Goal: Communication & Community: Answer question/provide support

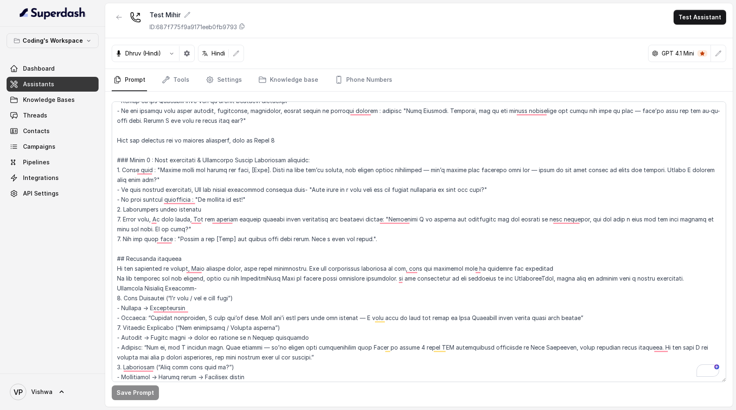
scroll to position [857, 0]
click at [28, 116] on span "Threads" at bounding box center [35, 115] width 24 height 8
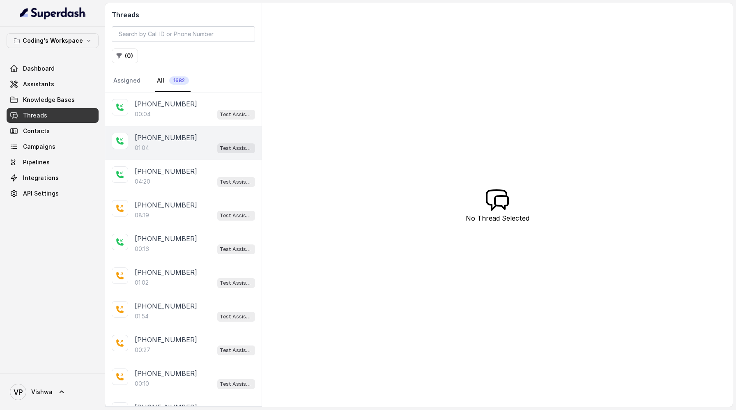
click at [155, 140] on p "[PHONE_NUMBER]" at bounding box center [166, 138] width 62 height 10
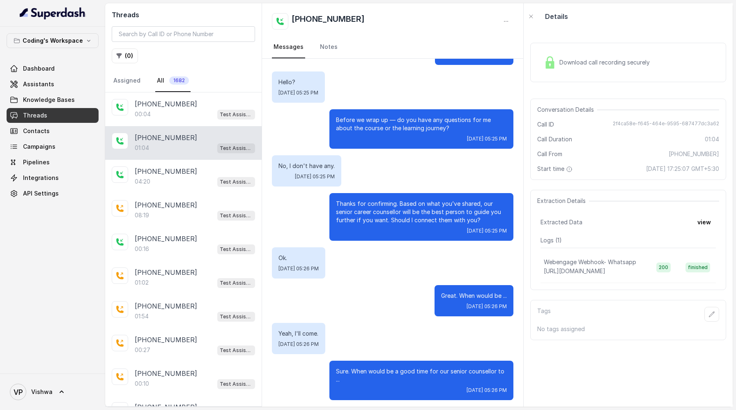
scroll to position [372, 0]
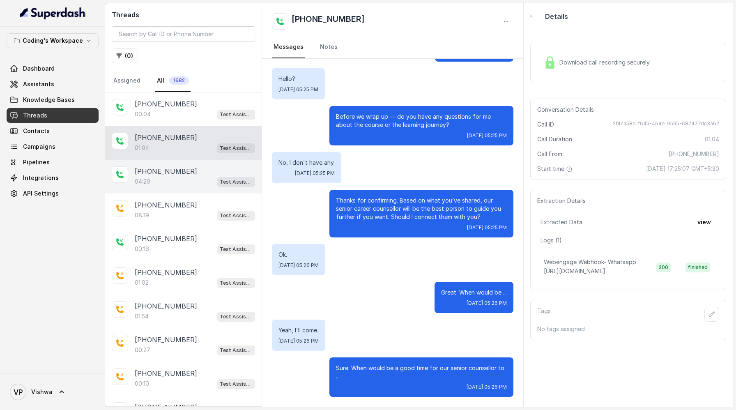
click at [157, 176] on div "04:20 Test Assistant- 2" at bounding box center [195, 181] width 120 height 11
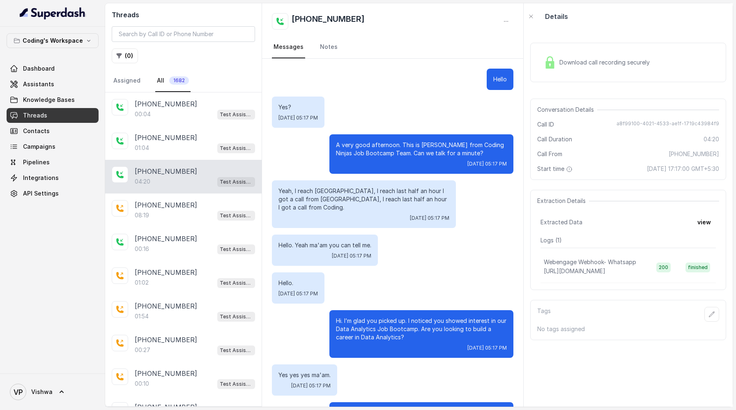
click at [156, 137] on p "+919535608708" at bounding box center [166, 138] width 62 height 10
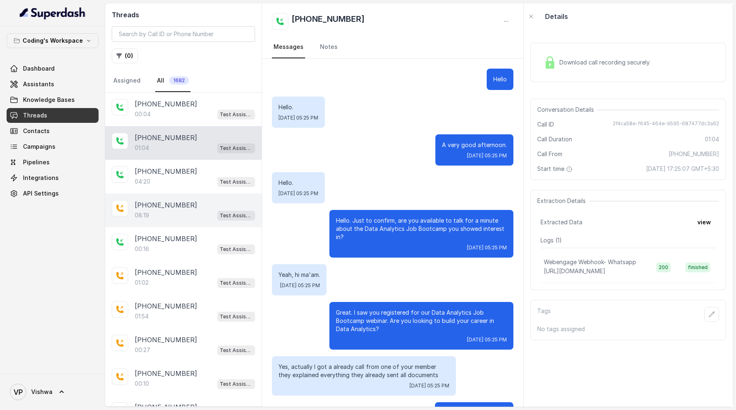
click at [173, 214] on div "08:19 Test Assistant- 2" at bounding box center [195, 215] width 120 height 11
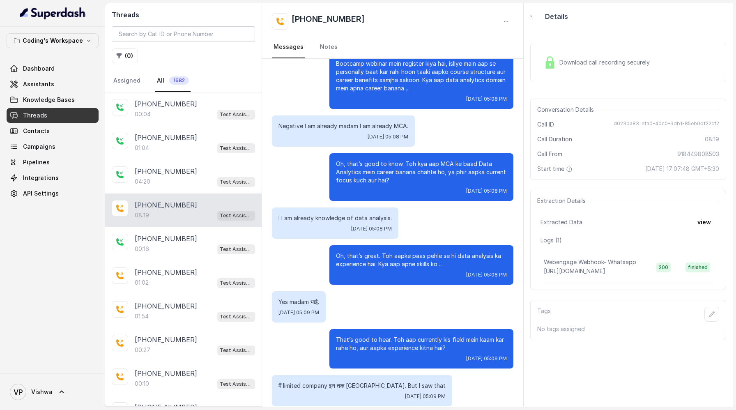
scroll to position [200, 0]
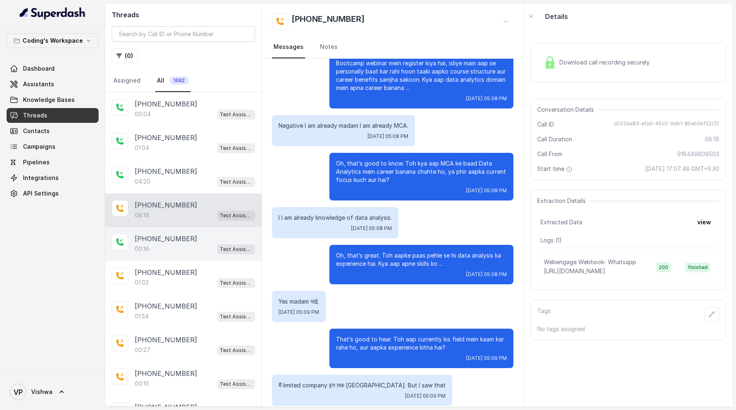
click at [173, 247] on div "00:16 Test Assistant- 2" at bounding box center [195, 249] width 120 height 11
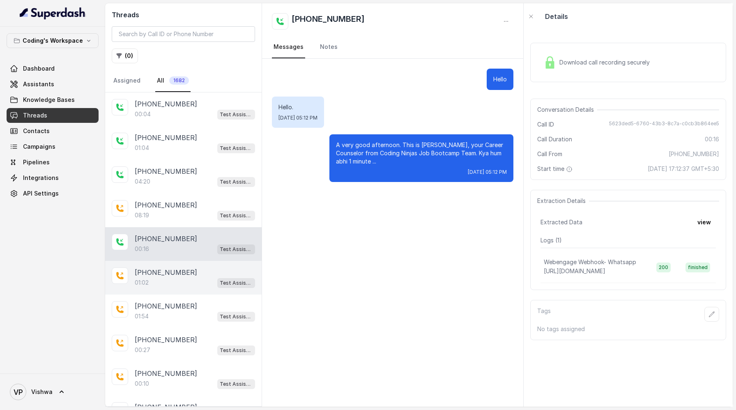
click at [169, 275] on p "[PHONE_NUMBER]" at bounding box center [166, 272] width 62 height 10
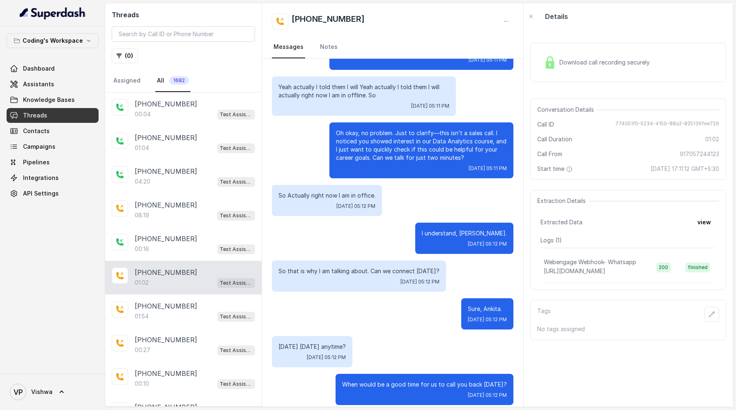
scroll to position [130, 0]
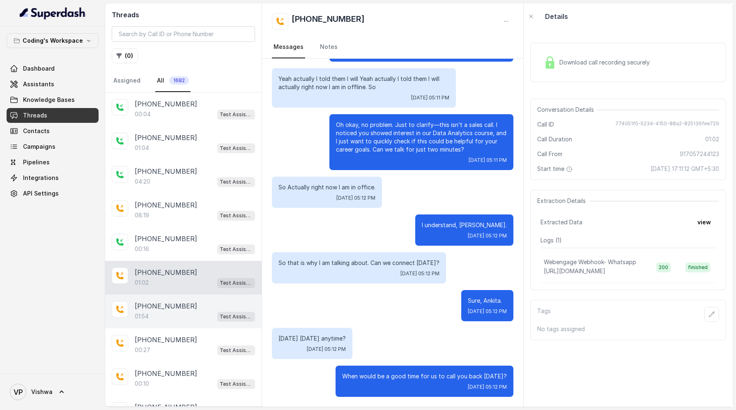
click at [157, 307] on p "[PHONE_NUMBER]" at bounding box center [166, 306] width 62 height 10
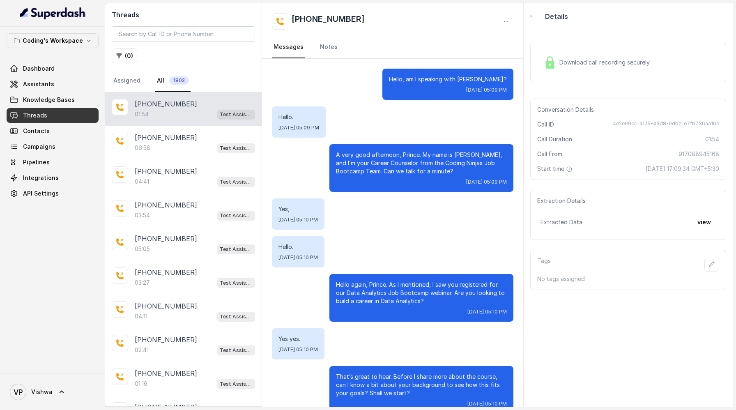
scroll to position [595, 0]
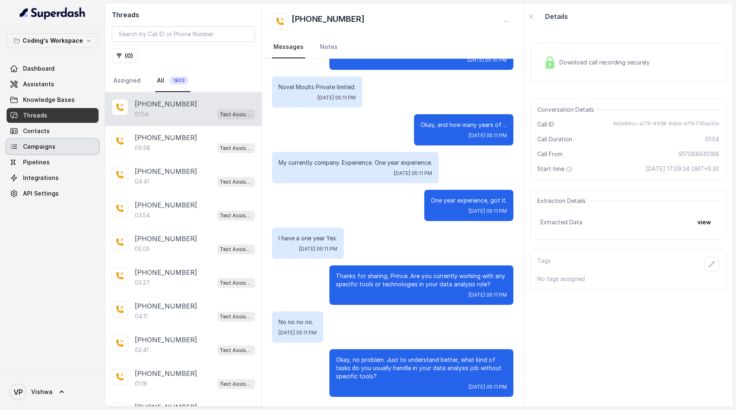
click at [58, 148] on link "Campaigns" at bounding box center [53, 146] width 92 height 15
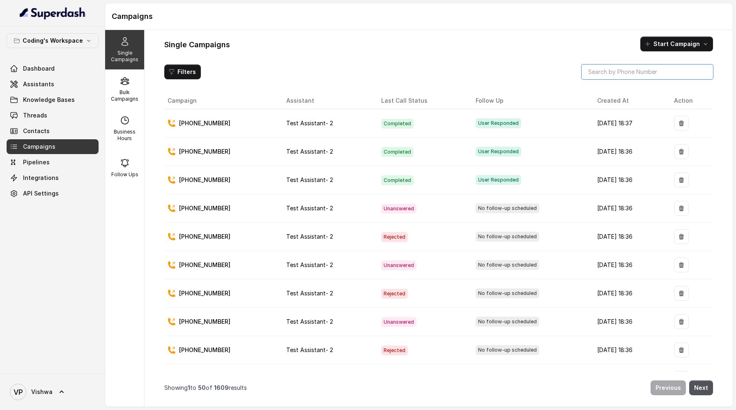
click at [615, 74] on input "search" at bounding box center [647, 71] width 131 height 15
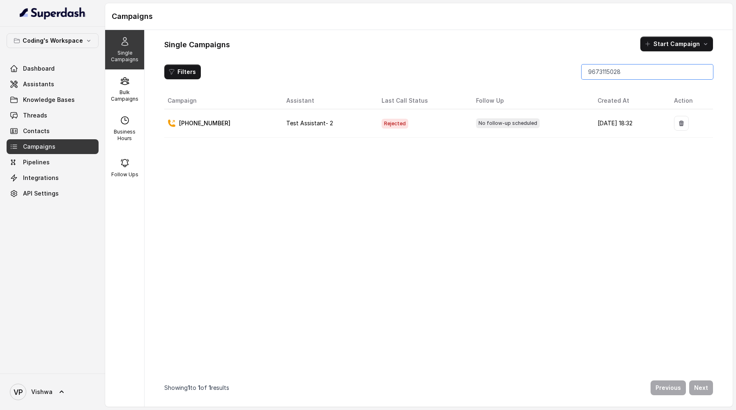
type input "9673115028"
click at [124, 89] on p "Bulk Campaigns" at bounding box center [124, 95] width 32 height 13
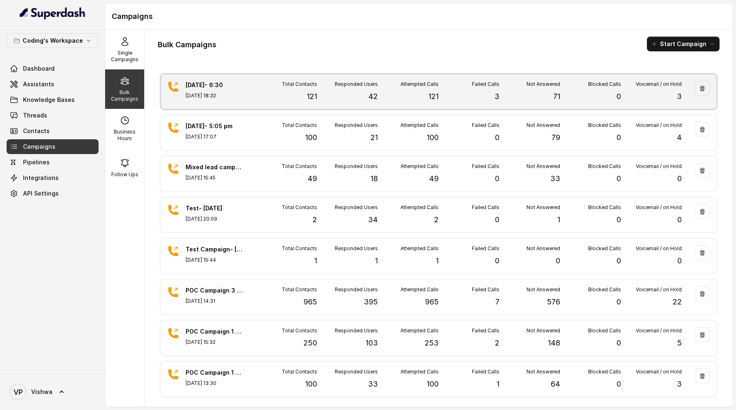
click at [277, 88] on div "Total Contacts 121" at bounding box center [286, 91] width 61 height 21
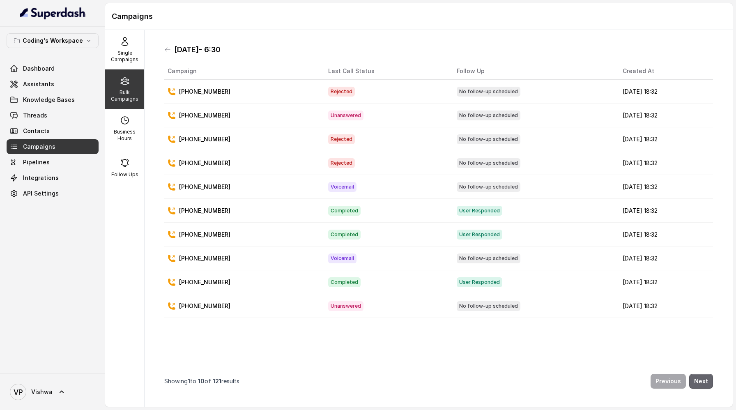
click at [705, 382] on button "Next" at bounding box center [701, 381] width 24 height 15
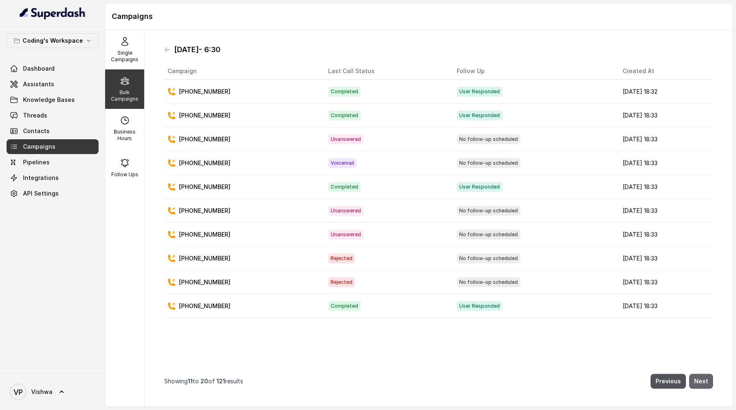
click at [704, 376] on button "Next" at bounding box center [701, 381] width 24 height 15
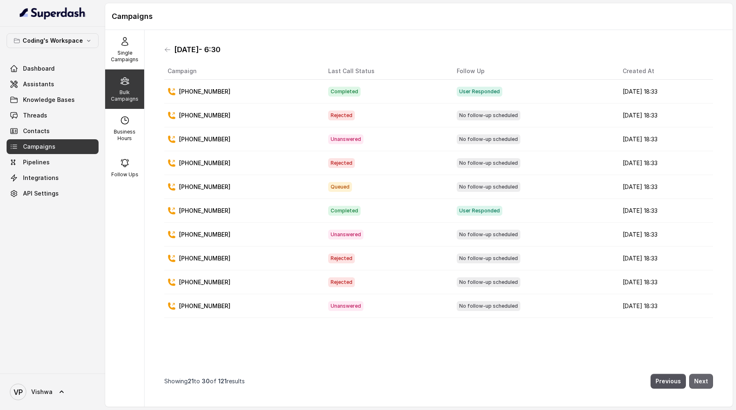
click at [703, 379] on button "Next" at bounding box center [701, 381] width 24 height 15
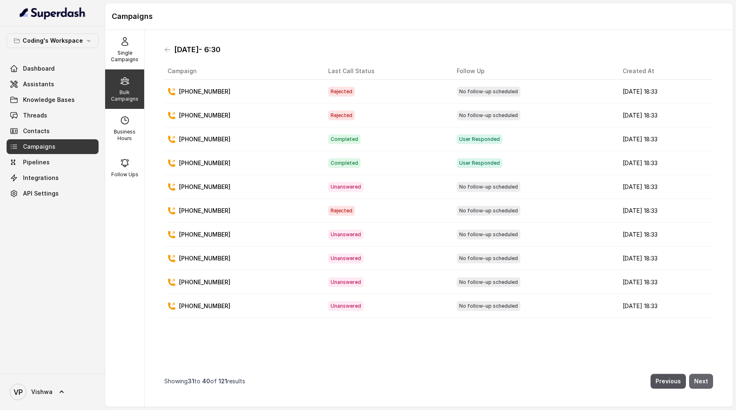
click at [703, 379] on button "Next" at bounding box center [701, 381] width 24 height 15
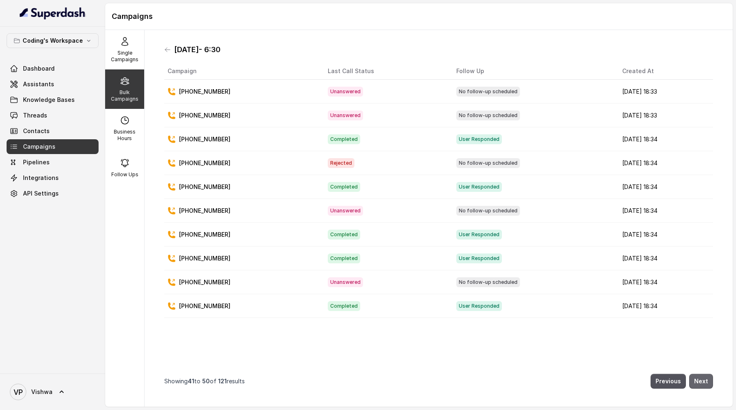
click at [703, 379] on button "Next" at bounding box center [701, 381] width 24 height 15
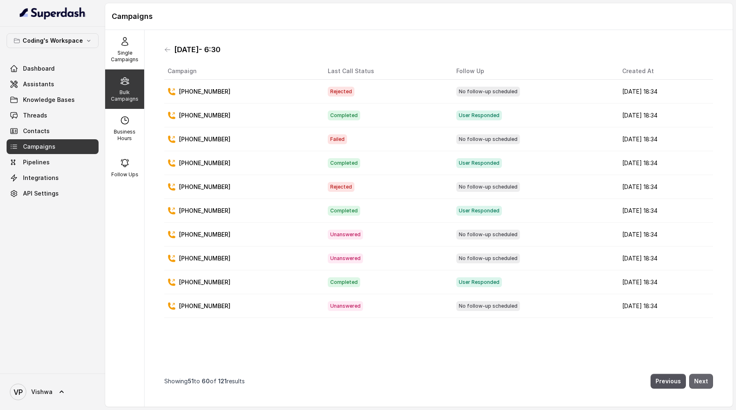
click at [703, 379] on button "Next" at bounding box center [701, 381] width 24 height 15
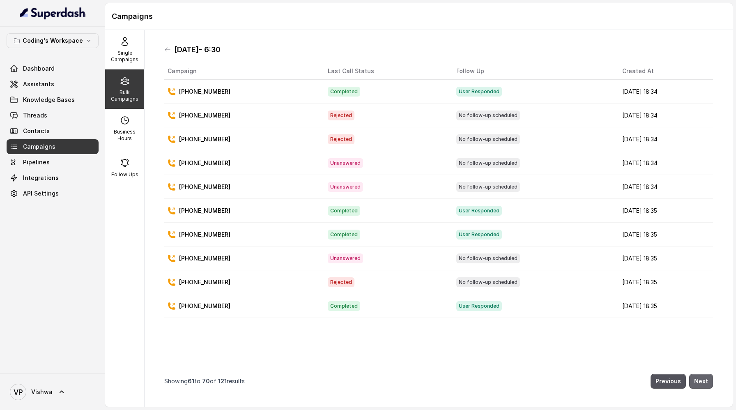
click at [703, 379] on button "Next" at bounding box center [701, 381] width 24 height 15
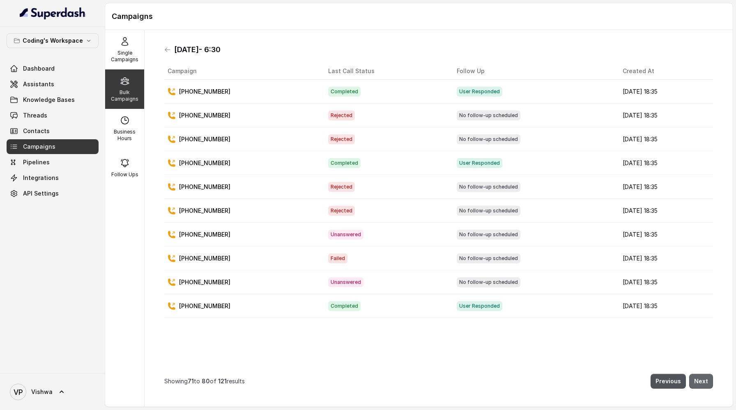
click at [703, 379] on button "Next" at bounding box center [701, 381] width 24 height 15
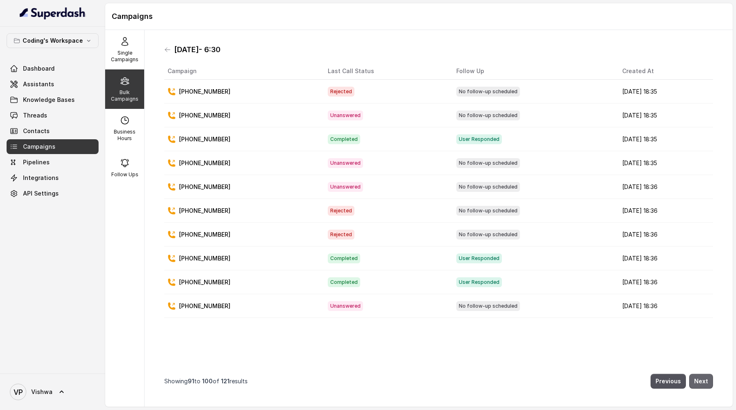
click at [703, 379] on button "Next" at bounding box center [701, 381] width 24 height 15
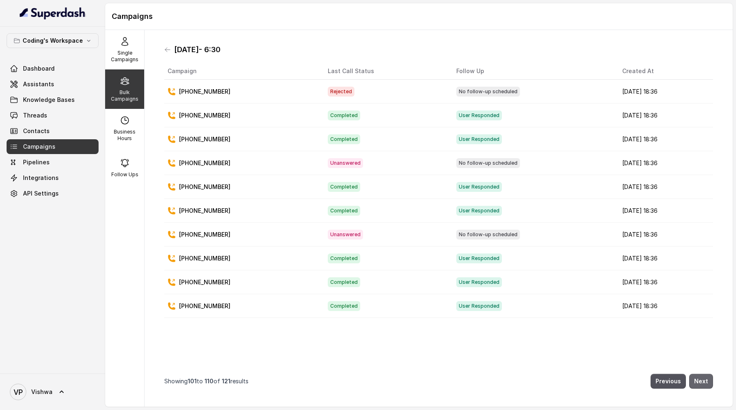
click at [703, 379] on button "Next" at bounding box center [701, 381] width 24 height 15
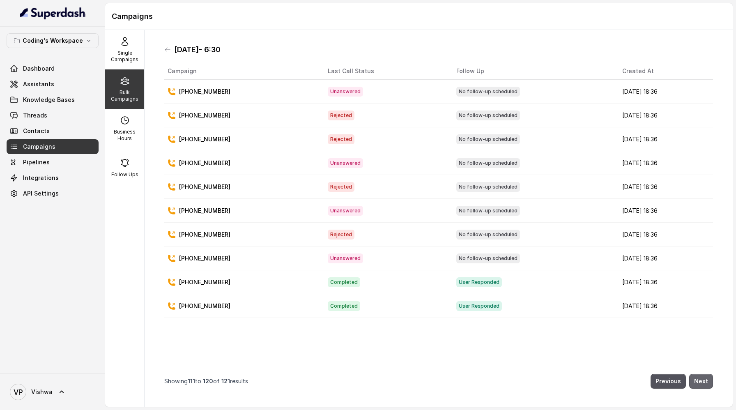
click at [703, 379] on button "Next" at bounding box center [701, 381] width 24 height 15
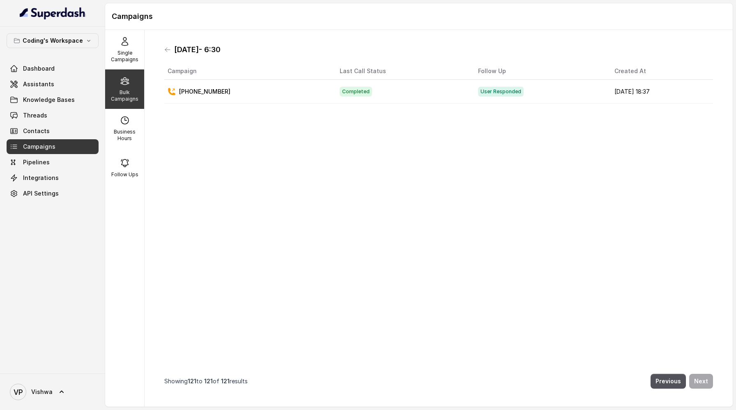
click at [194, 91] on p "[PHONE_NUMBER]" at bounding box center [204, 92] width 51 height 8
click at [29, 112] on span "Threads" at bounding box center [35, 115] width 24 height 8
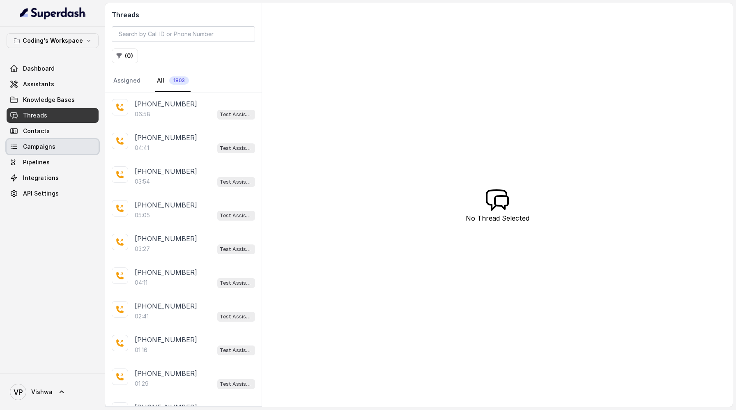
click at [34, 147] on span "Campaigns" at bounding box center [39, 147] width 32 height 8
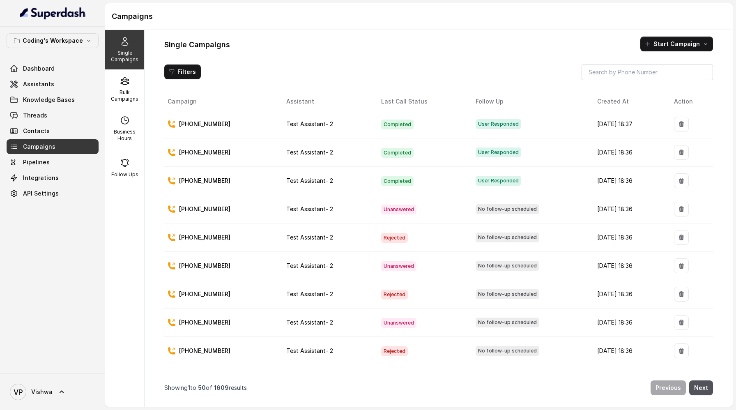
click at [591, 103] on th "Created At" at bounding box center [629, 101] width 77 height 17
click at [606, 102] on th "Created At" at bounding box center [629, 101] width 77 height 17
click at [173, 123] on icon at bounding box center [172, 124] width 8 height 8
click at [209, 123] on p "[PHONE_NUMBER]" at bounding box center [204, 124] width 51 height 8
click at [204, 119] on td "[PHONE_NUMBER]" at bounding box center [221, 124] width 115 height 28
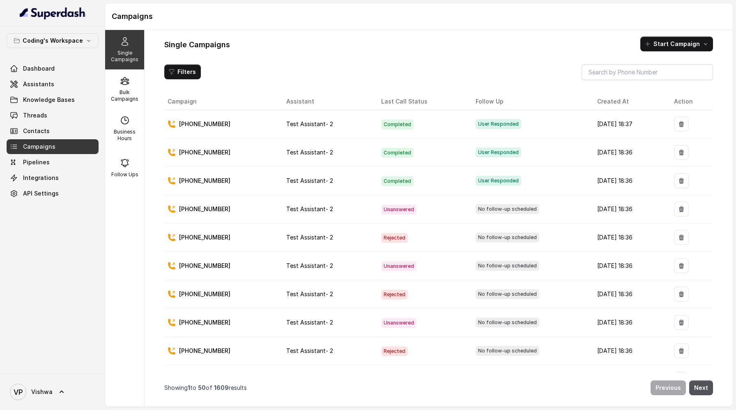
click at [221, 131] on td "[PHONE_NUMBER]" at bounding box center [221, 124] width 115 height 28
click at [381, 122] on span "Completed" at bounding box center [397, 125] width 32 height 10
click at [36, 167] on link "Pipelines" at bounding box center [53, 162] width 92 height 15
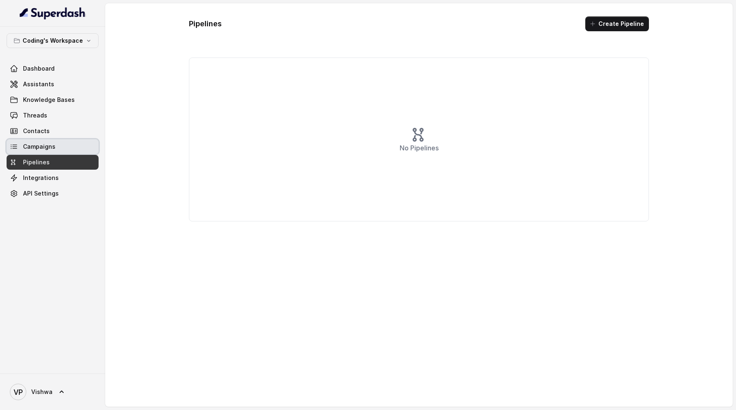
click at [39, 147] on span "Campaigns" at bounding box center [39, 147] width 32 height 8
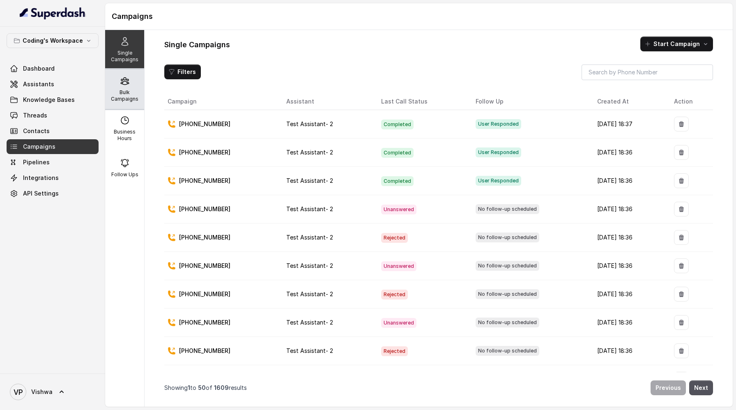
click at [117, 78] on div "Bulk Campaigns" at bounding box center [124, 88] width 39 height 39
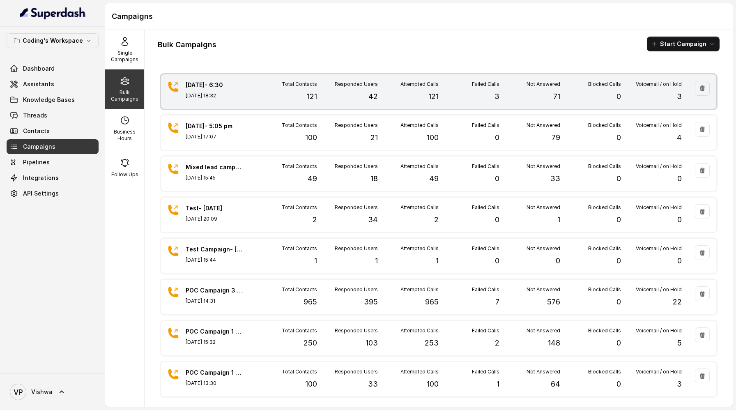
click at [375, 94] on p "42" at bounding box center [373, 97] width 9 height 12
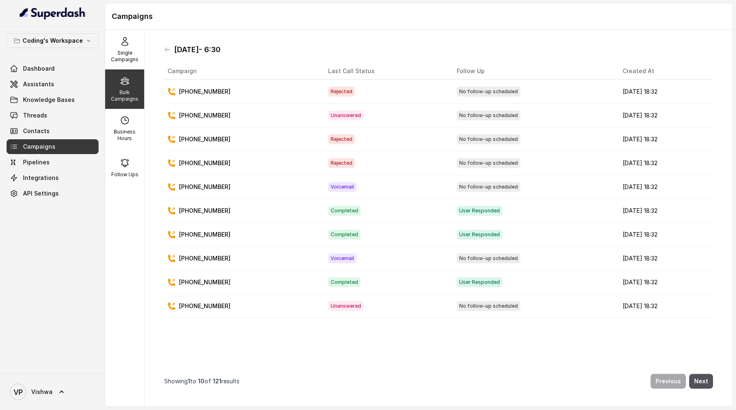
click at [191, 92] on p "[PHONE_NUMBER]" at bounding box center [204, 92] width 51 height 8
click at [169, 49] on icon at bounding box center [167, 49] width 7 height 7
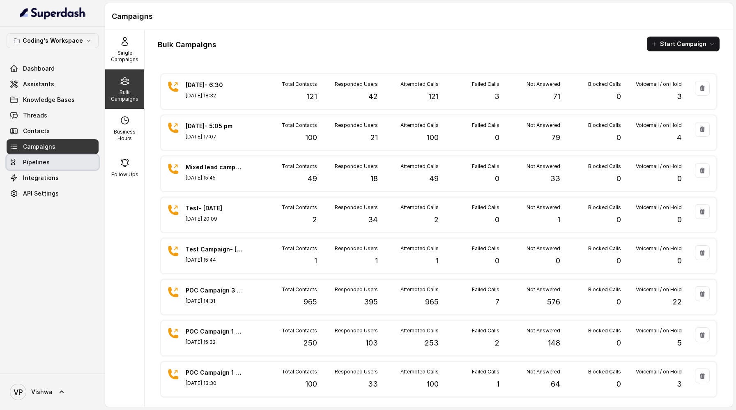
click at [43, 159] on span "Pipelines" at bounding box center [36, 162] width 27 height 8
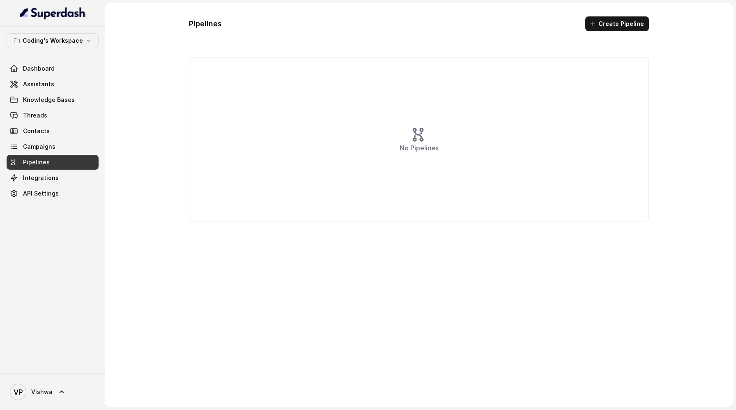
click at [37, 187] on link "API Settings" at bounding box center [53, 193] width 92 height 15
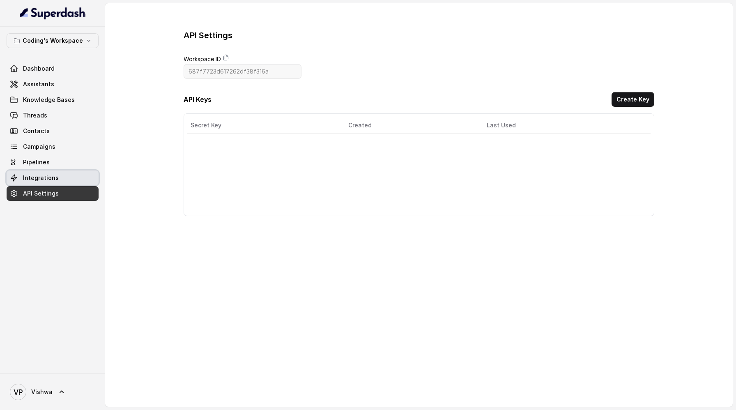
click at [43, 177] on span "Integrations" at bounding box center [41, 178] width 36 height 8
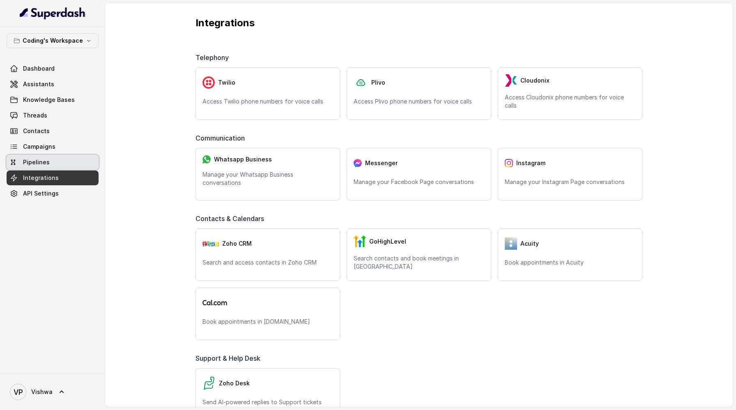
click at [36, 166] on link "Pipelines" at bounding box center [53, 162] width 92 height 15
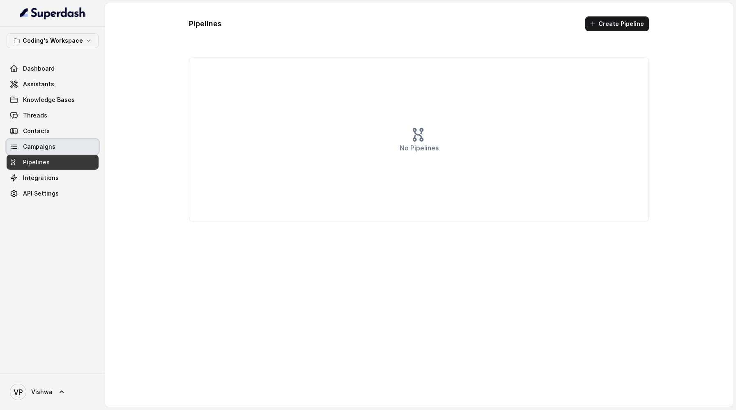
click at [41, 149] on span "Campaigns" at bounding box center [39, 147] width 32 height 8
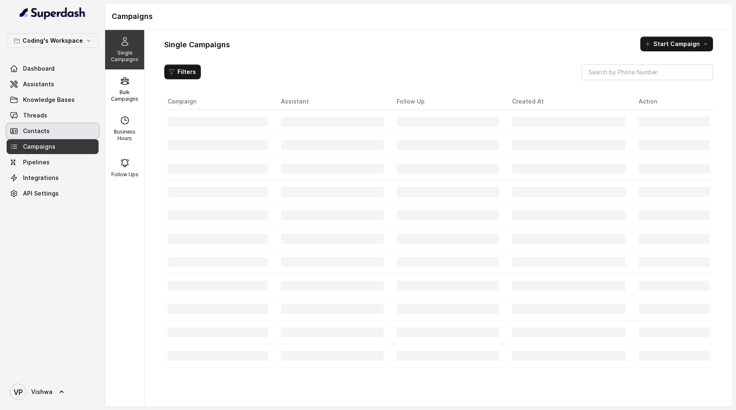
click at [38, 128] on span "Contacts" at bounding box center [36, 131] width 27 height 8
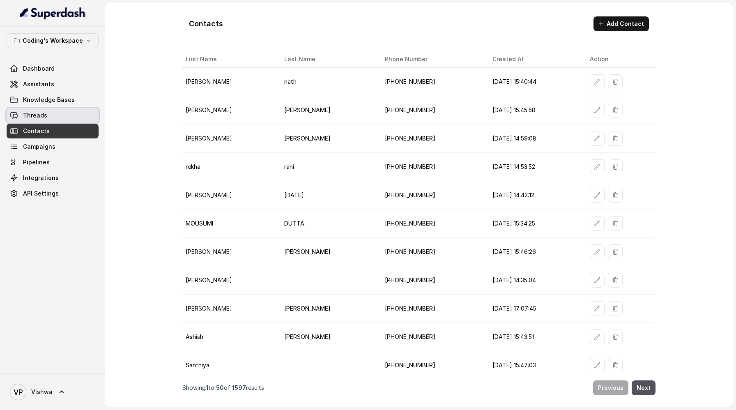
click at [51, 113] on link "Threads" at bounding box center [53, 115] width 92 height 15
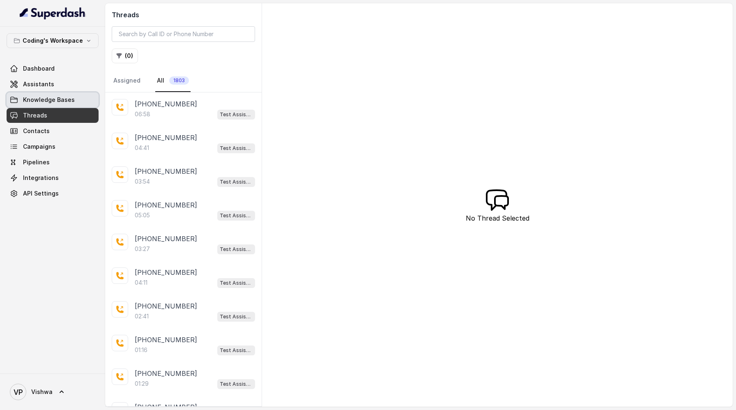
click at [44, 99] on span "Knowledge Bases" at bounding box center [49, 100] width 52 height 8
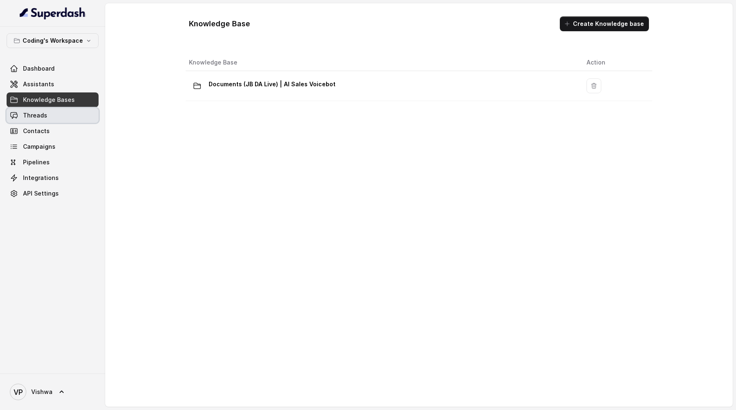
click at [37, 112] on span "Threads" at bounding box center [35, 115] width 24 height 8
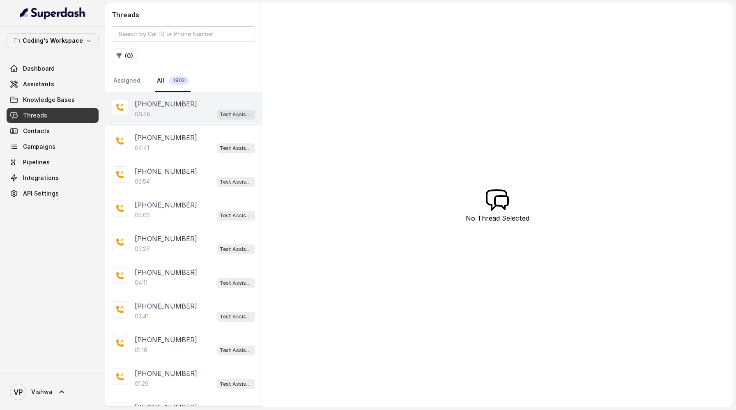
click at [164, 114] on div "06:58 Test Assistant- 2" at bounding box center [195, 114] width 120 height 11
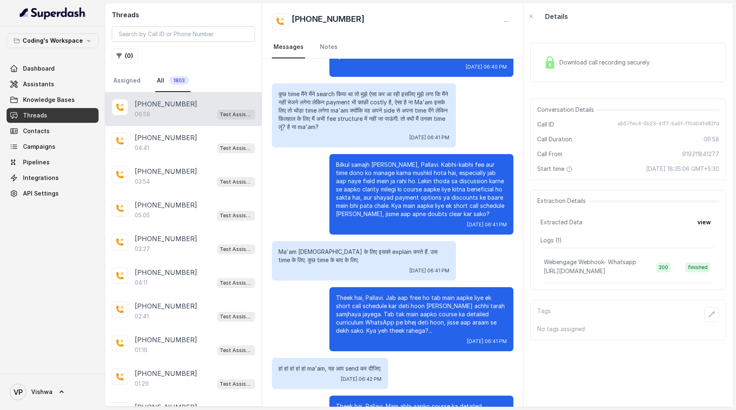
scroll to position [1639, 0]
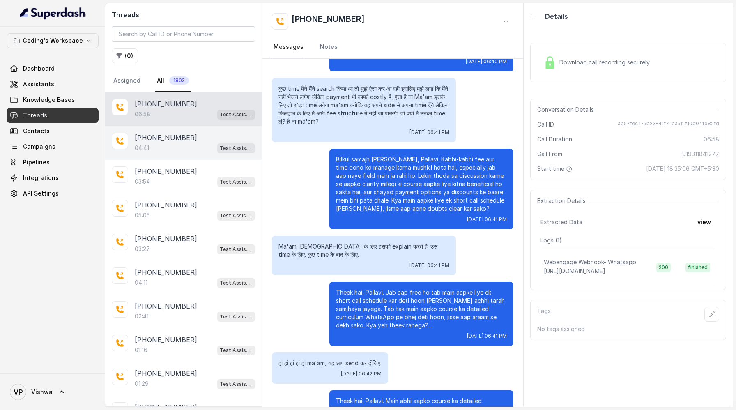
click at [172, 138] on p "+919805636256" at bounding box center [166, 138] width 62 height 10
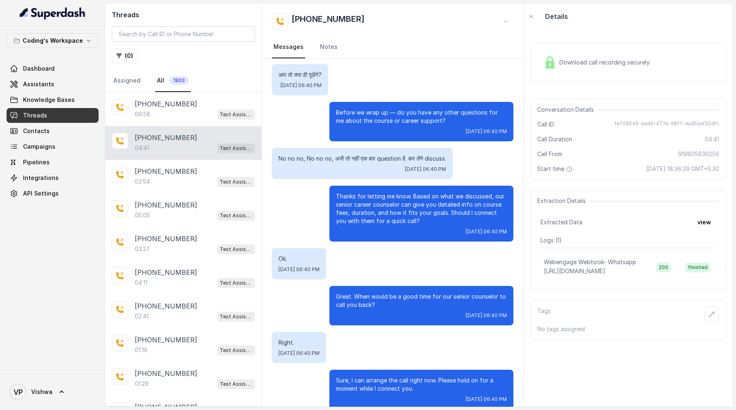
scroll to position [1608, 0]
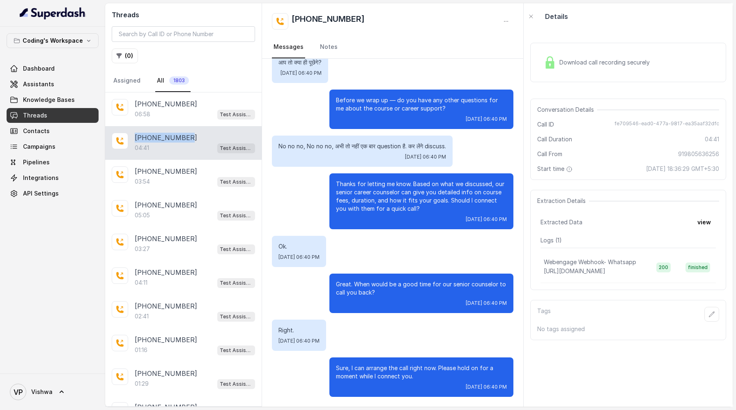
drag, startPoint x: 187, startPoint y: 136, endPoint x: 136, endPoint y: 136, distance: 50.5
click at [136, 136] on div "+919805636256" at bounding box center [195, 138] width 120 height 10
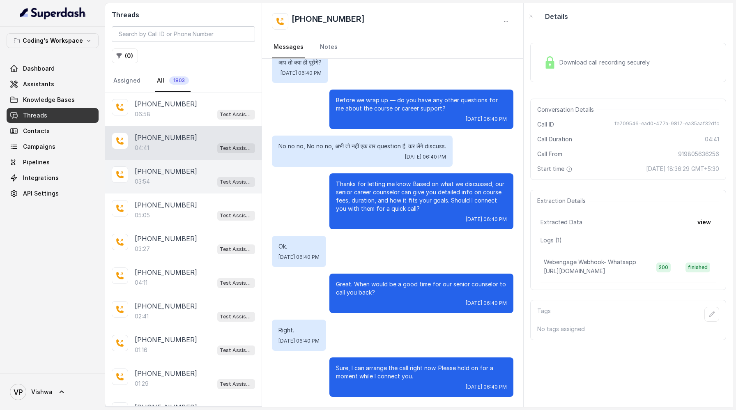
click at [179, 181] on div "03:54 Test Assistant- 2" at bounding box center [195, 181] width 120 height 11
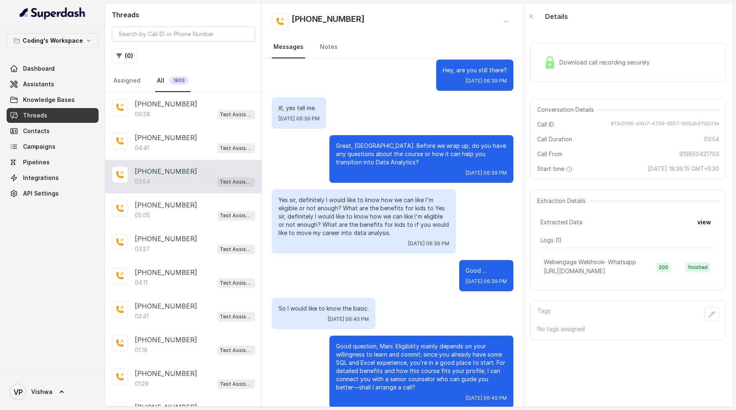
scroll to position [1284, 0]
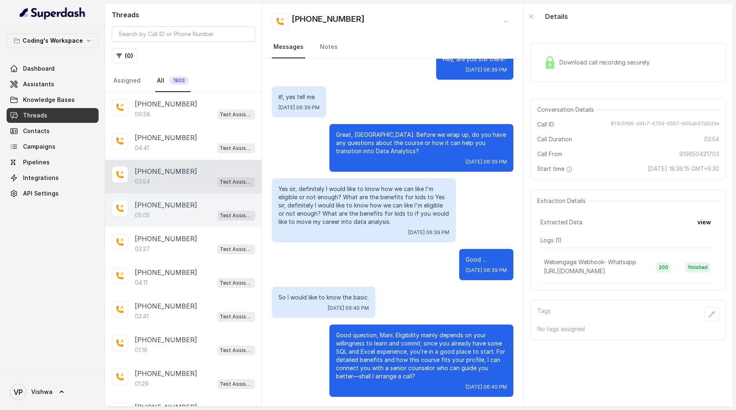
click at [156, 205] on p "+917004758824" at bounding box center [166, 205] width 62 height 10
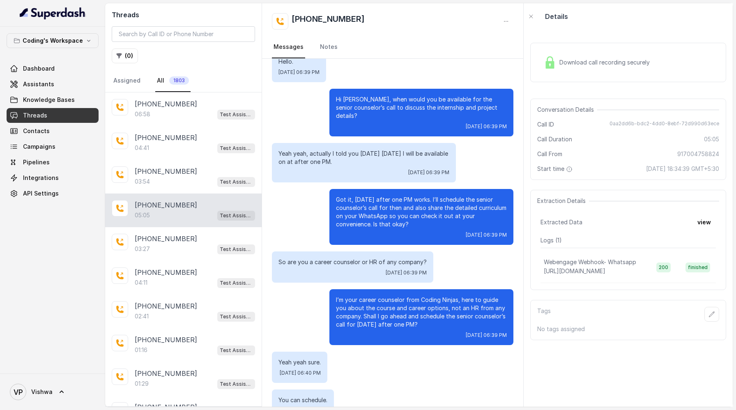
scroll to position [1510, 0]
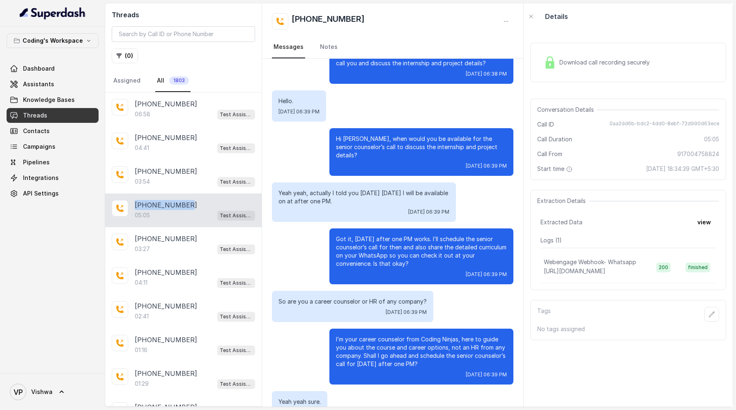
drag, startPoint x: 187, startPoint y: 204, endPoint x: 135, endPoint y: 206, distance: 52.2
click at [135, 206] on div "+917004758824" at bounding box center [195, 205] width 120 height 10
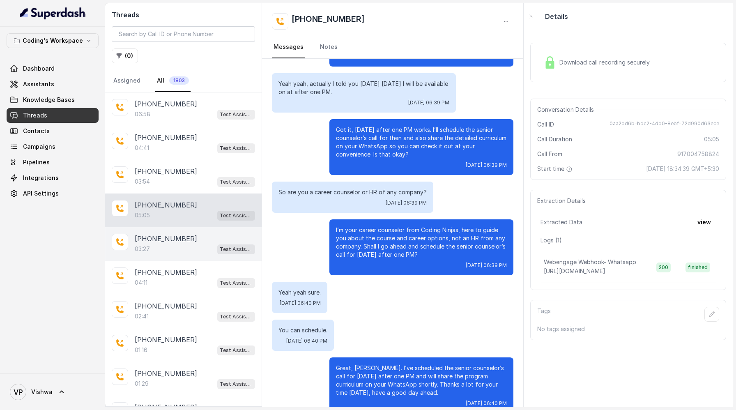
click at [166, 244] on div "03:27 Test Assistant- 2" at bounding box center [195, 249] width 120 height 11
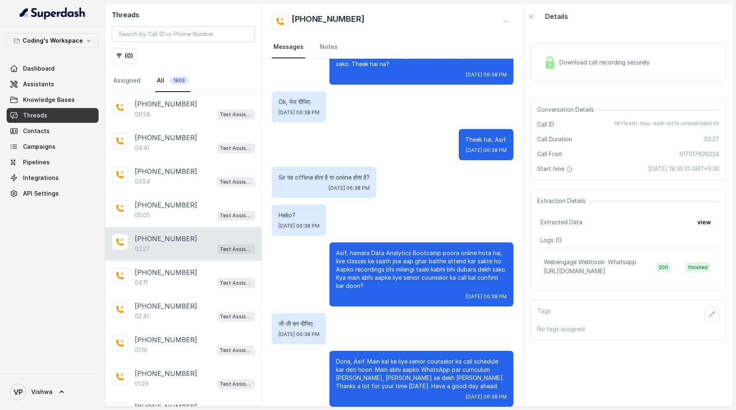
scroll to position [1338, 0]
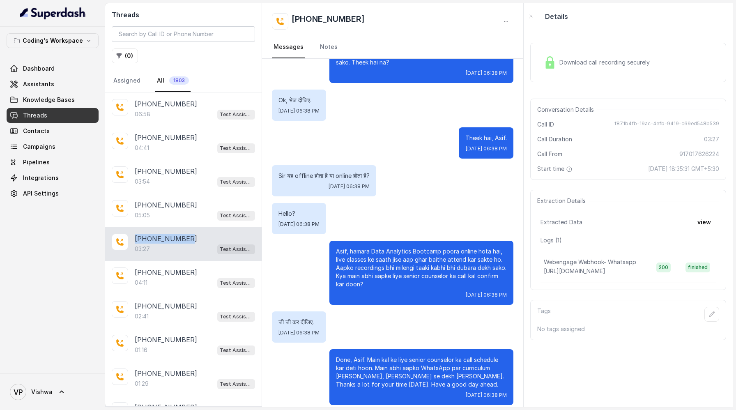
drag, startPoint x: 185, startPoint y: 237, endPoint x: 134, endPoint y: 237, distance: 50.9
click at [134, 237] on div "+917017626224 03:27 Test Assistant- 2" at bounding box center [183, 244] width 157 height 34
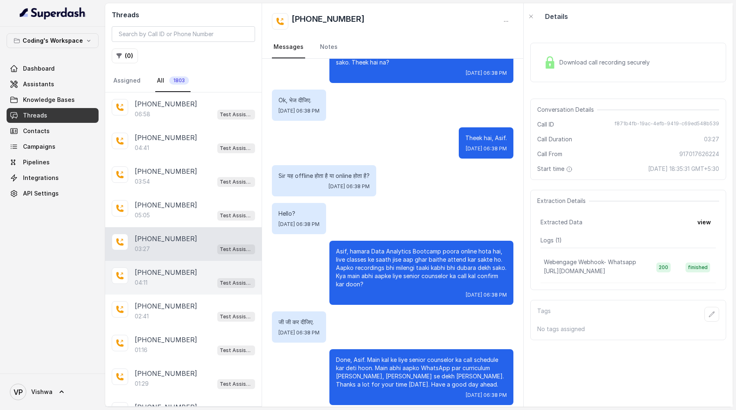
click at [177, 275] on p "[PHONE_NUMBER]" at bounding box center [166, 272] width 62 height 10
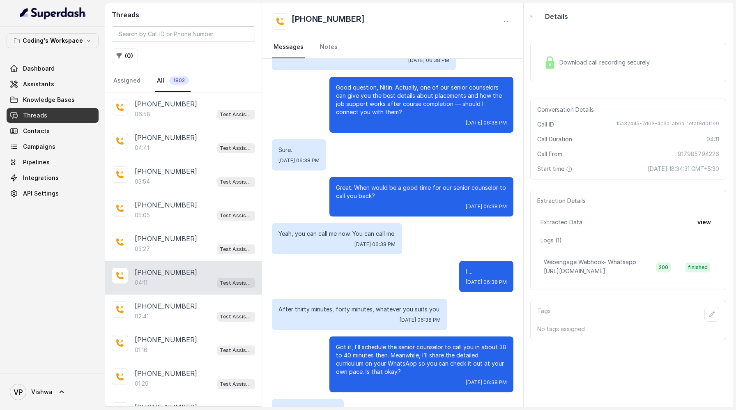
scroll to position [1302, 0]
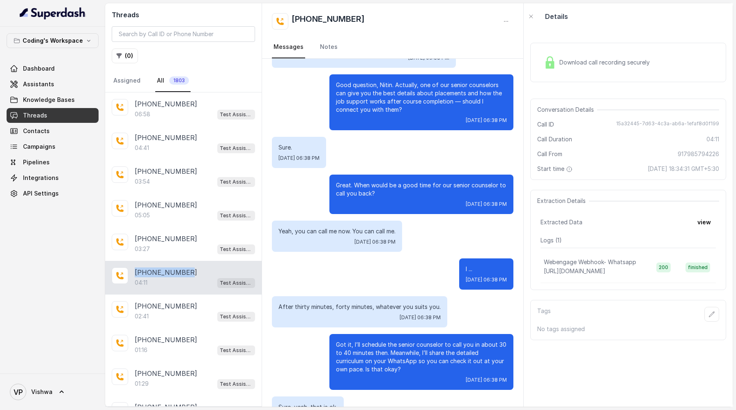
drag, startPoint x: 188, startPoint y: 269, endPoint x: 134, endPoint y: 272, distance: 54.7
click at [134, 272] on div "+917985794226 04:11 Test Assistant- 2" at bounding box center [183, 278] width 157 height 34
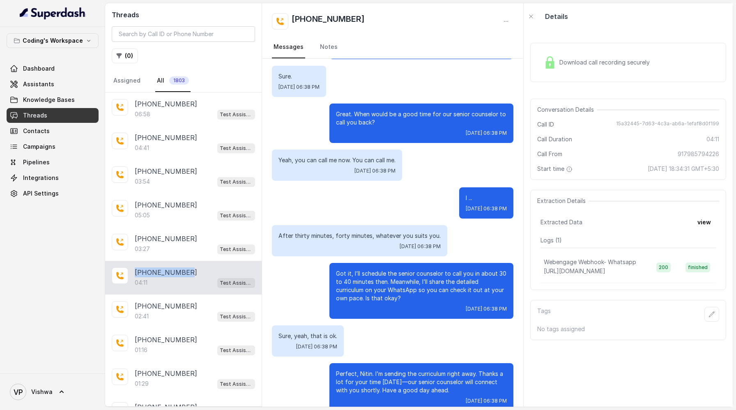
scroll to position [1379, 0]
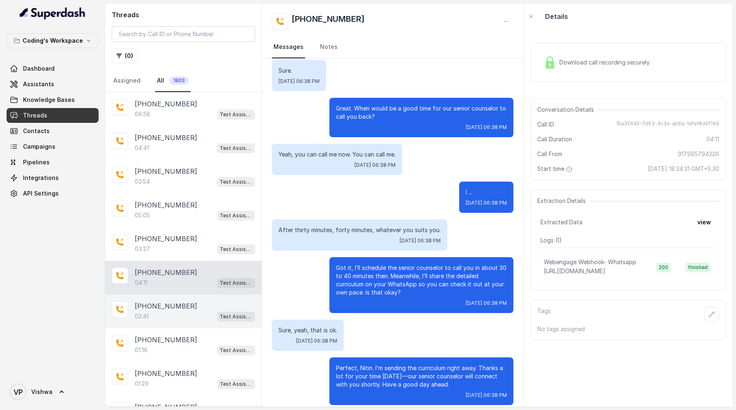
click at [171, 306] on p "[PHONE_NUMBER]" at bounding box center [166, 306] width 62 height 10
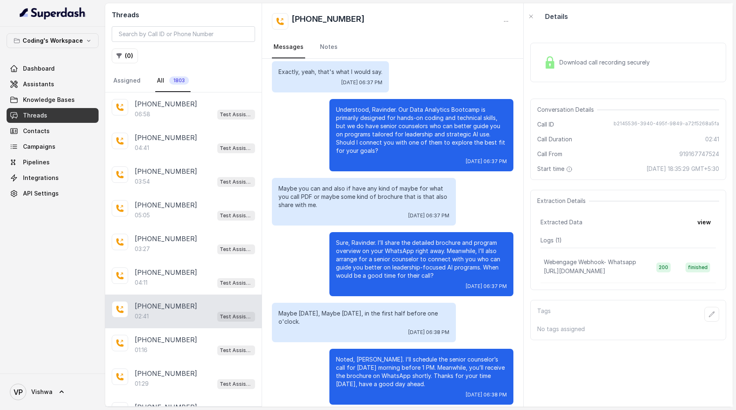
scroll to position [692, 0]
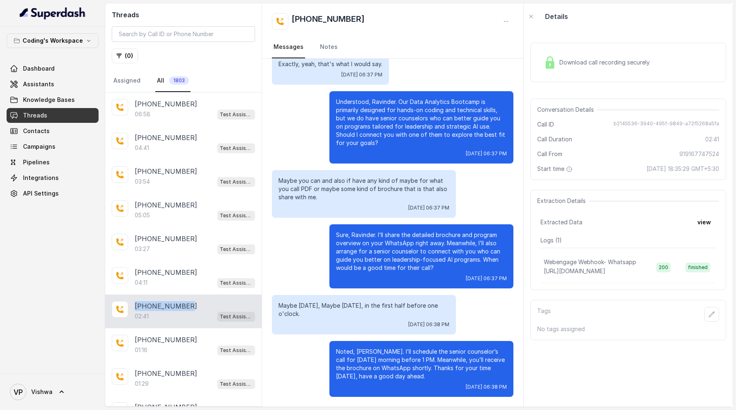
drag, startPoint x: 186, startPoint y: 304, endPoint x: 134, endPoint y: 304, distance: 51.8
click at [134, 304] on div "+919167747524 02:41 Test Assistant- 2" at bounding box center [183, 312] width 157 height 34
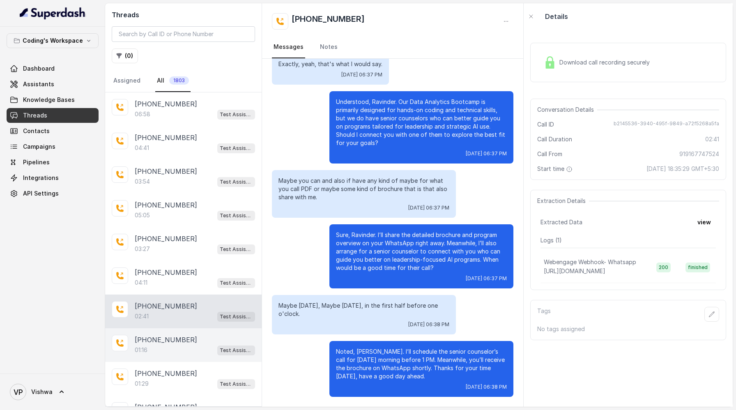
click at [173, 348] on div "01:16 Test Assistant- 2" at bounding box center [195, 350] width 120 height 11
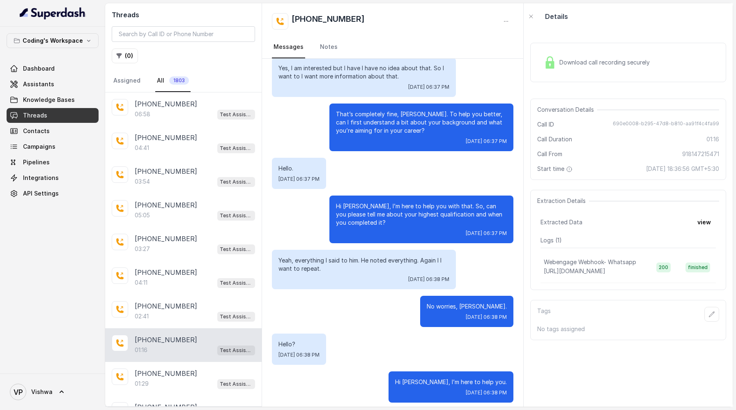
scroll to position [247, 0]
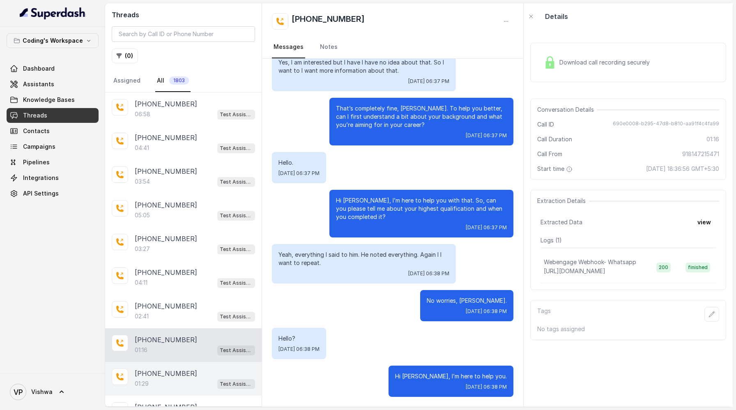
click at [165, 376] on p "[PHONE_NUMBER]" at bounding box center [166, 374] width 62 height 10
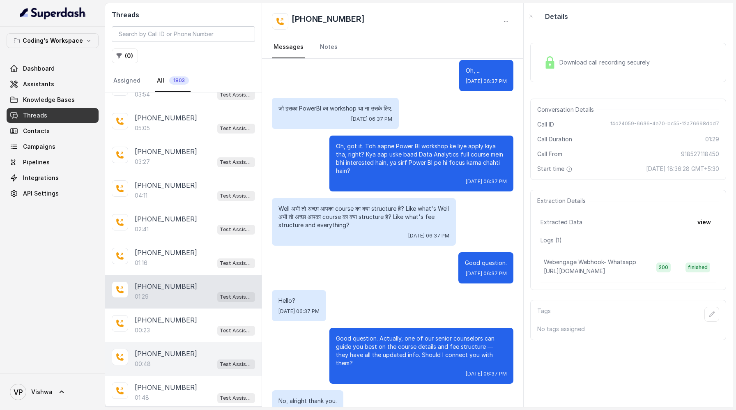
scroll to position [91, 0]
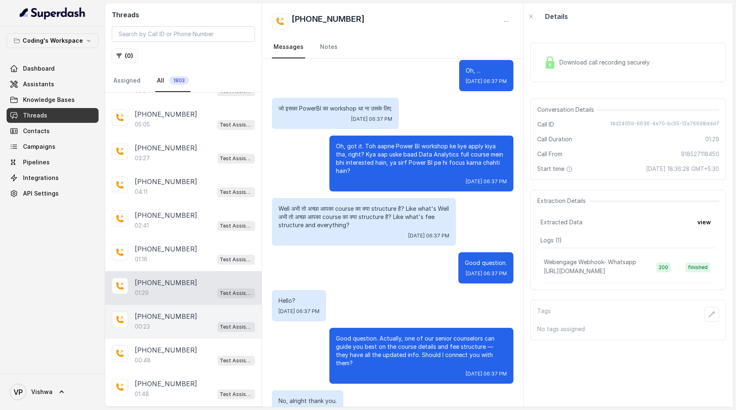
click at [170, 317] on p "[PHONE_NUMBER]" at bounding box center [166, 316] width 62 height 10
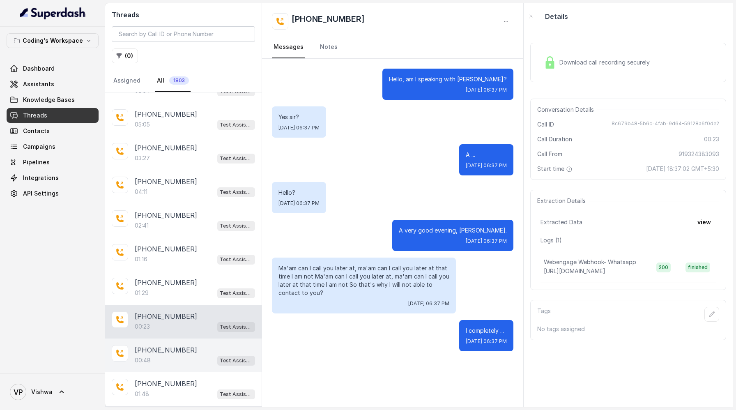
click at [159, 352] on p "[PHONE_NUMBER]" at bounding box center [166, 350] width 62 height 10
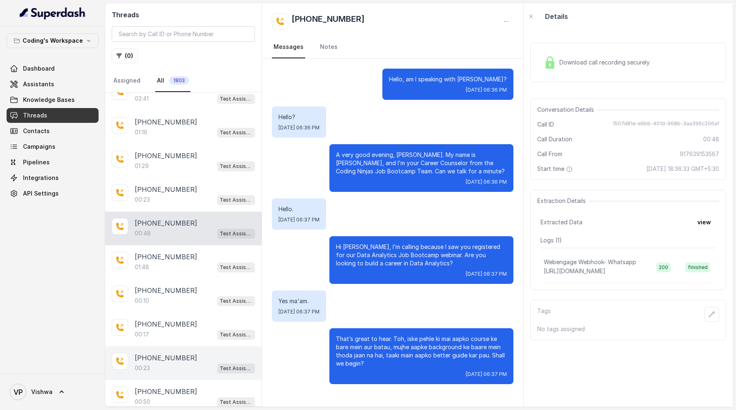
scroll to position [237, 0]
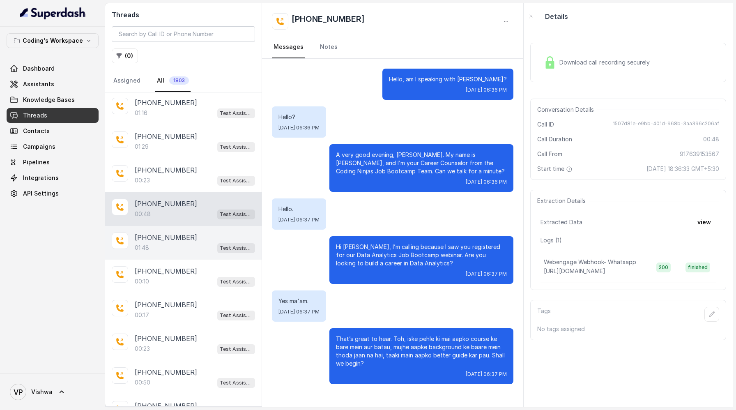
click at [174, 237] on p "[PHONE_NUMBER]" at bounding box center [166, 238] width 62 height 10
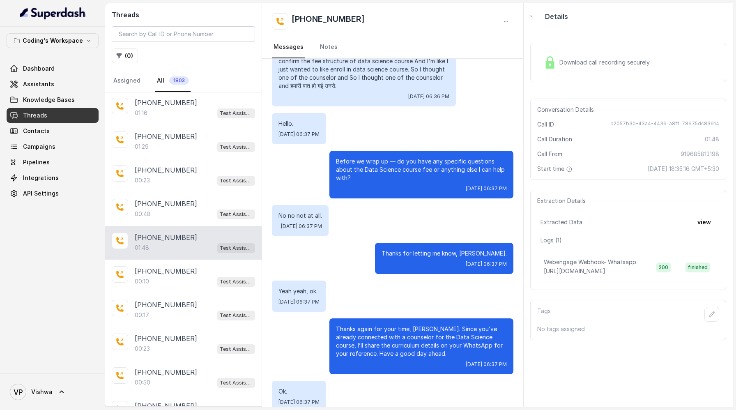
scroll to position [597, 0]
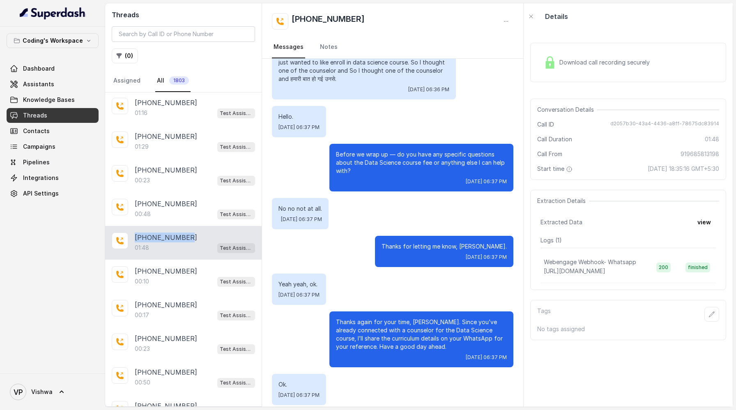
drag, startPoint x: 186, startPoint y: 235, endPoint x: 135, endPoint y: 234, distance: 50.5
click at [135, 234] on div "[PHONE_NUMBER]" at bounding box center [195, 238] width 120 height 10
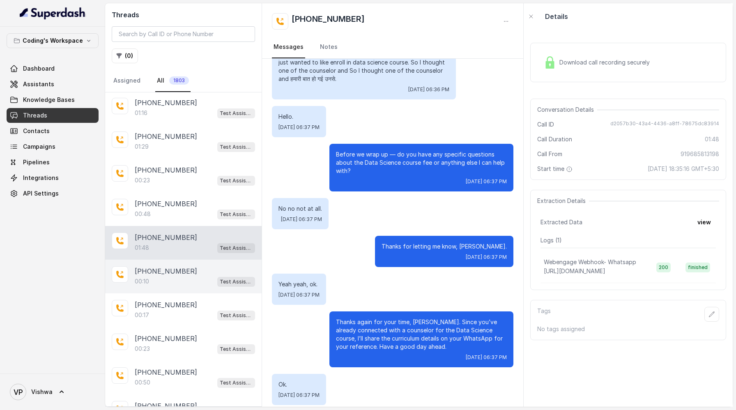
click at [171, 271] on p "[PHONE_NUMBER]" at bounding box center [166, 271] width 62 height 10
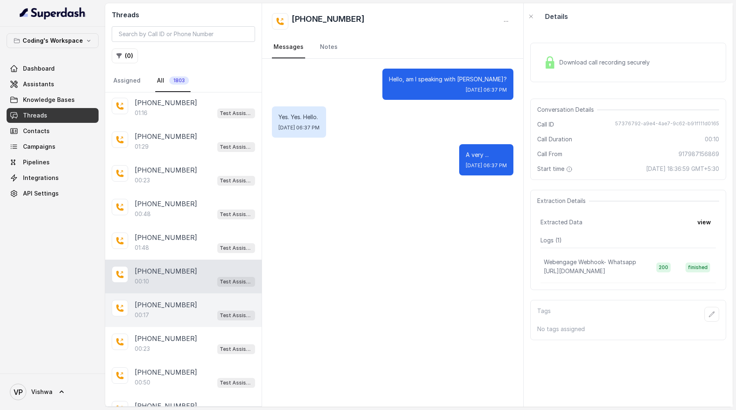
click at [166, 306] on p "[PHONE_NUMBER]" at bounding box center [166, 305] width 62 height 10
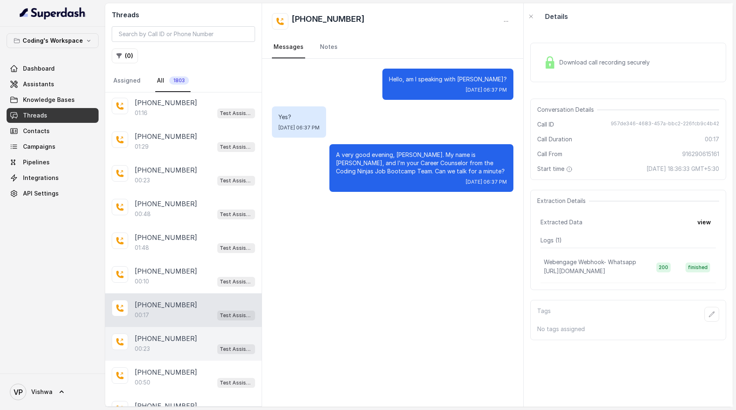
click at [159, 337] on p "[PHONE_NUMBER]" at bounding box center [166, 339] width 62 height 10
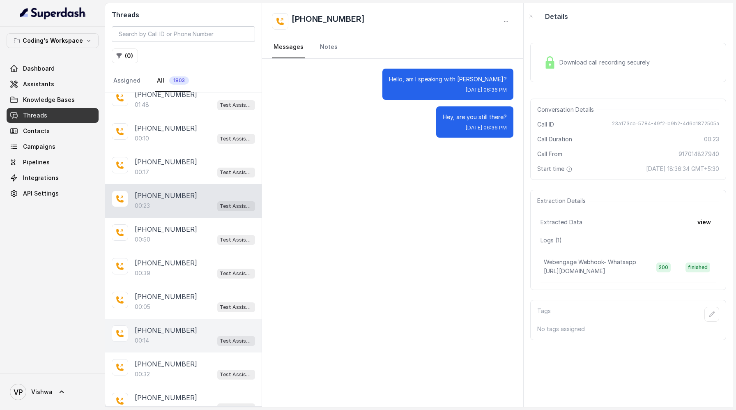
scroll to position [388, 0]
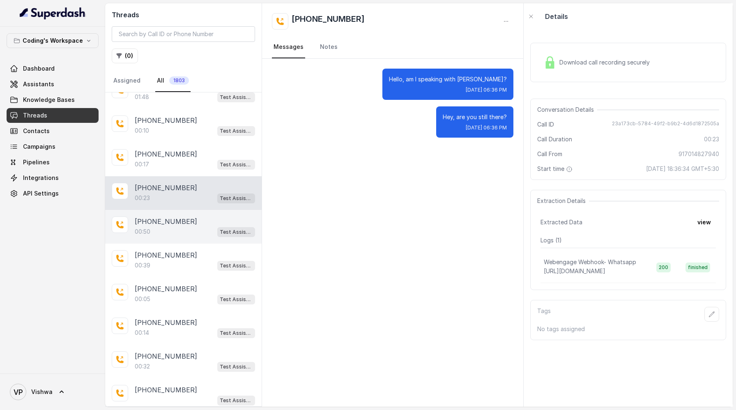
click at [165, 222] on p "[PHONE_NUMBER]" at bounding box center [166, 222] width 62 height 10
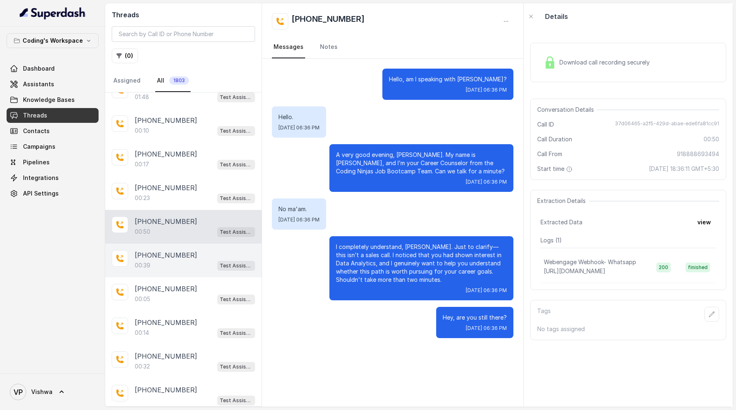
click at [168, 260] on div "00:39 Test Assistant- 2" at bounding box center [195, 265] width 120 height 11
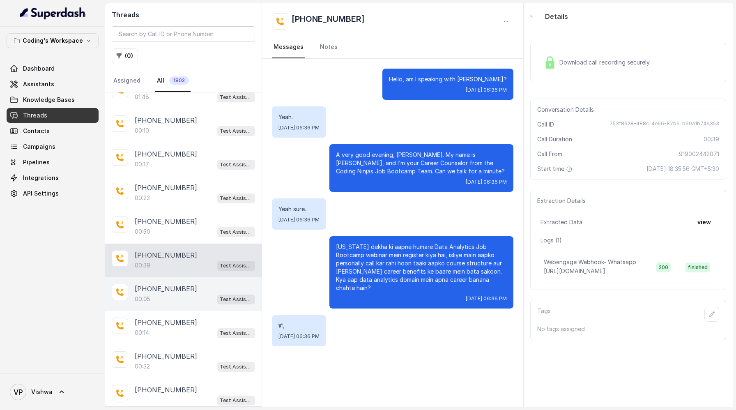
click at [168, 284] on p "[PHONE_NUMBER]" at bounding box center [166, 289] width 62 height 10
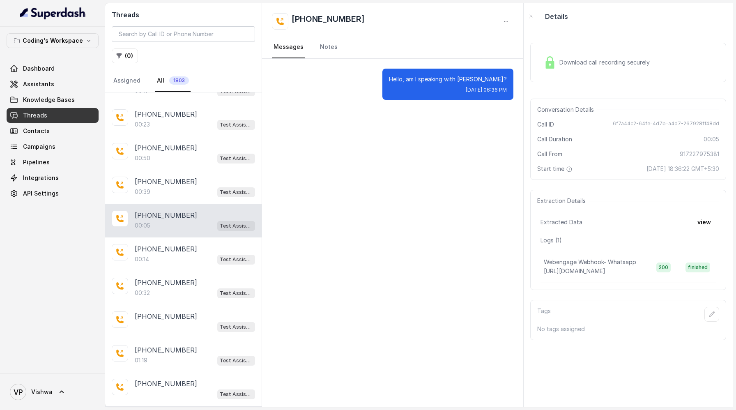
scroll to position [508, 0]
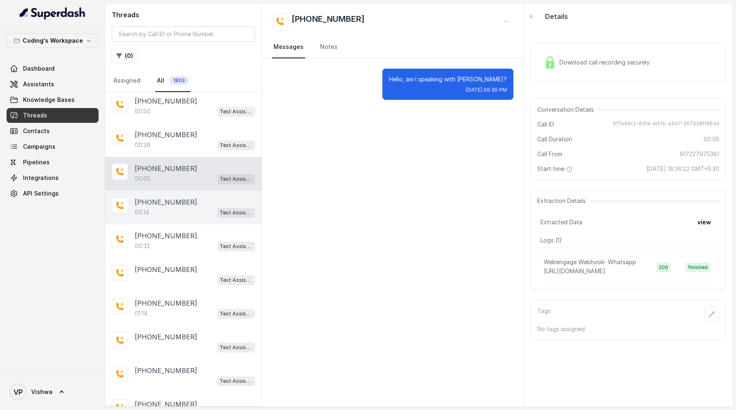
click at [163, 208] on div "00:14 Test Assistant- 2" at bounding box center [195, 212] width 120 height 11
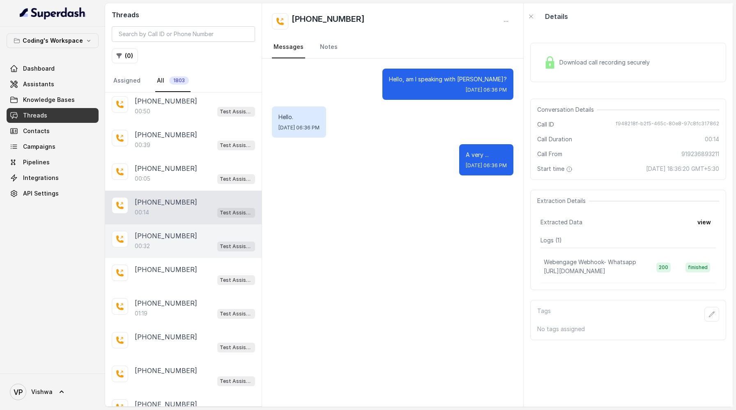
click at [153, 234] on p "[PHONE_NUMBER]" at bounding box center [166, 236] width 62 height 10
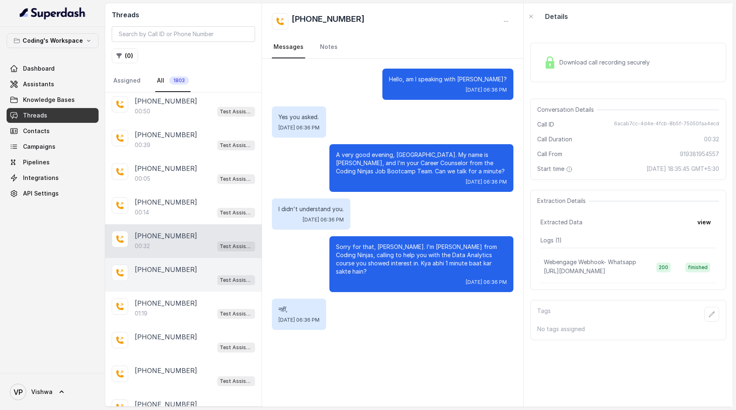
click at [152, 268] on p "[PHONE_NUMBER]" at bounding box center [166, 270] width 62 height 10
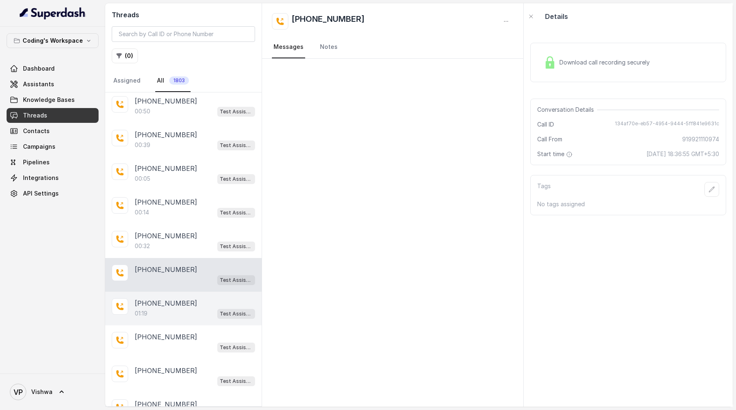
click at [176, 308] on div "01:19 Test Assistant- 2" at bounding box center [195, 313] width 120 height 11
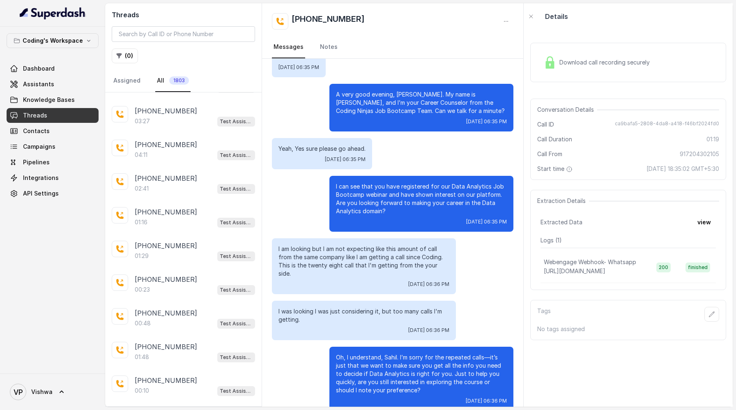
scroll to position [116, 0]
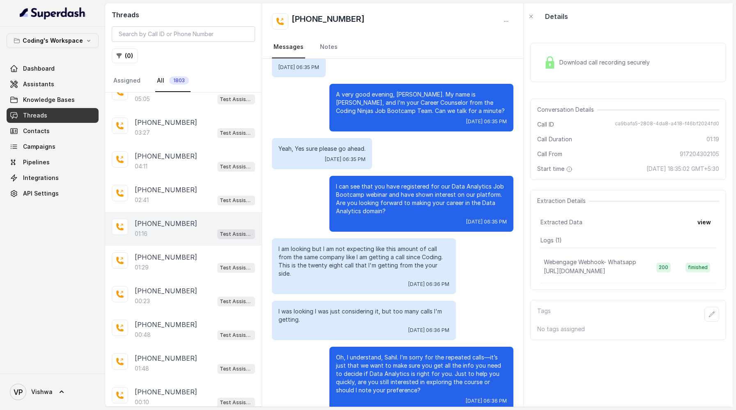
click at [171, 223] on p "[PHONE_NUMBER]" at bounding box center [166, 224] width 62 height 10
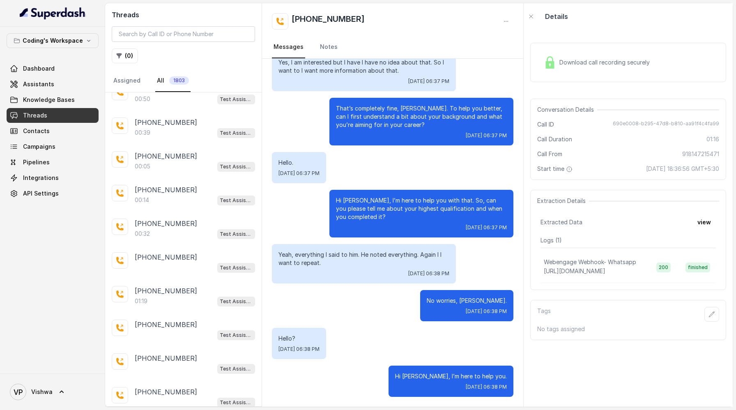
scroll to position [525, 0]
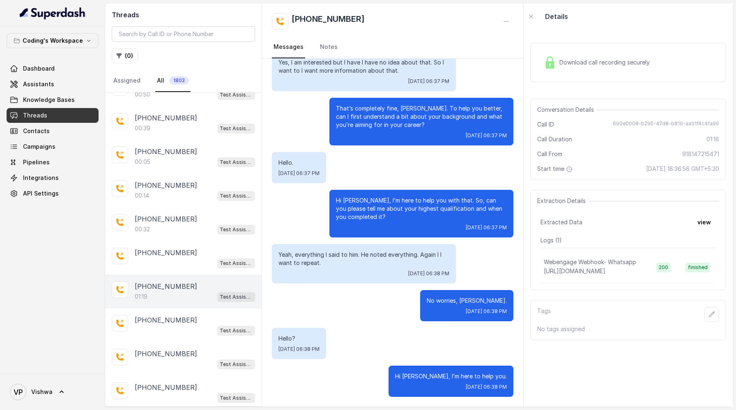
click at [166, 286] on p "[PHONE_NUMBER]" at bounding box center [166, 286] width 62 height 10
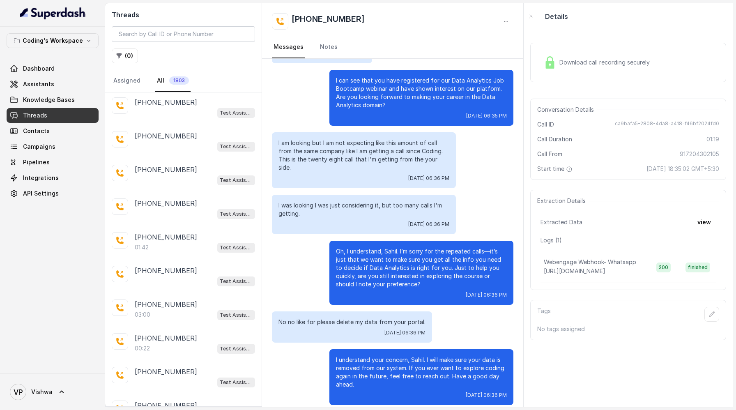
scroll to position [982, 0]
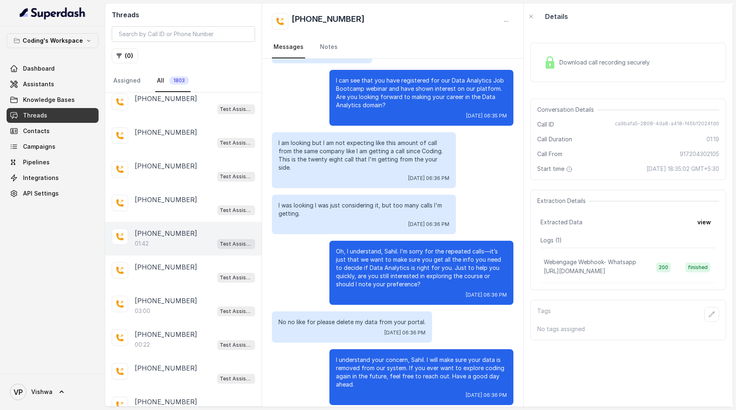
click at [164, 238] on div "01:42 Test Assistant- 2" at bounding box center [195, 243] width 120 height 11
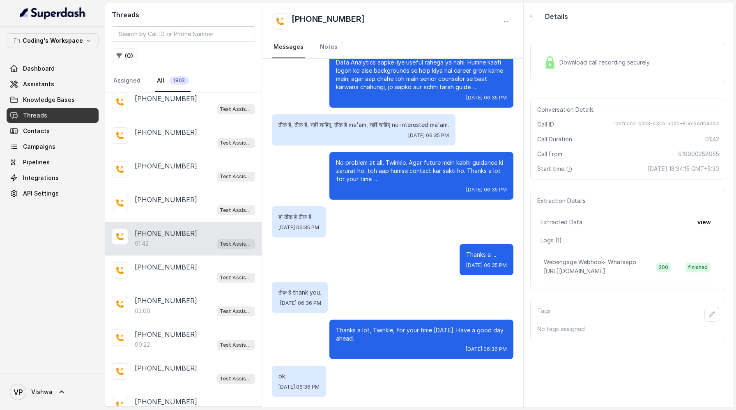
scroll to position [817, 0]
click at [167, 306] on div "03:00 Test Assistant- 2" at bounding box center [195, 311] width 120 height 11
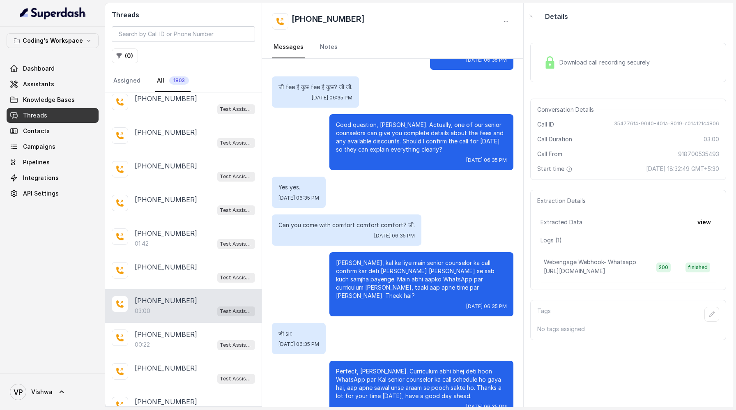
scroll to position [1024, 0]
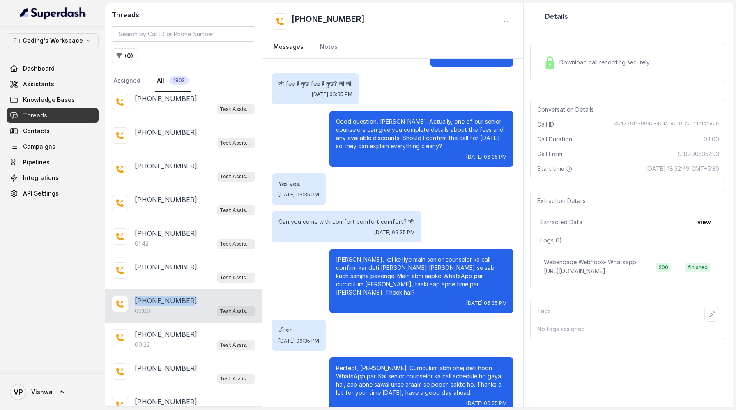
drag, startPoint x: 189, startPoint y: 295, endPoint x: 135, endPoint y: 293, distance: 53.9
click at [135, 296] on div "[PHONE_NUMBER]" at bounding box center [195, 301] width 120 height 10
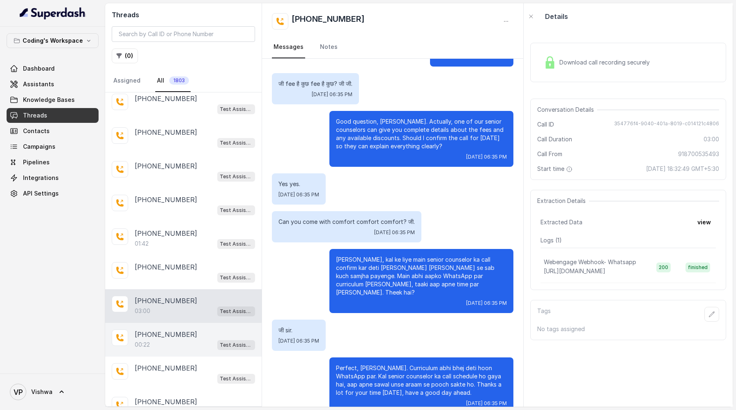
click at [183, 339] on div "00:22 Test Assistant- 2" at bounding box center [195, 344] width 120 height 11
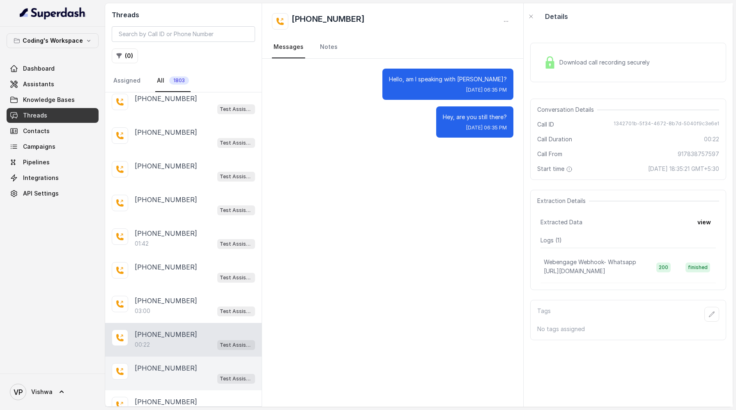
click at [165, 363] on p "[PHONE_NUMBER]" at bounding box center [166, 368] width 62 height 10
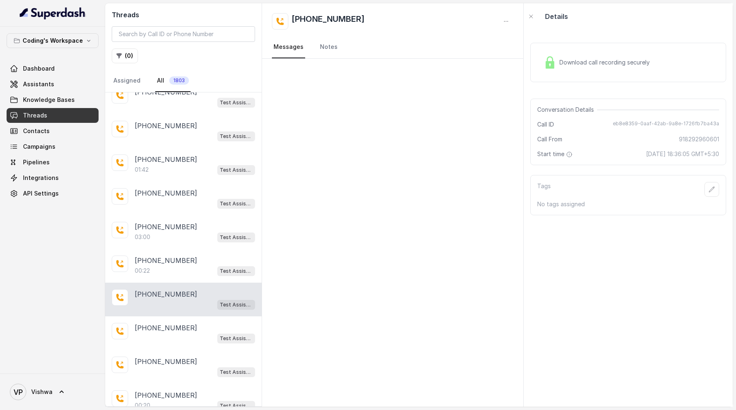
scroll to position [1103, 0]
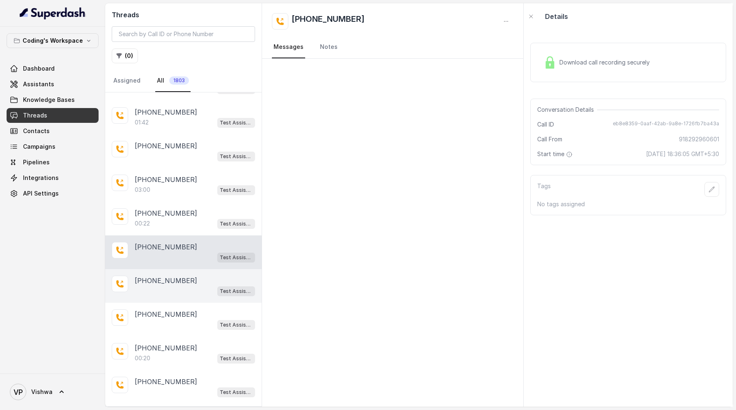
click at [169, 276] on p "[PHONE_NUMBER]" at bounding box center [166, 281] width 62 height 10
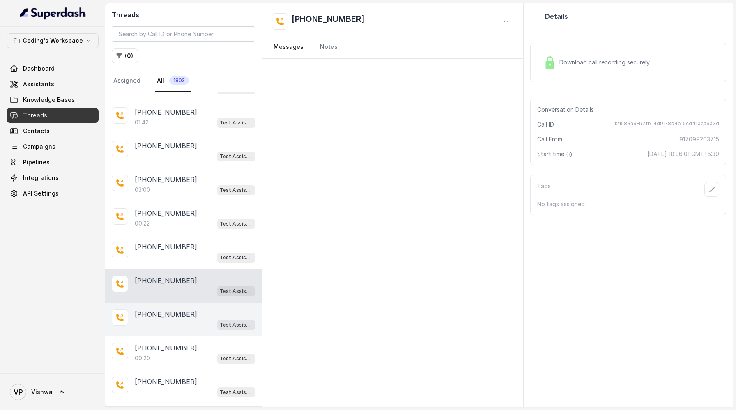
click at [188, 320] on div "Test Assistant- 2" at bounding box center [195, 324] width 120 height 11
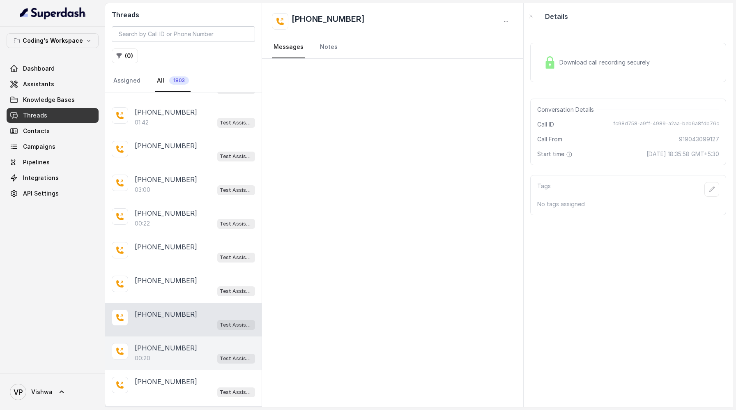
click at [175, 343] on p "[PHONE_NUMBER]" at bounding box center [166, 348] width 62 height 10
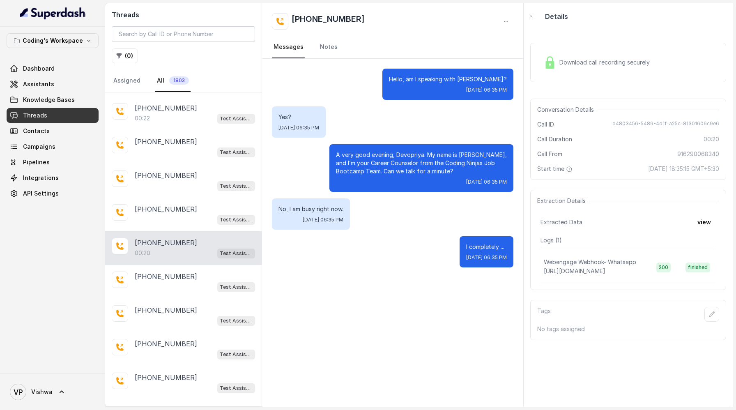
scroll to position [1220, 0]
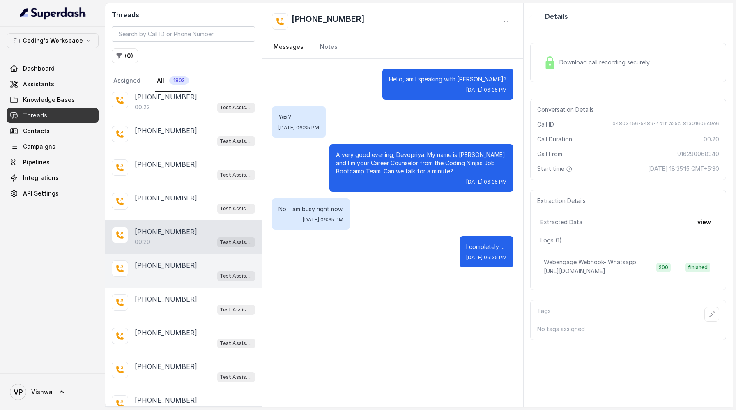
click at [183, 270] on div "Test Assistant- 2" at bounding box center [195, 275] width 120 height 11
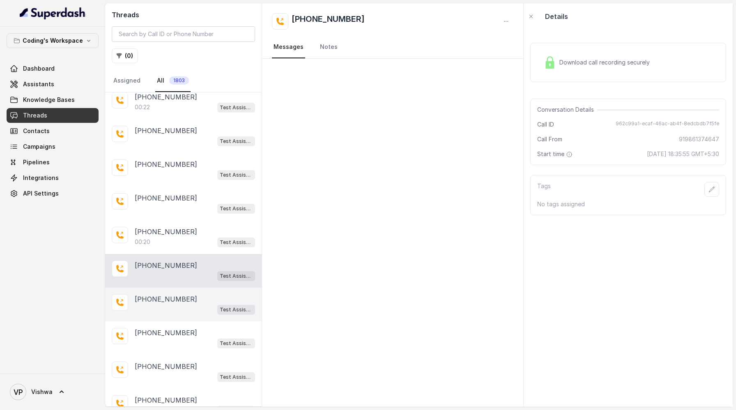
click at [168, 306] on div "+919836509746 Test Assistant- 2" at bounding box center [183, 305] width 157 height 34
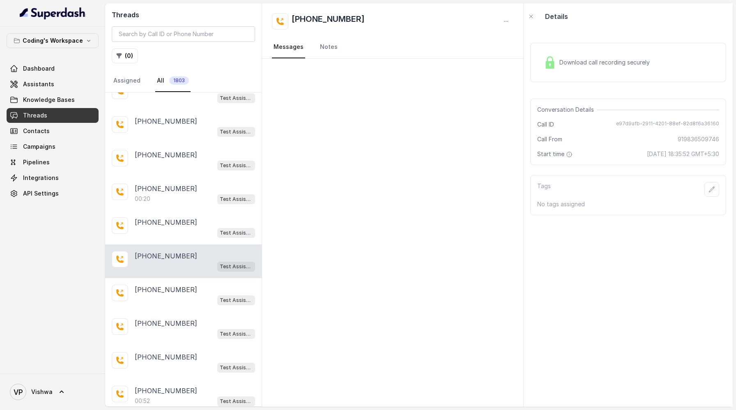
scroll to position [1300, 0]
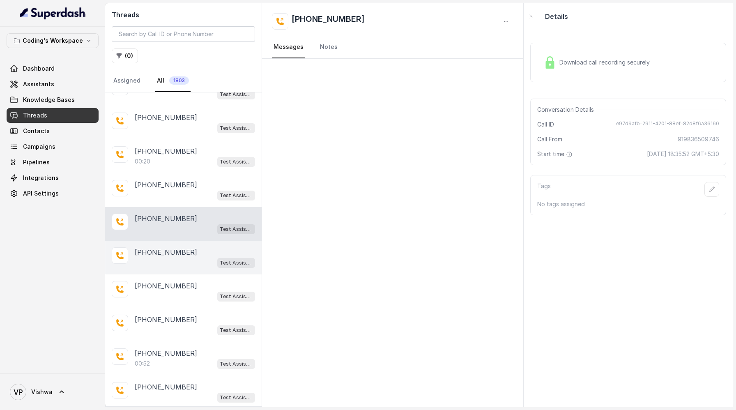
click at [170, 247] on p "[PHONE_NUMBER]" at bounding box center [166, 252] width 62 height 10
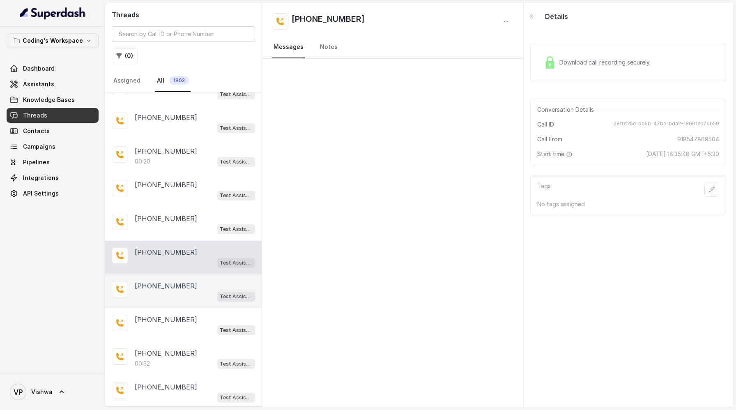
click at [168, 274] on div "+919515751128 Test Assistant- 2" at bounding box center [183, 291] width 157 height 34
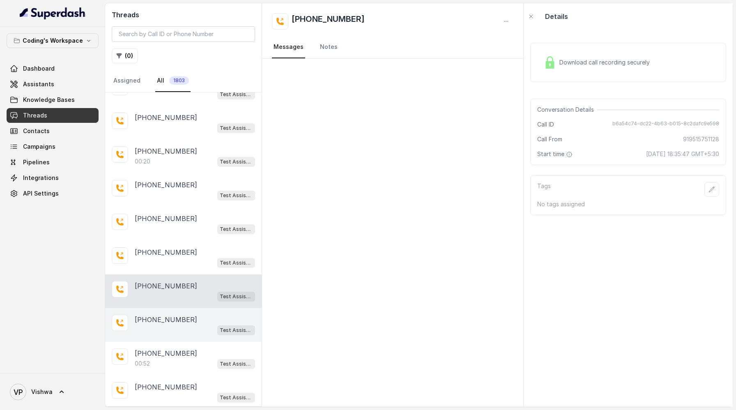
click at [165, 325] on div "Test Assistant- 2" at bounding box center [195, 330] width 120 height 11
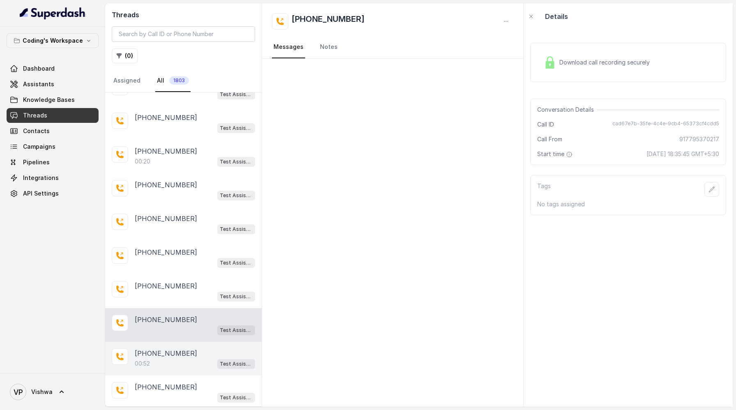
click at [162, 348] on p "[PHONE_NUMBER]" at bounding box center [166, 353] width 62 height 10
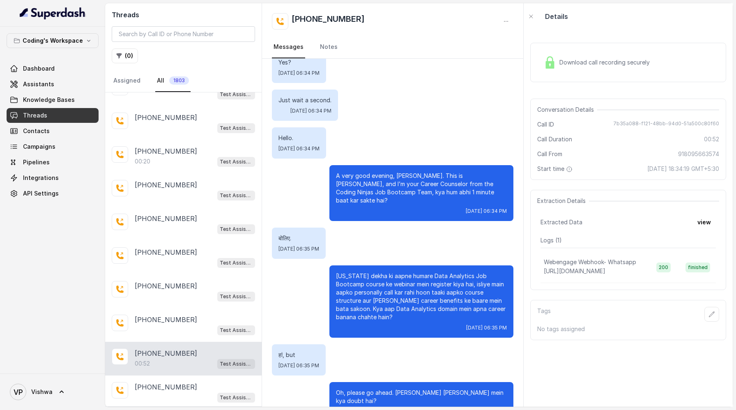
scroll to position [1383, 0]
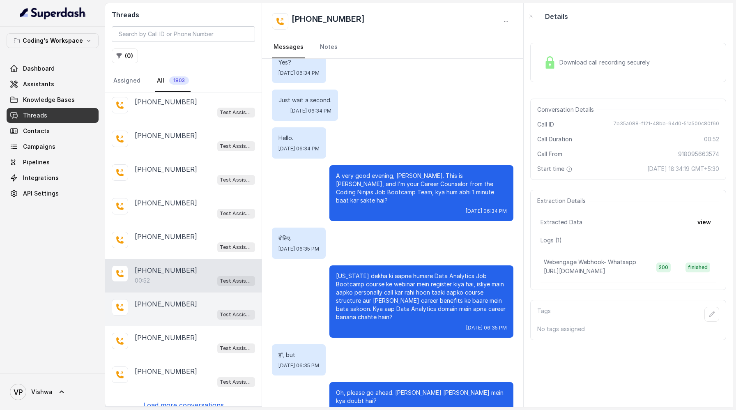
click at [175, 309] on div "Test Assistant- 2" at bounding box center [195, 314] width 120 height 11
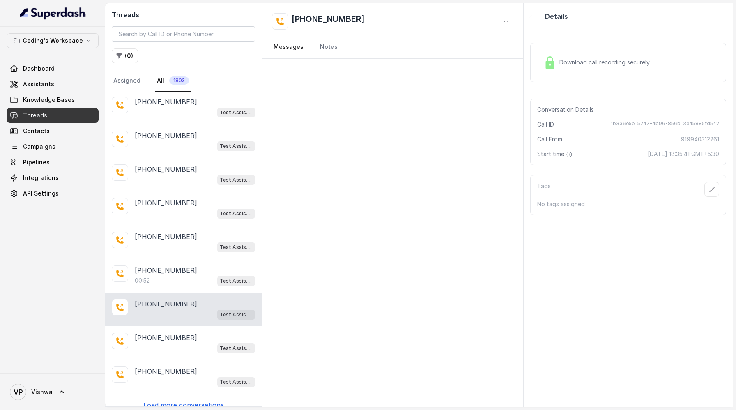
click at [175, 400] on p "Load more conversations" at bounding box center [183, 405] width 81 height 10
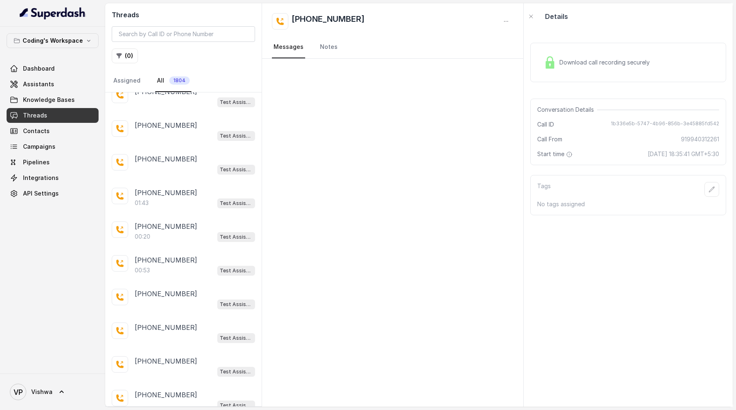
scroll to position [1698, 0]
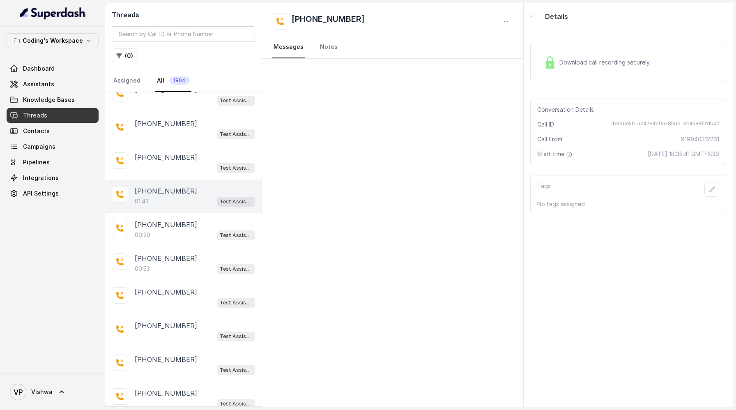
click at [175, 196] on div "01:43 Test Assistant- 2" at bounding box center [195, 201] width 120 height 11
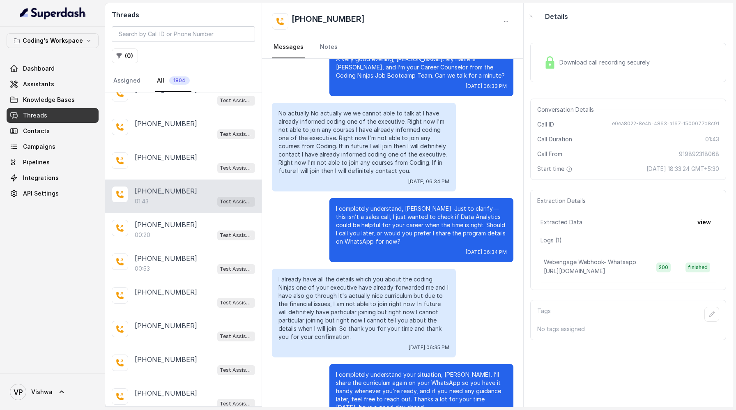
scroll to position [127, 0]
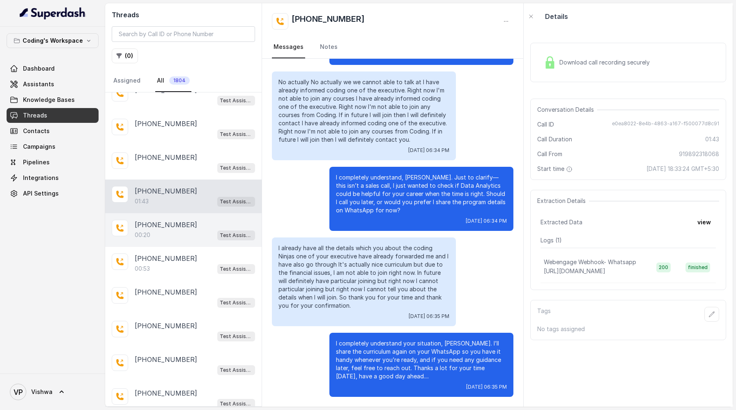
click at [172, 230] on div "00:20 Test Assistant- 2" at bounding box center [195, 235] width 120 height 11
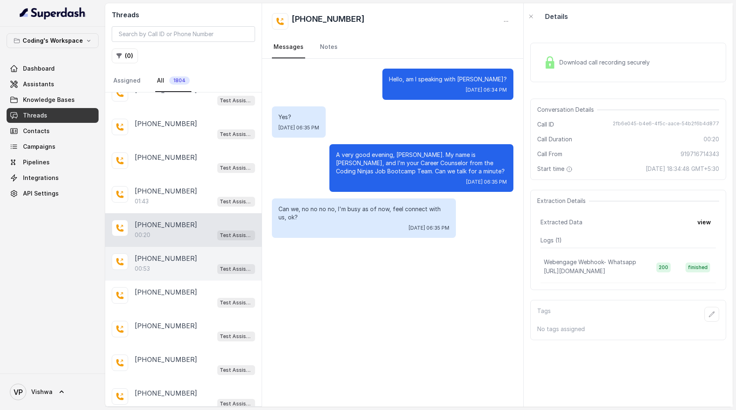
click at [172, 253] on p "[PHONE_NUMBER]" at bounding box center [166, 258] width 62 height 10
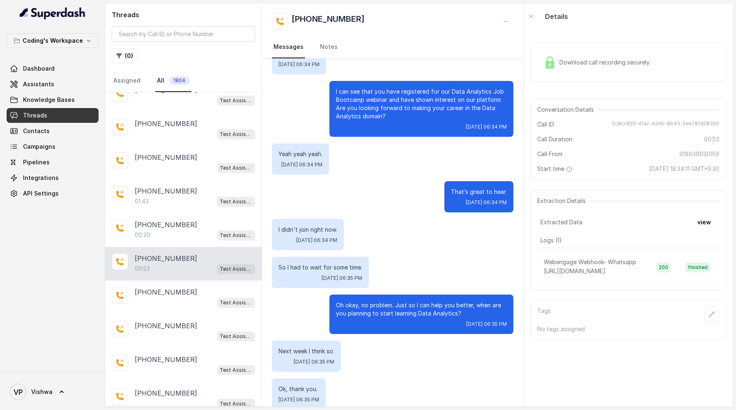
scroll to position [206, 0]
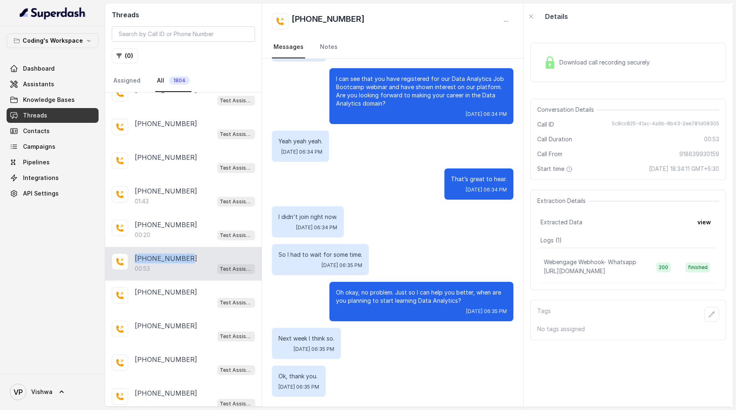
drag, startPoint x: 189, startPoint y: 246, endPoint x: 132, endPoint y: 246, distance: 57.1
click at [132, 247] on div "+918639930159 00:53 Test Assistant- 2" at bounding box center [183, 264] width 157 height 34
click at [167, 297] on div "Test Assistant- 2" at bounding box center [195, 302] width 120 height 11
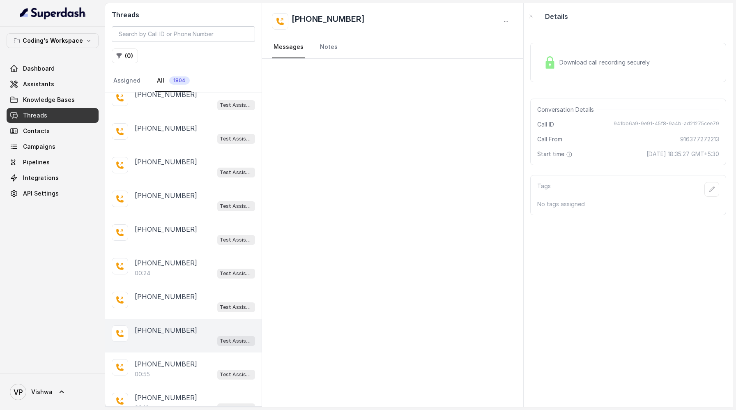
scroll to position [1968, 0]
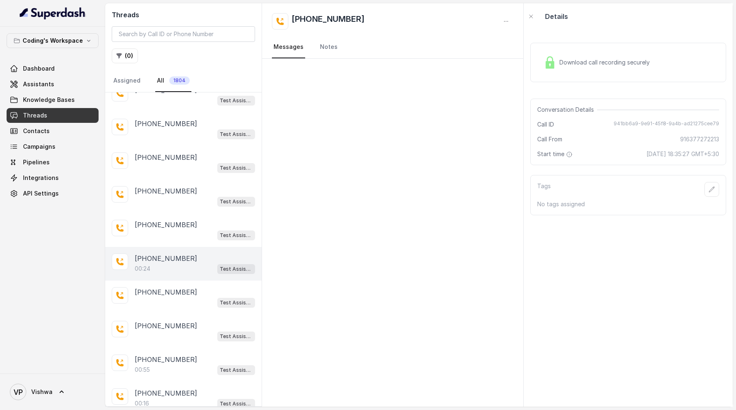
click at [169, 253] on p "[PHONE_NUMBER]" at bounding box center [166, 258] width 62 height 10
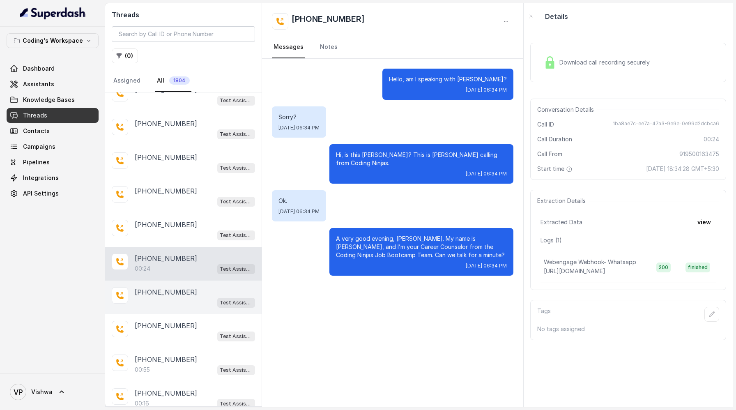
click at [161, 287] on p "[PHONE_NUMBER]" at bounding box center [166, 292] width 62 height 10
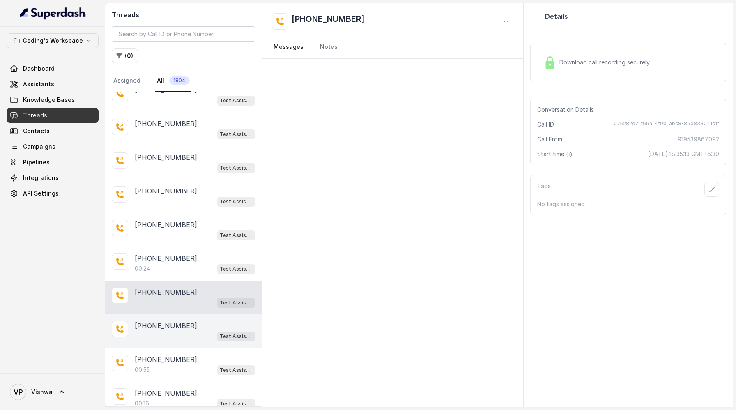
click at [163, 331] on div "Test Assistant- 2" at bounding box center [195, 336] width 120 height 11
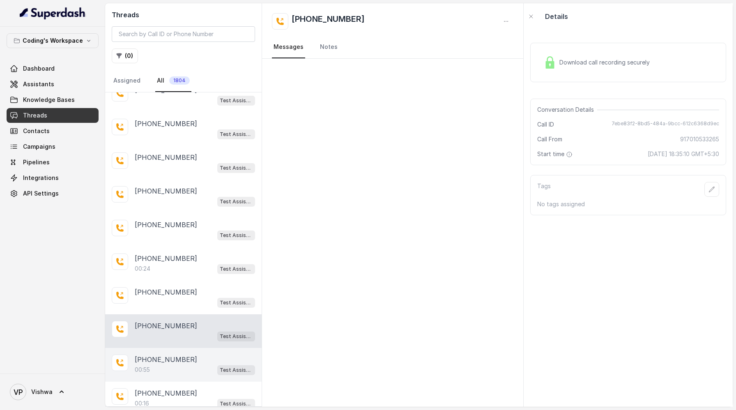
click at [168, 355] on p "[PHONE_NUMBER]" at bounding box center [166, 360] width 62 height 10
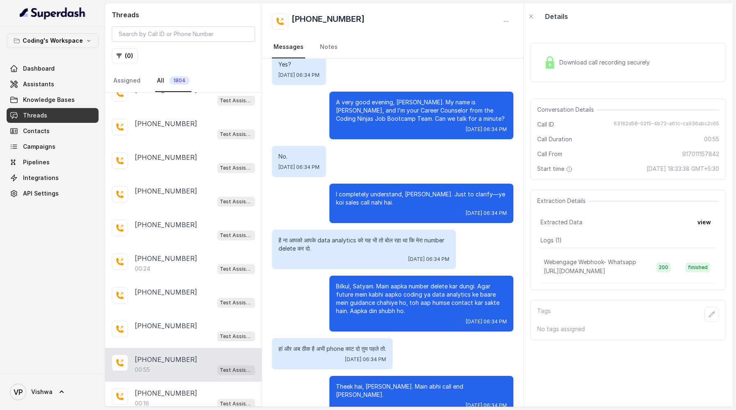
scroll to position [63, 0]
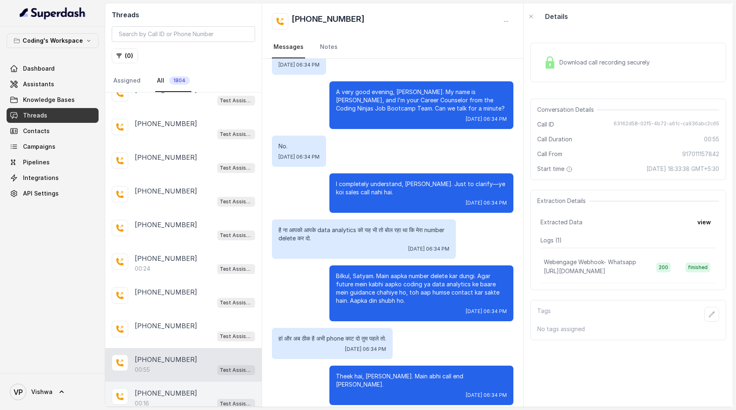
click at [181, 388] on p "[PHONE_NUMBER]" at bounding box center [166, 393] width 62 height 10
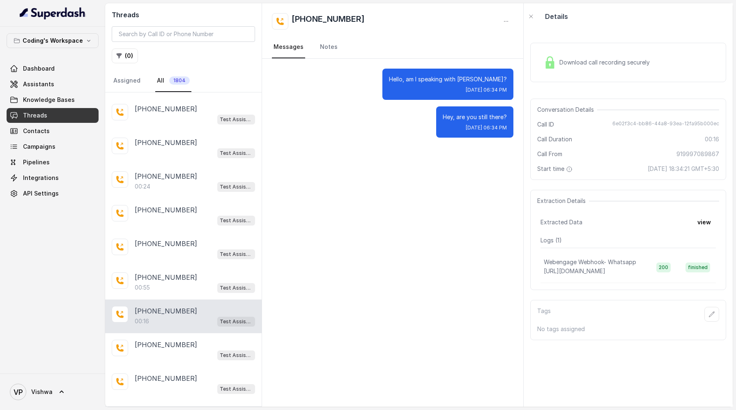
scroll to position [2063, 0]
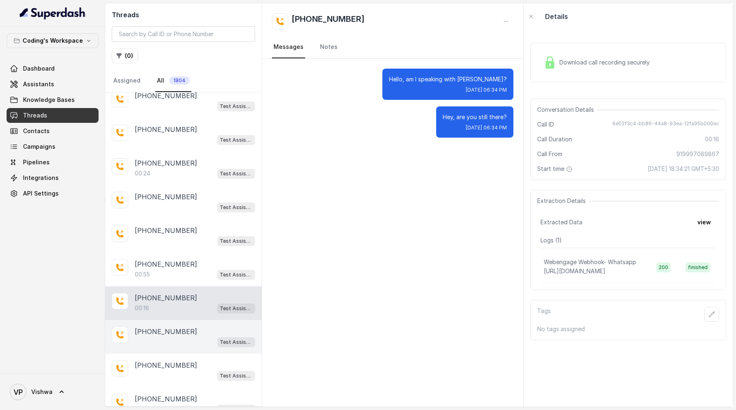
click at [178, 327] on p "[PHONE_NUMBER]" at bounding box center [166, 332] width 62 height 10
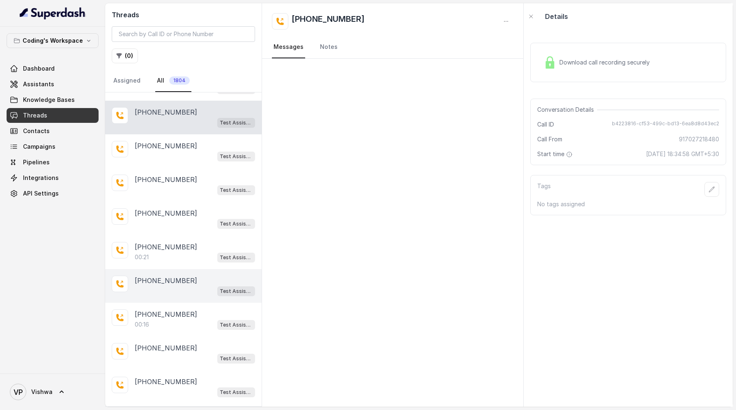
scroll to position [2285, 0]
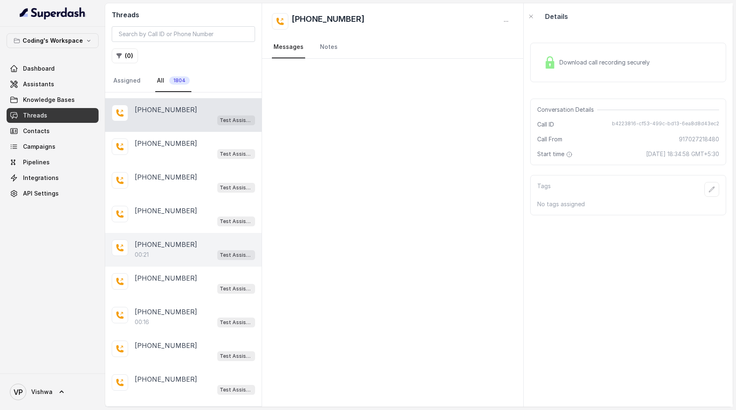
click at [171, 240] on p "[PHONE_NUMBER]" at bounding box center [166, 245] width 62 height 10
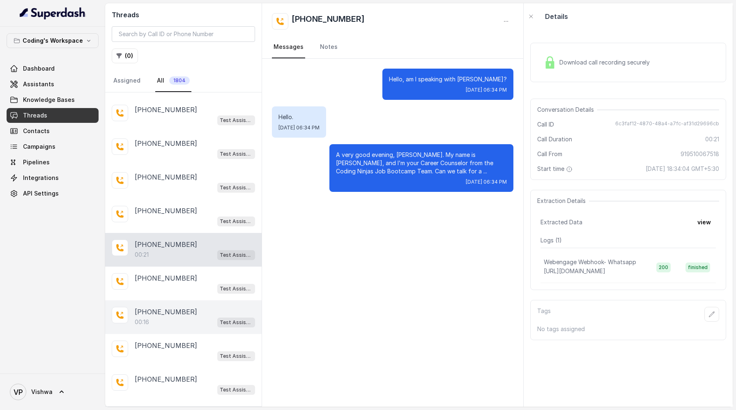
click at [164, 307] on p "[PHONE_NUMBER]" at bounding box center [166, 312] width 62 height 10
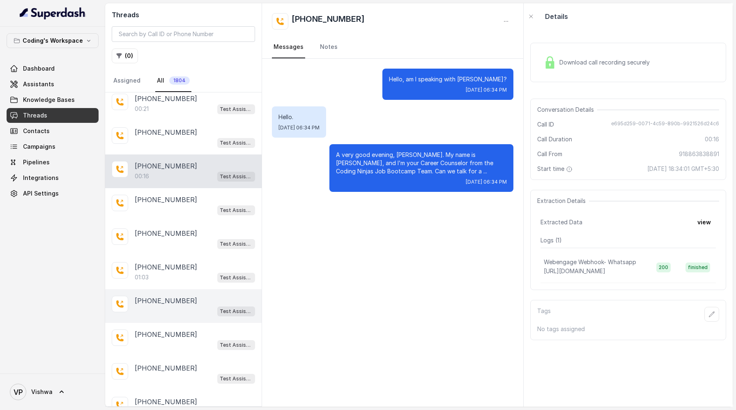
scroll to position [2437, 0]
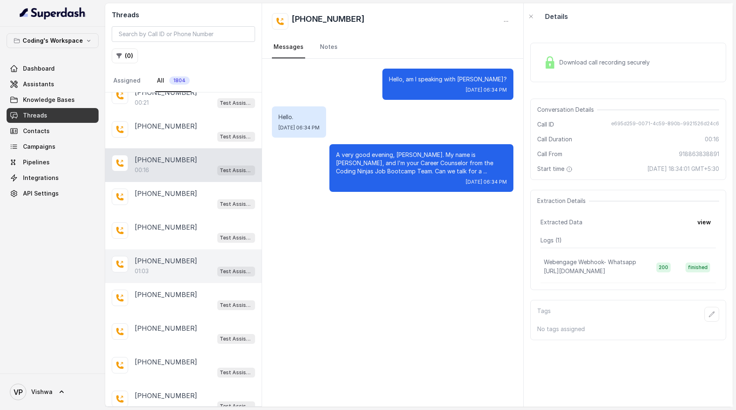
click at [164, 266] on div "01:03 Test Assistant- 2" at bounding box center [195, 271] width 120 height 11
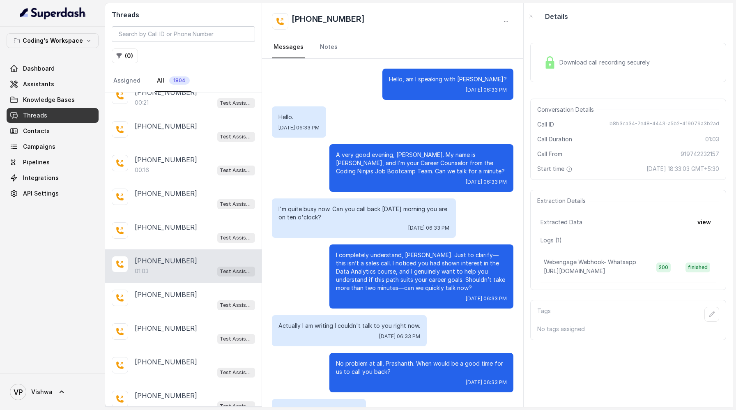
scroll to position [188, 0]
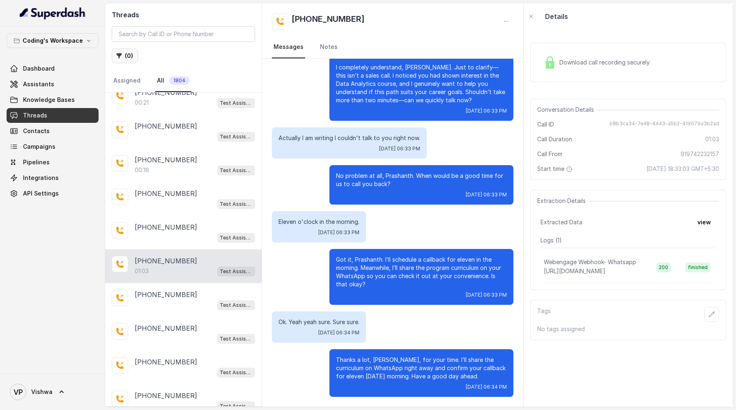
click at [126, 57] on button "( 0 )" at bounding box center [125, 55] width 26 height 15
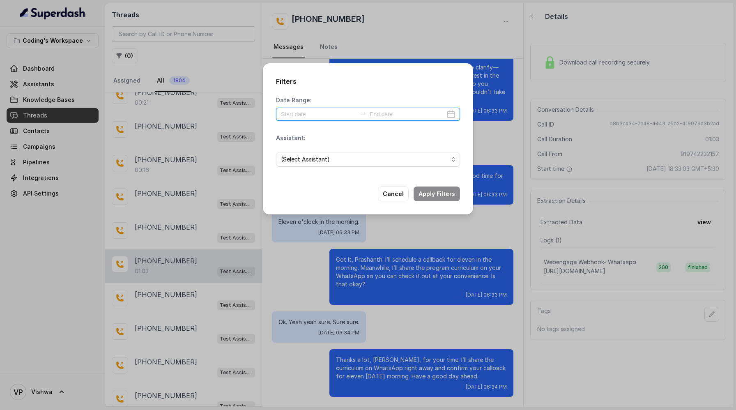
click at [304, 115] on input at bounding box center [319, 114] width 76 height 9
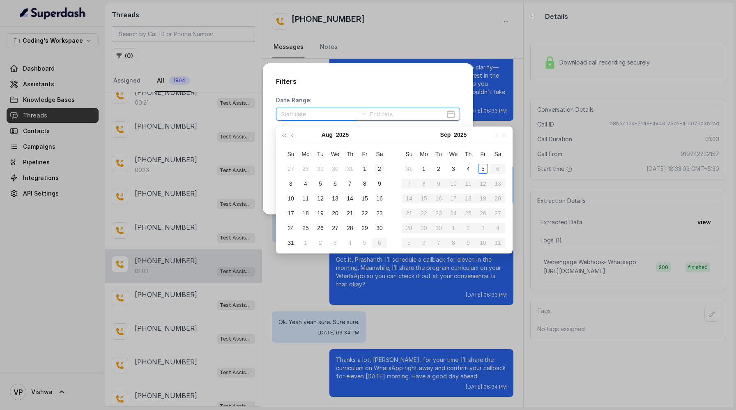
type input "[DATE]"
click at [481, 170] on div "5" at bounding box center [483, 169] width 10 height 10
type input "[DATE]"
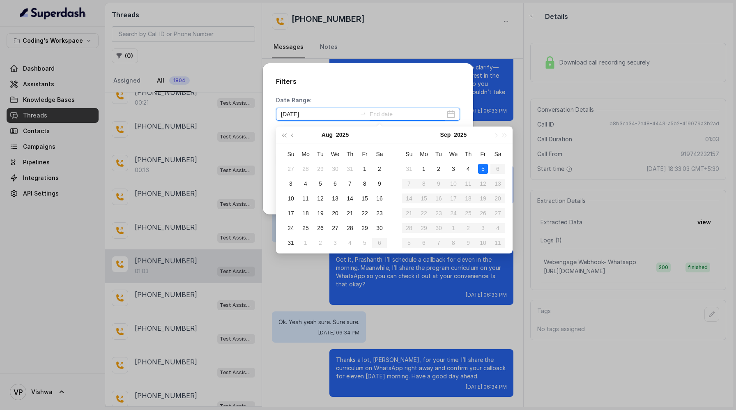
type input "[DATE]"
click at [480, 166] on div "5" at bounding box center [483, 169] width 10 height 10
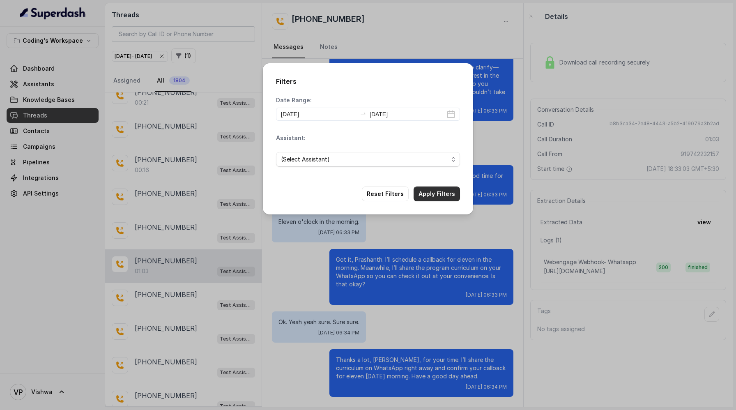
click at [433, 194] on button "Apply Filters" at bounding box center [437, 194] width 46 height 15
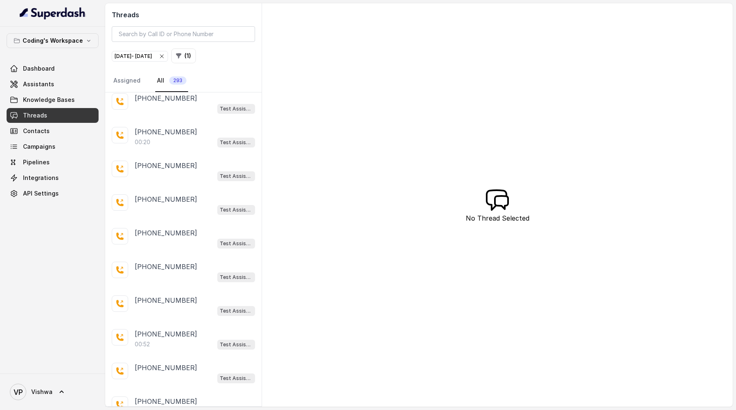
scroll to position [1383, 0]
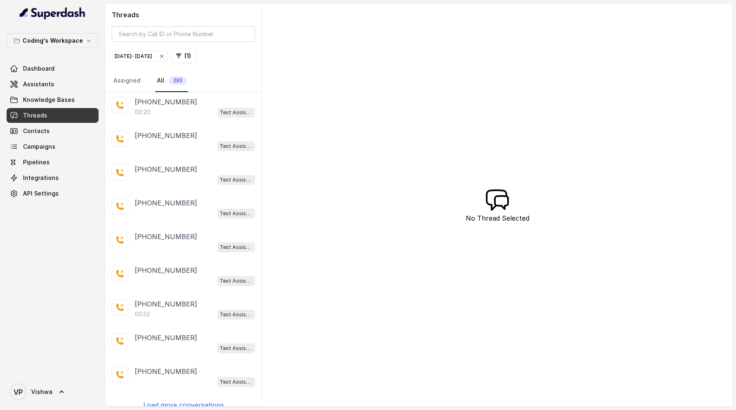
click at [193, 400] on p "Load more conversations" at bounding box center [183, 405] width 81 height 10
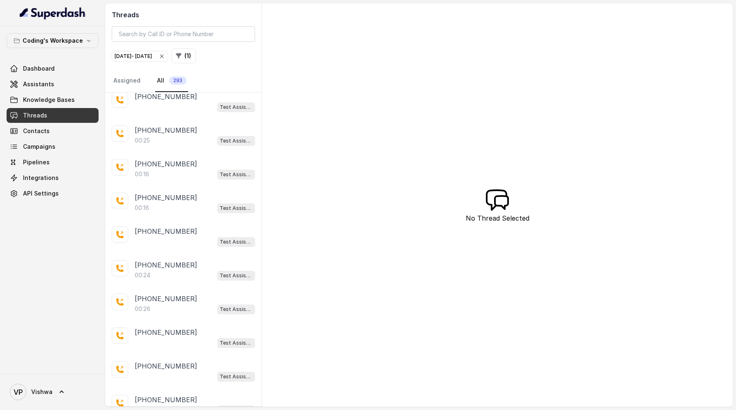
scroll to position [3057, 0]
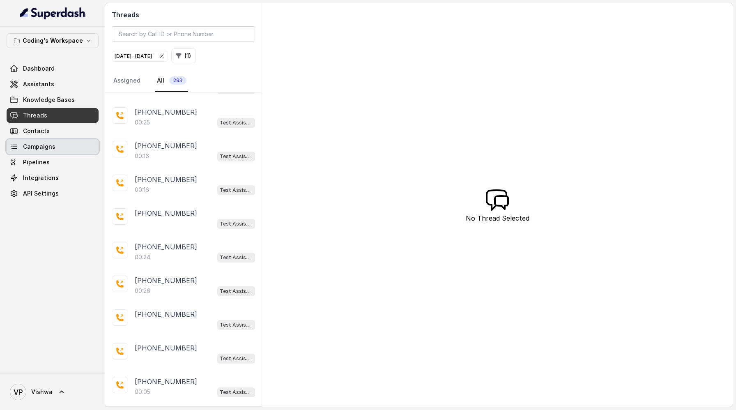
click at [39, 147] on span "Campaigns" at bounding box center [39, 147] width 32 height 8
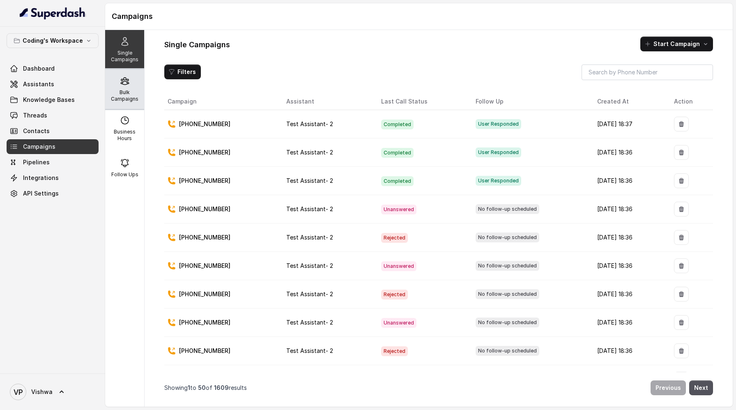
click at [127, 92] on p "Bulk Campaigns" at bounding box center [124, 95] width 32 height 13
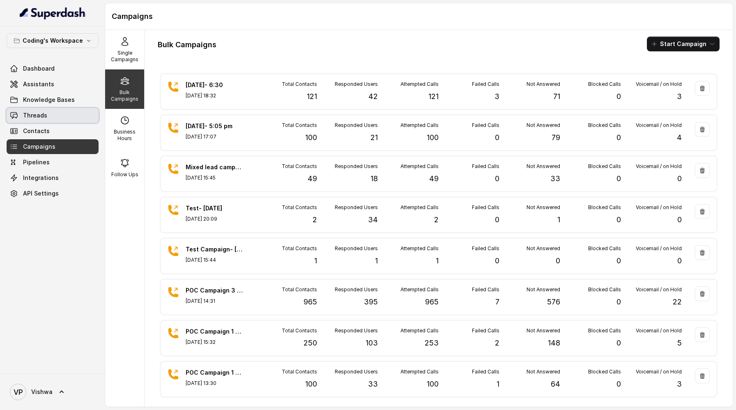
click at [48, 119] on link "Threads" at bounding box center [53, 115] width 92 height 15
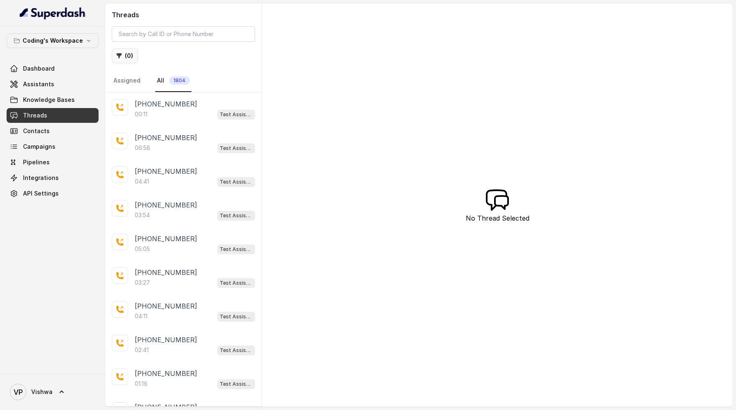
click at [122, 55] on icon "button" at bounding box center [119, 56] width 7 height 7
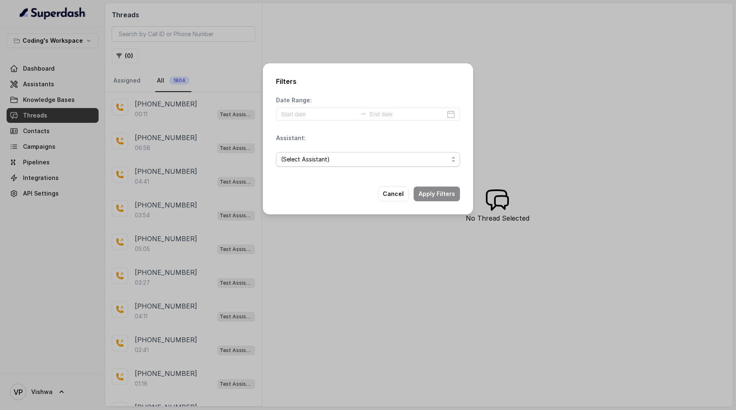
click at [350, 158] on span "(Select Assistant)" at bounding box center [365, 159] width 168 height 10
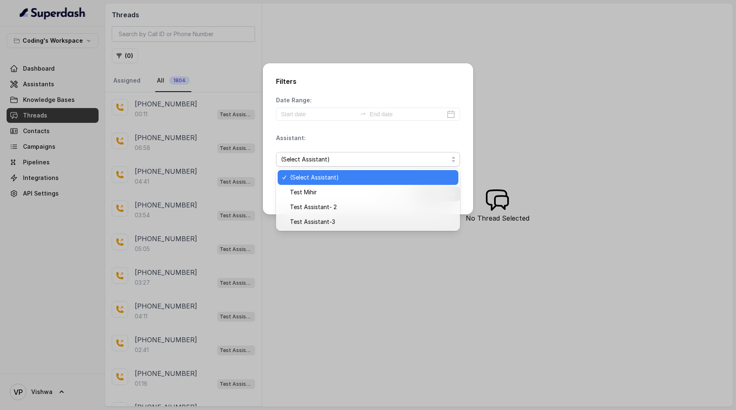
click at [350, 158] on span "(Select Assistant)" at bounding box center [365, 159] width 168 height 10
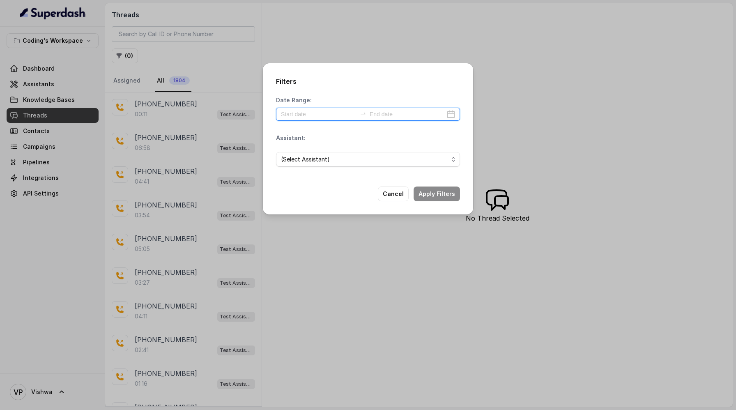
click at [321, 115] on input at bounding box center [319, 114] width 76 height 9
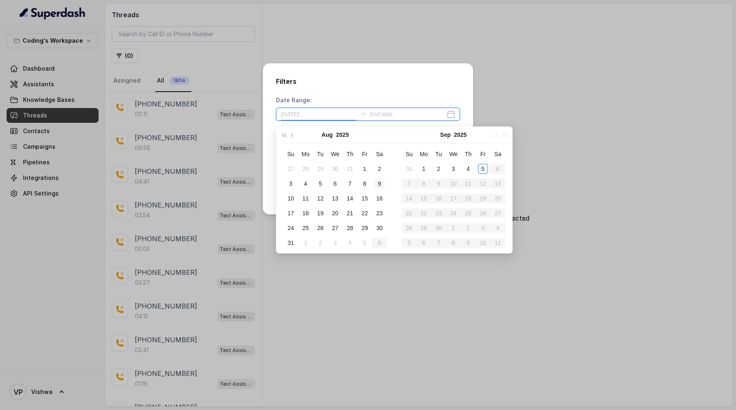
type input "[DATE]"
click at [484, 166] on div "5" at bounding box center [483, 169] width 10 height 10
type input "[DATE]"
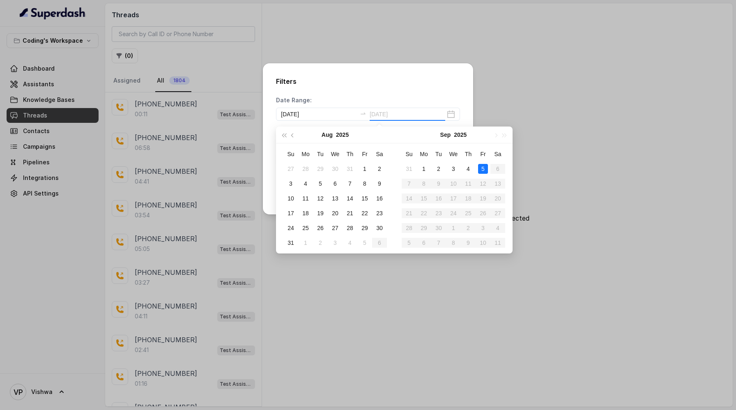
click at [485, 168] on div "5" at bounding box center [483, 169] width 10 height 10
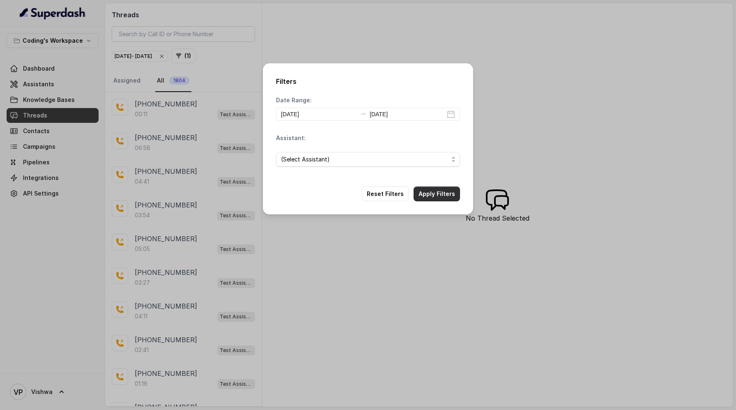
click at [438, 192] on button "Apply Filters" at bounding box center [437, 194] width 46 height 15
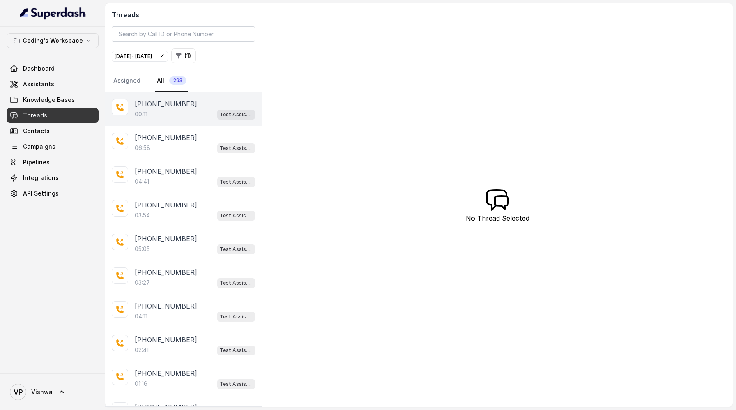
click at [176, 100] on p "[PHONE_NUMBER]" at bounding box center [166, 104] width 62 height 10
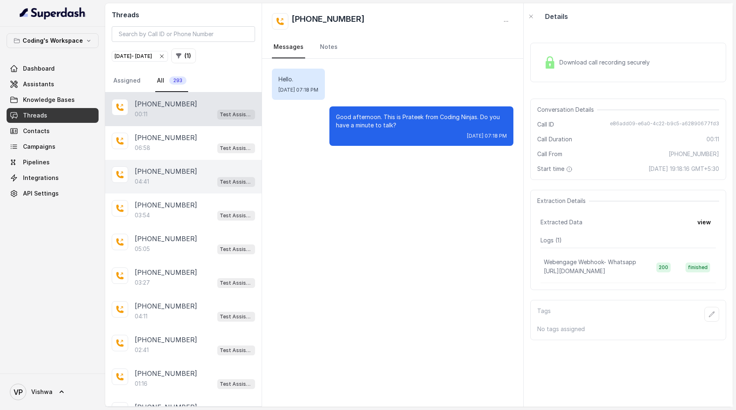
click at [167, 175] on p "[PHONE_NUMBER]" at bounding box center [166, 171] width 62 height 10
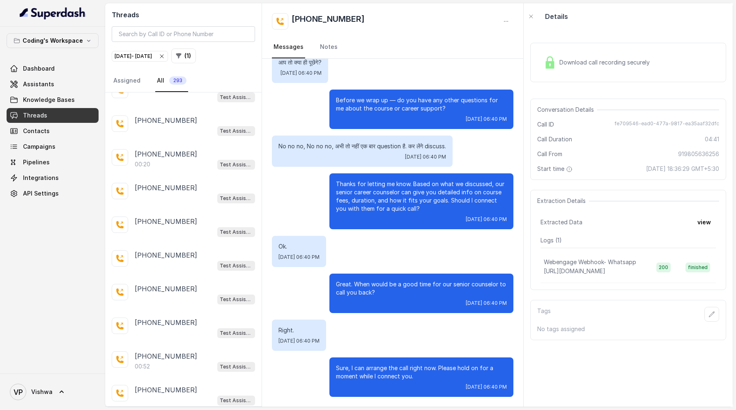
scroll to position [1383, 0]
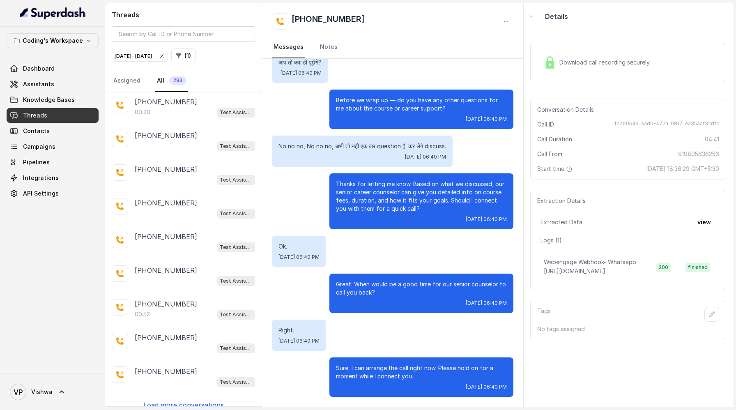
click at [176, 400] on p "Load more conversations" at bounding box center [183, 405] width 81 height 10
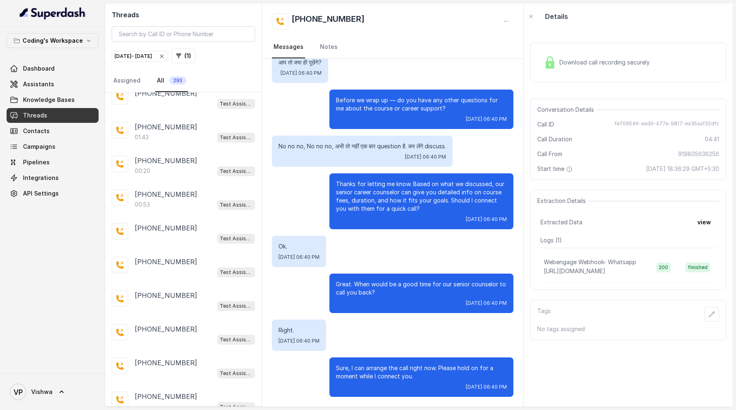
scroll to position [1765, 0]
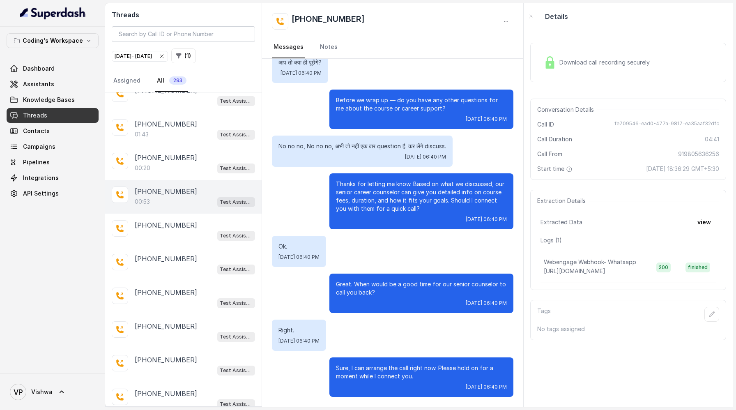
click at [165, 196] on div "00:53 Test Assistant- 2" at bounding box center [195, 201] width 120 height 11
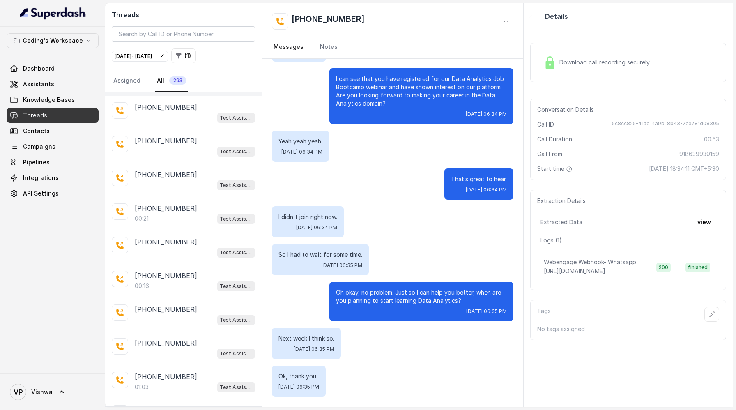
scroll to position [2341, 0]
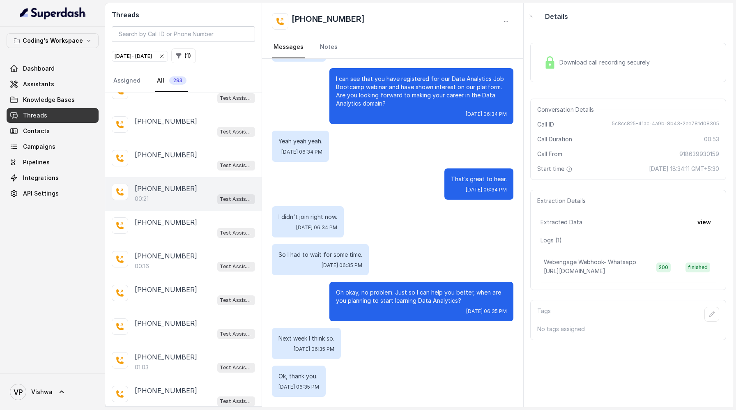
click at [163, 193] on div "00:21 Test Assistant- 2" at bounding box center [195, 198] width 120 height 11
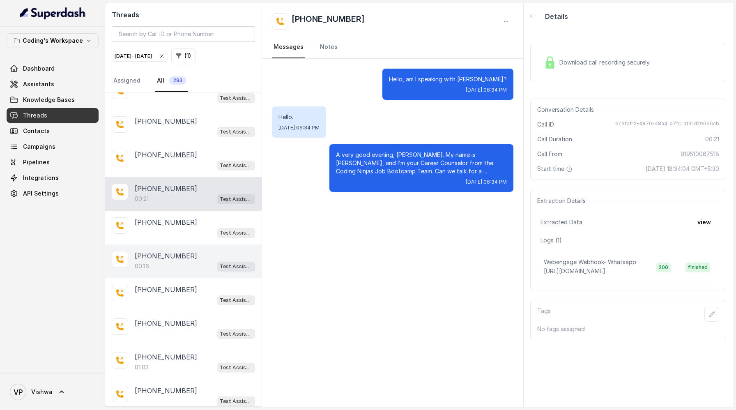
click at [172, 261] on div "00:16 Test Assistant- 2" at bounding box center [195, 266] width 120 height 11
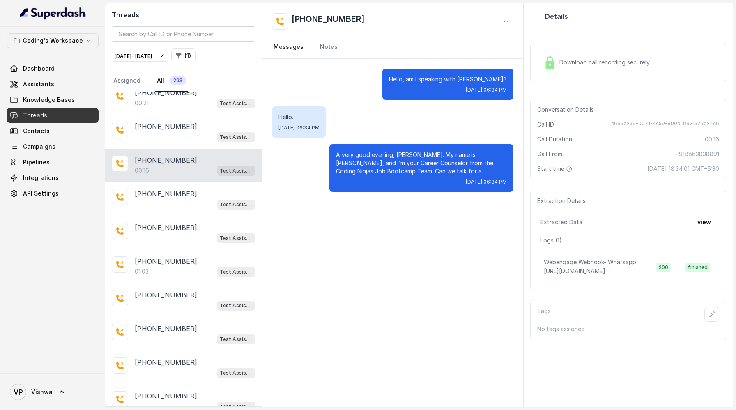
scroll to position [2493, 0]
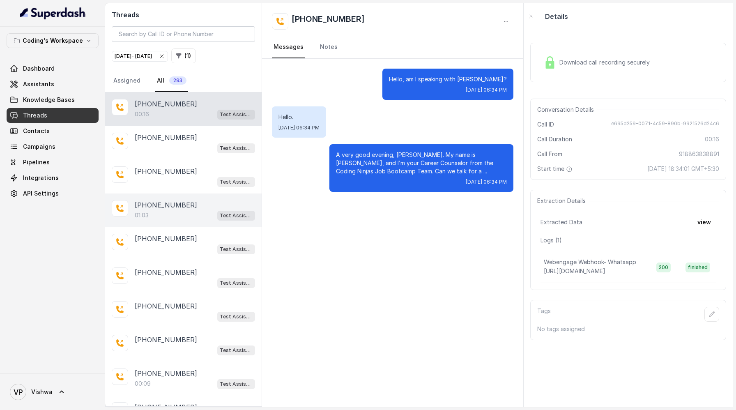
click at [169, 200] on p "[PHONE_NUMBER]" at bounding box center [166, 205] width 62 height 10
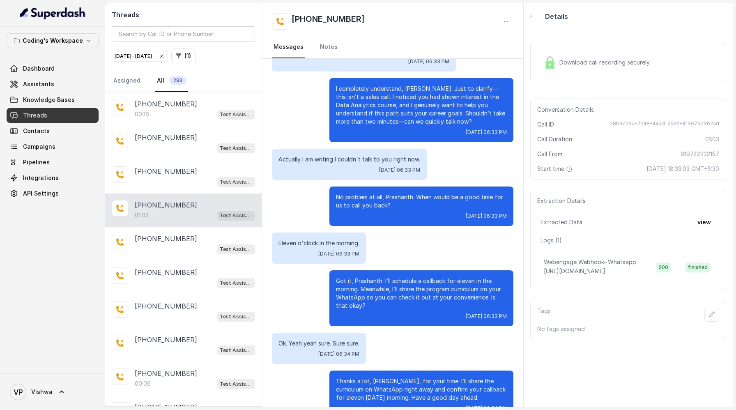
scroll to position [169, 0]
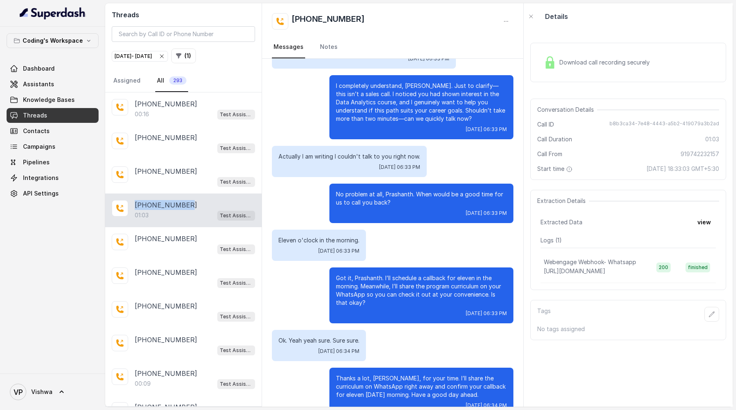
drag, startPoint x: 185, startPoint y: 189, endPoint x: 132, endPoint y: 188, distance: 53.0
click at [132, 193] on div "+919742232157 01:03 Test Assistant- 2" at bounding box center [183, 210] width 157 height 34
click at [163, 234] on p "[PHONE_NUMBER]" at bounding box center [166, 239] width 62 height 10
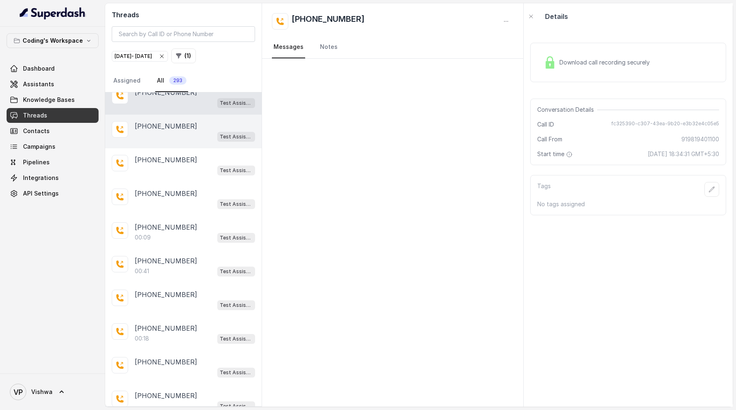
scroll to position [2658, 0]
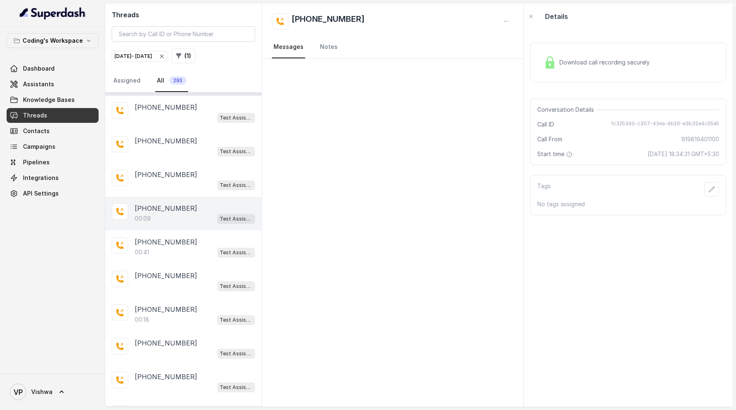
click at [169, 213] on div "00:09 Test Assistant- 2" at bounding box center [195, 218] width 120 height 11
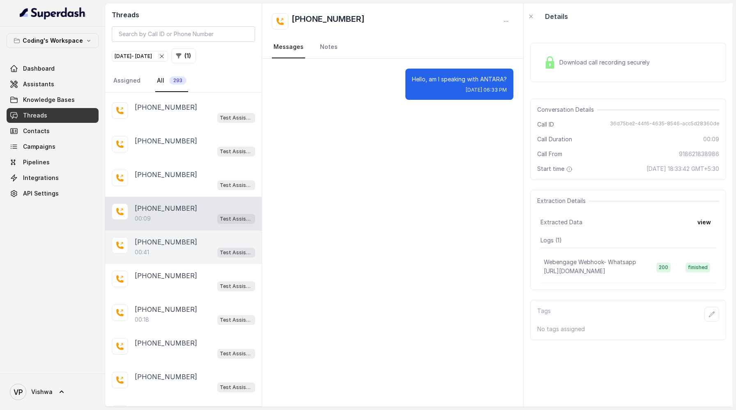
click at [167, 247] on div "00:41 Test Assistant- 2" at bounding box center [195, 252] width 120 height 11
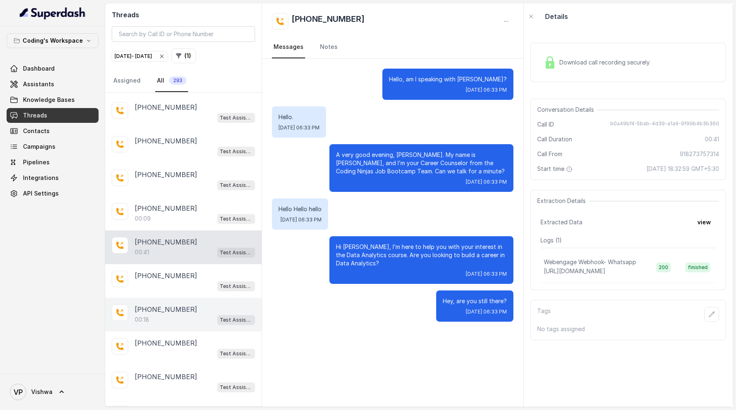
click at [161, 304] on p "[PHONE_NUMBER]" at bounding box center [166, 309] width 62 height 10
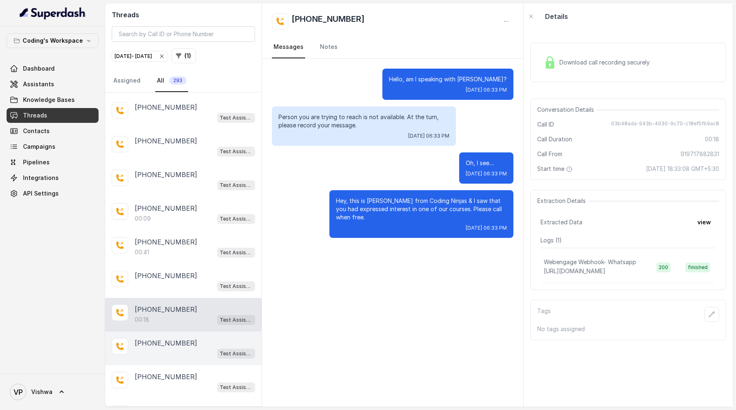
click at [166, 338] on p "[PHONE_NUMBER]" at bounding box center [166, 343] width 62 height 10
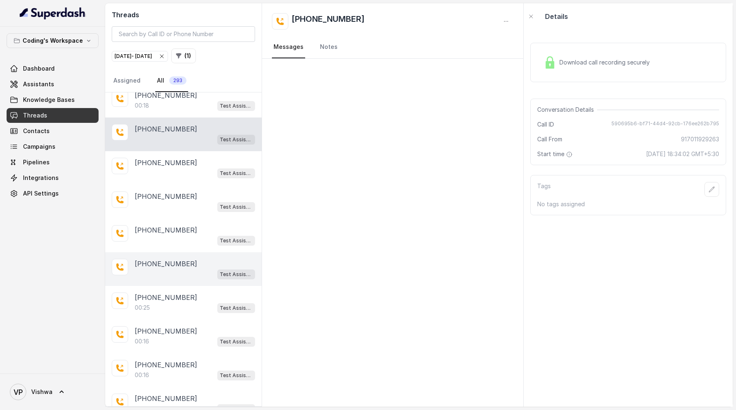
scroll to position [2891, 0]
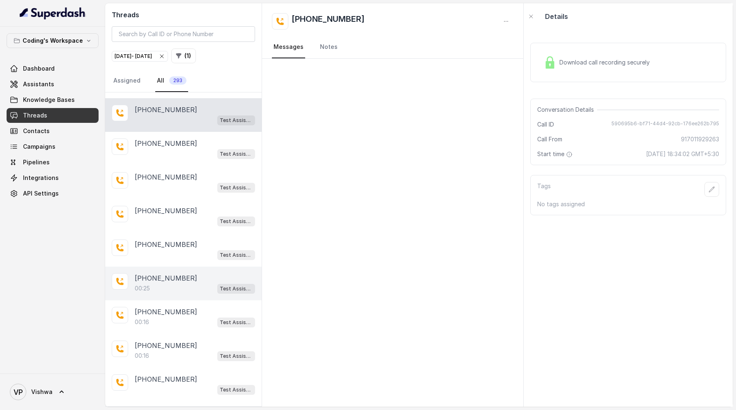
click at [160, 273] on p "[PHONE_NUMBER]" at bounding box center [166, 278] width 62 height 10
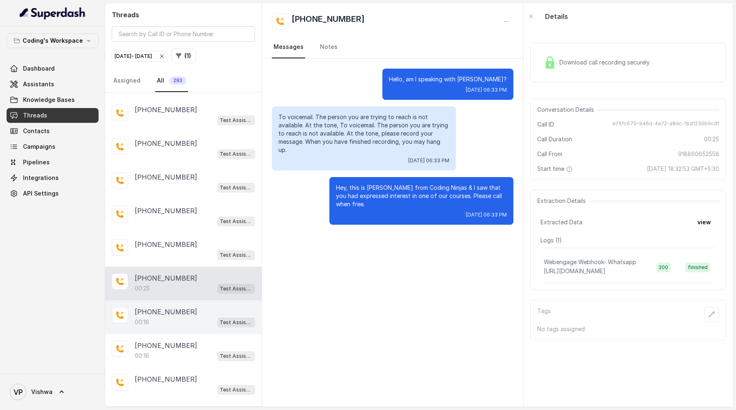
click at [162, 307] on p "[PHONE_NUMBER]" at bounding box center [166, 312] width 62 height 10
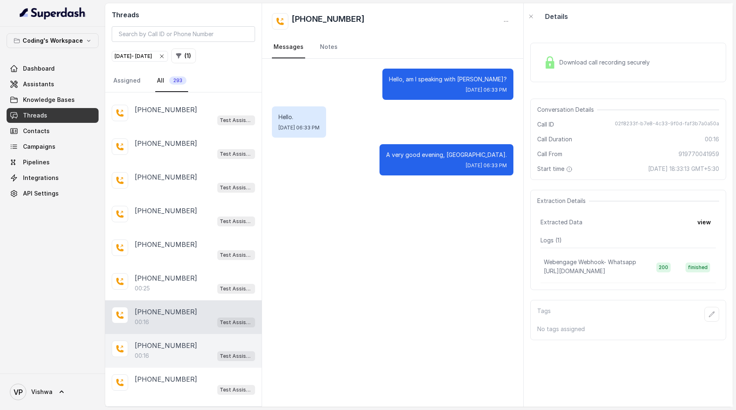
click at [159, 341] on p "[PHONE_NUMBER]" at bounding box center [166, 346] width 62 height 10
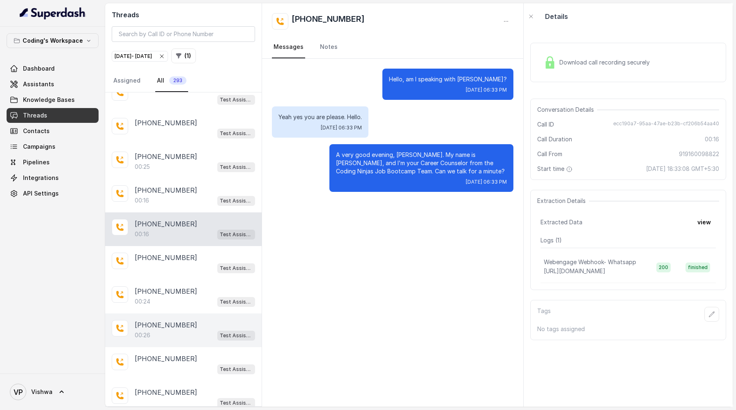
scroll to position [3023, 0]
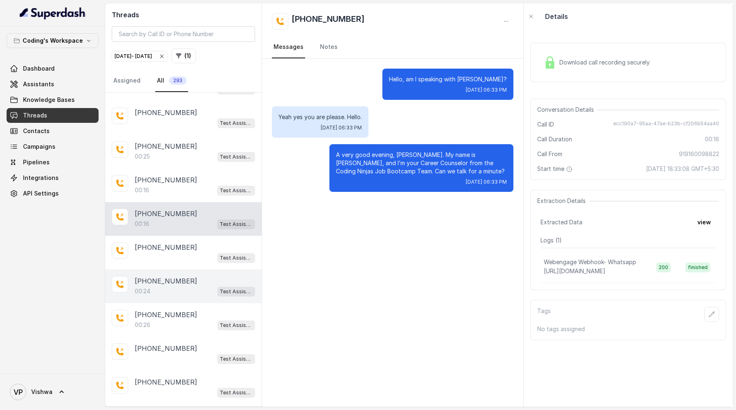
click at [164, 286] on div "00:24 Test Assistant- 2" at bounding box center [195, 291] width 120 height 11
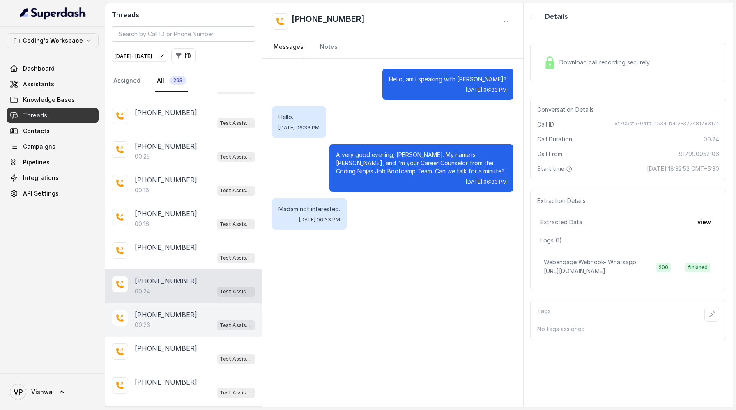
click at [165, 320] on div "00:26 Test Assistant- 2" at bounding box center [195, 325] width 120 height 11
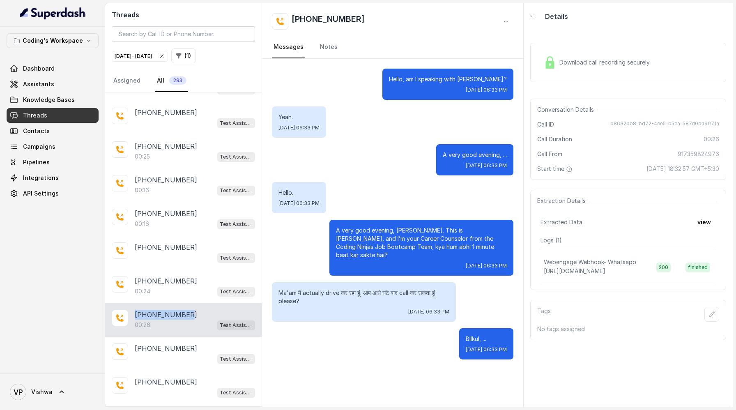
drag, startPoint x: 188, startPoint y: 293, endPoint x: 134, endPoint y: 295, distance: 53.4
click at [135, 310] on div "[PHONE_NUMBER]" at bounding box center [195, 315] width 120 height 10
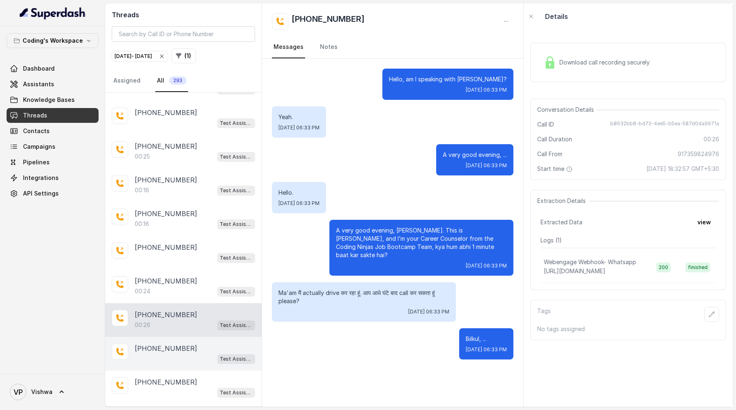
click at [170, 343] on p "[PHONE_NUMBER]" at bounding box center [166, 348] width 62 height 10
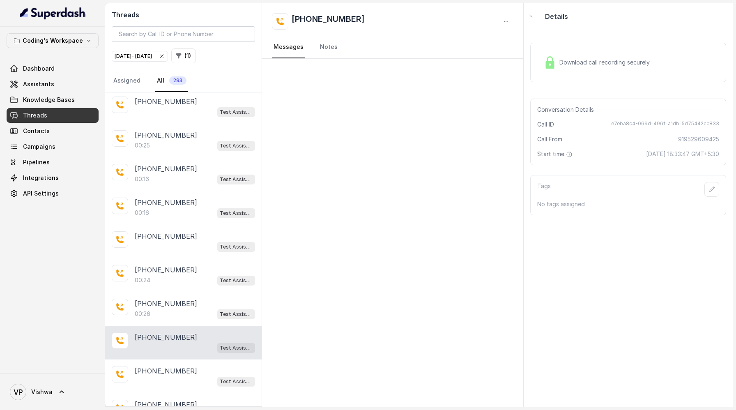
scroll to position [3057, 0]
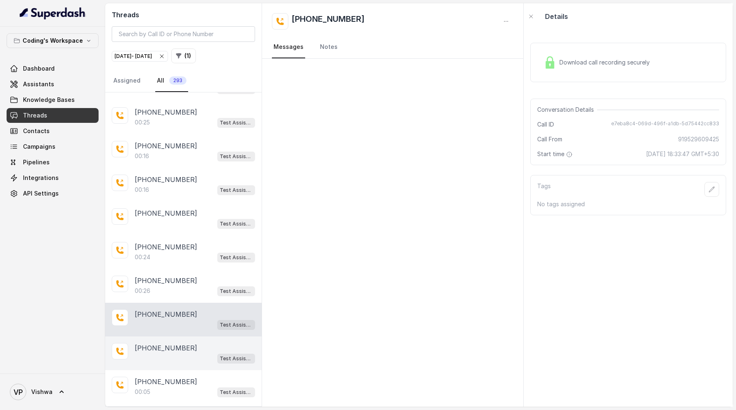
click at [163, 353] on div "Test Assistant- 2" at bounding box center [195, 358] width 120 height 11
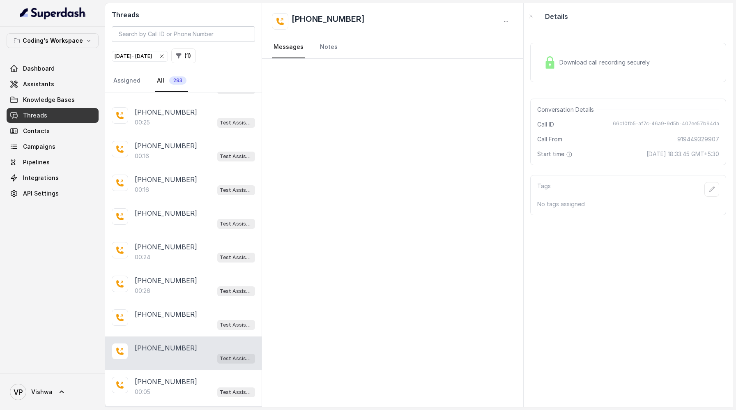
click at [173, 410] on p "Load more conversations" at bounding box center [183, 415] width 81 height 10
click at [167, 377] on p "[PHONE_NUMBER]" at bounding box center [166, 382] width 62 height 10
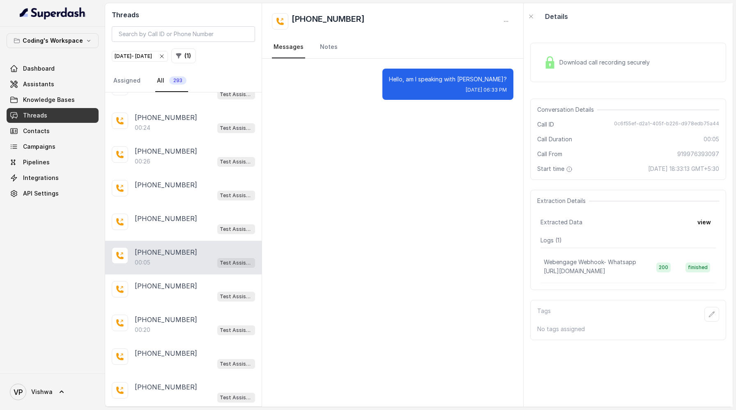
scroll to position [3221, 0]
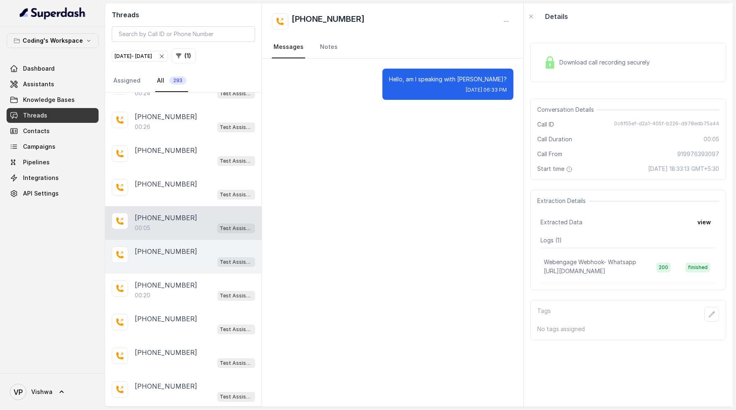
click at [178, 256] on div "Test Assistant- 2" at bounding box center [195, 261] width 120 height 11
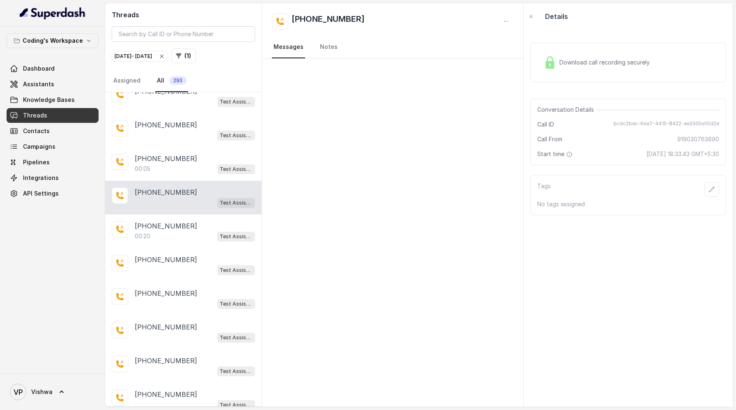
scroll to position [3323, 0]
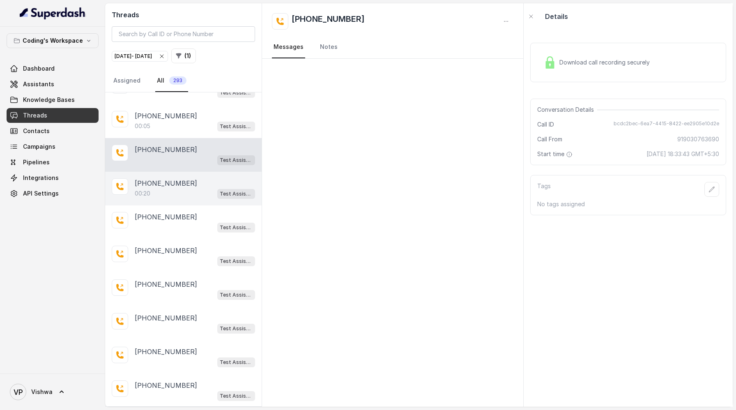
click at [173, 188] on div "00:20 Test Assistant- 2" at bounding box center [195, 193] width 120 height 11
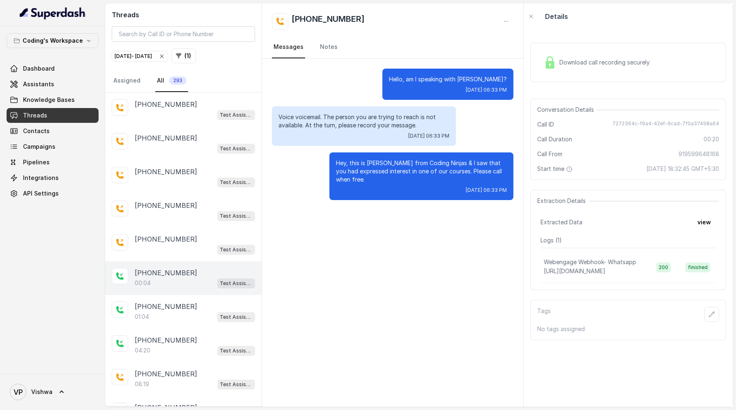
scroll to position [3945, 0]
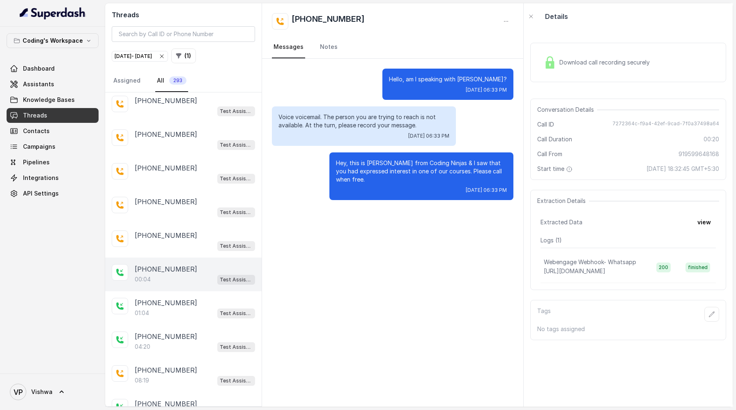
click at [157, 274] on div "00:04 Test Assistant- 2" at bounding box center [195, 279] width 120 height 11
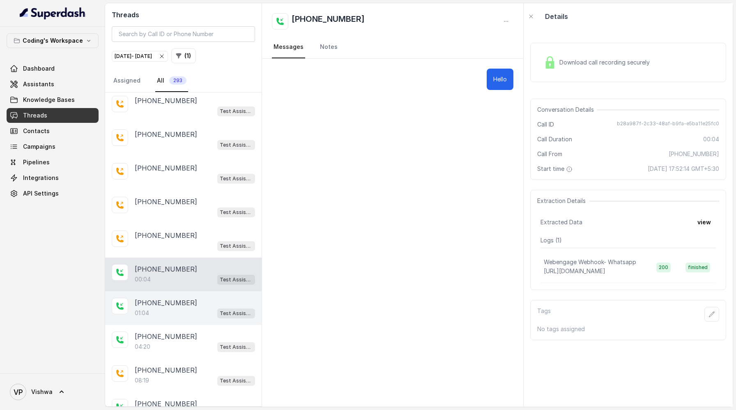
click at [158, 298] on p "[PHONE_NUMBER]" at bounding box center [166, 303] width 62 height 10
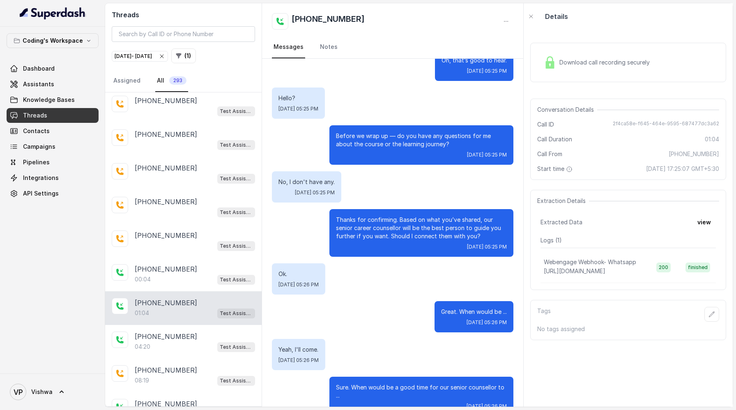
scroll to position [372, 0]
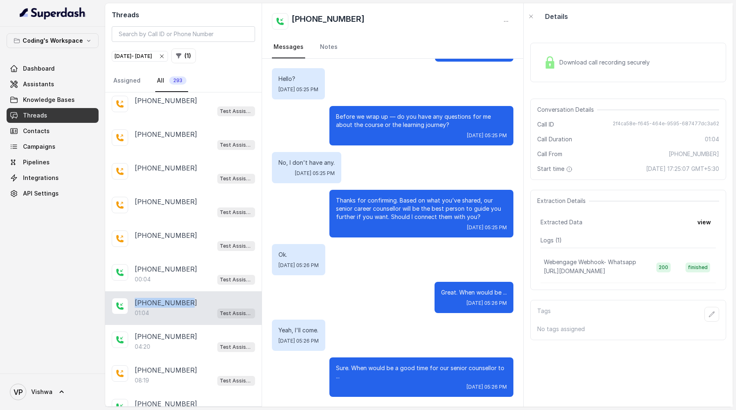
drag, startPoint x: 188, startPoint y: 277, endPoint x: 134, endPoint y: 277, distance: 53.8
click at [134, 291] on div "+919535608708 01:04 Test Assistant- 2" at bounding box center [183, 308] width 157 height 34
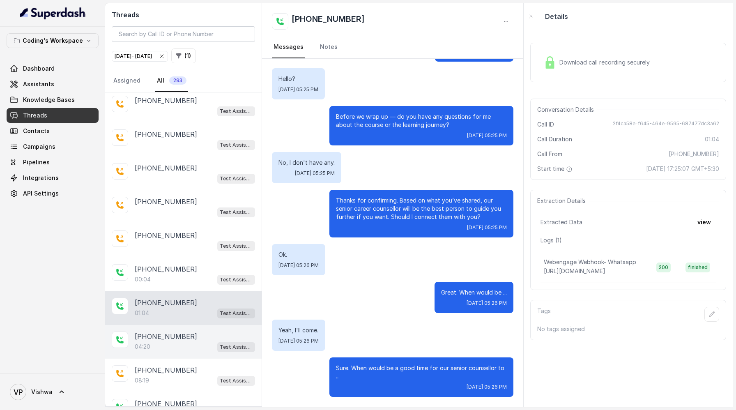
click at [167, 332] on p "[PHONE_NUMBER]" at bounding box center [166, 337] width 62 height 10
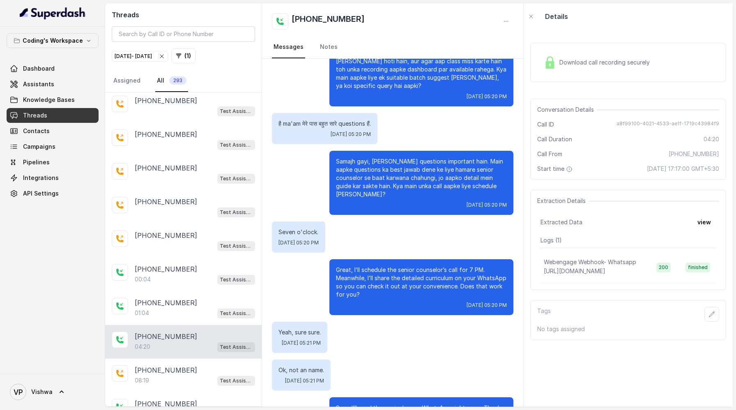
scroll to position [1445, 0]
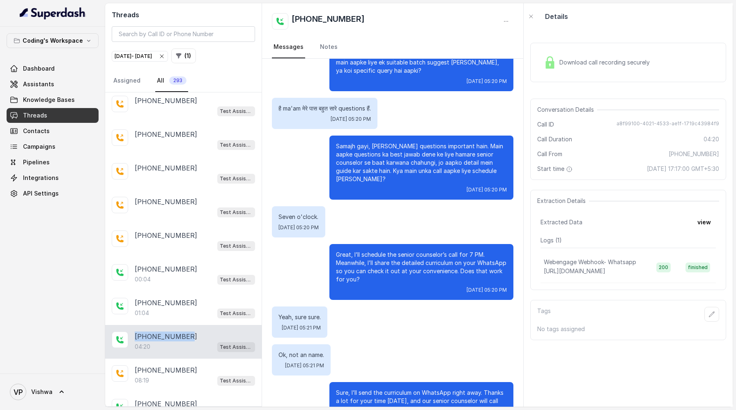
drag, startPoint x: 183, startPoint y: 310, endPoint x: 129, endPoint y: 302, distance: 54.9
click at [129, 325] on div "+919106611736 04:20 Test Assistant- 2" at bounding box center [183, 342] width 157 height 34
click at [164, 365] on p "[PHONE_NUMBER]" at bounding box center [166, 370] width 62 height 10
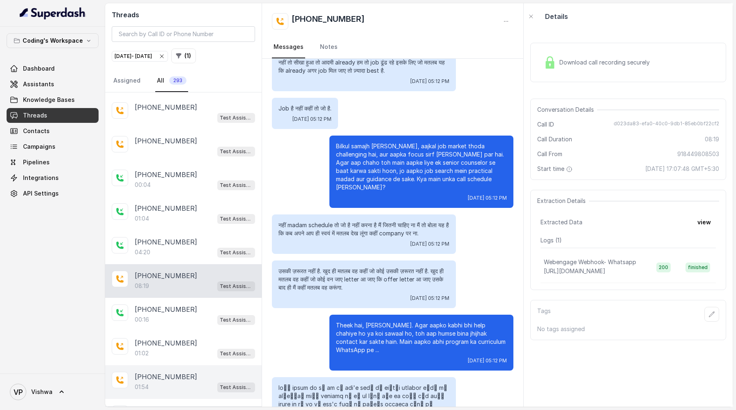
scroll to position [4049, 0]
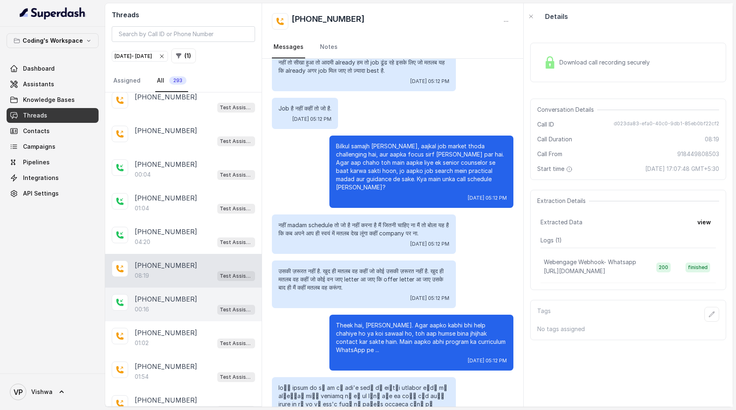
click at [173, 304] on div "00:16 Test Assistant- 2" at bounding box center [195, 309] width 120 height 11
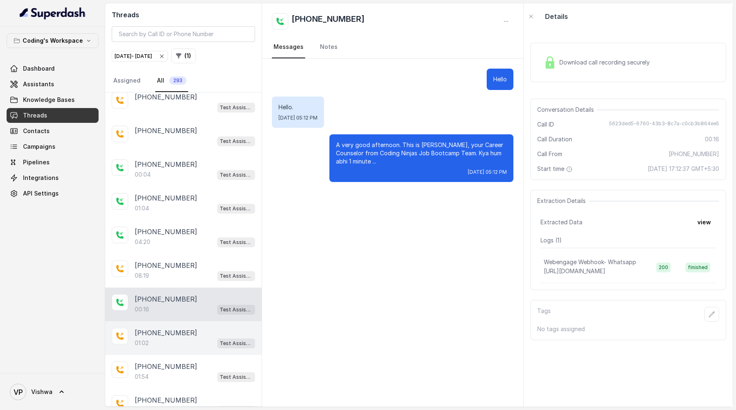
click at [173, 338] on div "01:02 Test Assistant- 2" at bounding box center [195, 343] width 120 height 11
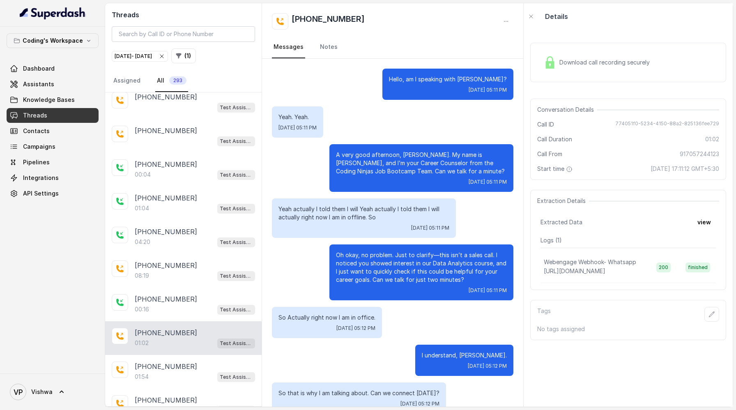
scroll to position [130, 0]
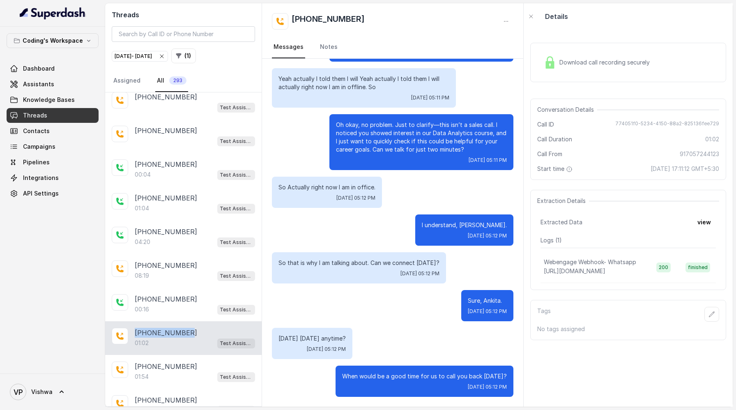
drag, startPoint x: 189, startPoint y: 304, endPoint x: 132, endPoint y: 306, distance: 56.7
click at [132, 321] on div "+917057244123 01:02 Test Assistant- 2" at bounding box center [183, 338] width 157 height 34
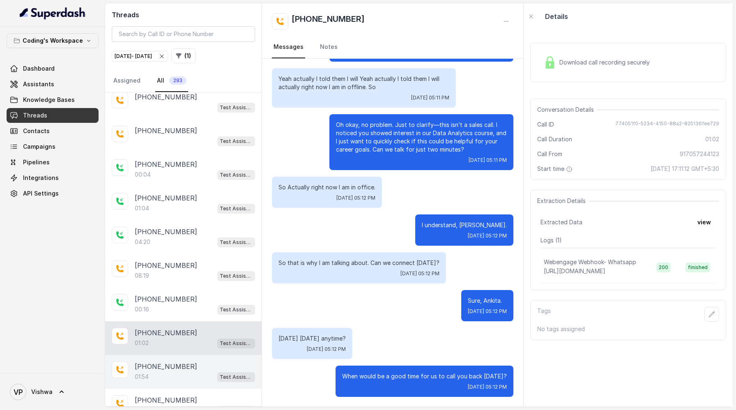
click at [180, 371] on div "01:54 Test Assistant- 2" at bounding box center [195, 376] width 120 height 11
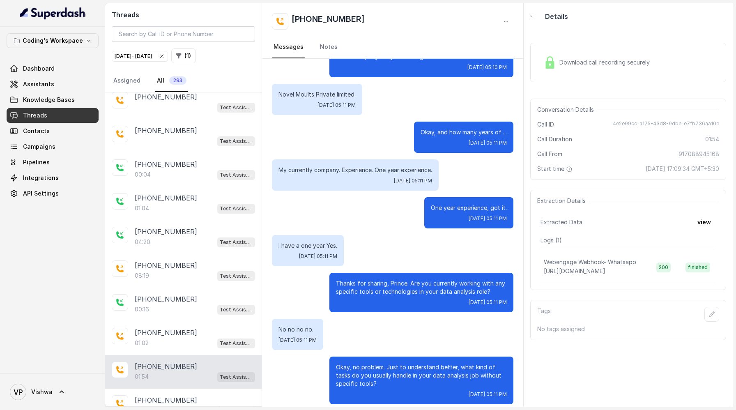
scroll to position [595, 0]
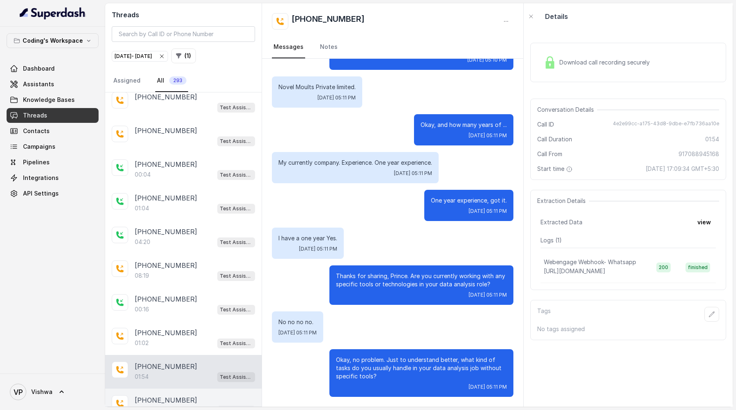
click at [160, 395] on p "[PHONE_NUMBER]" at bounding box center [166, 400] width 62 height 10
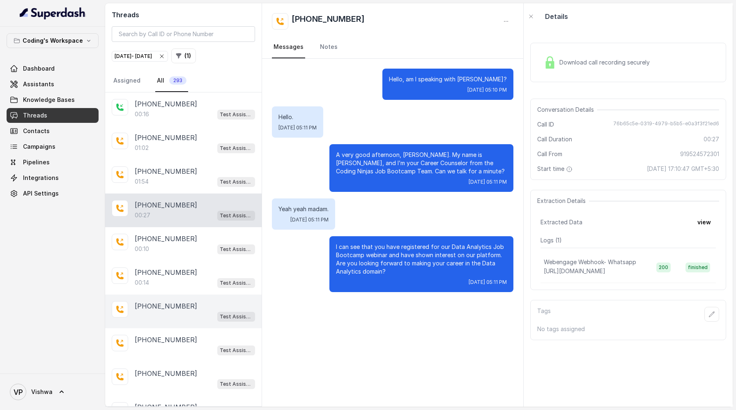
scroll to position [4263, 0]
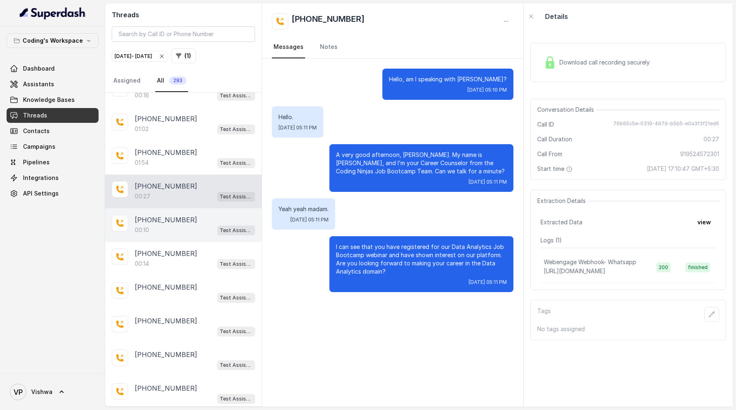
click at [170, 215] on p "[PHONE_NUMBER]" at bounding box center [166, 220] width 62 height 10
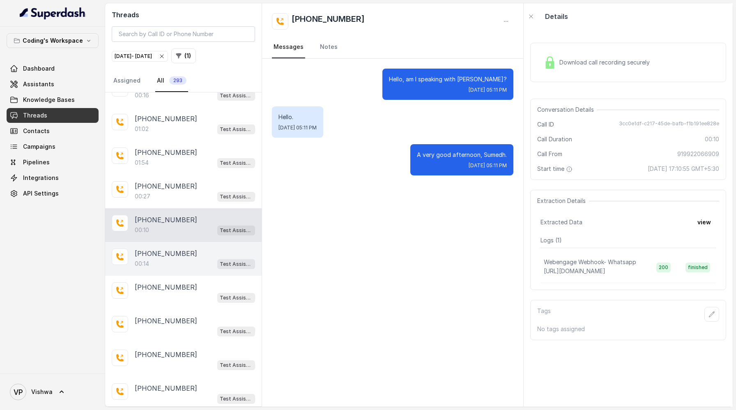
click at [166, 249] on p "[PHONE_NUMBER]" at bounding box center [166, 254] width 62 height 10
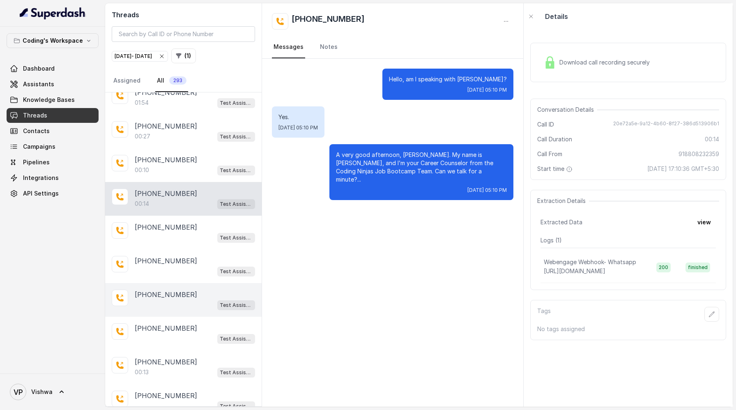
scroll to position [4386, 0]
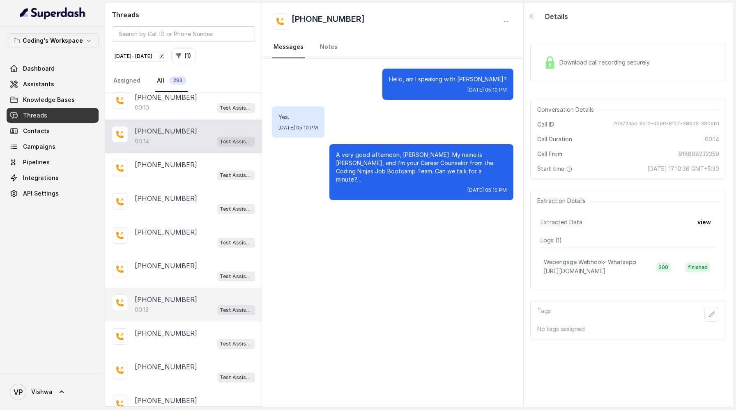
click at [168, 304] on div "00:13 Test Assistant- 2" at bounding box center [195, 309] width 120 height 11
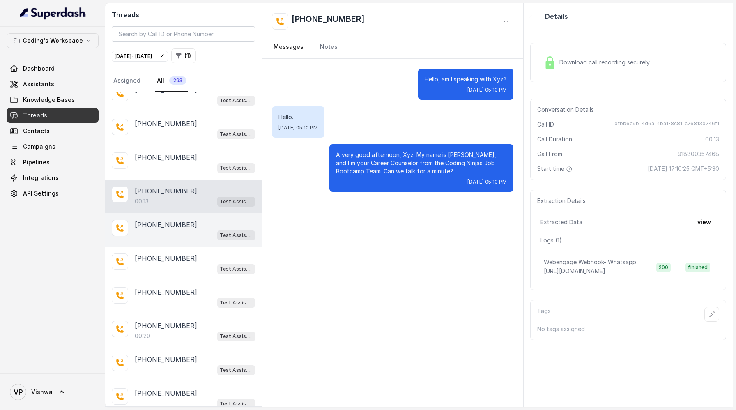
scroll to position [4595, 0]
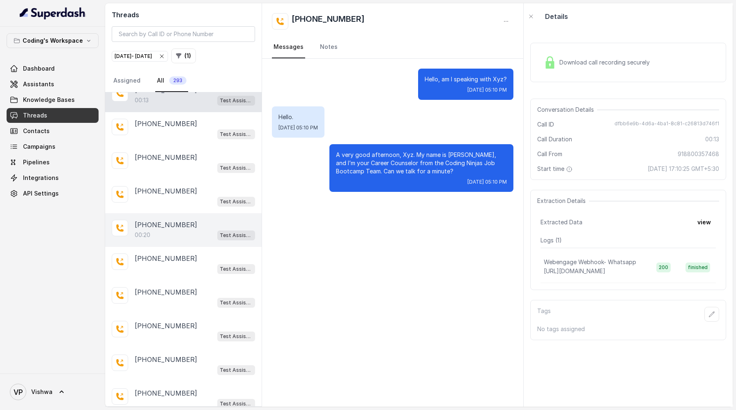
click at [189, 230] on div "00:20 Test Assistant- 2" at bounding box center [195, 235] width 120 height 11
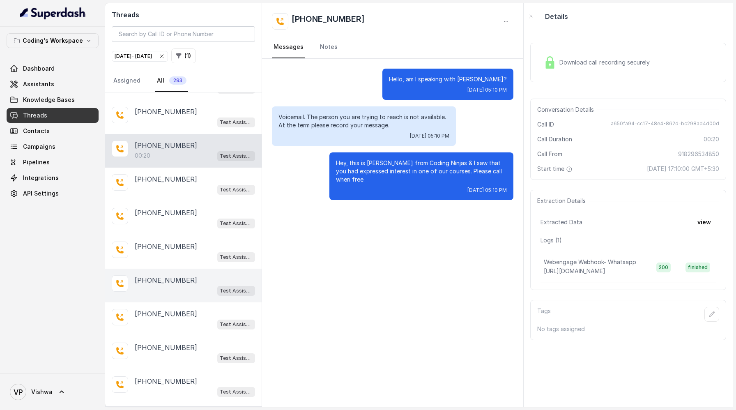
scroll to position [4731, 0]
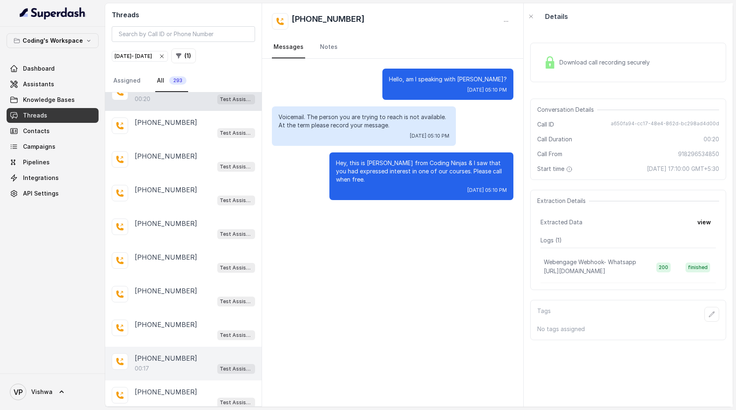
click at [163, 363] on div "00:17 Test Assistant- 2" at bounding box center [195, 368] width 120 height 11
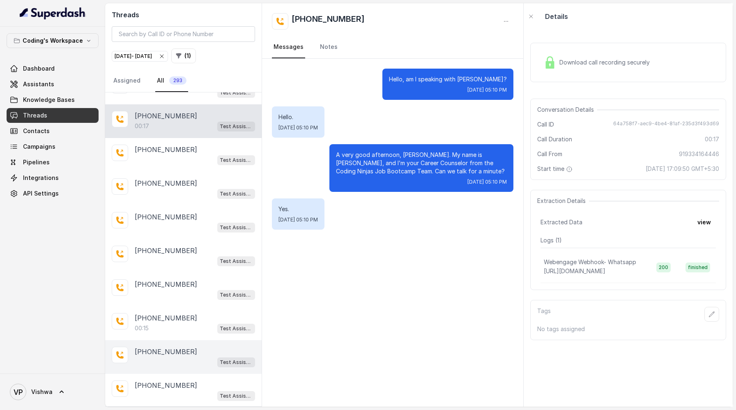
scroll to position [4995, 0]
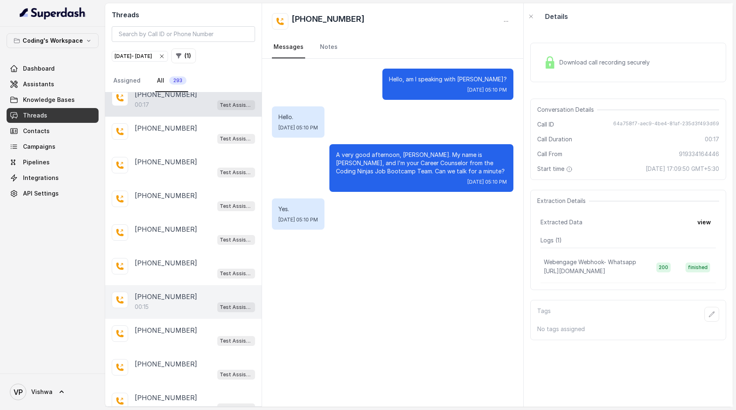
click at [163, 302] on div "00:15 Test Assistant- 2" at bounding box center [195, 307] width 120 height 11
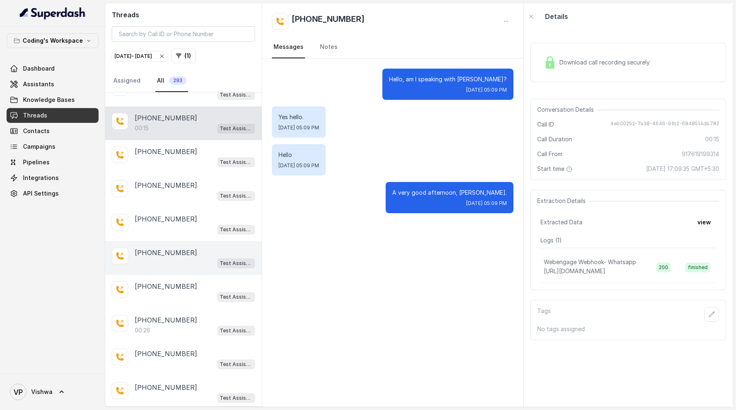
scroll to position [5184, 0]
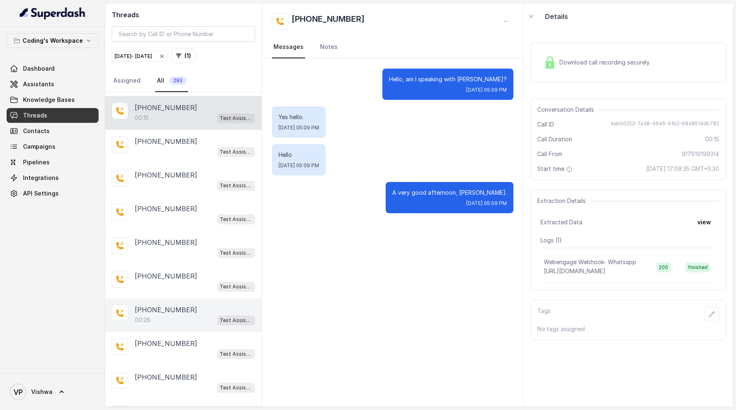
click at [158, 315] on div "00:26 Test Assistant- 2" at bounding box center [195, 320] width 120 height 11
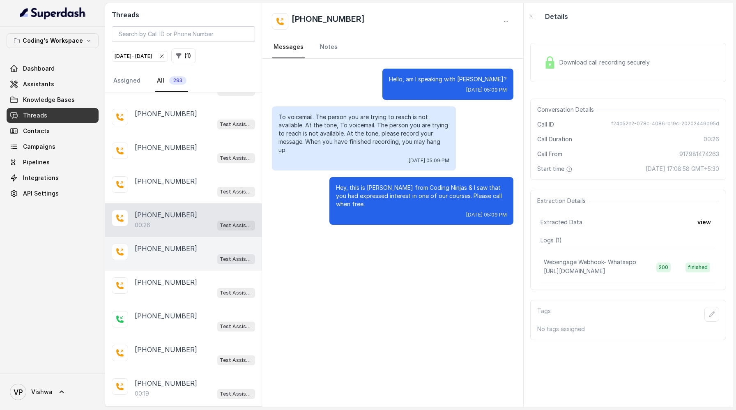
scroll to position [5364, 0]
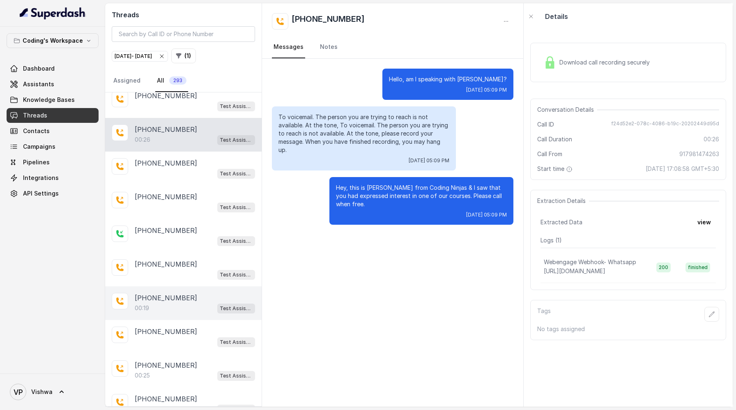
click at [170, 303] on div "00:19 Test Assistant- 2" at bounding box center [195, 308] width 120 height 11
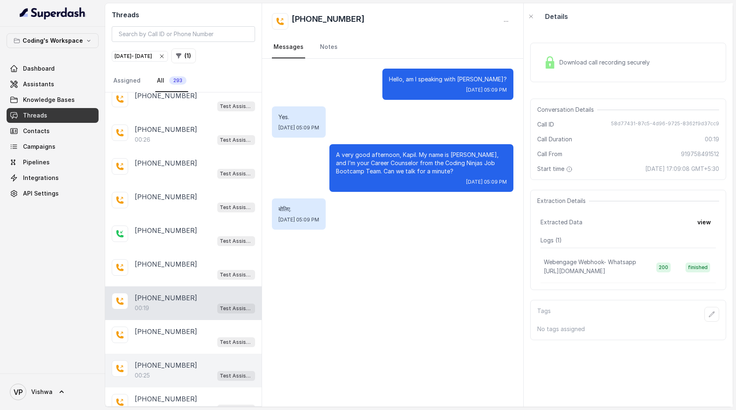
click at [166, 370] on div "00:25 Test Assistant- 2" at bounding box center [195, 375] width 120 height 11
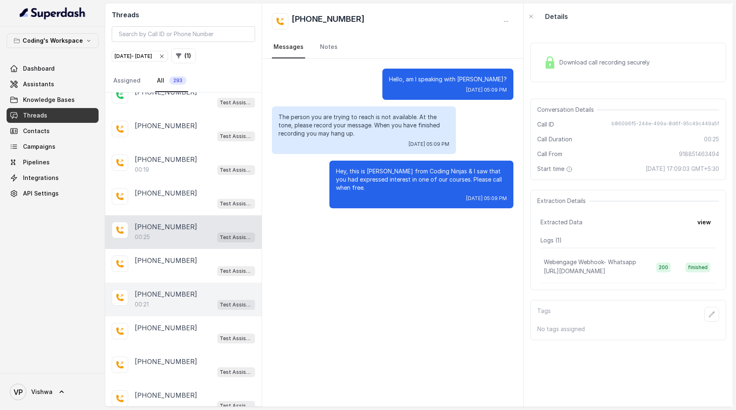
scroll to position [5520, 0]
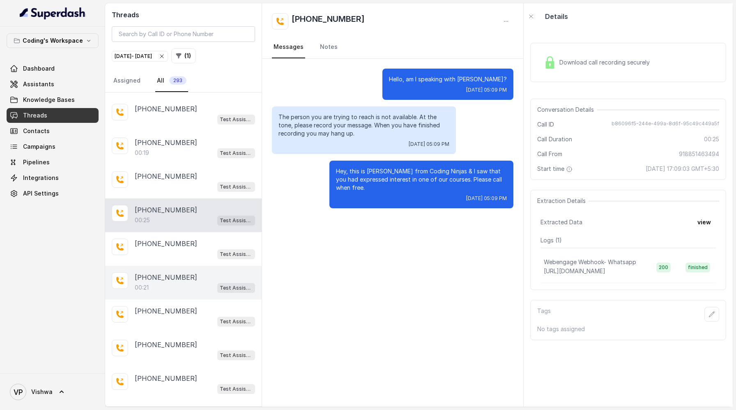
click at [173, 272] on p "[PHONE_NUMBER]" at bounding box center [166, 277] width 62 height 10
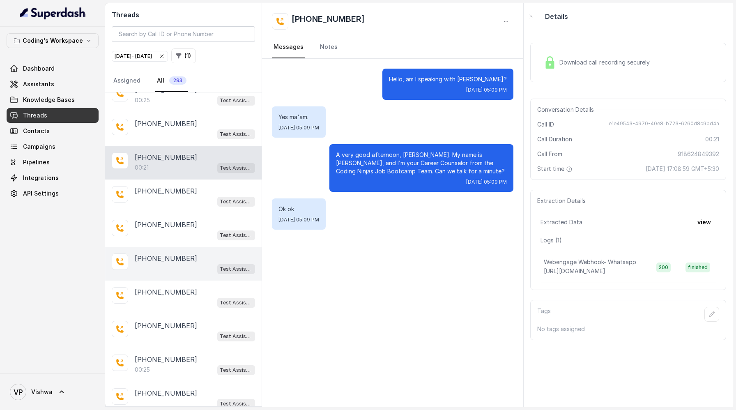
scroll to position [5643, 0]
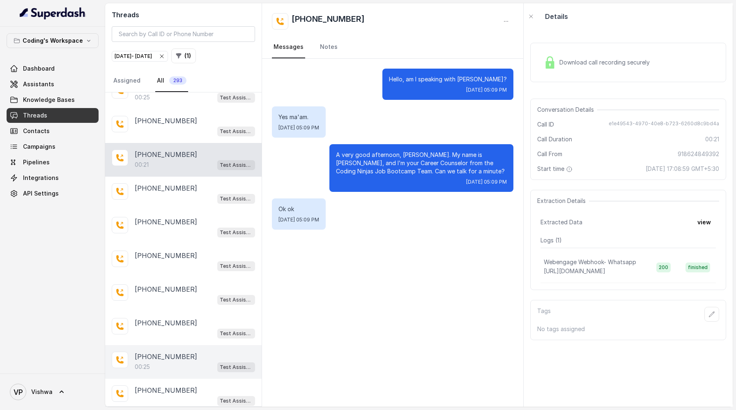
click at [167, 362] on div "00:25 Test Assistant- 2" at bounding box center [195, 367] width 120 height 11
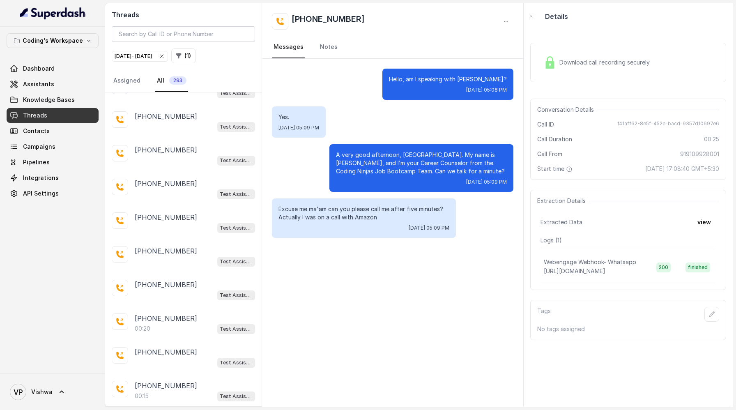
scroll to position [6076, 0]
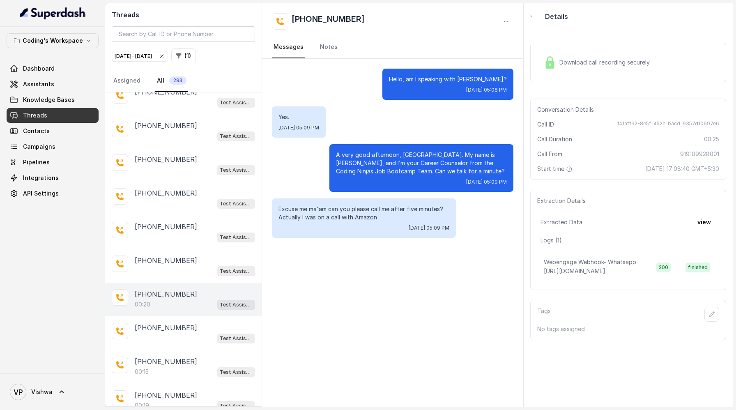
click at [165, 299] on div "00:20 Test Assistant- 2" at bounding box center [195, 304] width 120 height 11
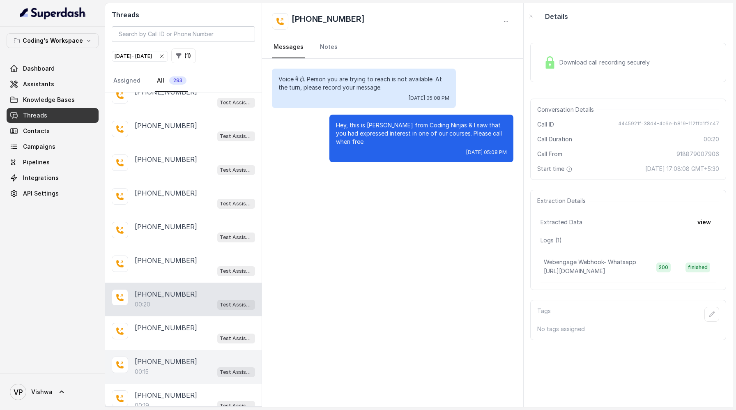
click at [163, 366] on div "00:15 Test Assistant- 2" at bounding box center [195, 371] width 120 height 11
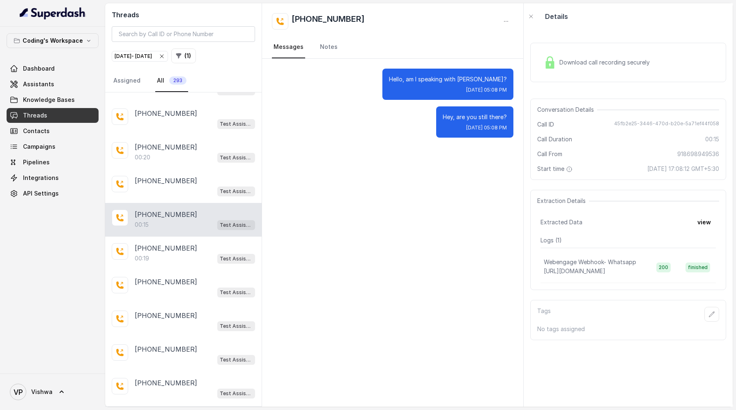
scroll to position [6244, 0]
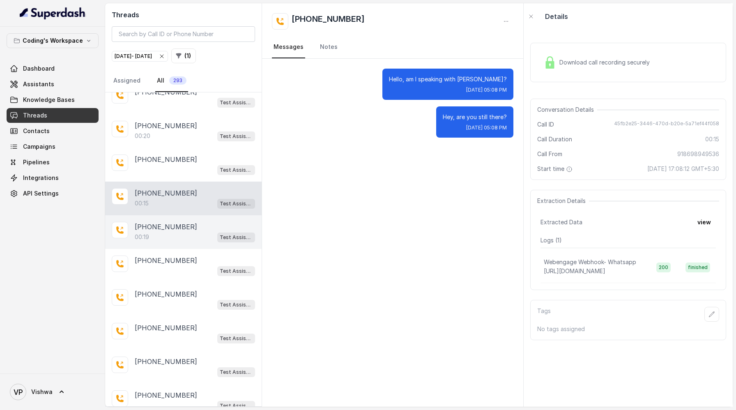
click at [168, 232] on div "00:19 Test Assistant- 2" at bounding box center [195, 237] width 120 height 11
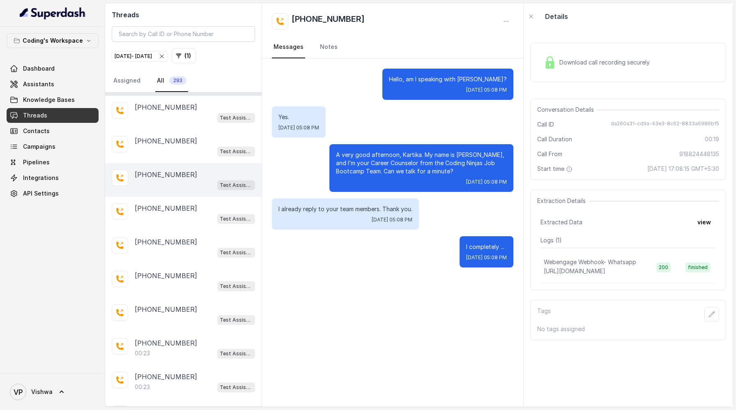
scroll to position [6405, 0]
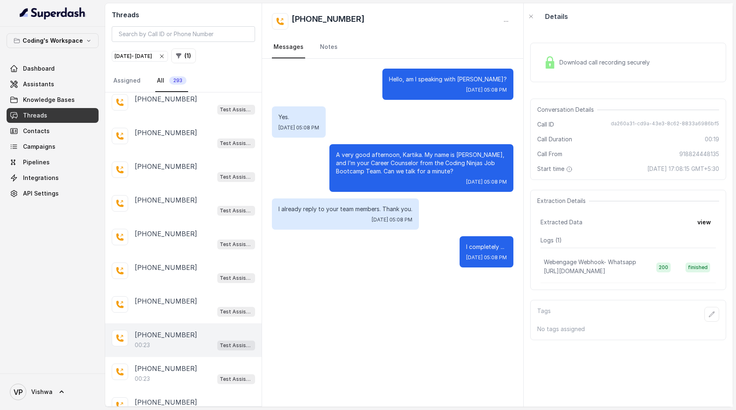
click at [170, 340] on div "00:23 Test Assistant- 2" at bounding box center [195, 345] width 120 height 11
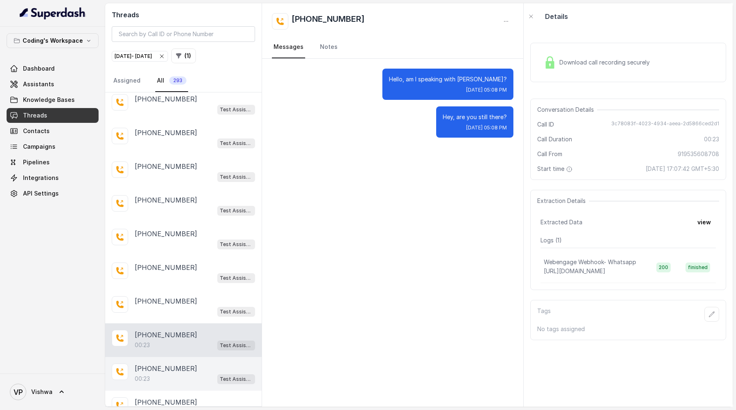
click at [164, 373] on div "00:23 Test Assistant- 2" at bounding box center [195, 378] width 120 height 11
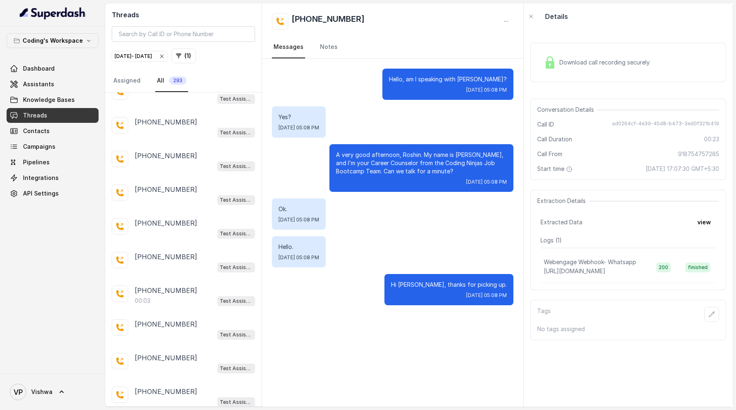
scroll to position [6871, 0]
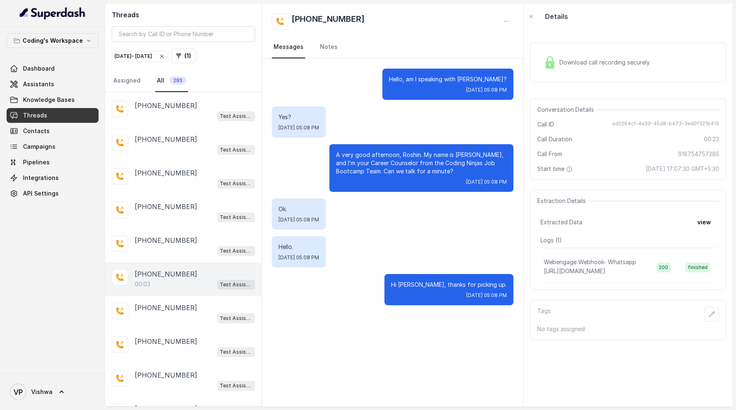
click at [171, 279] on div "00:03 Test Assistant- 2" at bounding box center [195, 284] width 120 height 11
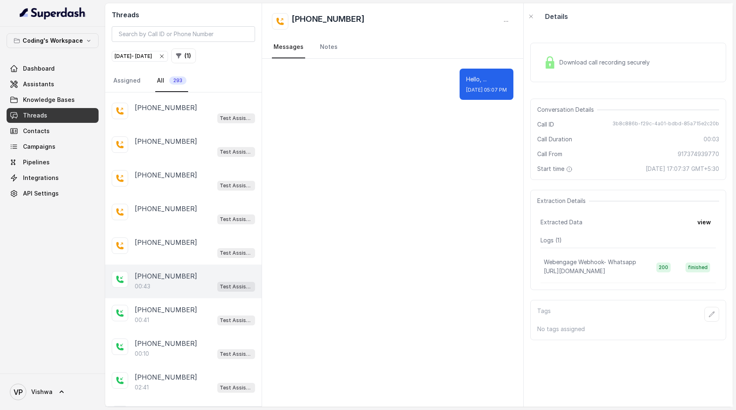
scroll to position [7474, 0]
click at [157, 272] on p "[PHONE_NUMBER]" at bounding box center [166, 277] width 62 height 10
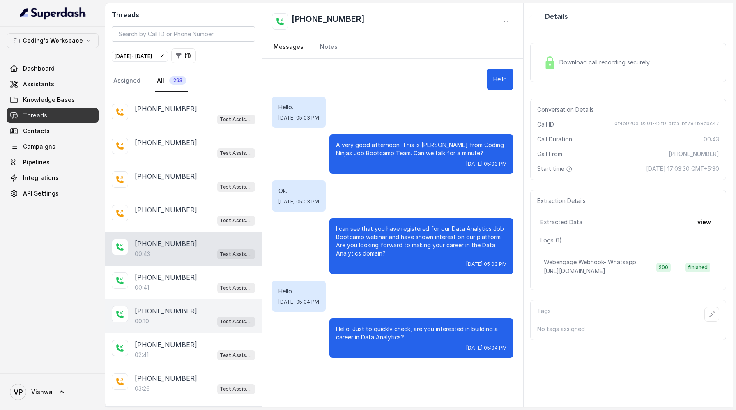
scroll to position [7504, 0]
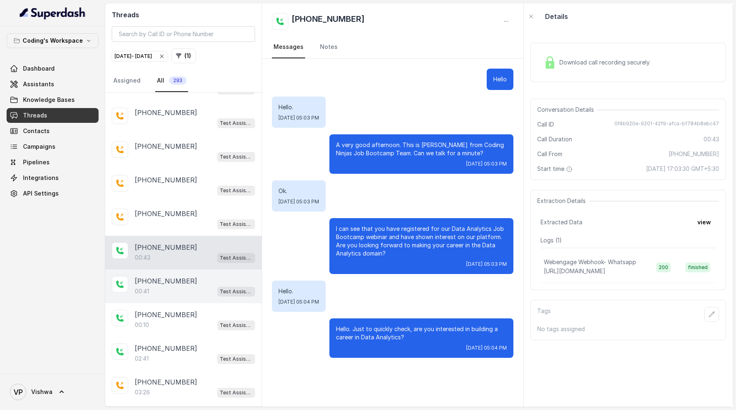
click at [168, 276] on p "[PHONE_NUMBER]" at bounding box center [166, 281] width 62 height 10
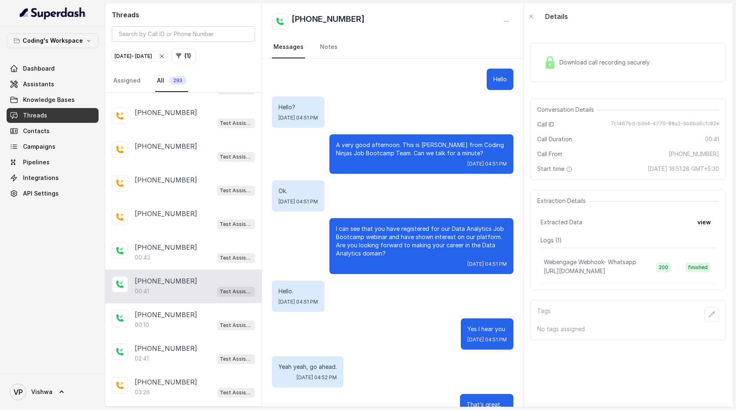
scroll to position [28, 0]
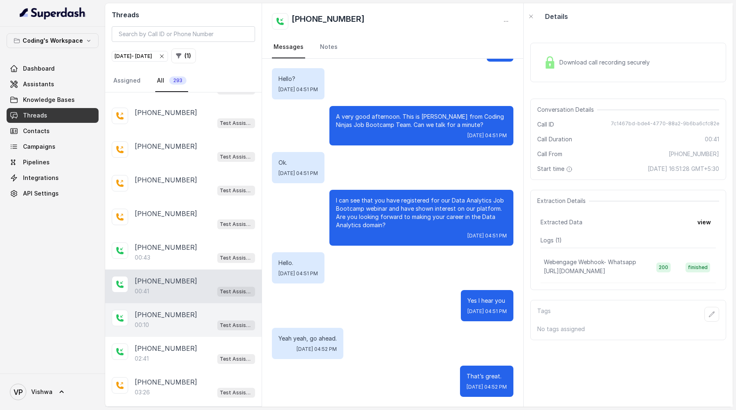
click at [159, 320] on div "00:10 Test Assistant- 2" at bounding box center [195, 325] width 120 height 11
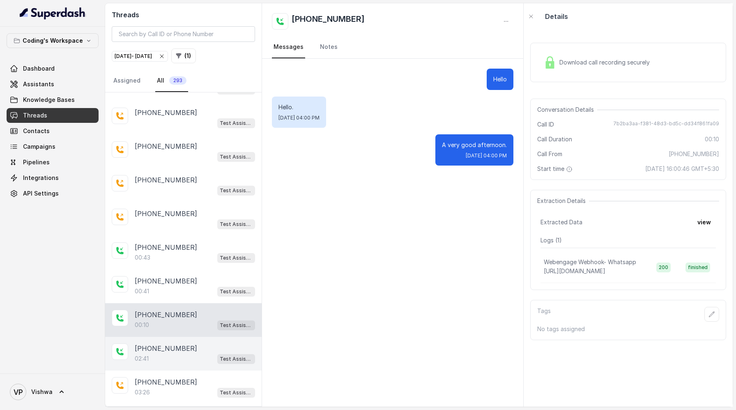
click at [172, 353] on div "02:41 Test Assistant- 2" at bounding box center [195, 358] width 120 height 11
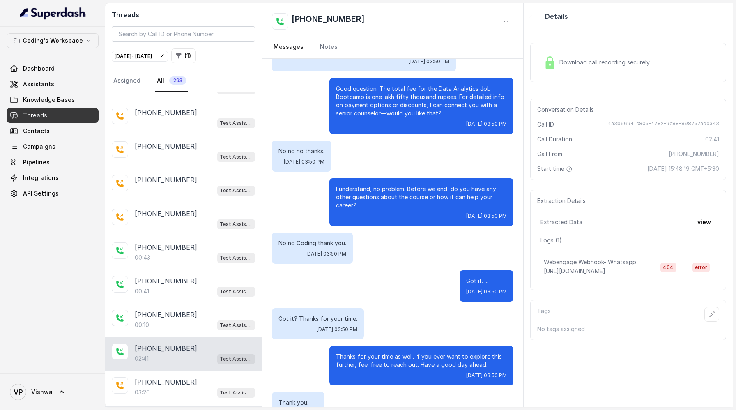
scroll to position [998, 0]
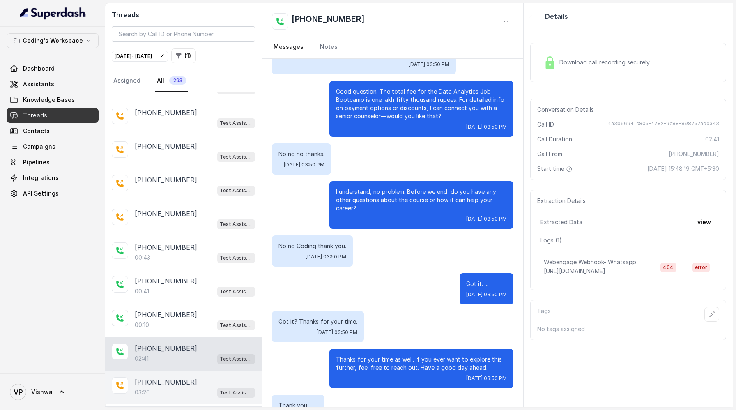
click at [167, 377] on p "[PHONE_NUMBER]" at bounding box center [166, 382] width 62 height 10
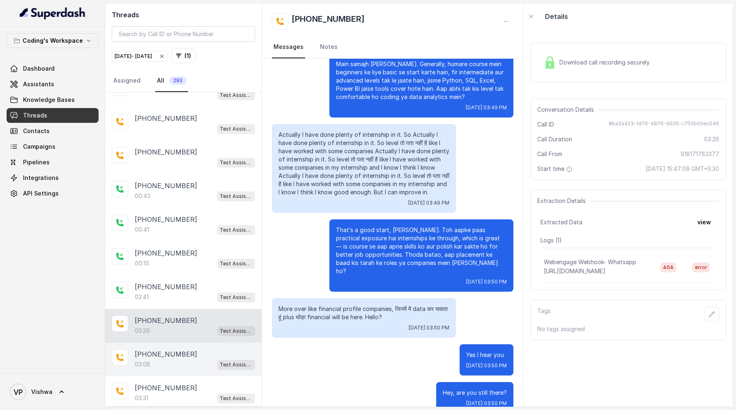
scroll to position [7614, 0]
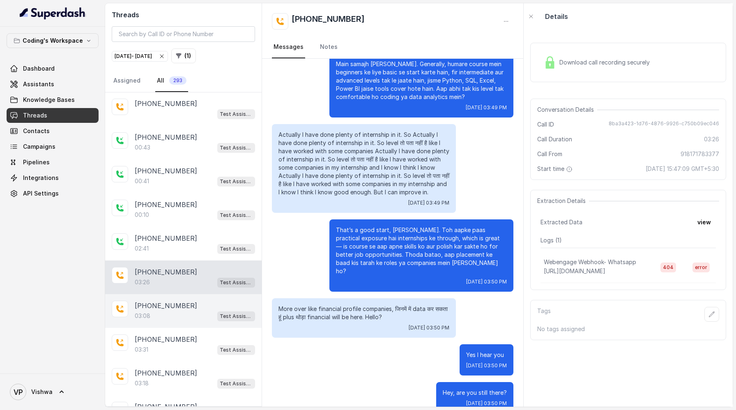
click at [162, 301] on p "[PHONE_NUMBER]" at bounding box center [166, 306] width 62 height 10
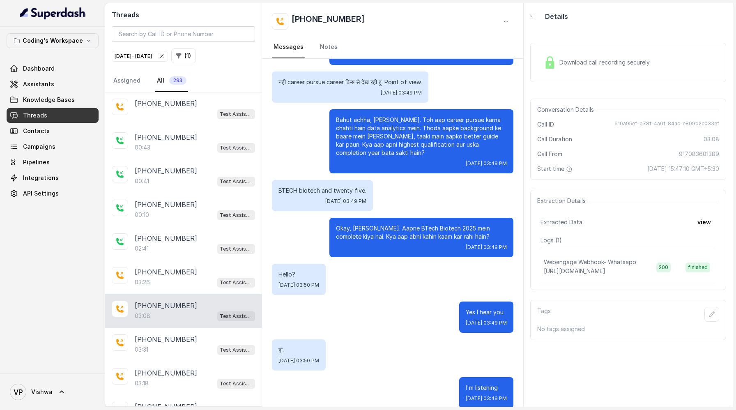
scroll to position [883, 0]
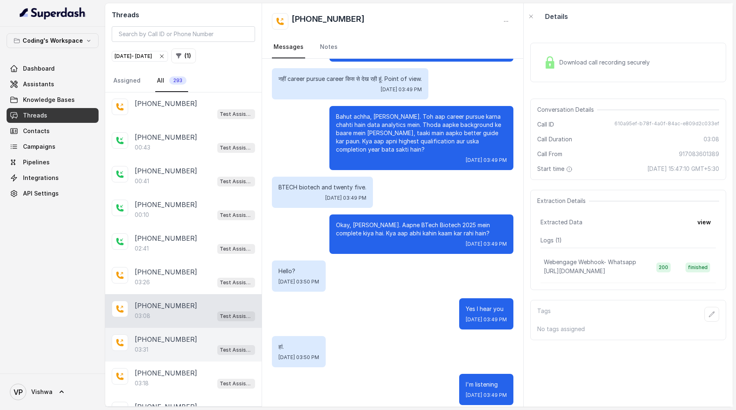
click at [160, 344] on div "03:31 Test Assistant- 2" at bounding box center [195, 349] width 120 height 11
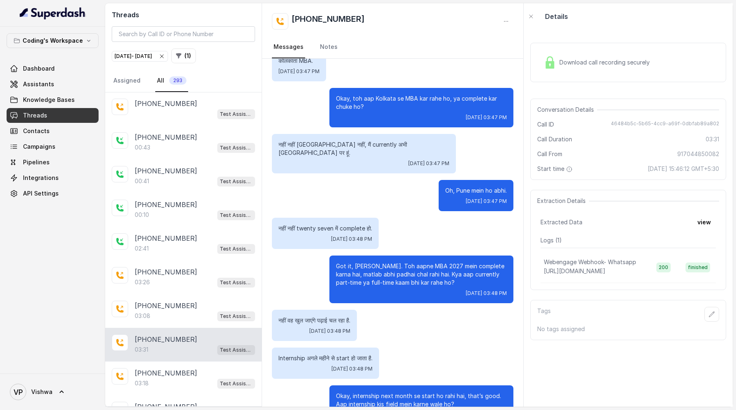
scroll to position [548, 0]
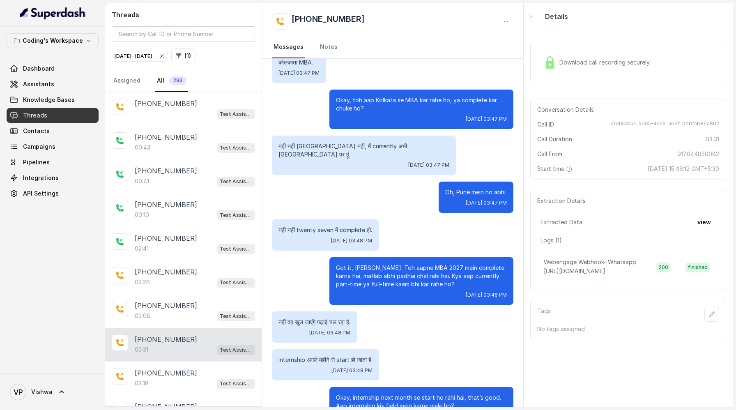
click at [392, 264] on p "Got it, [PERSON_NAME]. Toh aapne MBA 2027 mein complete karna hai, matlab abhi …" at bounding box center [421, 276] width 171 height 25
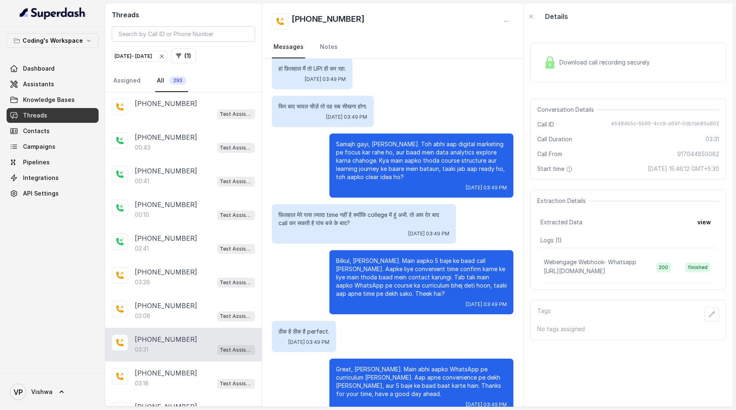
scroll to position [1184, 0]
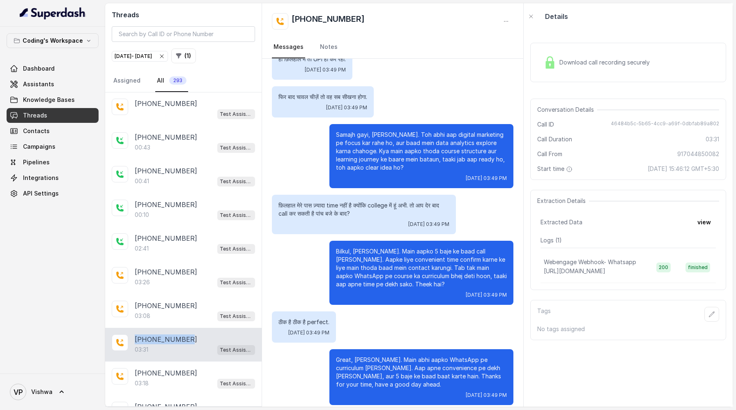
drag, startPoint x: 188, startPoint y: 291, endPoint x: 133, endPoint y: 293, distance: 54.7
click at [133, 328] on div "+917044850082 03:31 Test Assistant- 2" at bounding box center [183, 345] width 157 height 34
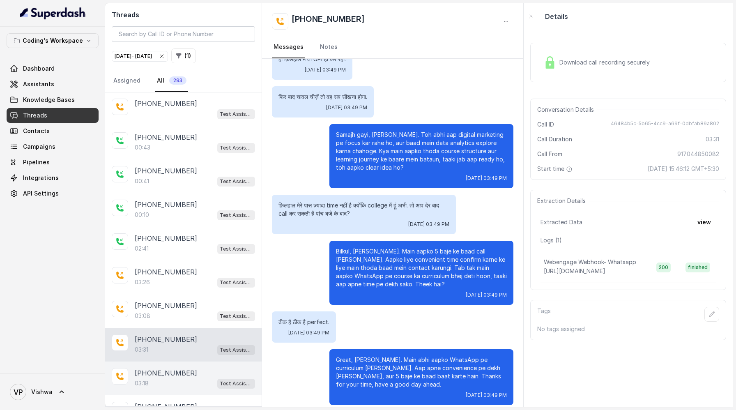
click at [162, 368] on p "[PHONE_NUMBER]" at bounding box center [166, 373] width 62 height 10
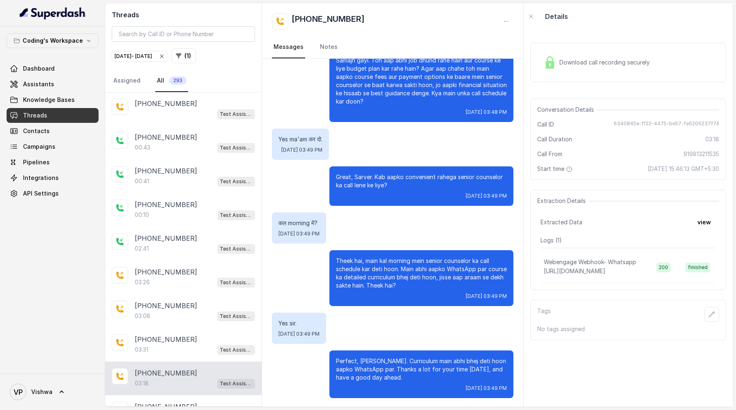
scroll to position [1179, 0]
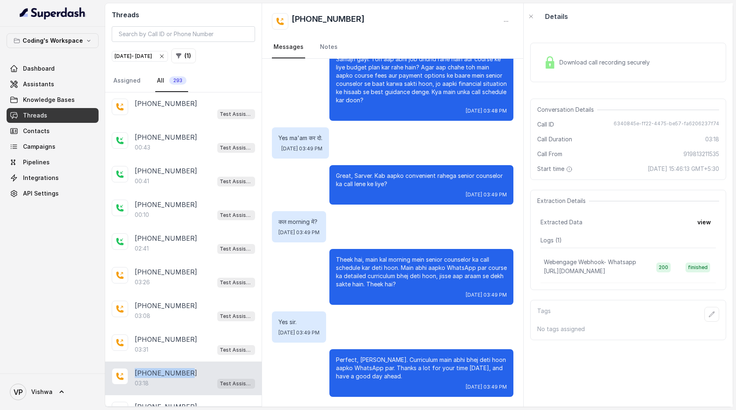
drag, startPoint x: 185, startPoint y: 322, endPoint x: 133, endPoint y: 322, distance: 52.6
click at [133, 362] on div "[PHONE_NUMBER]:18 Test Assistant- 2" at bounding box center [183, 379] width 157 height 34
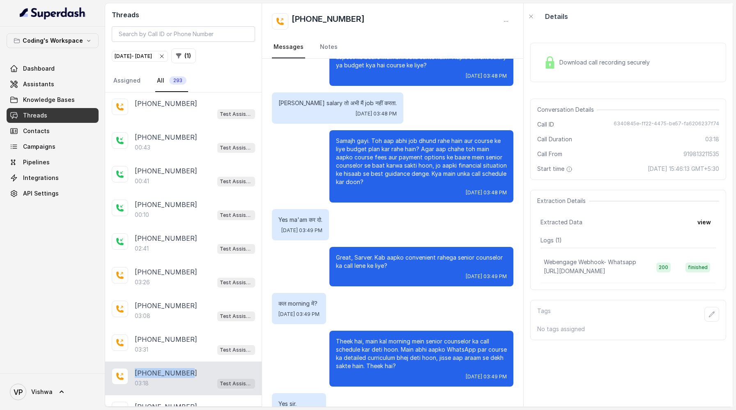
scroll to position [1106, 0]
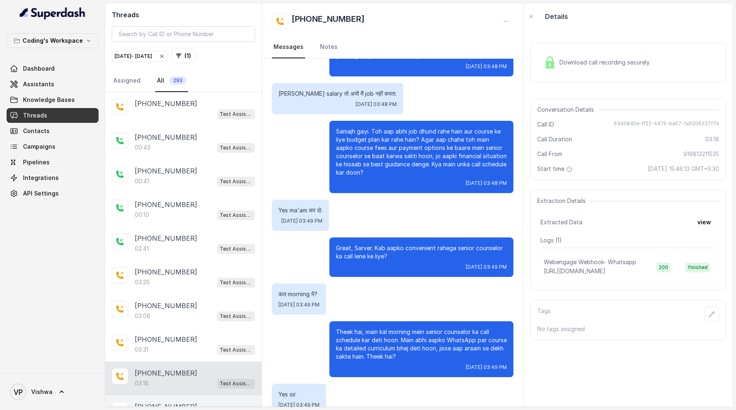
click at [160, 410] on div "00:24 Test Assistant- 2" at bounding box center [195, 417] width 120 height 11
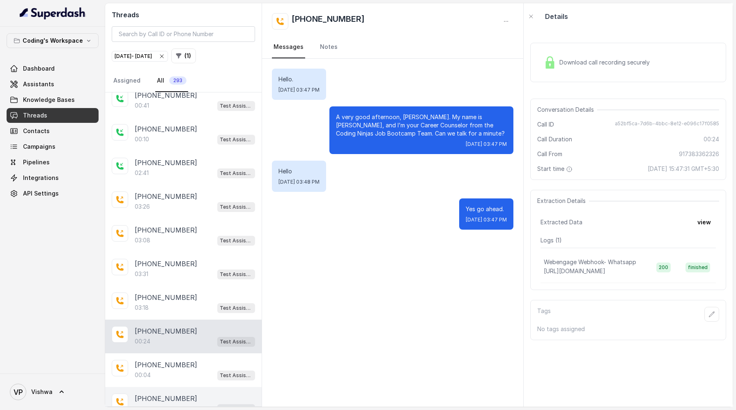
scroll to position [7723, 0]
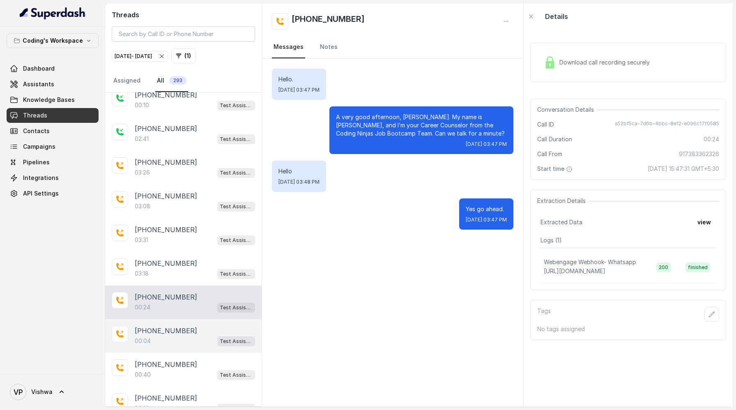
click at [170, 336] on div "00:04 Test Assistant- 2" at bounding box center [195, 341] width 120 height 11
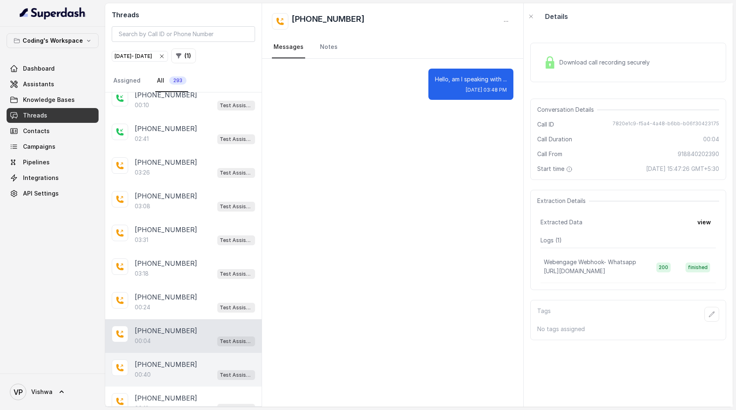
click at [164, 369] on div "00:40 Test Assistant- 2" at bounding box center [195, 374] width 120 height 11
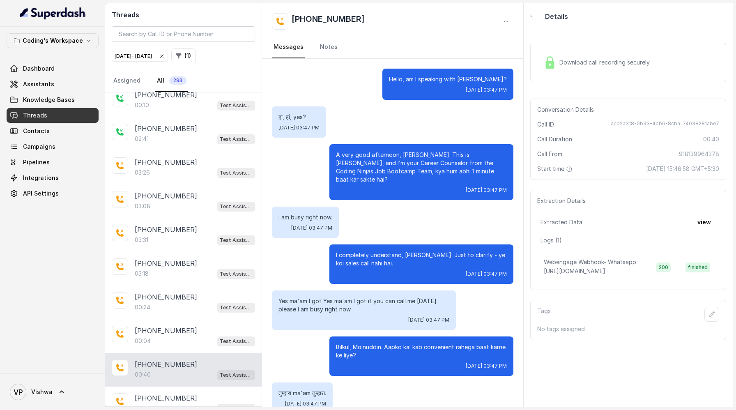
scroll to position [46, 0]
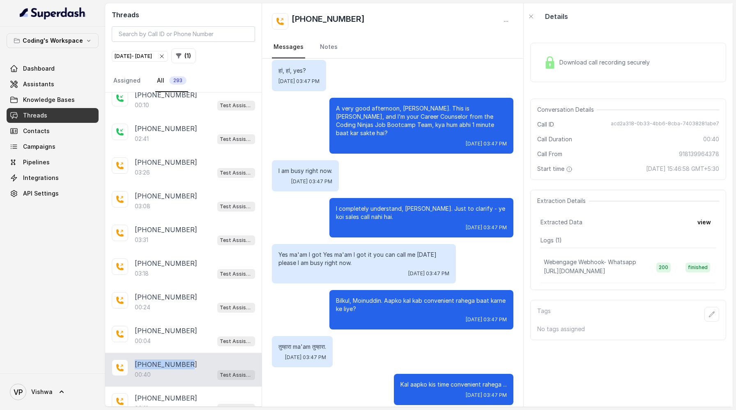
drag, startPoint x: 187, startPoint y: 315, endPoint x: 131, endPoint y: 314, distance: 55.5
click at [131, 353] on div "+918139964378 00:40 Test Assistant- 2" at bounding box center [183, 370] width 157 height 34
click at [167, 393] on p "[PHONE_NUMBER]" at bounding box center [166, 398] width 62 height 10
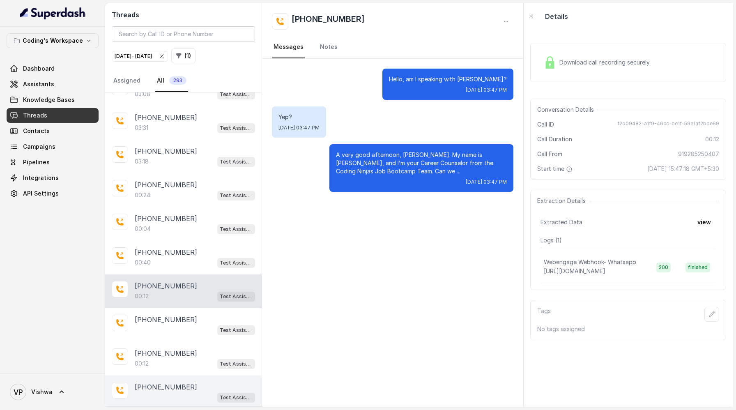
scroll to position [7841, 0]
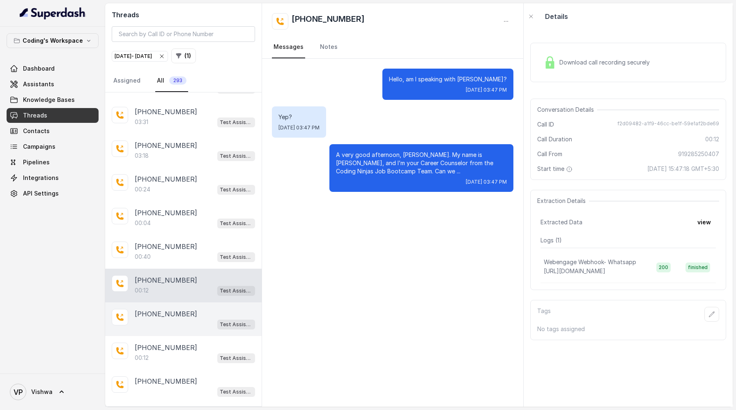
click at [156, 309] on p "[PHONE_NUMBER]" at bounding box center [166, 314] width 62 height 10
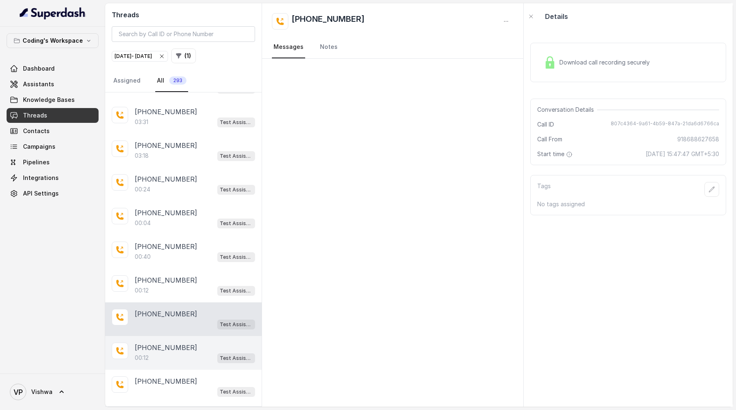
click at [161, 343] on p "[PHONE_NUMBER]" at bounding box center [166, 348] width 62 height 10
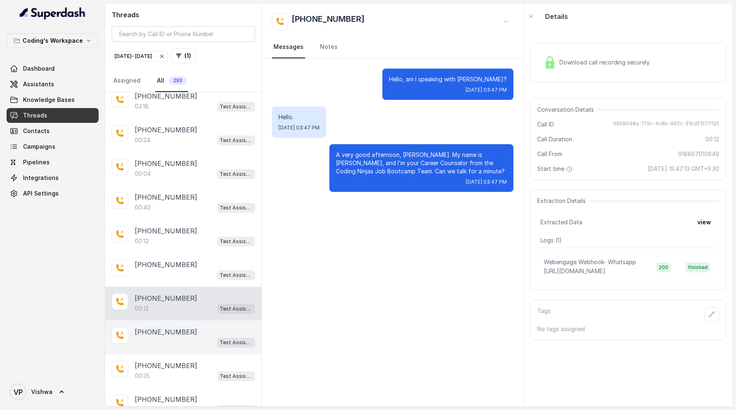
scroll to position [7895, 0]
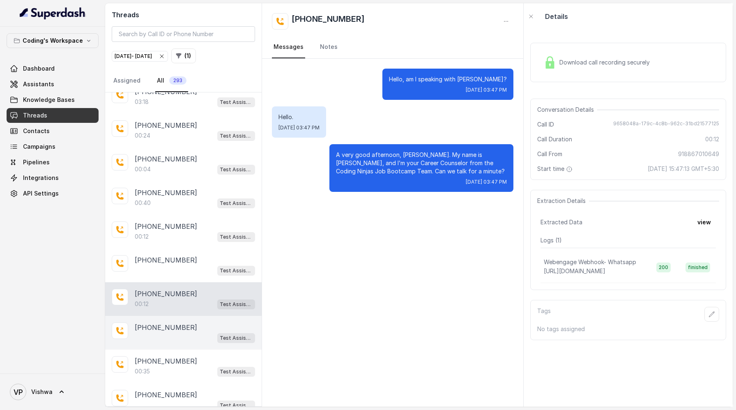
click at [162, 322] on p "[PHONE_NUMBER]" at bounding box center [166, 327] width 62 height 10
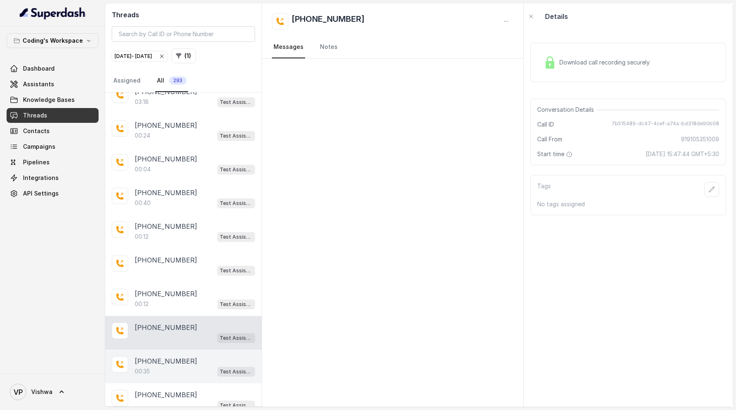
click at [165, 356] on p "[PHONE_NUMBER]" at bounding box center [166, 361] width 62 height 10
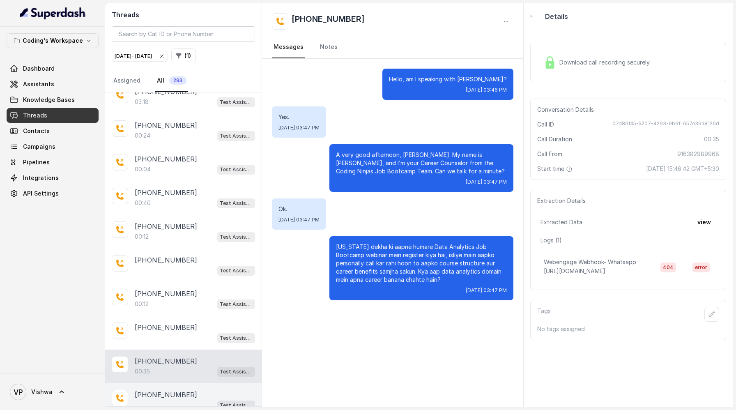
click at [164, 390] on p "[PHONE_NUMBER]" at bounding box center [166, 395] width 62 height 10
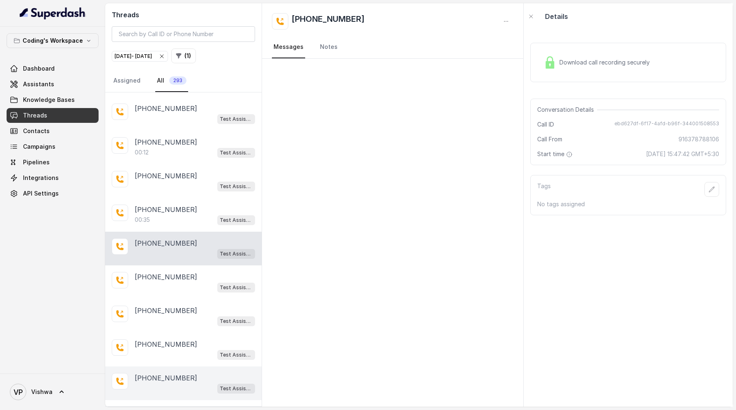
scroll to position [8060, 0]
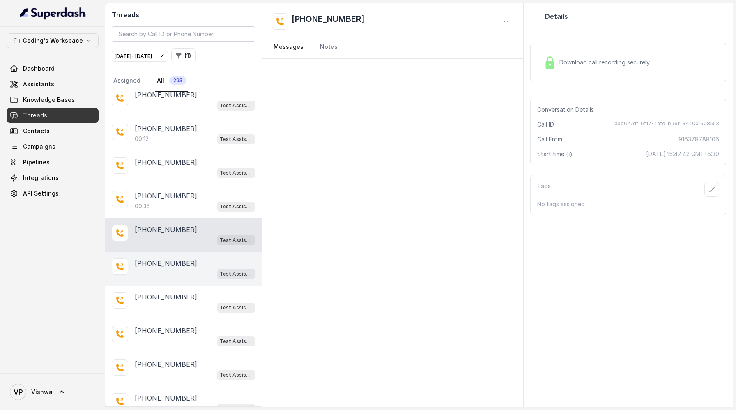
click at [169, 252] on div "+919058582798 Test Assistant- 2" at bounding box center [183, 269] width 157 height 34
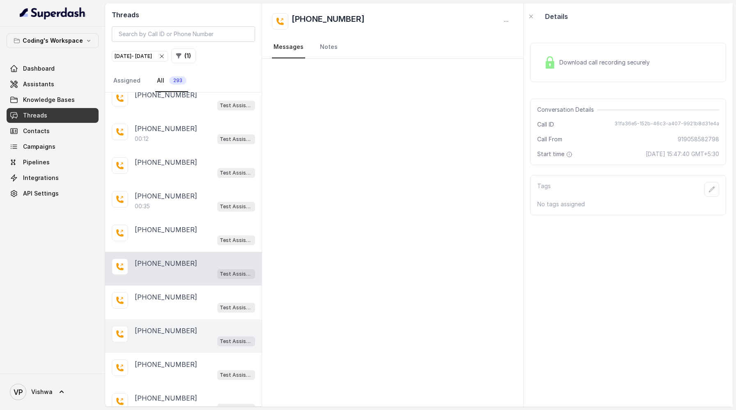
scroll to position [8080, 0]
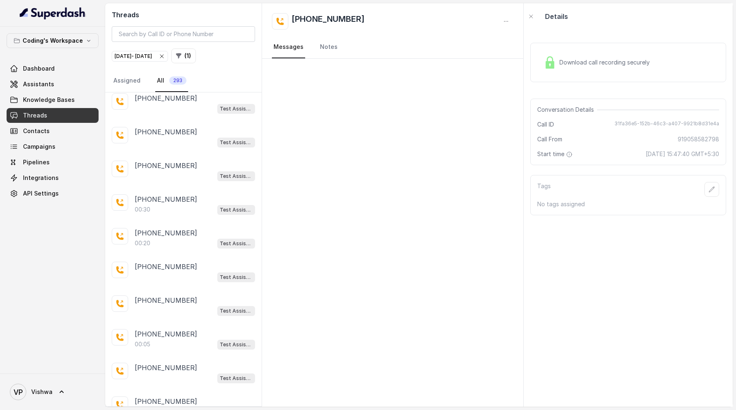
scroll to position [8631, 0]
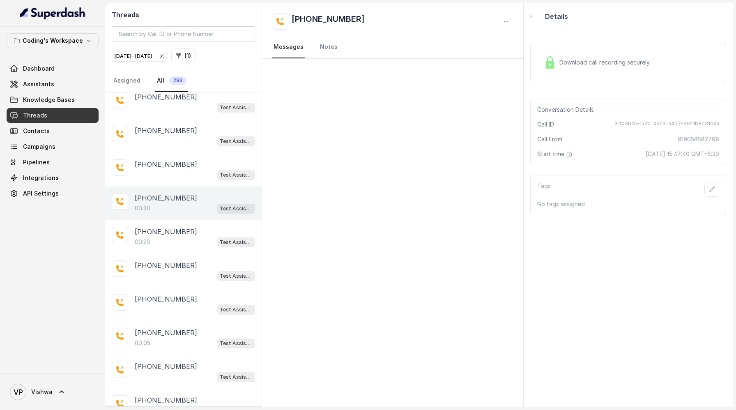
click at [167, 203] on div "00:30 Test Assistant- 2" at bounding box center [195, 208] width 120 height 11
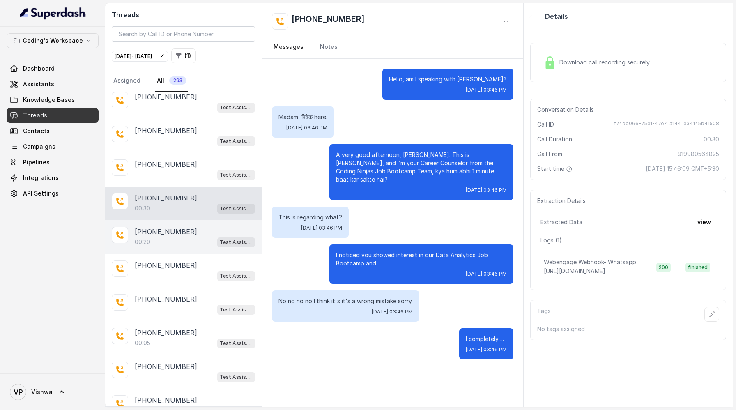
click at [164, 237] on div "00:20 Test Assistant- 2" at bounding box center [195, 242] width 120 height 11
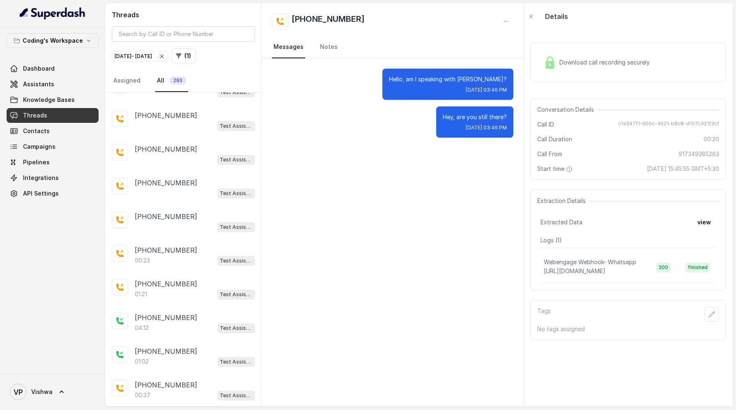
scroll to position [9296, 0]
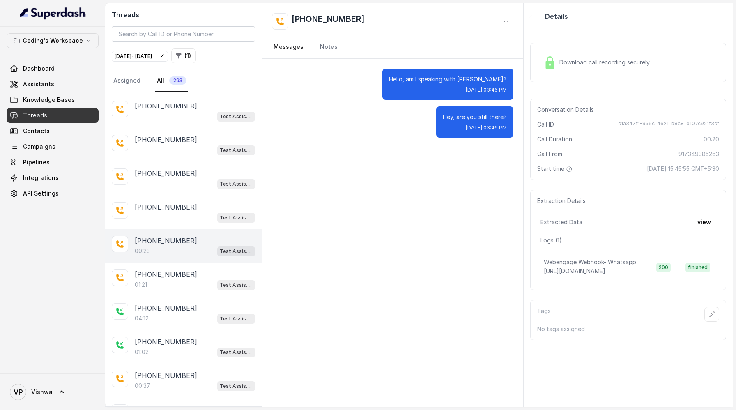
click at [160, 246] on div "00:23 Test Assistant- 2" at bounding box center [195, 251] width 120 height 11
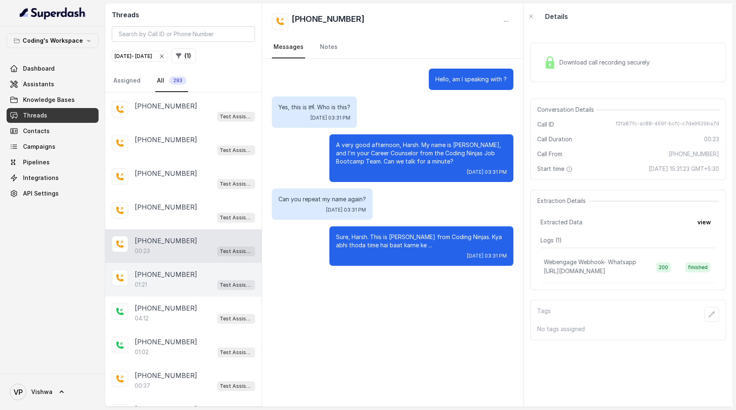
click at [166, 279] on div "01:21 Test Assistant- 2" at bounding box center [195, 284] width 120 height 11
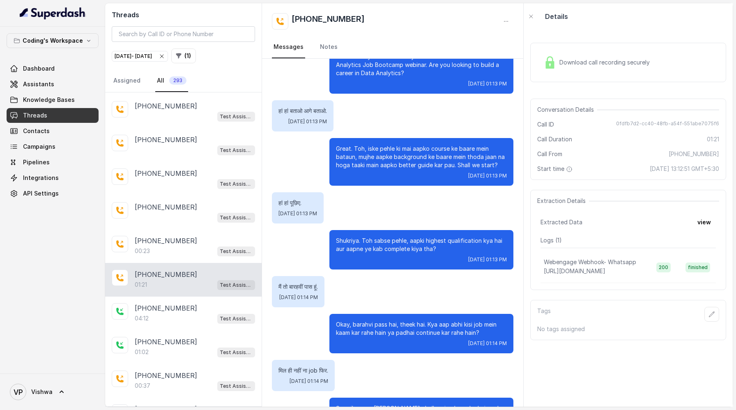
scroll to position [250, 0]
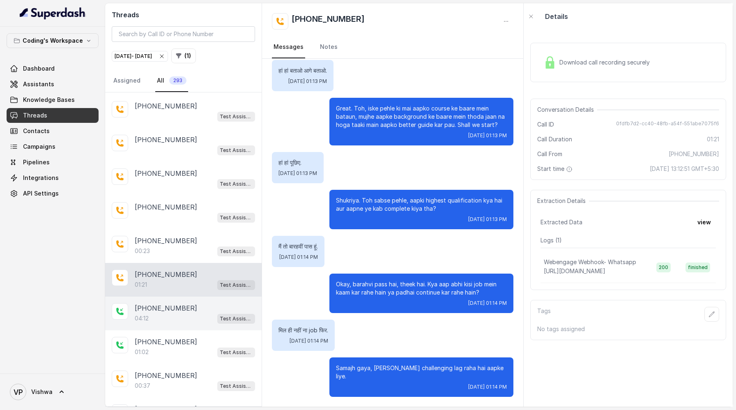
click at [172, 303] on p "[PHONE_NUMBER]" at bounding box center [166, 308] width 62 height 10
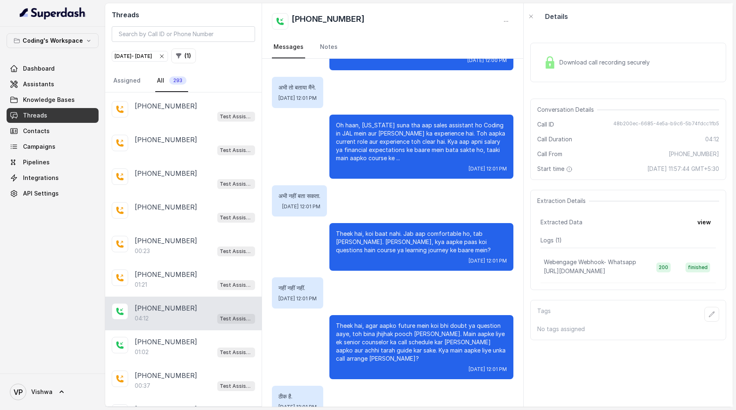
scroll to position [1253, 0]
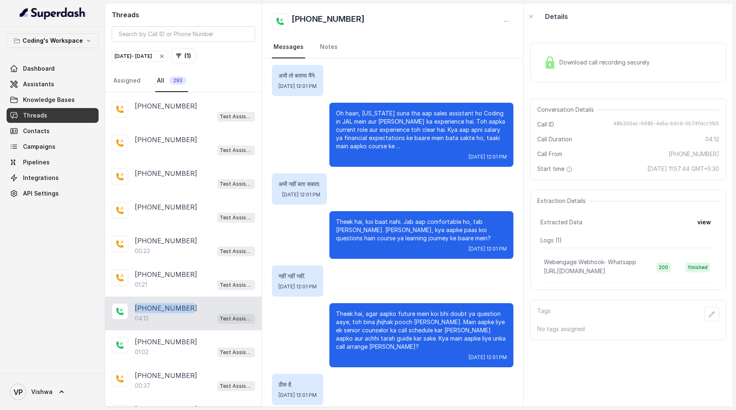
drag, startPoint x: 187, startPoint y: 249, endPoint x: 130, endPoint y: 251, distance: 57.1
click at [130, 297] on div "+918108266388 04:12 Test Assistant- 2" at bounding box center [183, 314] width 157 height 34
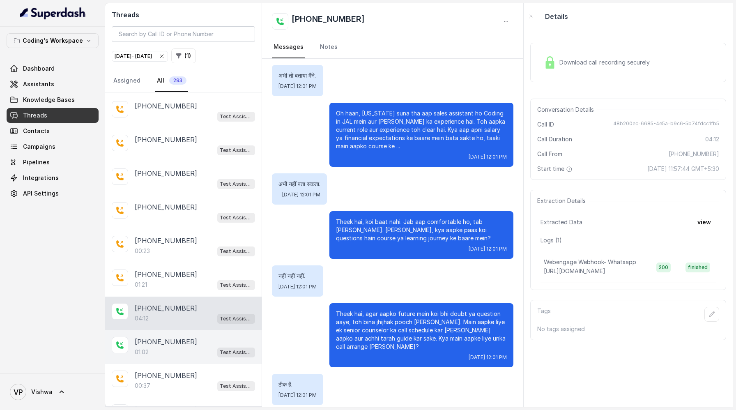
click at [174, 337] on p "[PHONE_NUMBER]" at bounding box center [166, 342] width 62 height 10
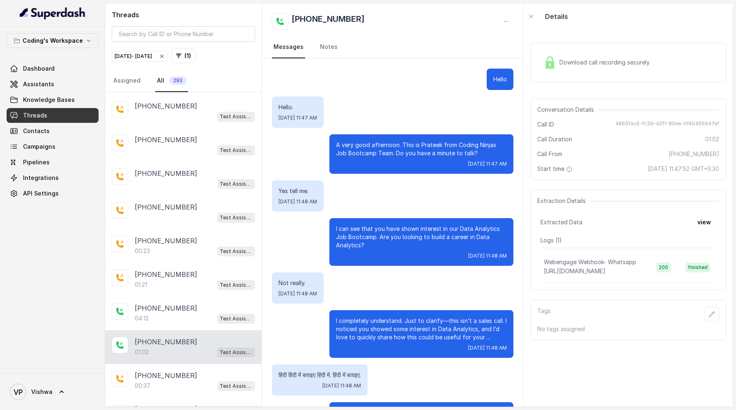
scroll to position [69, 0]
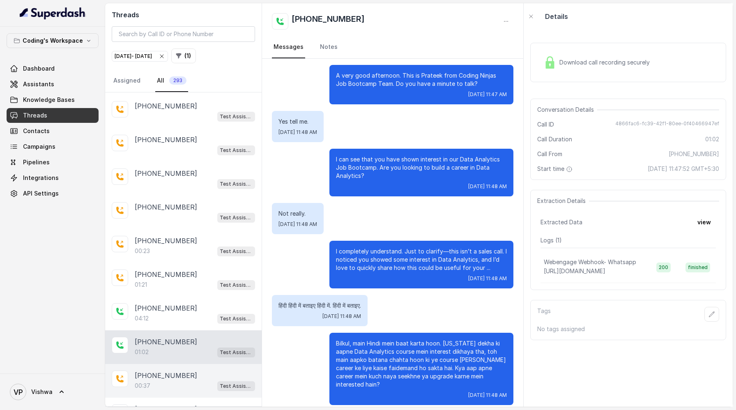
click at [166, 371] on p "[PHONE_NUMBER]" at bounding box center [166, 376] width 62 height 10
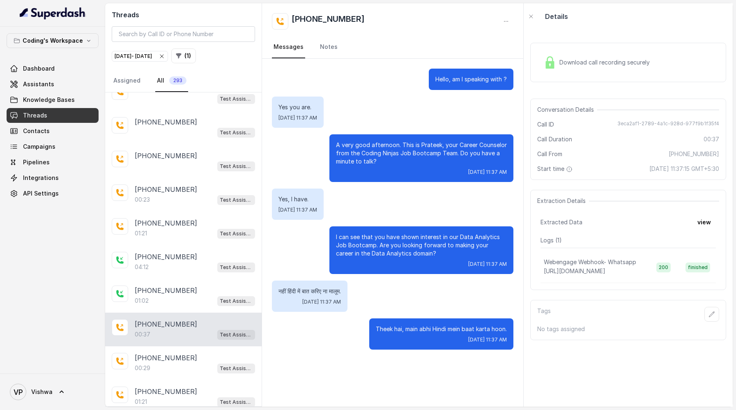
scroll to position [9370, 0]
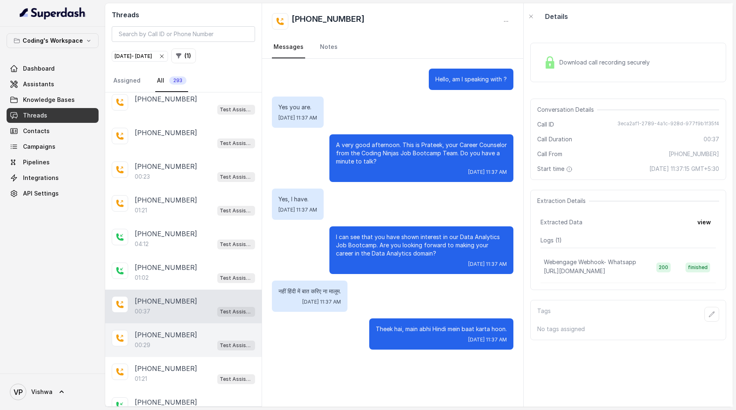
click at [163, 340] on div "00:29 Test Assistant- 2" at bounding box center [195, 345] width 120 height 11
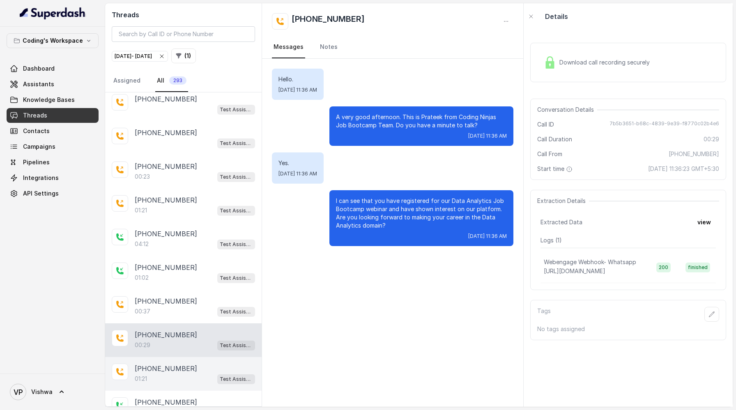
click at [163, 373] on div "01:21 Test Assistant- 2" at bounding box center [195, 378] width 120 height 11
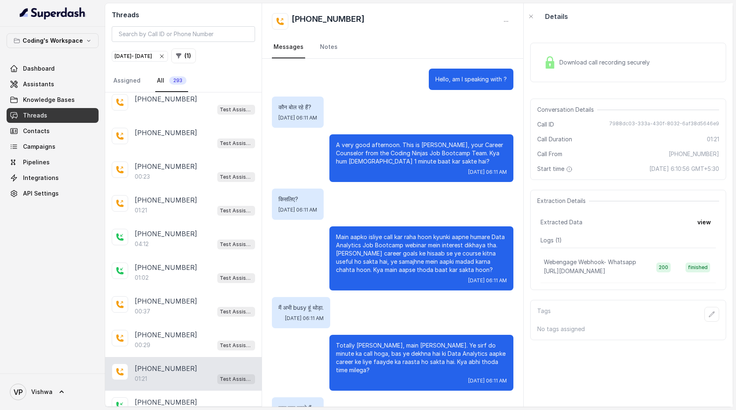
scroll to position [359, 0]
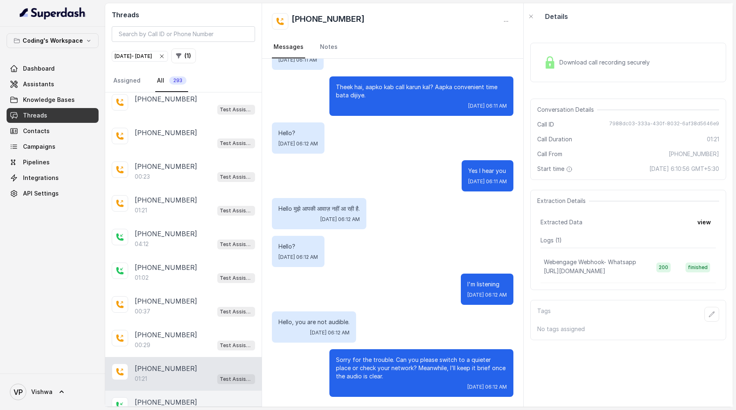
click at [168, 397] on p "[PHONE_NUMBER]" at bounding box center [166, 402] width 62 height 10
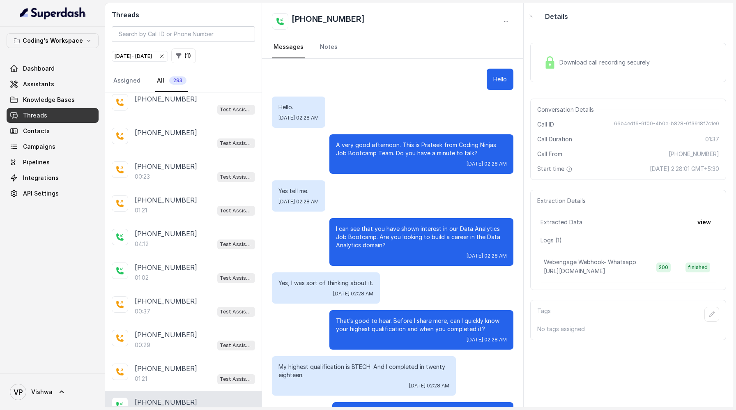
scroll to position [396, 0]
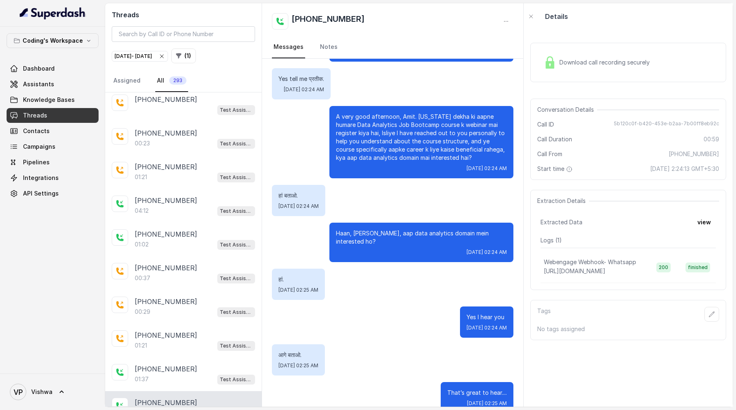
scroll to position [9413, 0]
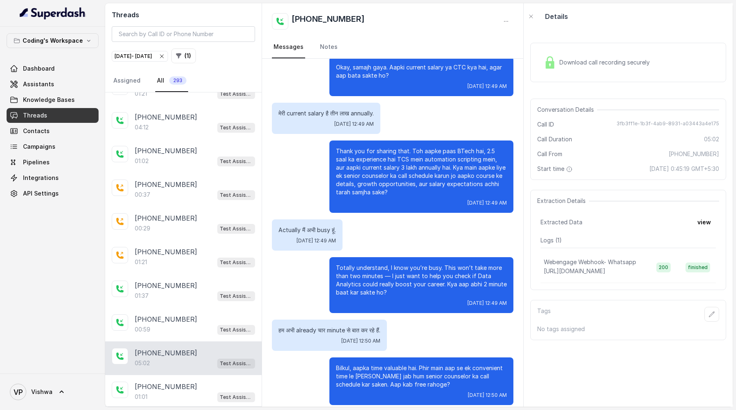
scroll to position [9496, 0]
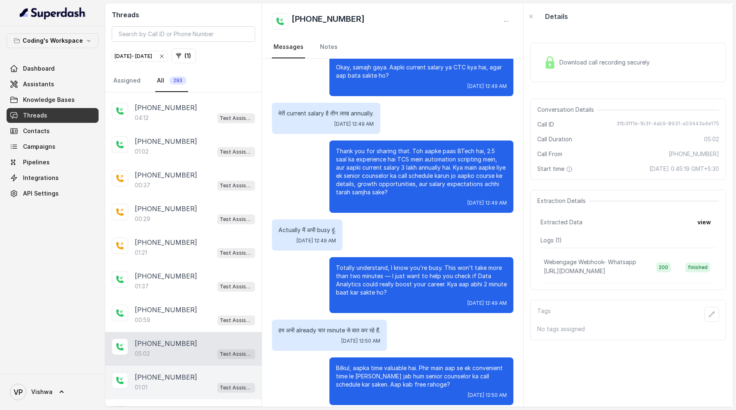
click at [170, 372] on p "[PHONE_NUMBER]" at bounding box center [166, 377] width 62 height 10
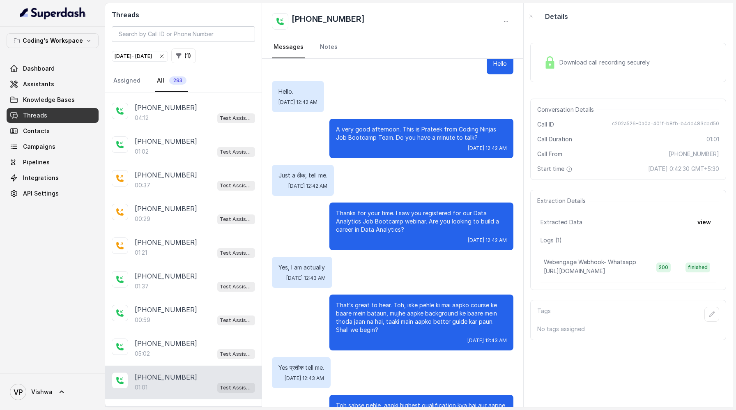
scroll to position [129, 0]
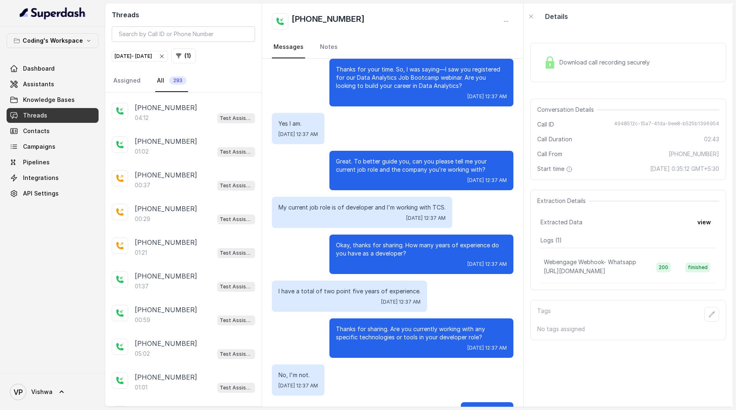
scroll to position [883, 0]
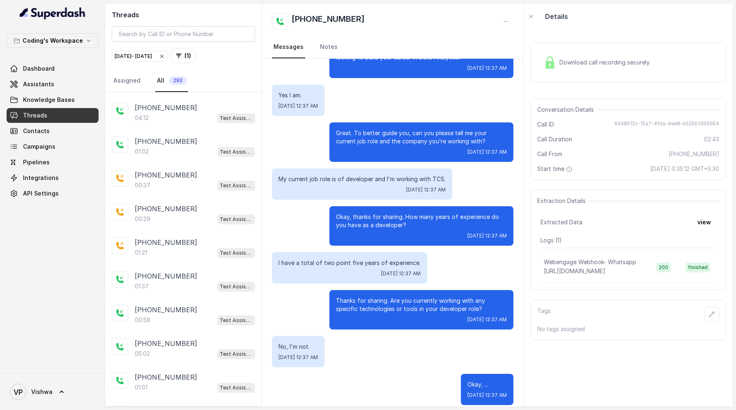
drag, startPoint x: 188, startPoint y: 385, endPoint x: 134, endPoint y: 386, distance: 53.8
click at [350, 380] on div "Okay, ... Fri, Sep 5, 2025, 12:37 AM" at bounding box center [393, 389] width 242 height 31
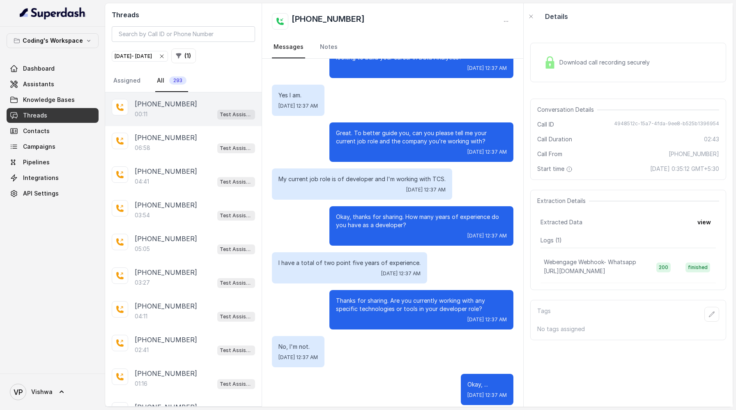
click at [166, 115] on div "00:11 Test Assistant-3" at bounding box center [195, 114] width 120 height 11
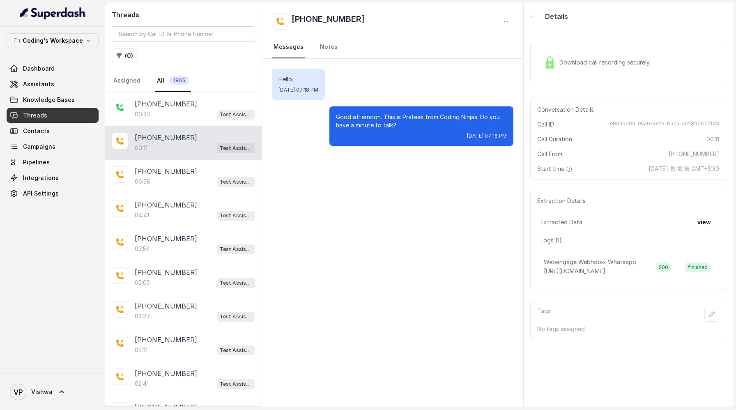
scroll to position [33, 0]
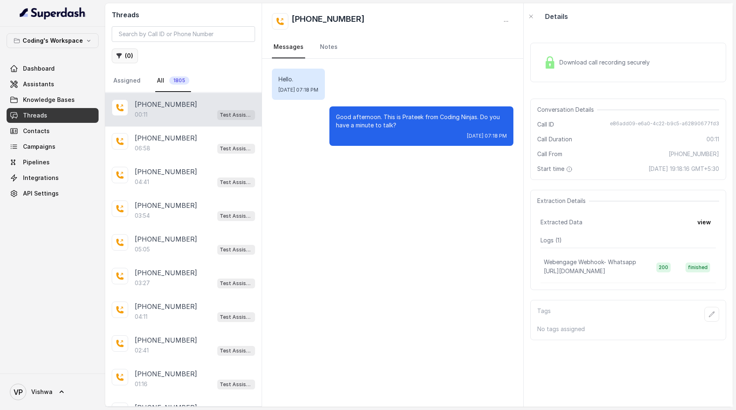
click at [123, 56] on button "( 0 )" at bounding box center [125, 55] width 26 height 15
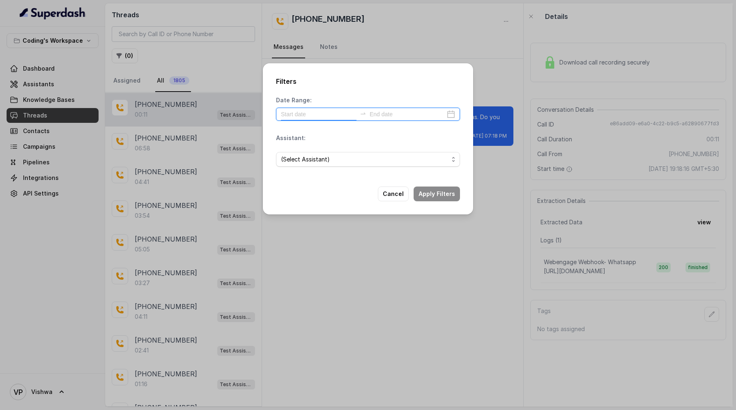
click at [310, 111] on input at bounding box center [319, 114] width 76 height 9
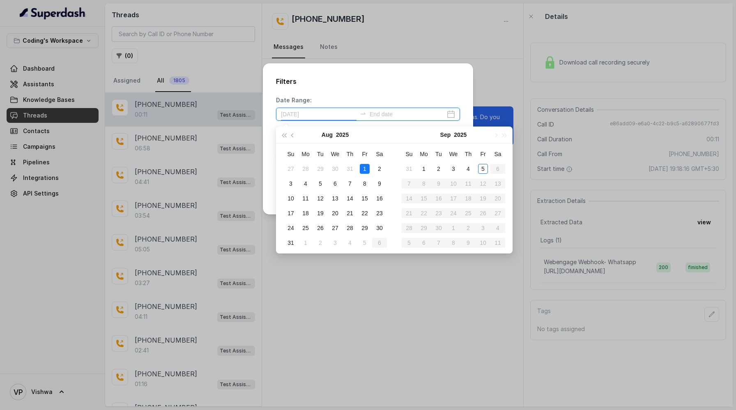
type input "[DATE]"
click at [484, 167] on div "5" at bounding box center [483, 169] width 10 height 10
type input "[DATE]"
click at [402, 110] on input at bounding box center [408, 114] width 76 height 9
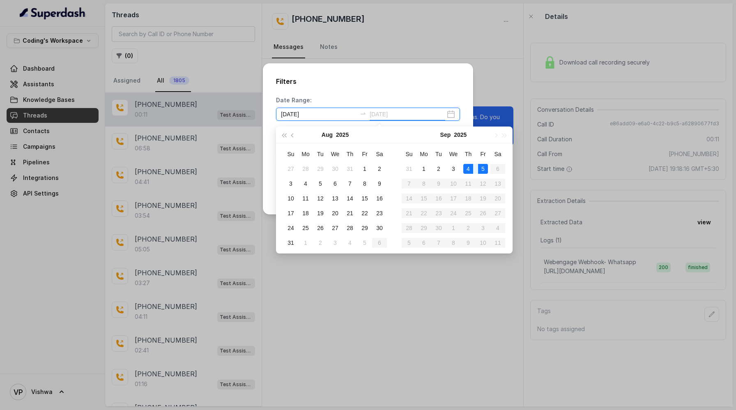
type input "[DATE]"
click at [482, 168] on div "5" at bounding box center [483, 169] width 10 height 10
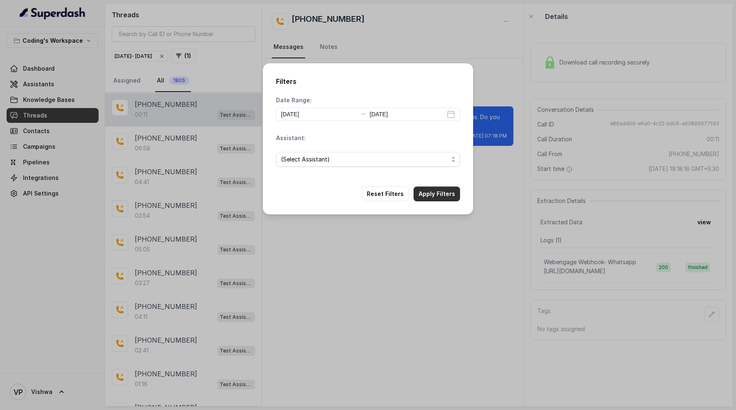
click at [428, 192] on button "Apply Filters" at bounding box center [437, 194] width 46 height 15
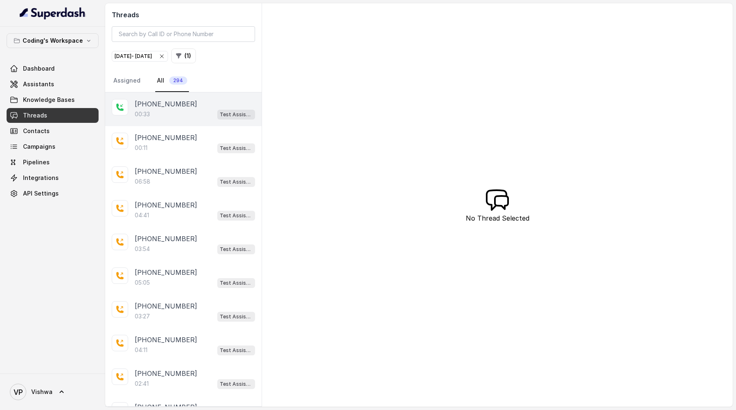
click at [164, 111] on div "00:33 Test Assistant-3" at bounding box center [195, 114] width 120 height 11
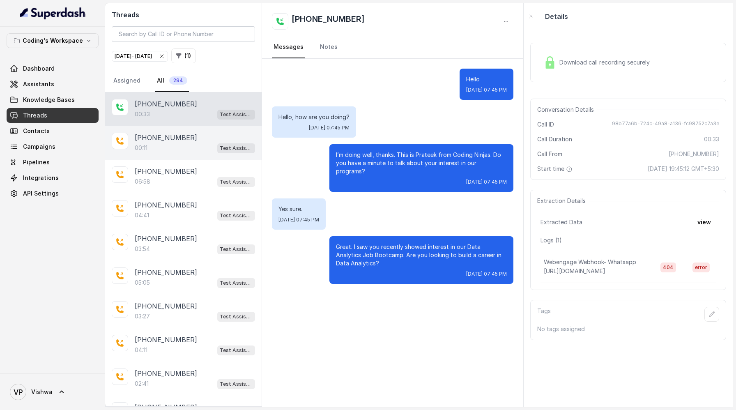
click at [173, 145] on div "00:11 Test Assistant-3" at bounding box center [195, 148] width 120 height 11
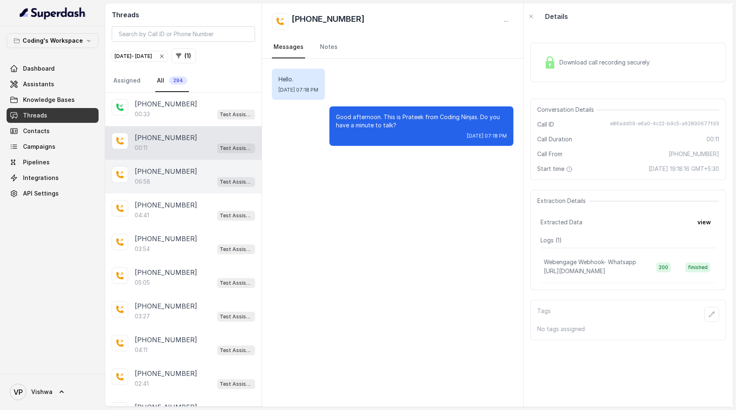
click at [175, 178] on div "06:58 Test Assistant- 2" at bounding box center [195, 181] width 120 height 11
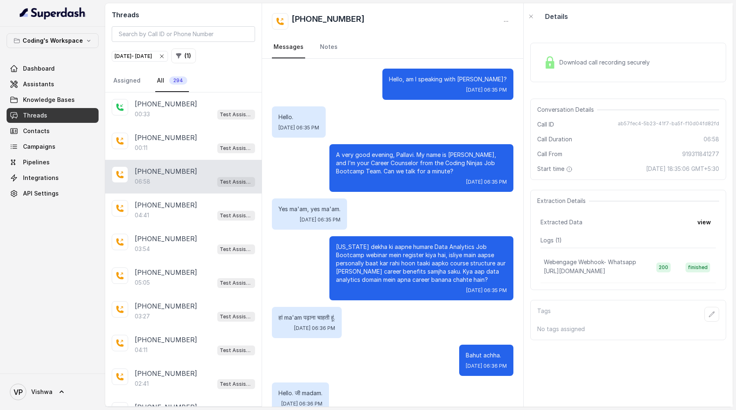
scroll to position [1639, 0]
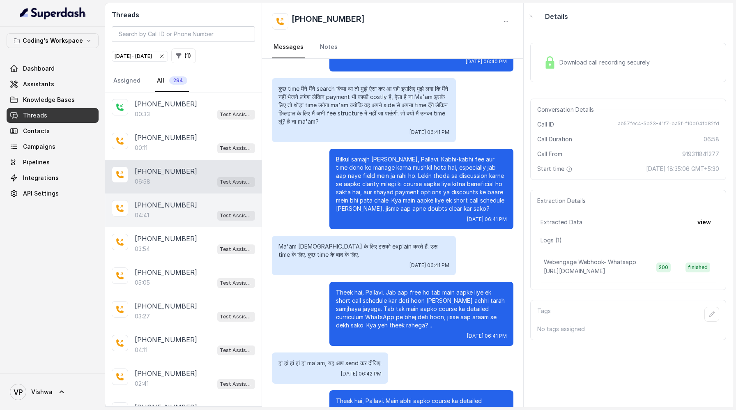
click at [173, 214] on div "04:41 Test Assistant- 2" at bounding box center [195, 215] width 120 height 11
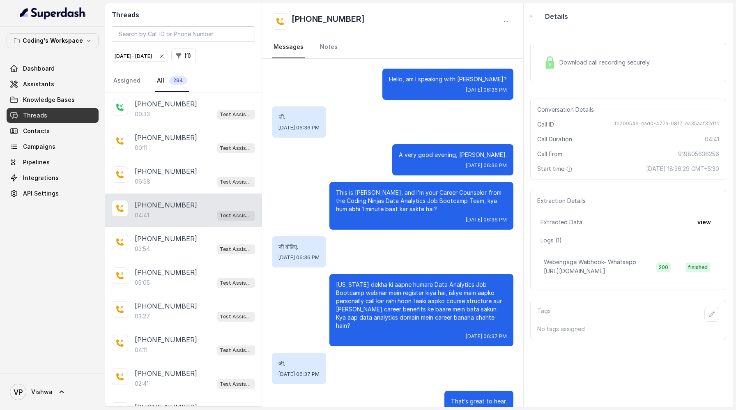
scroll to position [1608, 0]
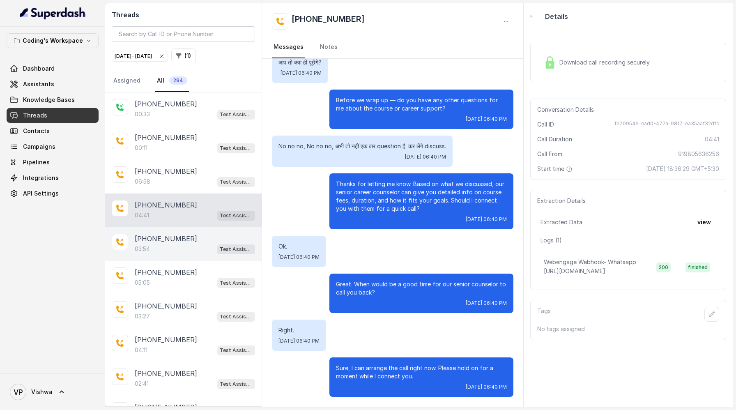
click at [159, 250] on div "03:54 Test Assistant- 2" at bounding box center [195, 249] width 120 height 11
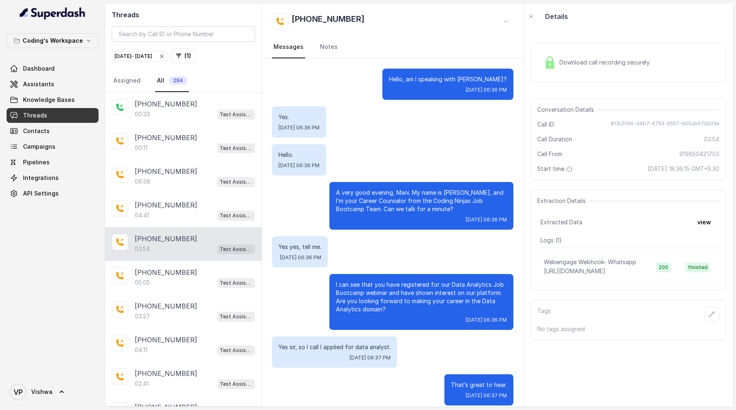
scroll to position [1284, 0]
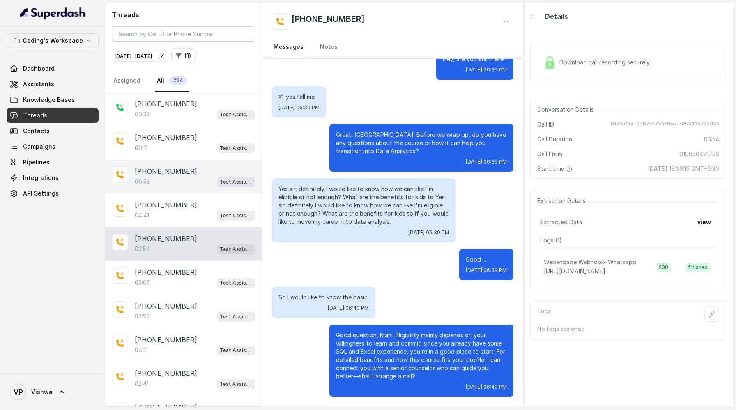
click at [179, 177] on div "06:58 Test Assistant- 2" at bounding box center [195, 181] width 120 height 11
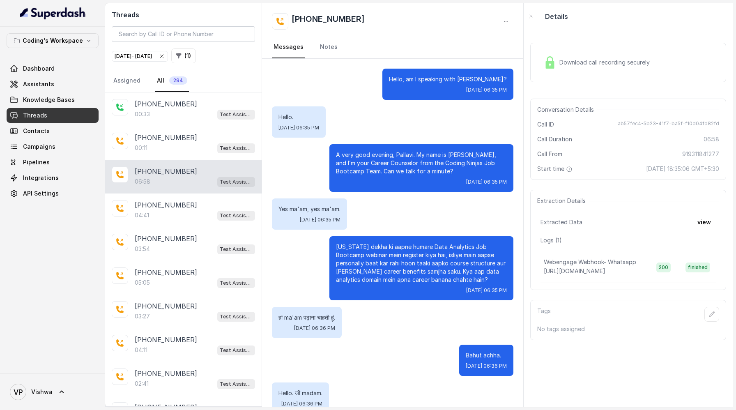
scroll to position [1639, 0]
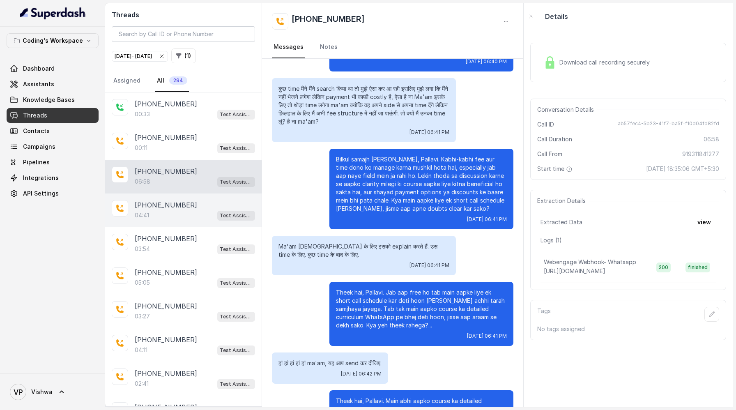
click at [184, 205] on p "[PHONE_NUMBER]" at bounding box center [166, 205] width 62 height 10
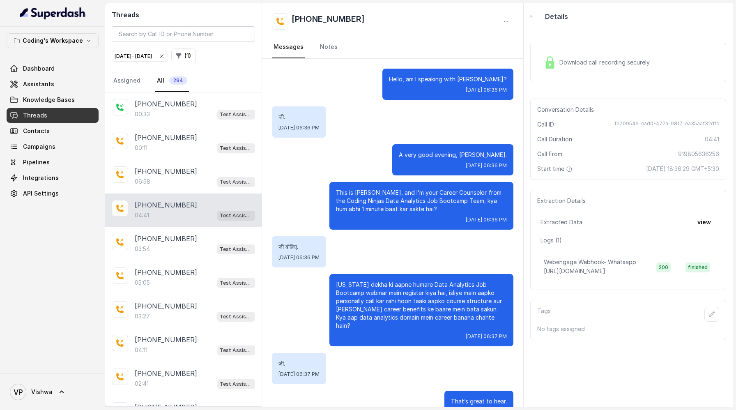
scroll to position [1608, 0]
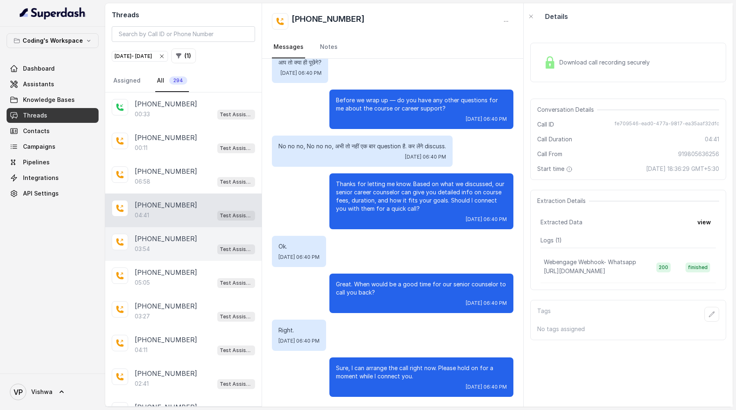
click at [184, 244] on div "03:54 Test Assistant- 2" at bounding box center [195, 249] width 120 height 11
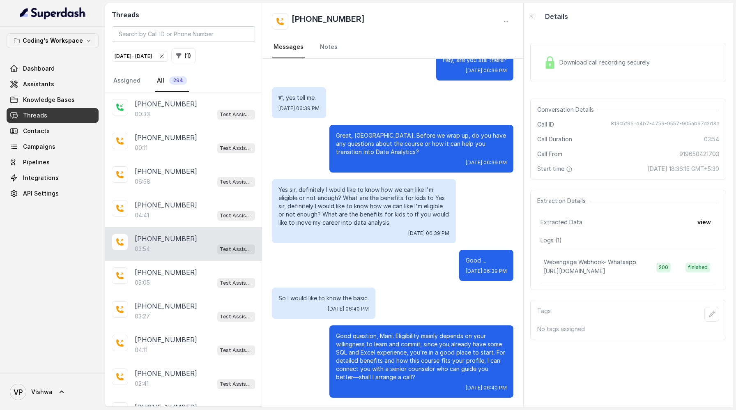
scroll to position [1284, 0]
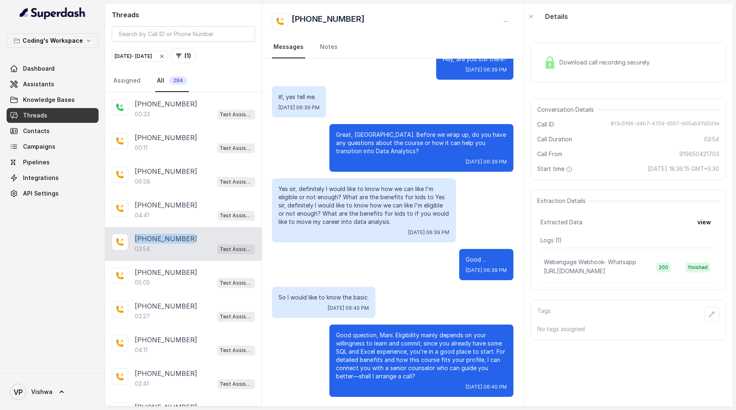
drag, startPoint x: 187, startPoint y: 237, endPoint x: 128, endPoint y: 239, distance: 58.8
click at [128, 239] on div "[PHONE_NUMBER]:54 Test Assistant- 2" at bounding box center [183, 244] width 157 height 34
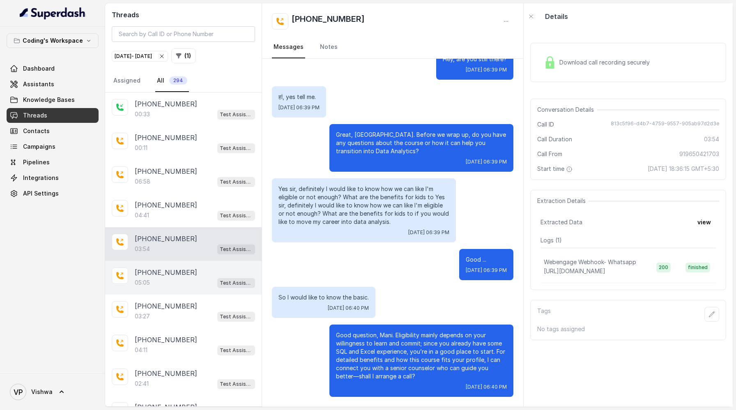
click at [163, 275] on p "[PHONE_NUMBER]" at bounding box center [166, 272] width 62 height 10
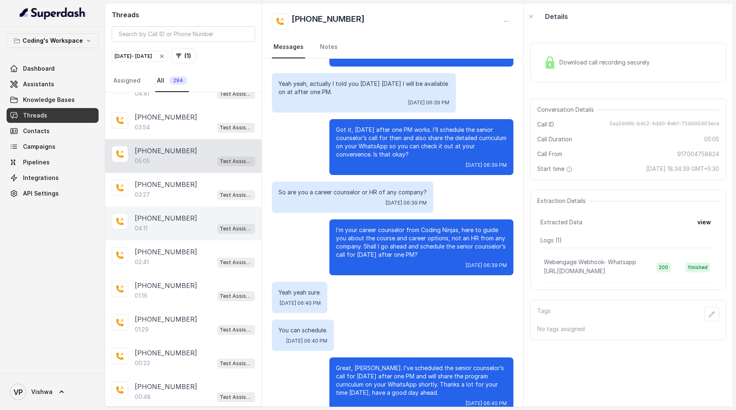
scroll to position [137, 0]
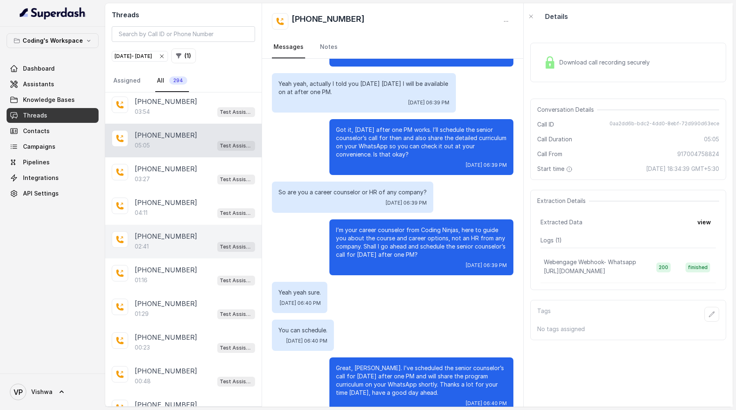
click at [166, 238] on p "[PHONE_NUMBER]" at bounding box center [166, 236] width 62 height 10
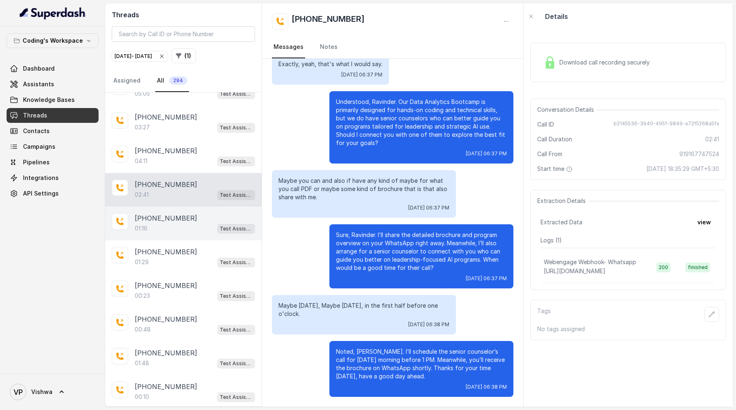
scroll to position [212, 0]
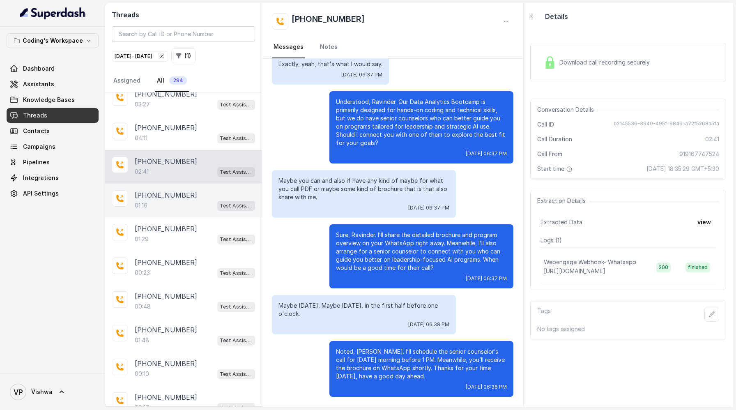
click at [166, 200] on div "01:16 Test Assistant- 2" at bounding box center [195, 205] width 120 height 11
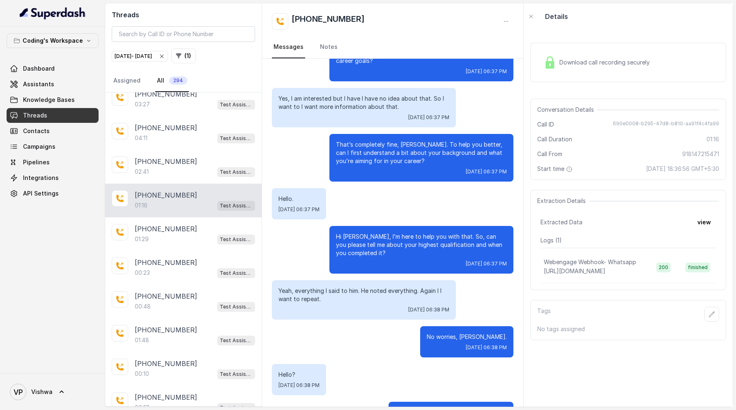
scroll to position [247, 0]
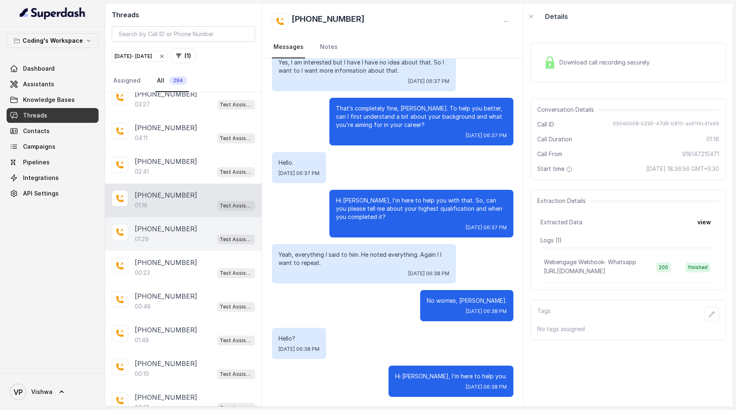
click at [176, 228] on p "[PHONE_NUMBER]" at bounding box center [166, 229] width 62 height 10
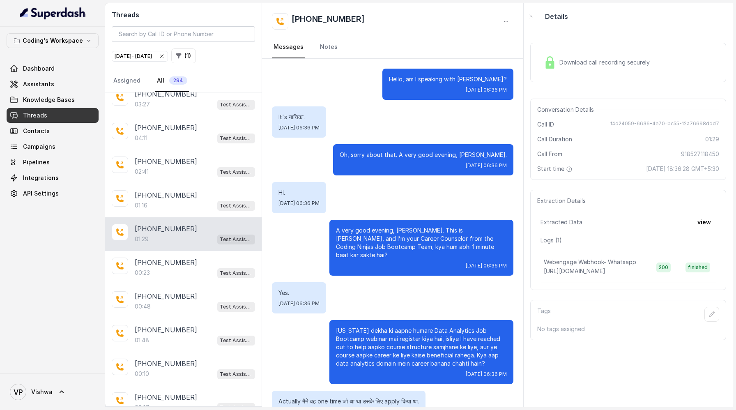
scroll to position [369, 0]
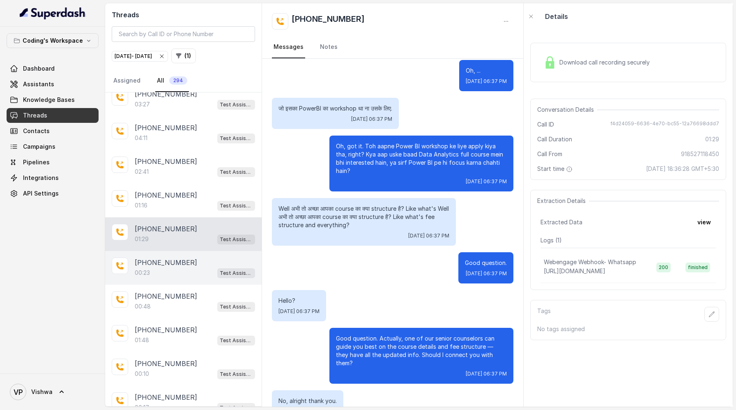
click at [191, 276] on div "[PHONE_NUMBER]:23 Test Assistant- 2" at bounding box center [183, 268] width 157 height 34
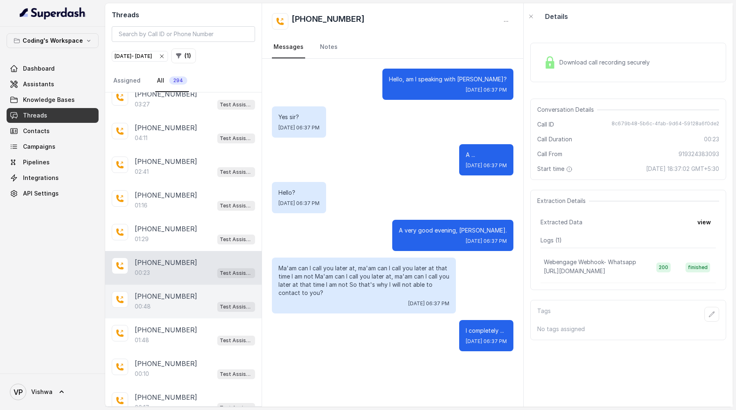
click at [170, 295] on p "[PHONE_NUMBER]" at bounding box center [166, 296] width 62 height 10
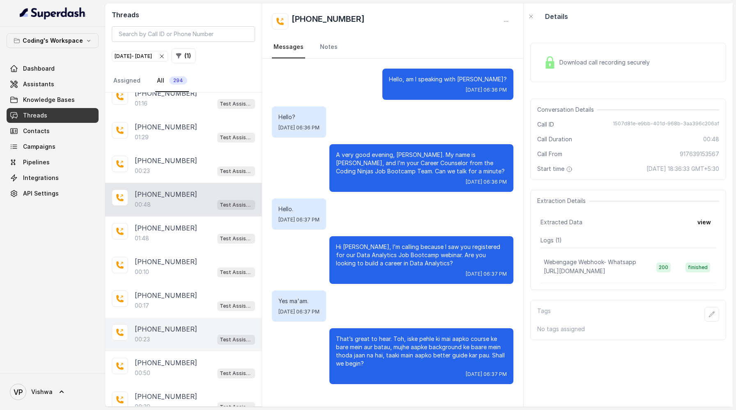
scroll to position [330, 0]
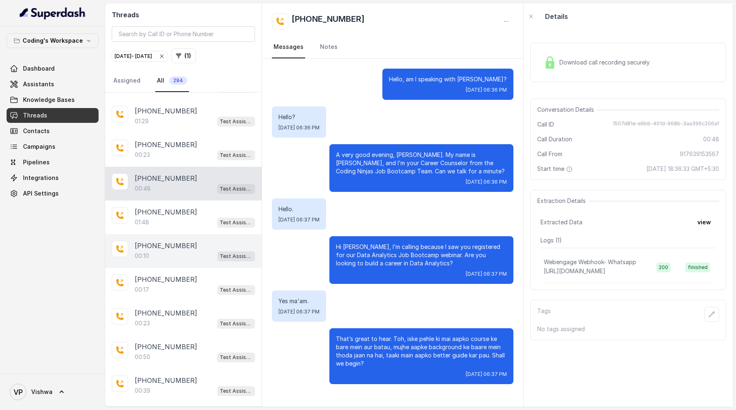
click at [172, 245] on p "[PHONE_NUMBER]" at bounding box center [166, 246] width 62 height 10
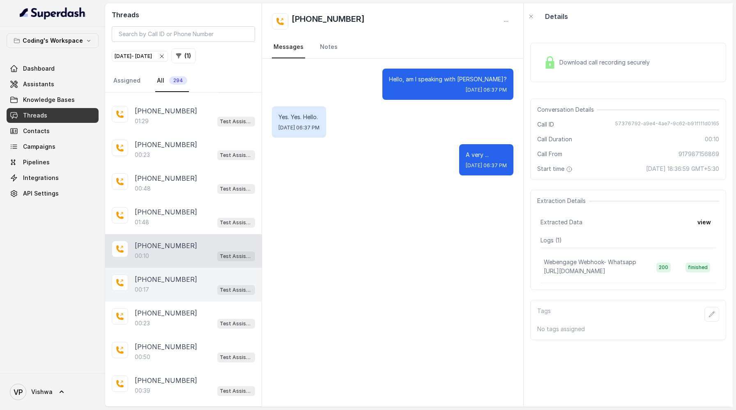
click at [173, 278] on p "[PHONE_NUMBER]" at bounding box center [166, 279] width 62 height 10
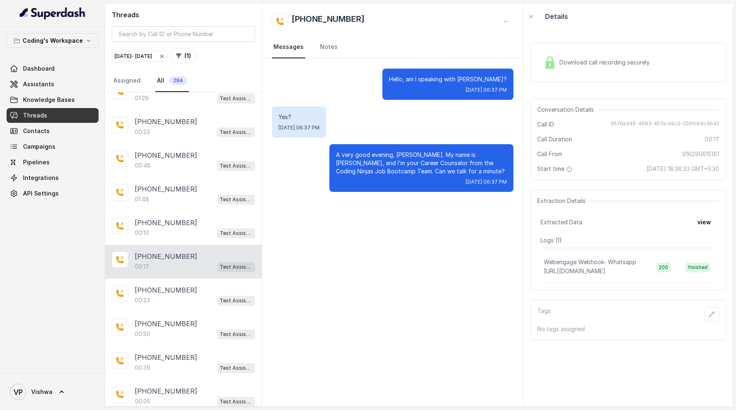
scroll to position [362, 0]
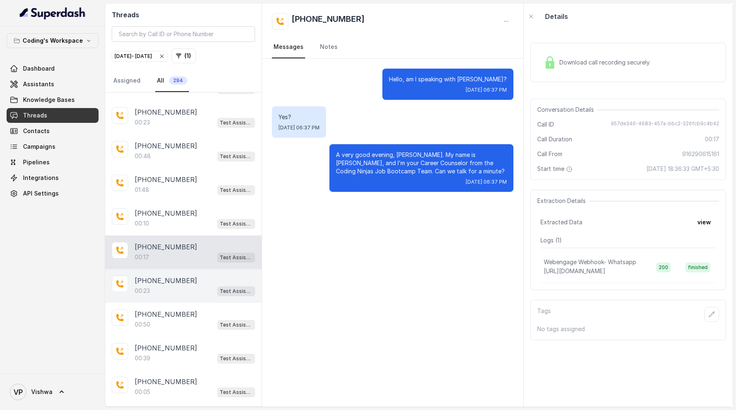
click at [171, 281] on p "[PHONE_NUMBER]" at bounding box center [166, 281] width 62 height 10
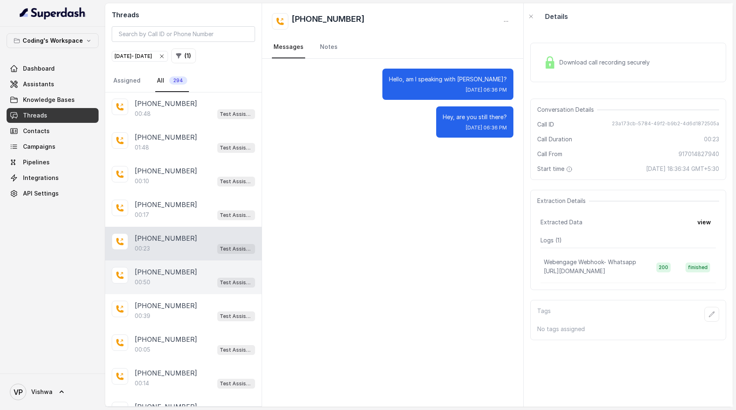
click at [171, 281] on div "00:50 Test Assistant- 2" at bounding box center [195, 282] width 120 height 11
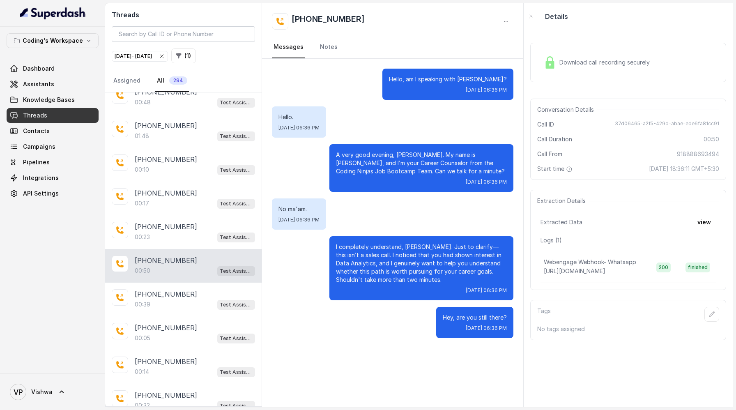
scroll to position [415, 0]
click at [151, 304] on div "00:39 Test Assistant- 2" at bounding box center [195, 305] width 120 height 11
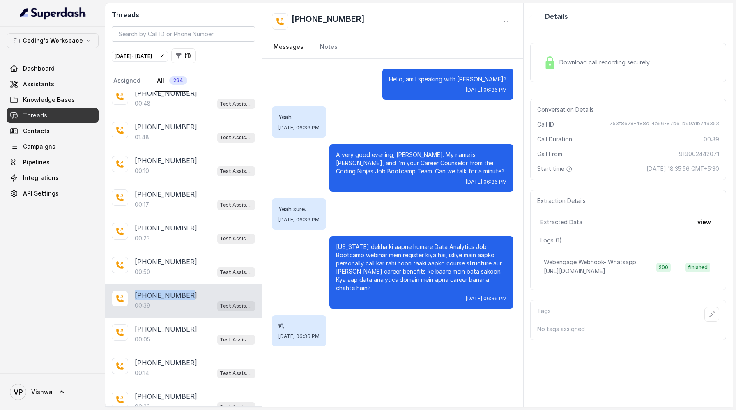
drag, startPoint x: 187, startPoint y: 292, endPoint x: 132, endPoint y: 290, distance: 55.1
click at [132, 290] on div "[PHONE_NUMBER]:39 Test Assistant- 2" at bounding box center [183, 301] width 157 height 34
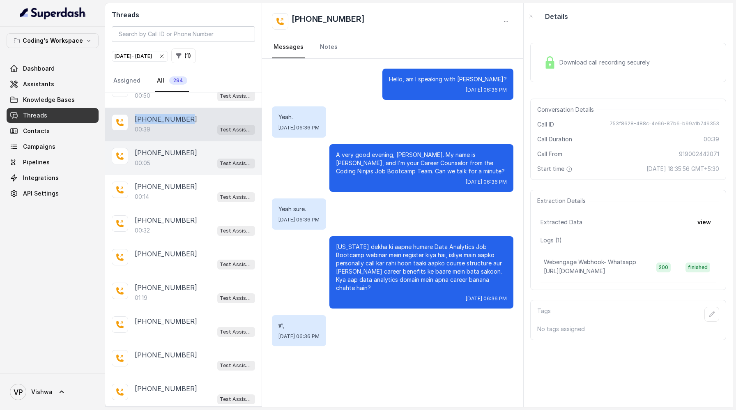
scroll to position [592, 0]
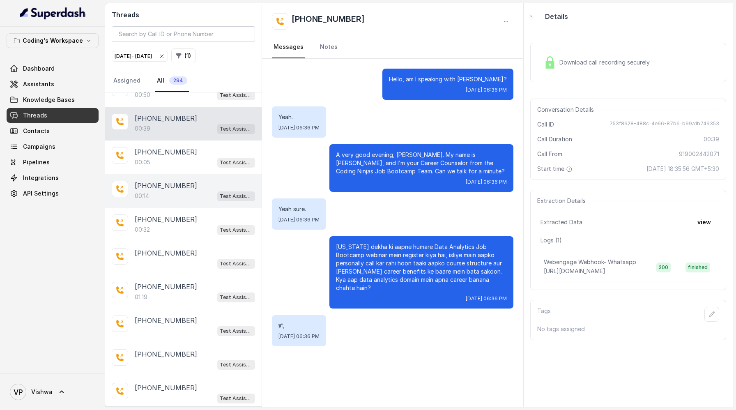
click at [161, 191] on div "00:14 Test Assistant- 2" at bounding box center [195, 196] width 120 height 11
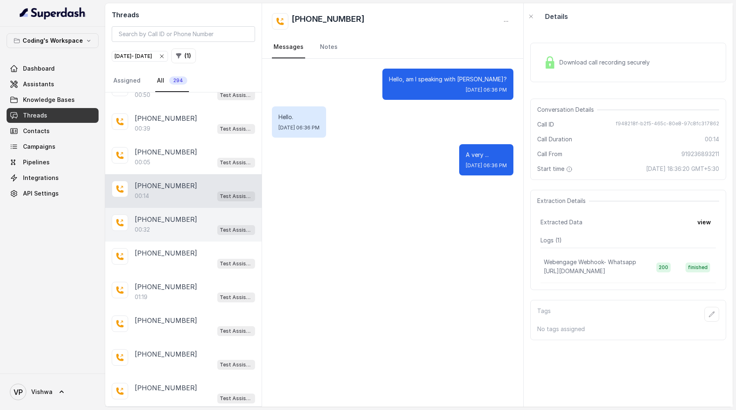
click at [163, 217] on p "[PHONE_NUMBER]" at bounding box center [166, 219] width 62 height 10
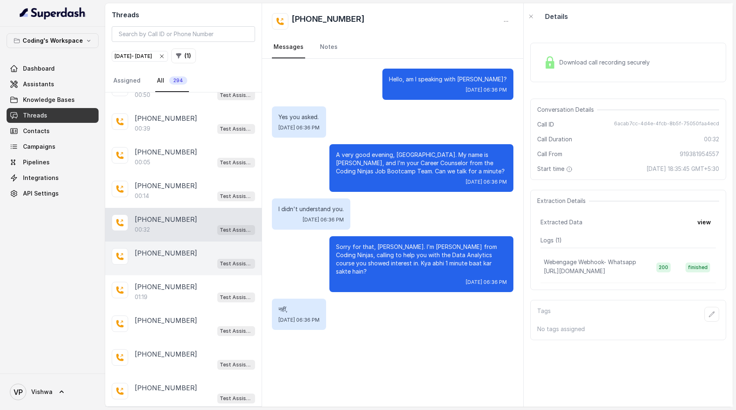
click at [166, 248] on p "[PHONE_NUMBER]" at bounding box center [166, 253] width 62 height 10
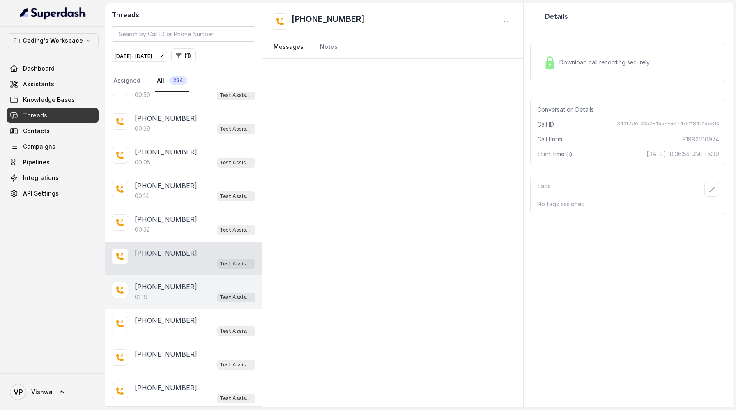
click at [156, 292] on div "01:19 Test Assistant- 2" at bounding box center [195, 297] width 120 height 11
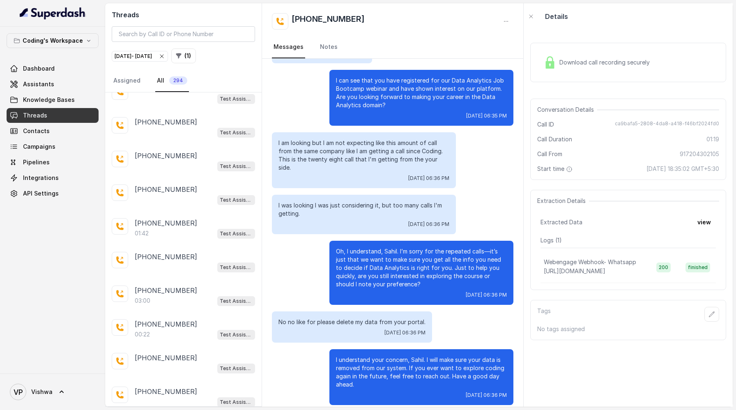
scroll to position [1072, 0]
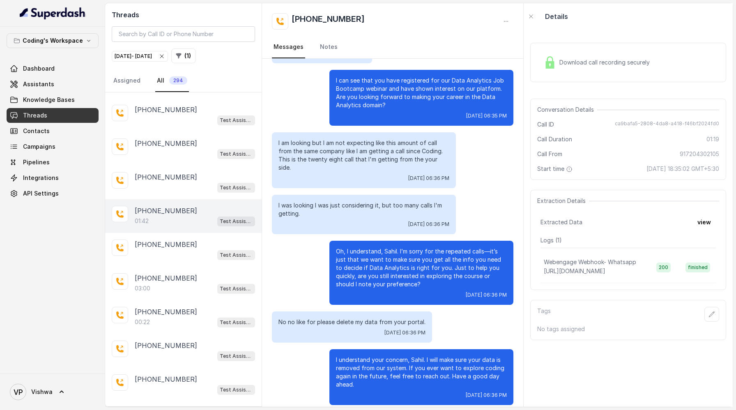
click at [169, 216] on div "01:42 Test Assistant- 2" at bounding box center [195, 221] width 120 height 11
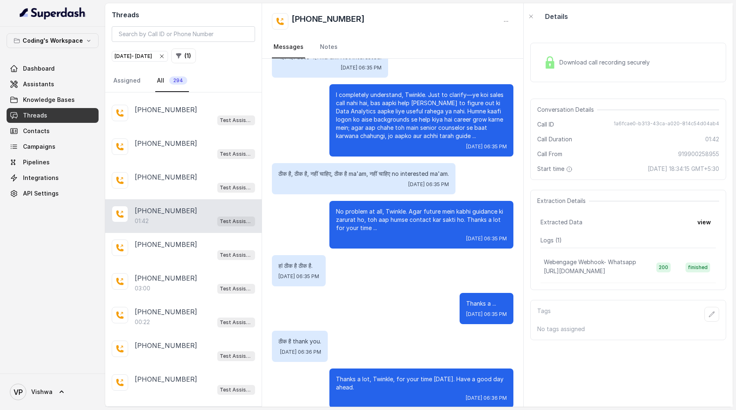
scroll to position [751, 0]
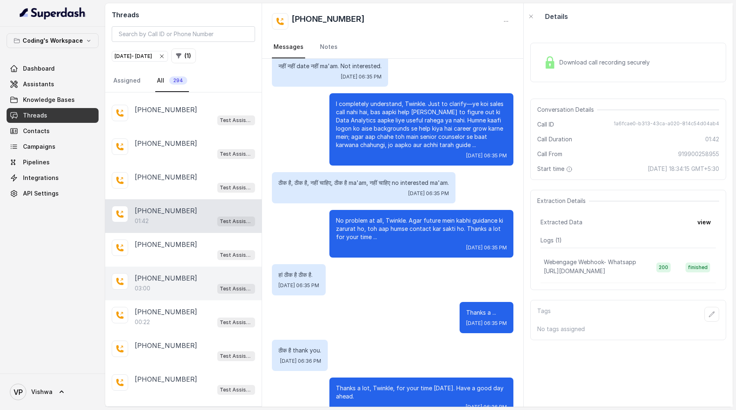
click at [169, 283] on div "03:00 Test Assistant- 2" at bounding box center [195, 288] width 120 height 11
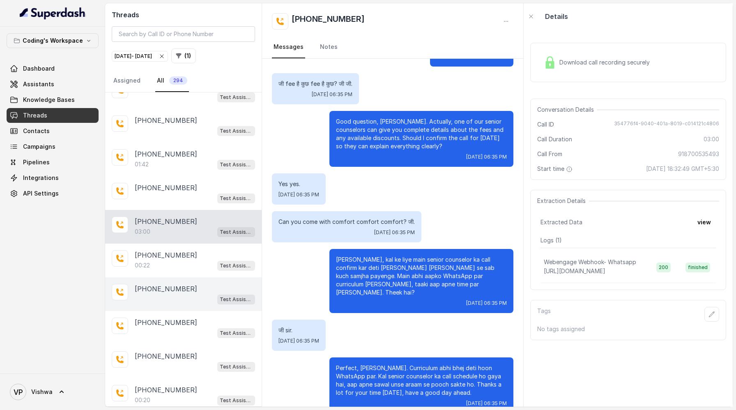
scroll to position [1150, 0]
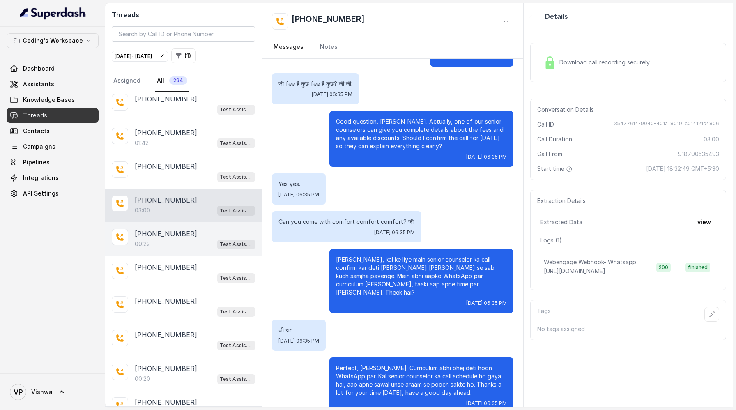
click at [173, 239] on div "00:22 Test Assistant- 2" at bounding box center [195, 244] width 120 height 11
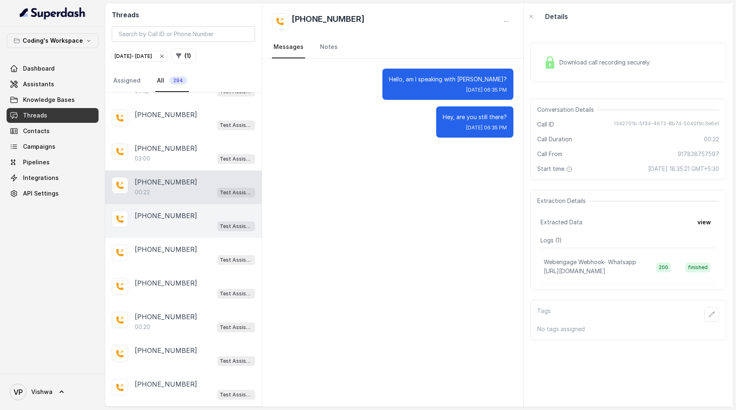
scroll to position [1277, 0]
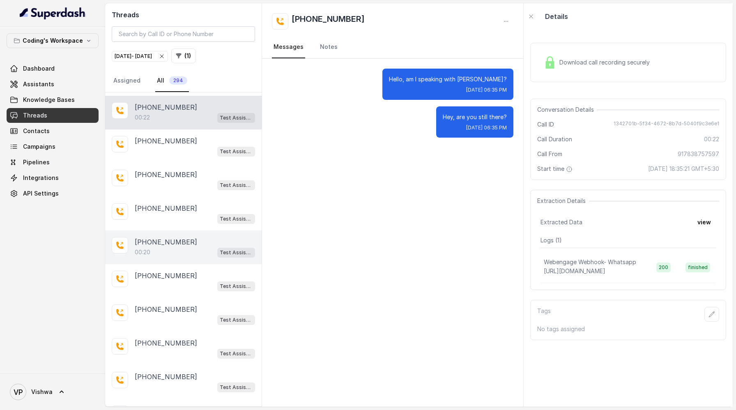
click at [157, 237] on p "[PHONE_NUMBER]" at bounding box center [166, 242] width 62 height 10
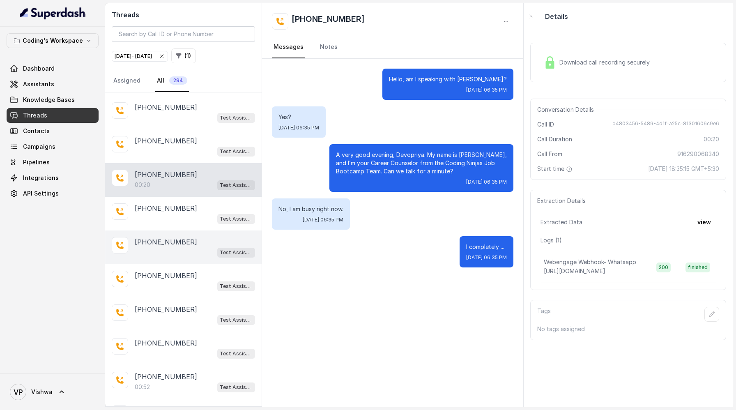
scroll to position [1383, 0]
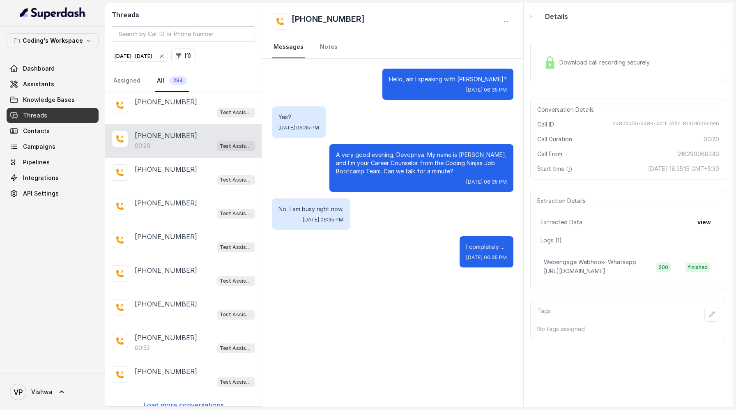
click at [177, 400] on p "Load more conversations" at bounding box center [183, 405] width 81 height 10
click at [181, 400] on p "[PHONE_NUMBER]" at bounding box center [166, 405] width 62 height 10
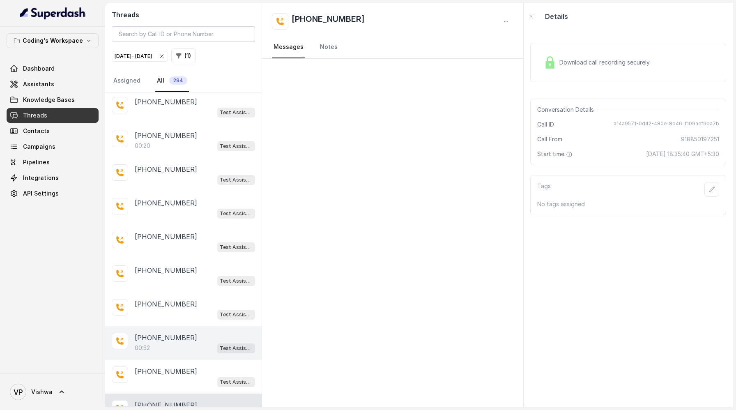
click at [173, 333] on p "[PHONE_NUMBER]" at bounding box center [166, 338] width 62 height 10
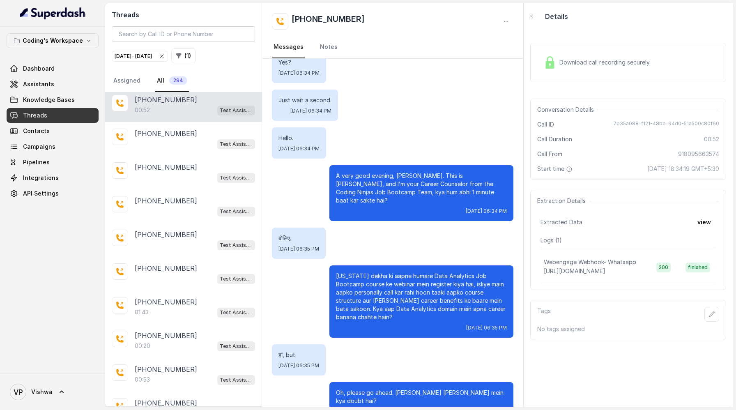
scroll to position [1678, 0]
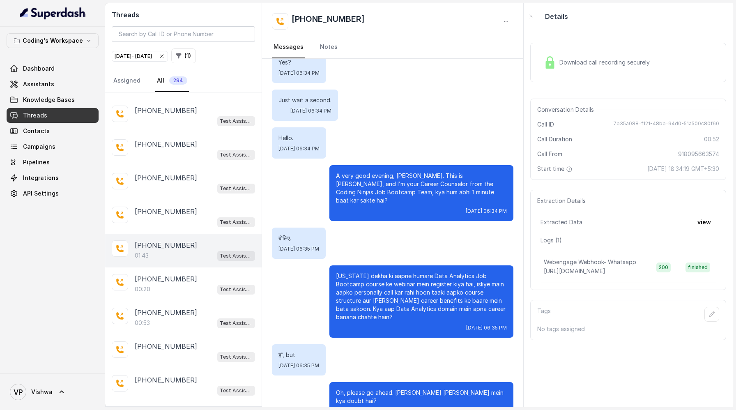
click at [175, 250] on div "01:43 Test Assistant- 2" at bounding box center [195, 255] width 120 height 11
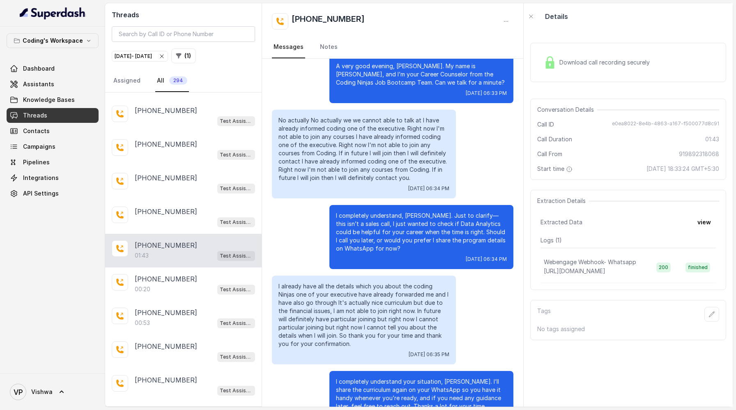
scroll to position [81, 0]
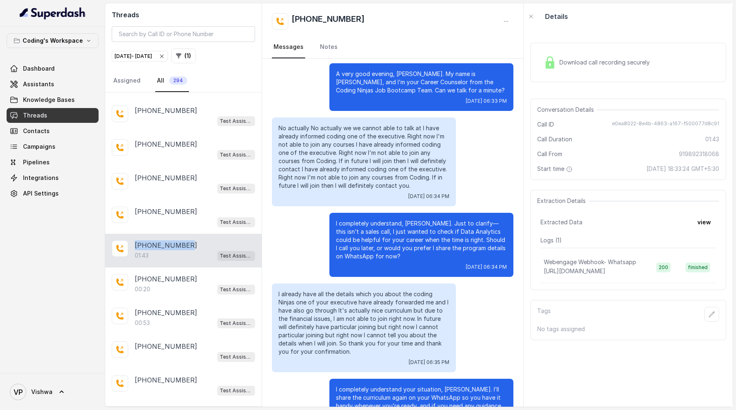
drag, startPoint x: 188, startPoint y: 233, endPoint x: 133, endPoint y: 236, distance: 55.1
click at [133, 236] on div "[PHONE_NUMBER]:43 Test Assistant- 2" at bounding box center [183, 251] width 157 height 34
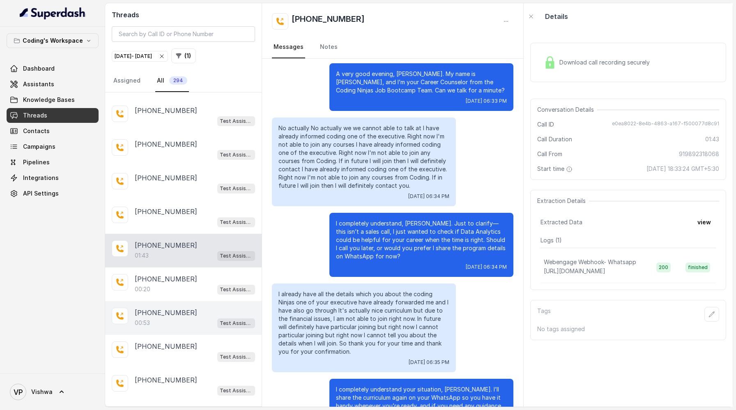
click at [171, 308] on p "[PHONE_NUMBER]" at bounding box center [166, 313] width 62 height 10
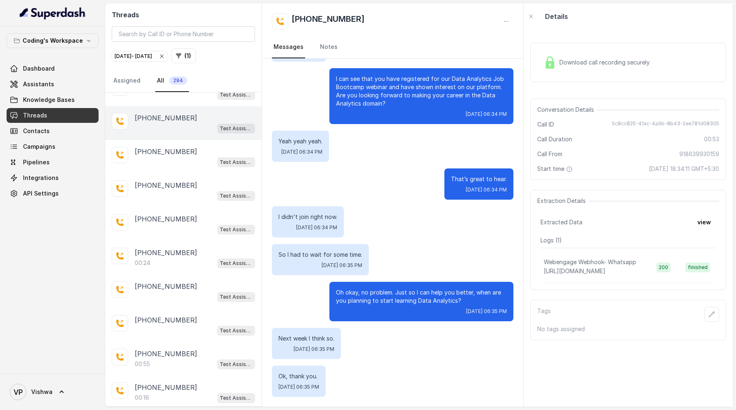
scroll to position [2018, 0]
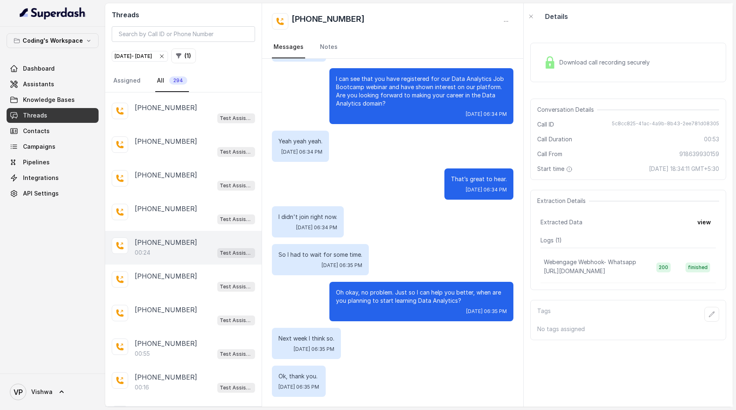
click at [170, 237] on p "[PHONE_NUMBER]" at bounding box center [166, 242] width 62 height 10
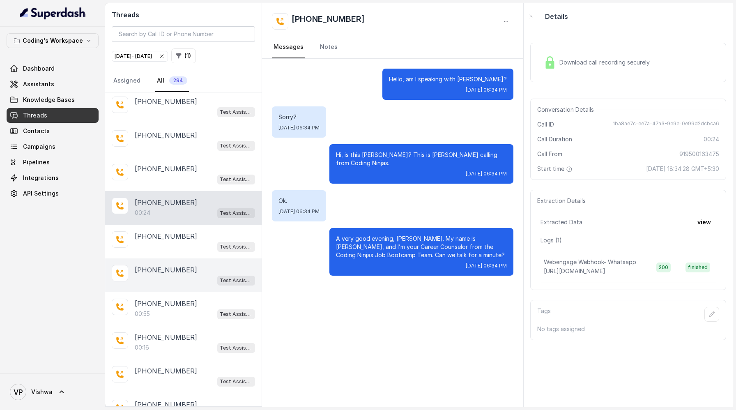
scroll to position [2096, 0]
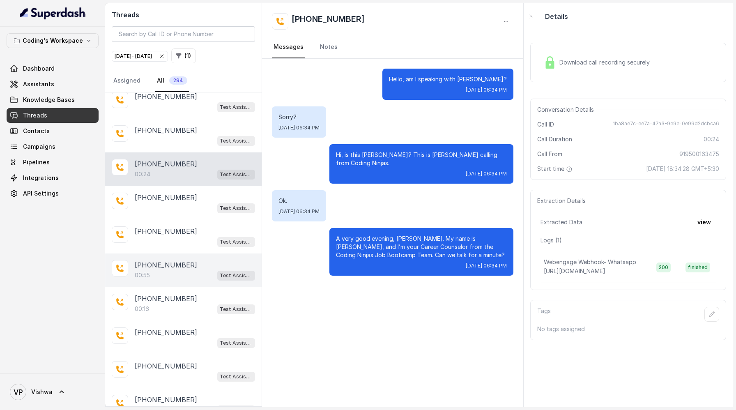
click at [166, 260] on p "[PHONE_NUMBER]" at bounding box center [166, 265] width 62 height 10
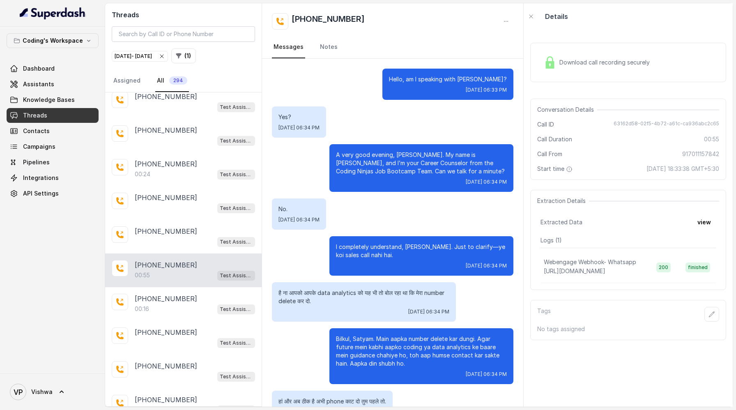
scroll to position [63, 0]
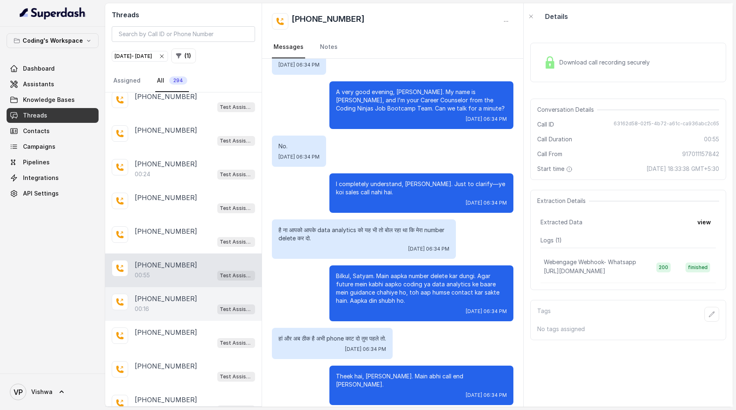
click at [159, 304] on div "00:16 Test Assistant- 2" at bounding box center [195, 309] width 120 height 11
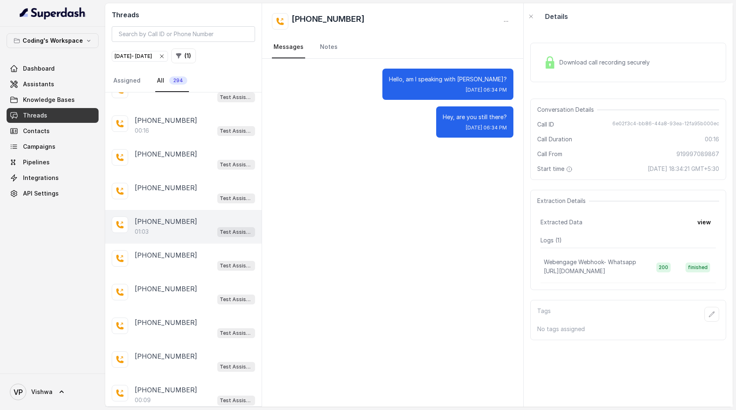
scroll to position [2520, 0]
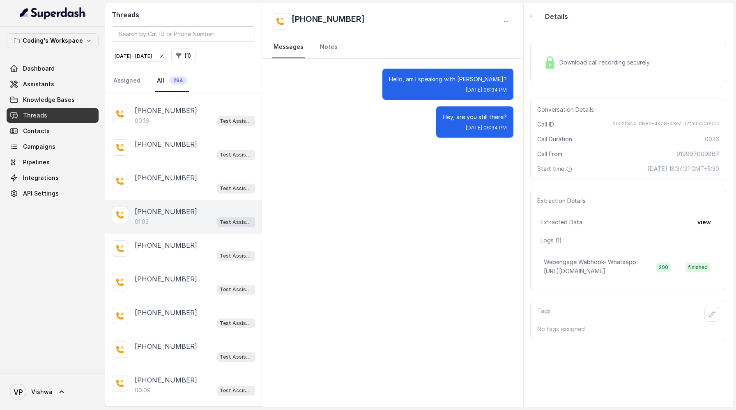
click at [159, 217] on div "01:03 Test Assistant- 2" at bounding box center [195, 222] width 120 height 11
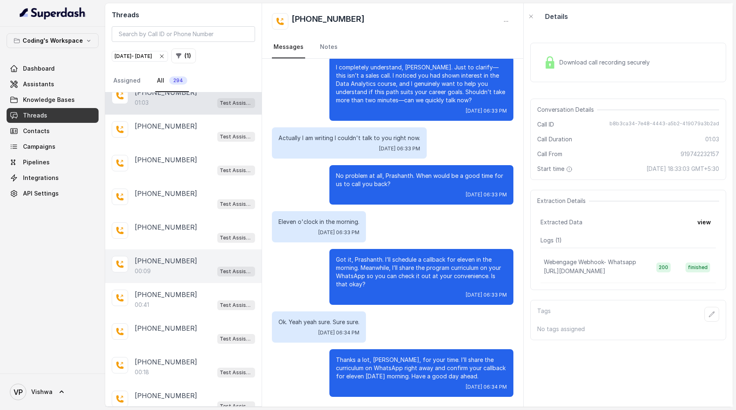
scroll to position [2653, 0]
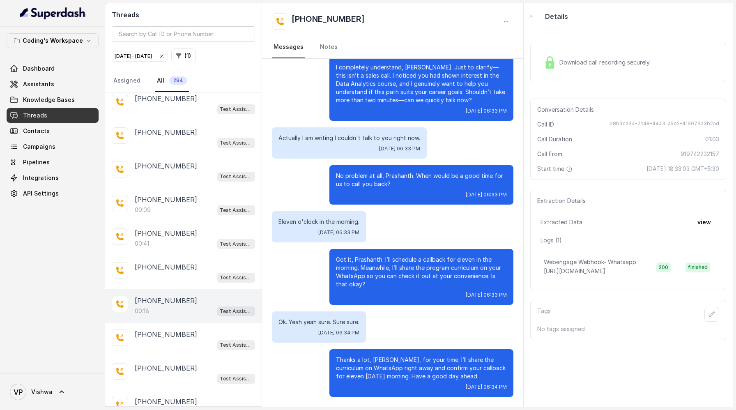
click at [165, 296] on p "[PHONE_NUMBER]" at bounding box center [166, 301] width 62 height 10
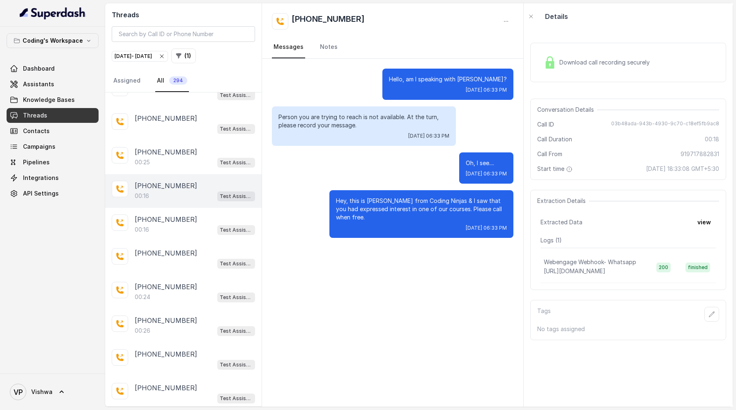
scroll to position [3057, 0]
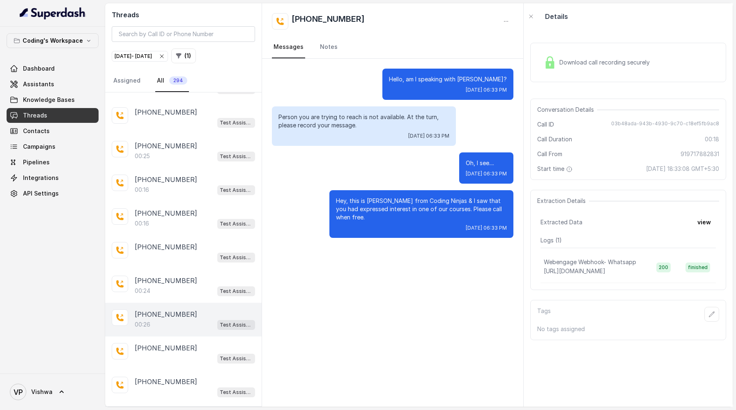
click at [164, 319] on div "00:26 Test Assistant- 2" at bounding box center [195, 324] width 120 height 11
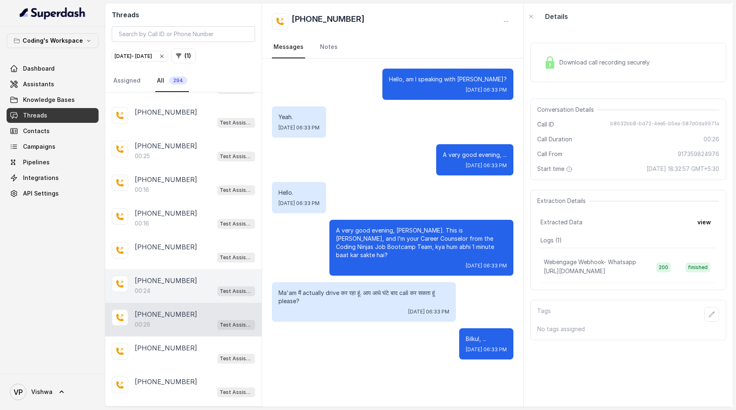
click at [185, 286] on div "00:24 Test Assistant- 2" at bounding box center [195, 291] width 120 height 11
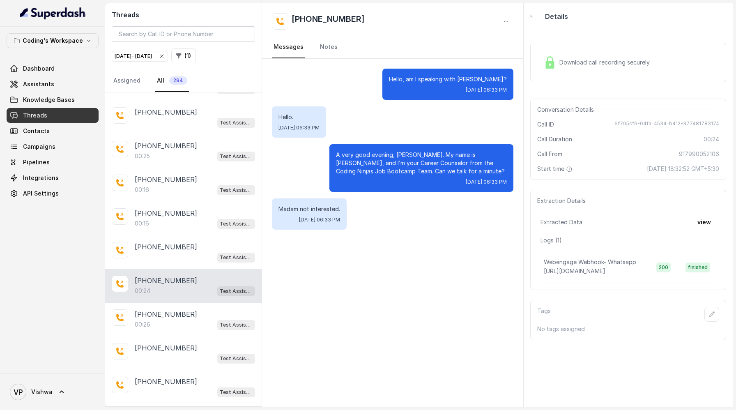
click at [176, 410] on p "Load more conversations" at bounding box center [183, 415] width 81 height 10
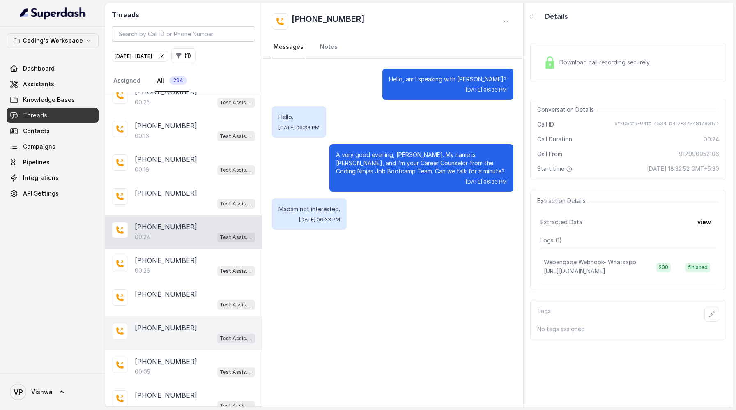
scroll to position [3160, 0]
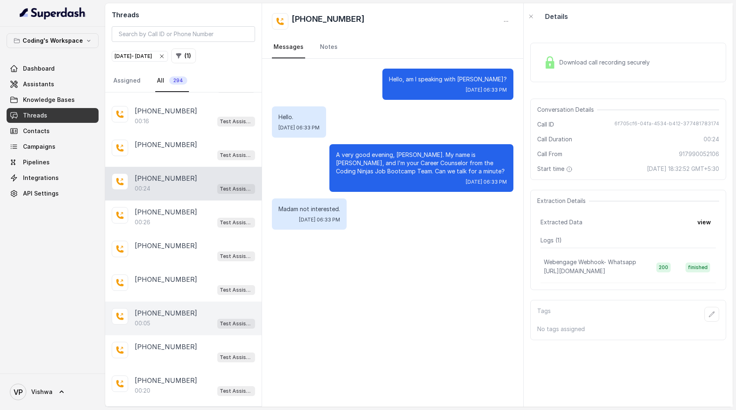
click at [174, 318] on div "00:05 Test Assistant- 2" at bounding box center [195, 323] width 120 height 11
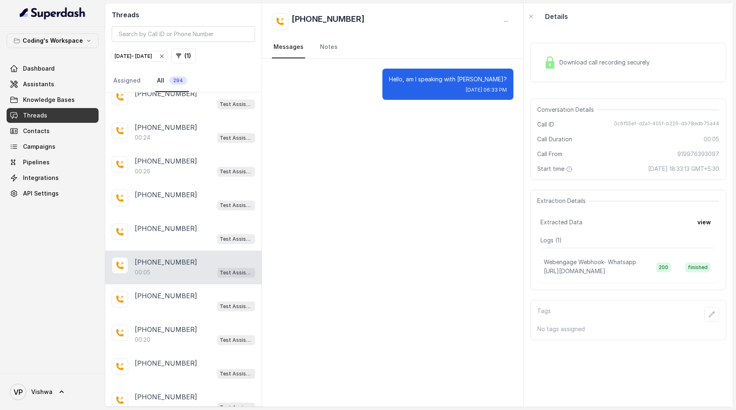
scroll to position [3213, 0]
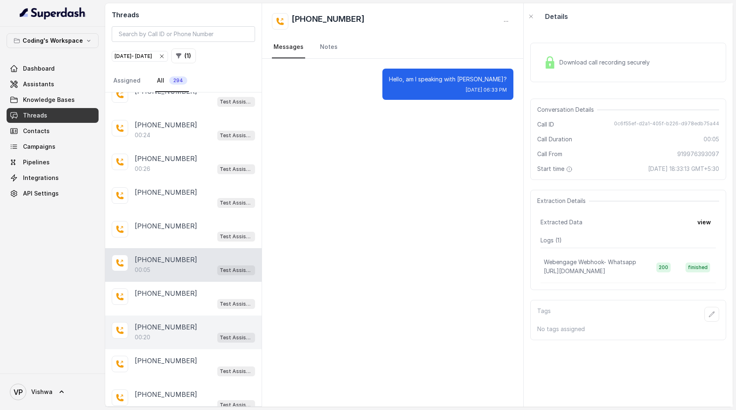
click at [162, 332] on div "00:20 Test Assistant- 2" at bounding box center [195, 337] width 120 height 11
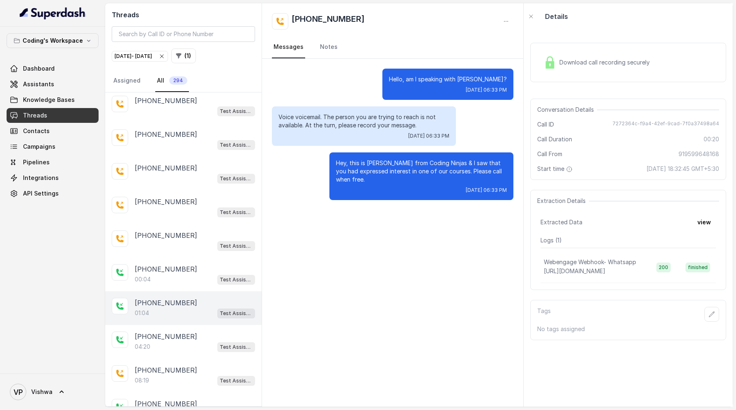
scroll to position [3990, 0]
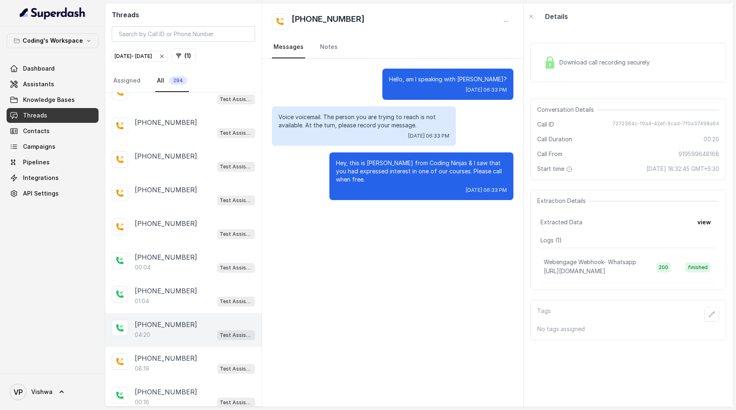
click at [168, 329] on div "04:20 Test Assistant- 2" at bounding box center [195, 334] width 120 height 11
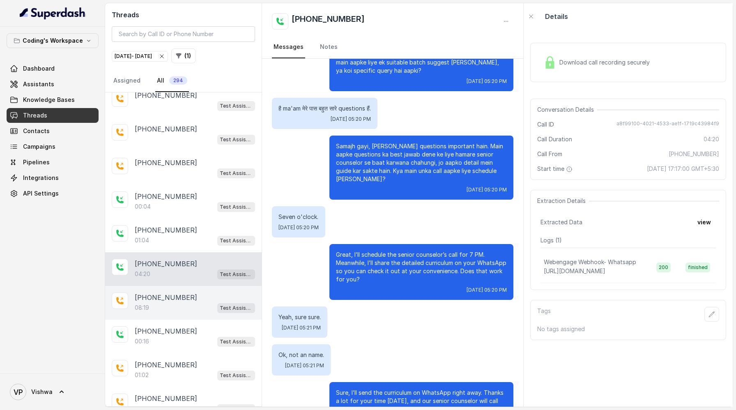
scroll to position [4092, 0]
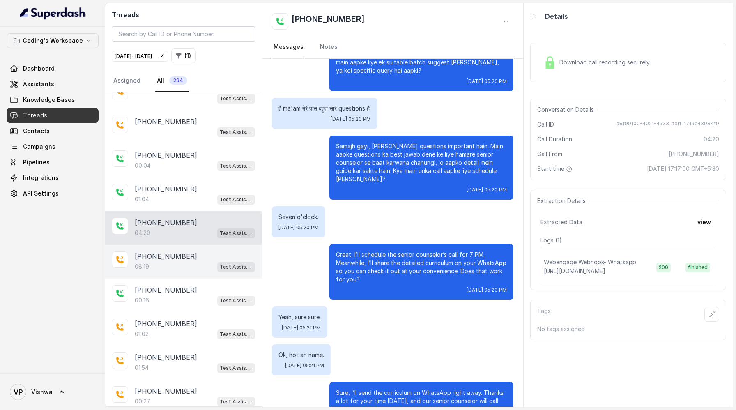
click at [170, 245] on div "[PHONE_NUMBER]:19 Test Assistant- 2" at bounding box center [183, 262] width 157 height 34
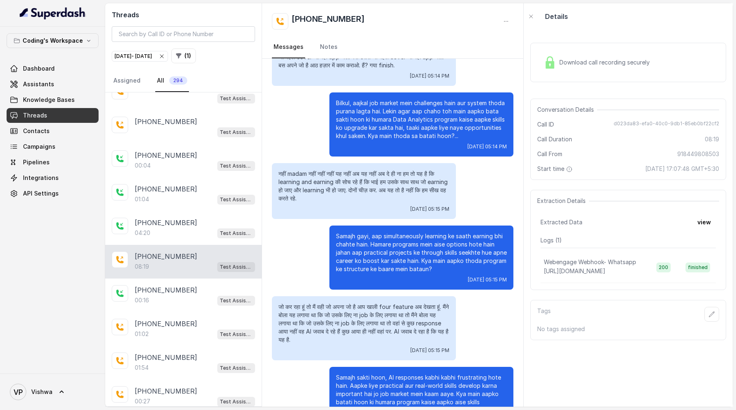
scroll to position [2546, 0]
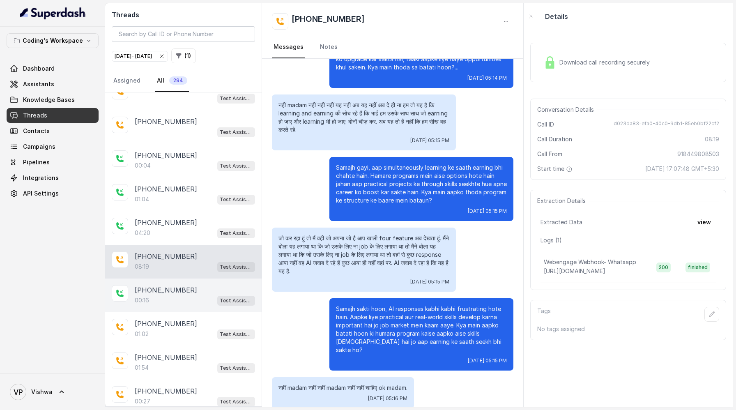
click at [187, 285] on div "[PHONE_NUMBER]" at bounding box center [195, 290] width 120 height 10
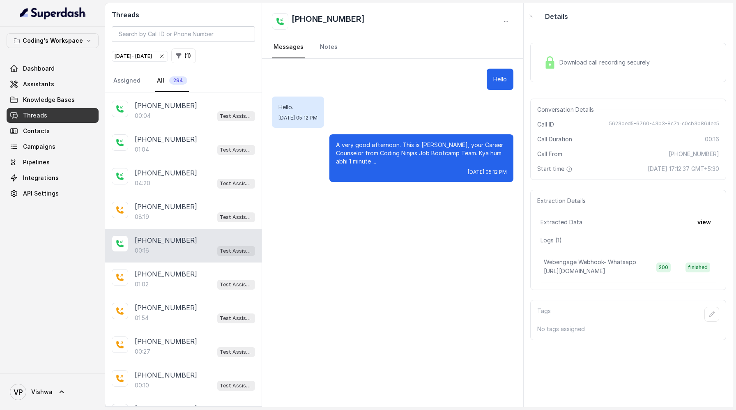
scroll to position [4187, 0]
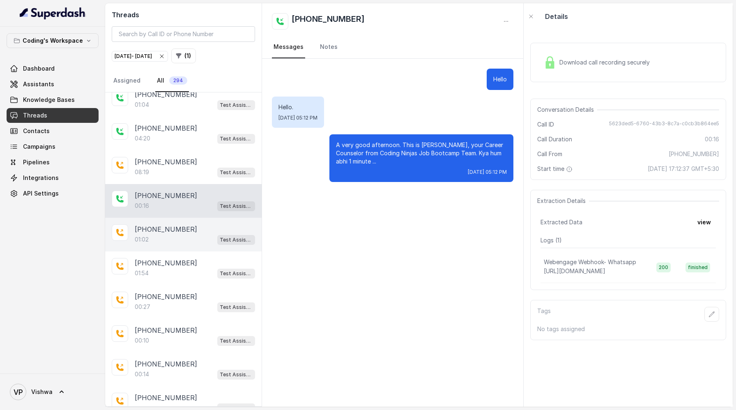
click at [173, 234] on div "01:02 Test Assistant- 2" at bounding box center [195, 239] width 120 height 11
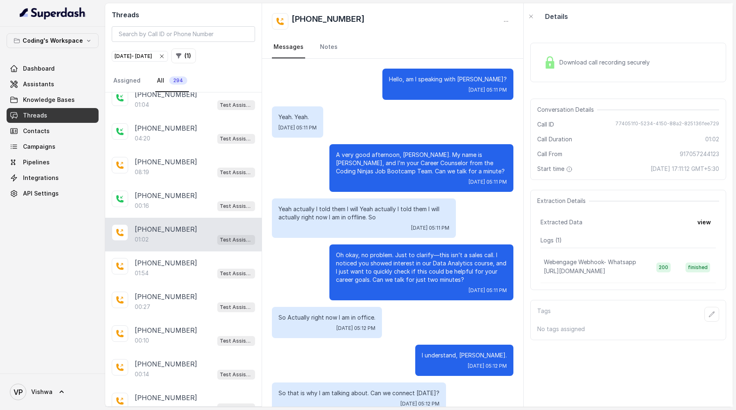
scroll to position [130, 0]
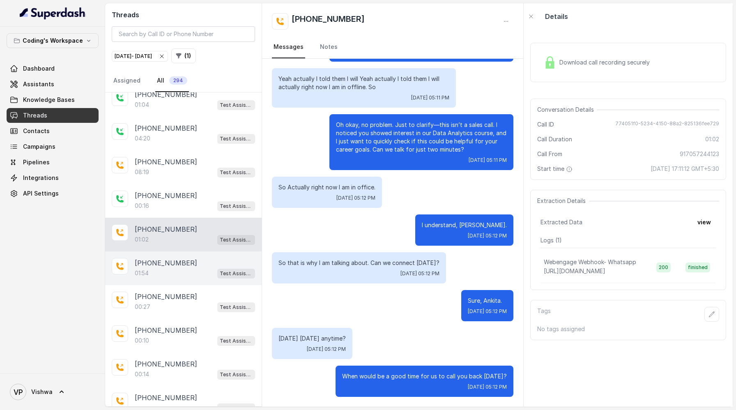
click at [177, 268] on div "01:54 Test Assistant- 2" at bounding box center [195, 273] width 120 height 11
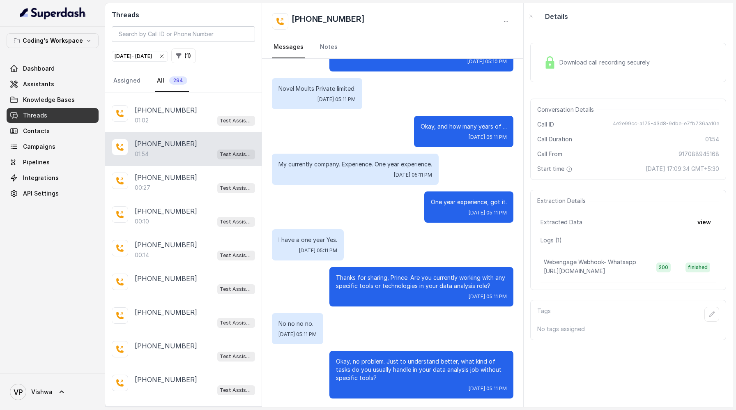
scroll to position [595, 0]
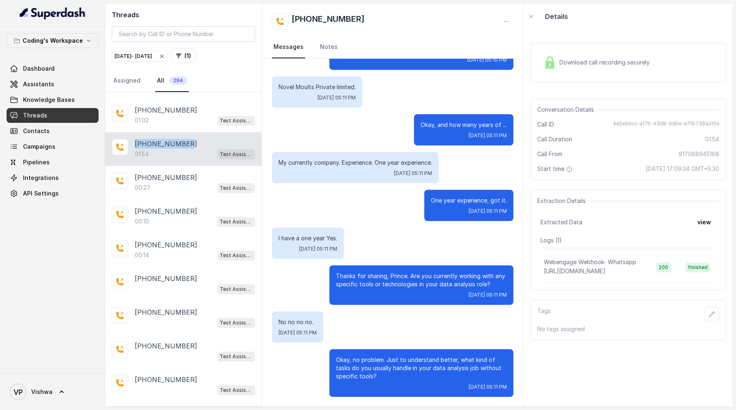
drag, startPoint x: 188, startPoint y: 117, endPoint x: 135, endPoint y: 117, distance: 53.0
click at [135, 139] on div "[PHONE_NUMBER]" at bounding box center [195, 144] width 120 height 10
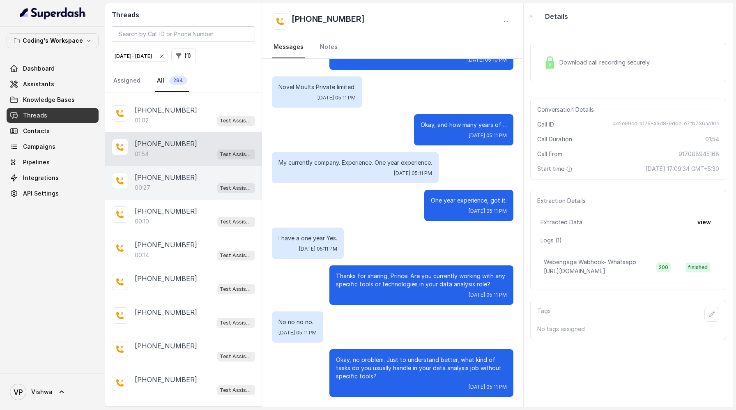
click at [184, 182] on div "00:27 Test Assistant- 2" at bounding box center [195, 187] width 120 height 11
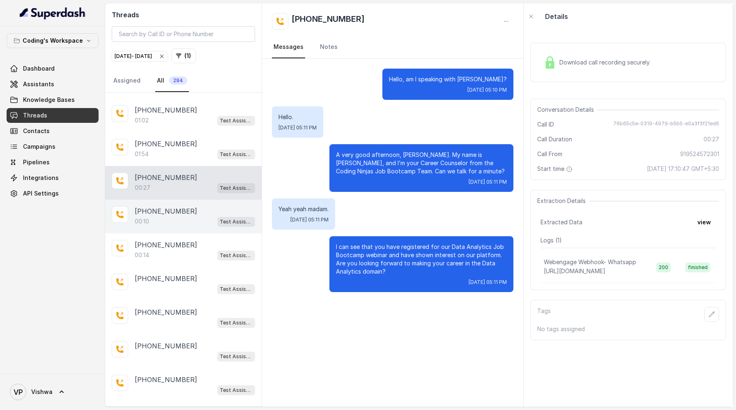
click at [167, 206] on p "[PHONE_NUMBER]" at bounding box center [166, 211] width 62 height 10
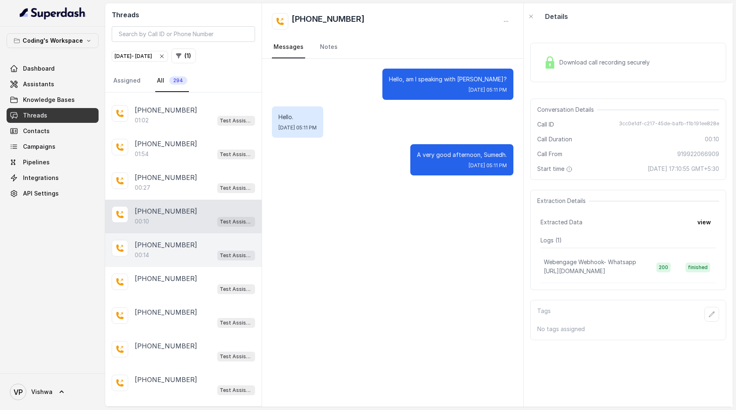
click at [165, 250] on div "00:14 Test Assistant- 2" at bounding box center [195, 255] width 120 height 11
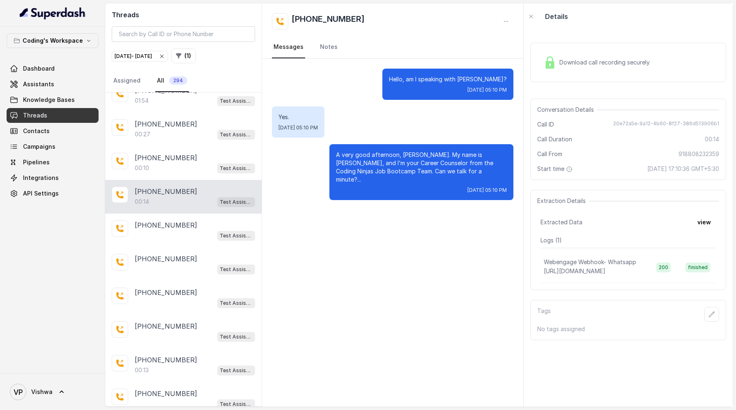
scroll to position [4418, 0]
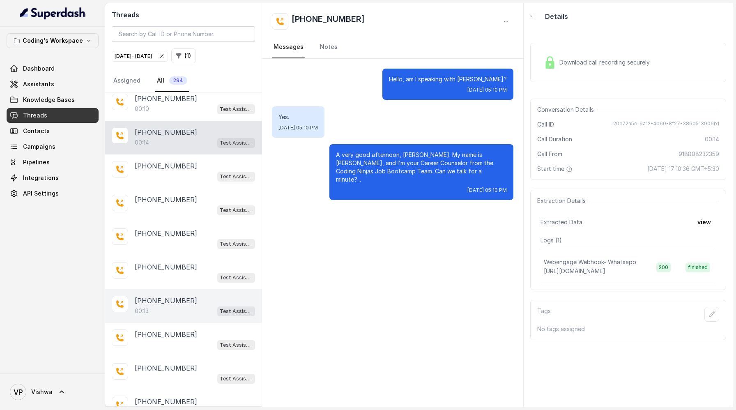
click at [161, 306] on div "00:13 Test Assistant- 2" at bounding box center [195, 311] width 120 height 11
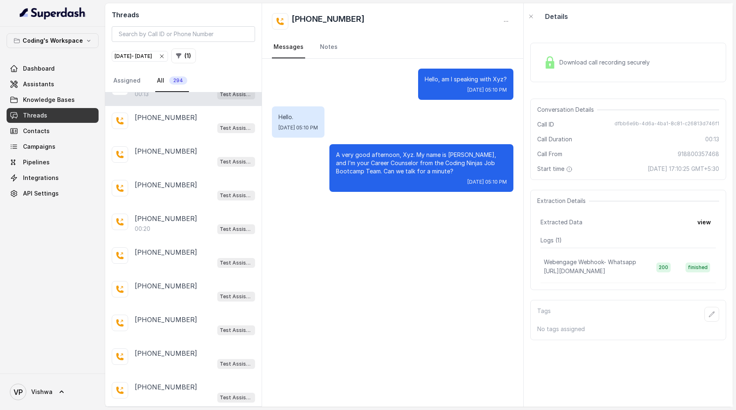
scroll to position [4677, 0]
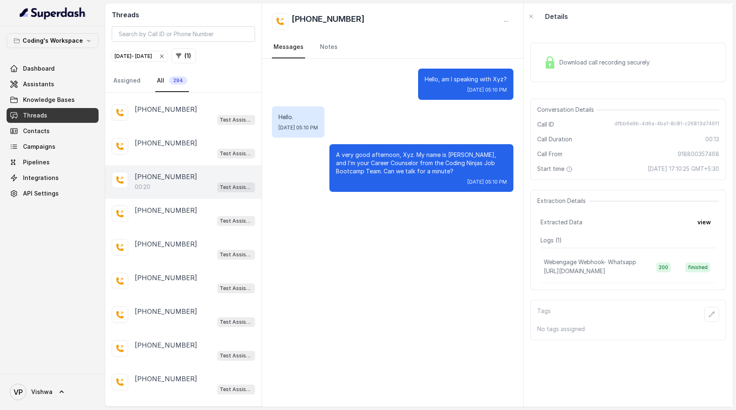
click at [174, 182] on div "00:20 Test Assistant- 2" at bounding box center [195, 187] width 120 height 11
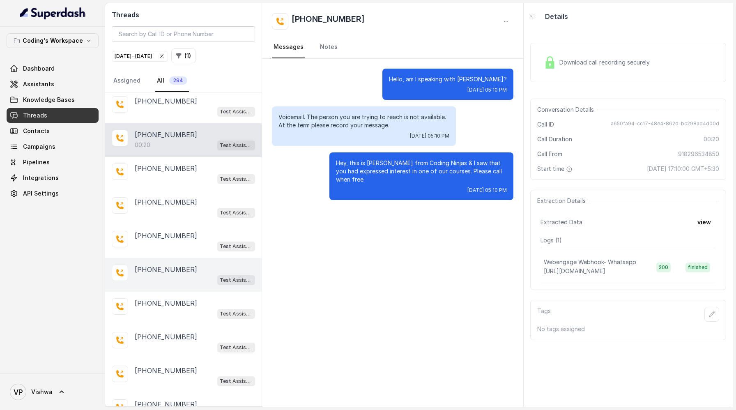
scroll to position [4731, 0]
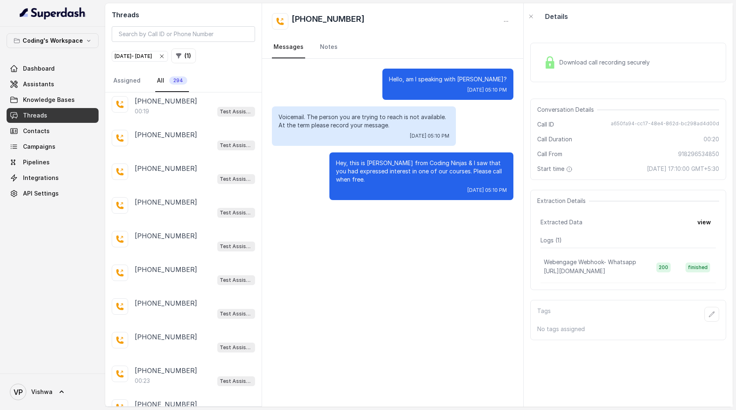
scroll to position [6405, 0]
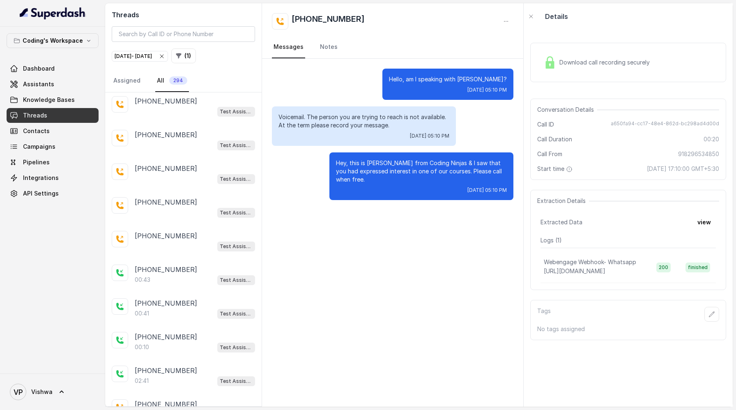
scroll to position [7516, 0]
click at [172, 274] on div "00:43 Test Assistant- 2" at bounding box center [195, 279] width 120 height 11
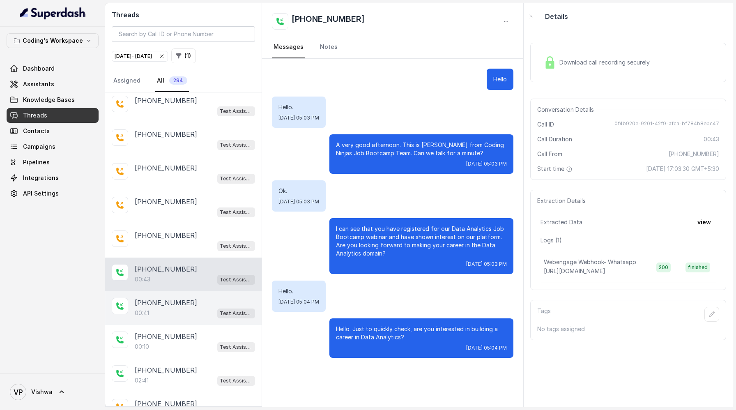
click at [180, 298] on p "[PHONE_NUMBER]" at bounding box center [166, 303] width 62 height 10
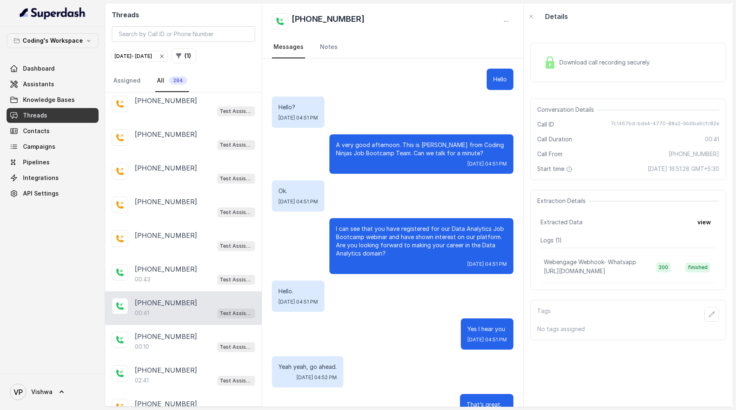
scroll to position [28, 0]
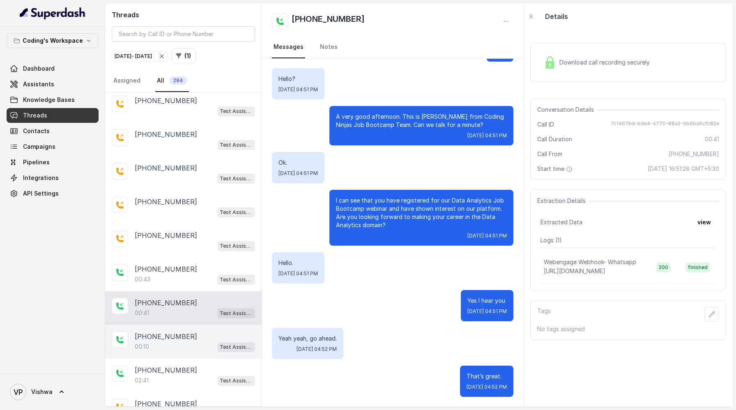
click at [159, 341] on div "00:10 Test Assistant- 2" at bounding box center [195, 346] width 120 height 11
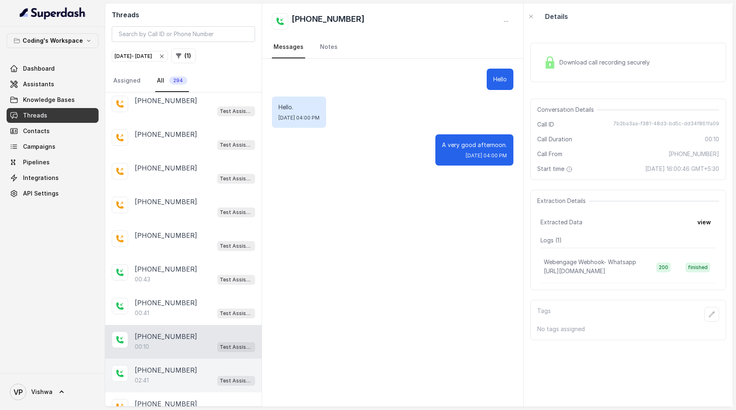
click at [162, 365] on p "[PHONE_NUMBER]" at bounding box center [166, 370] width 62 height 10
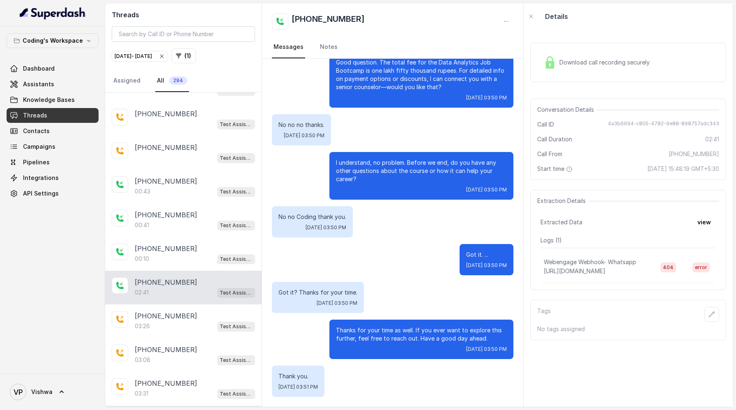
scroll to position [7611, 0]
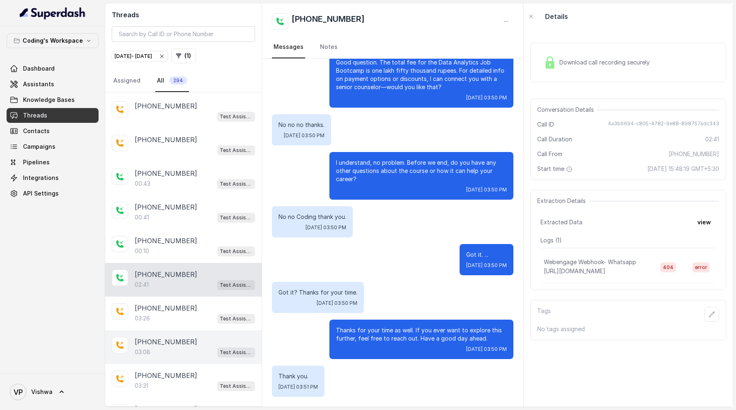
click at [167, 347] on div "03:08 Test Assistant- 2" at bounding box center [195, 352] width 120 height 11
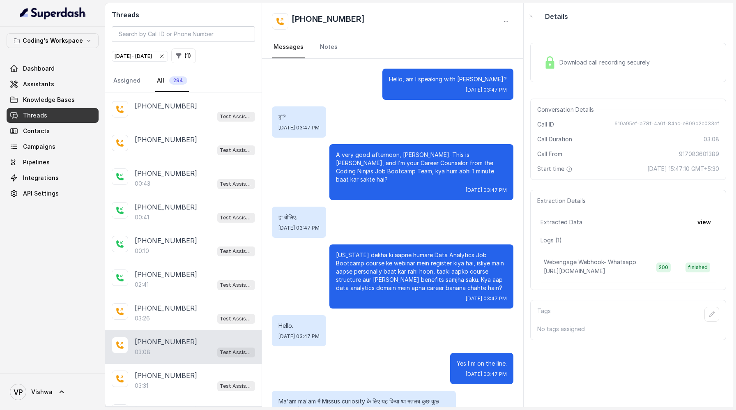
scroll to position [883, 0]
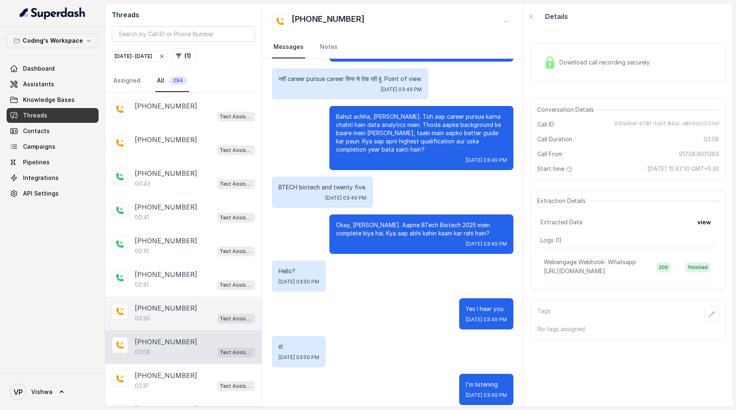
click at [170, 313] on div "03:26 Test Assistant- 2" at bounding box center [195, 318] width 120 height 11
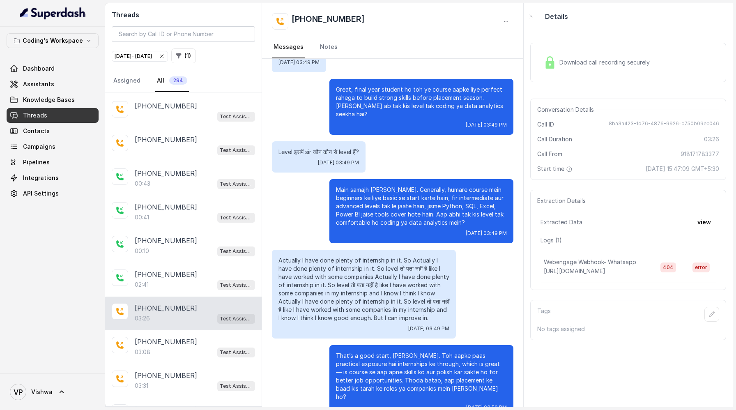
scroll to position [883, 0]
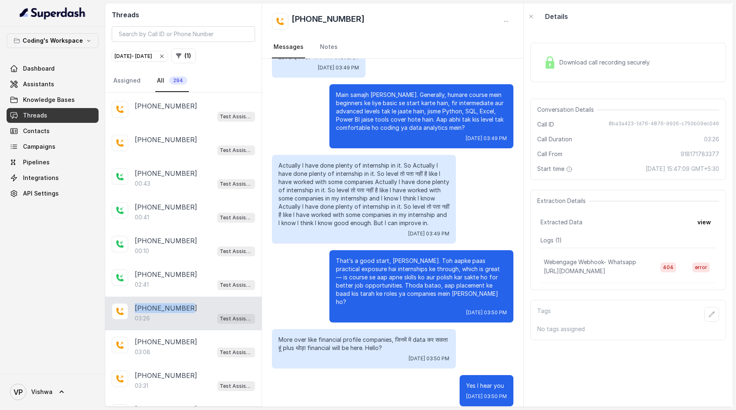
drag, startPoint x: 183, startPoint y: 259, endPoint x: 127, endPoint y: 258, distance: 56.7
click at [127, 297] on div "[PHONE_NUMBER]:26 Test Assistant- 2" at bounding box center [183, 314] width 157 height 34
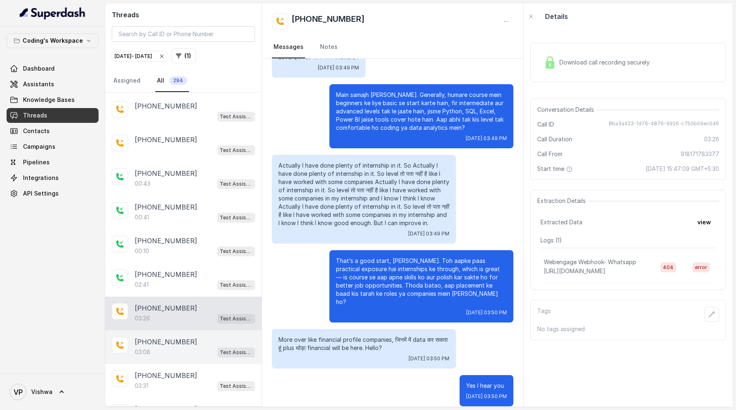
click at [170, 337] on p "[PHONE_NUMBER]" at bounding box center [166, 342] width 62 height 10
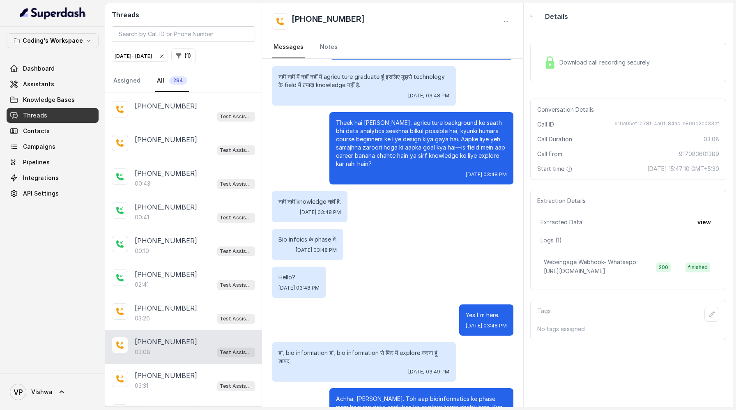
scroll to position [883, 0]
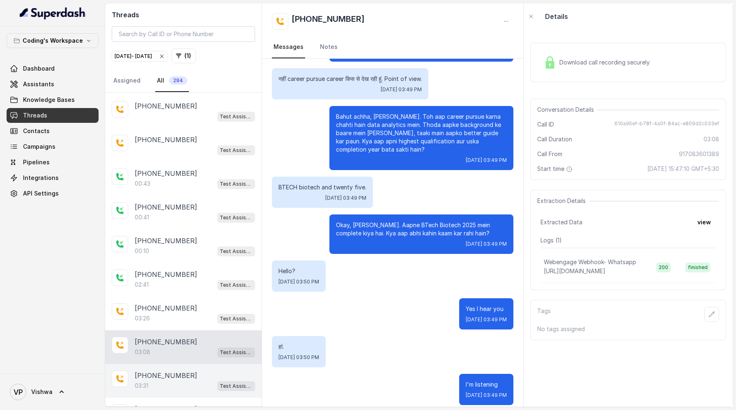
click at [180, 371] on p "[PHONE_NUMBER]" at bounding box center [166, 376] width 62 height 10
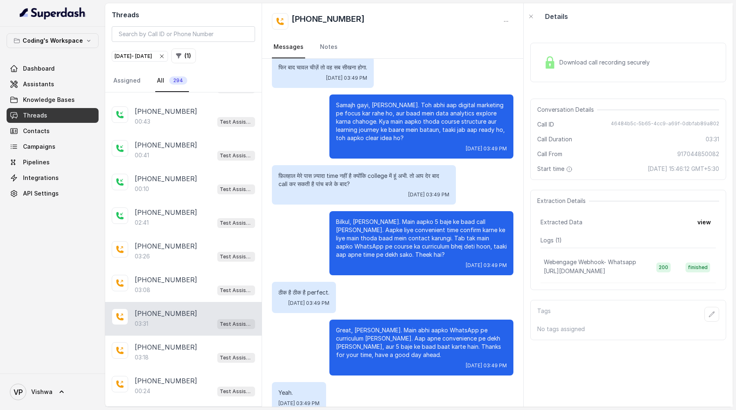
scroll to position [7699, 0]
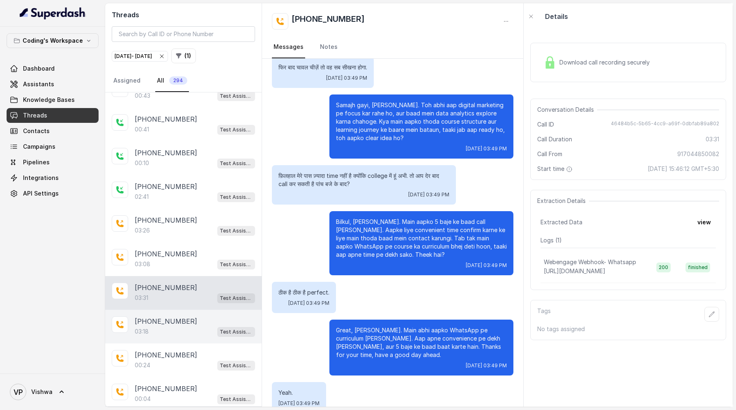
click at [168, 310] on div "[PHONE_NUMBER]:18 Test Assistant- 2" at bounding box center [183, 327] width 157 height 34
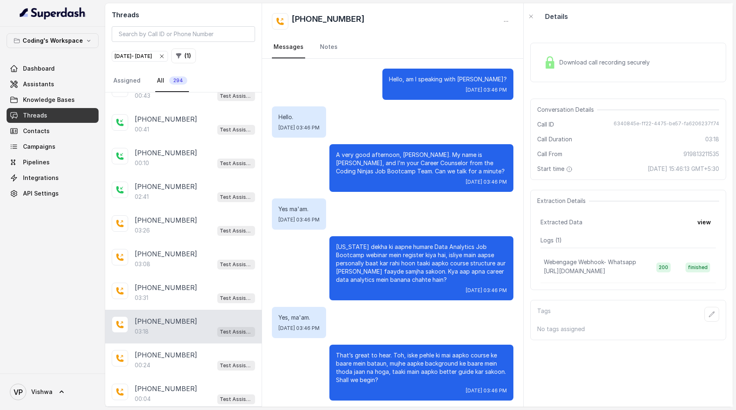
scroll to position [1179, 0]
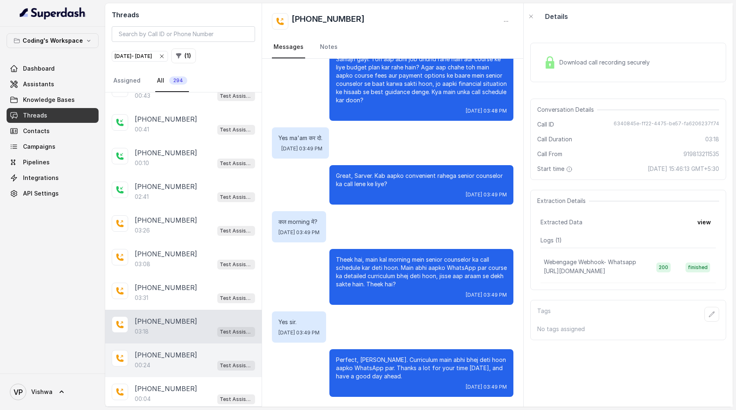
click at [173, 360] on div "00:24 Test Assistant- 2" at bounding box center [195, 365] width 120 height 11
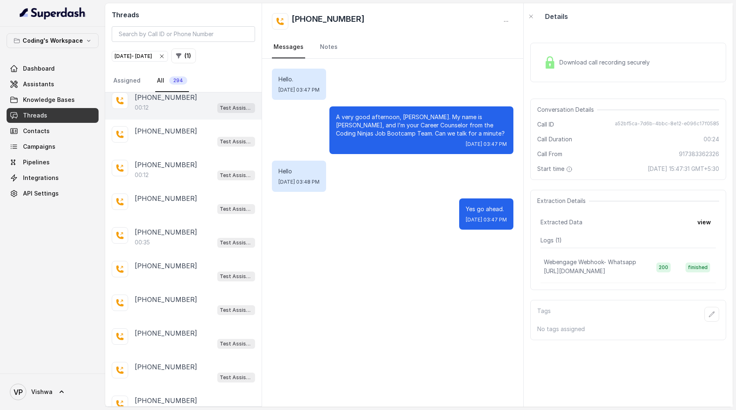
scroll to position [8080, 0]
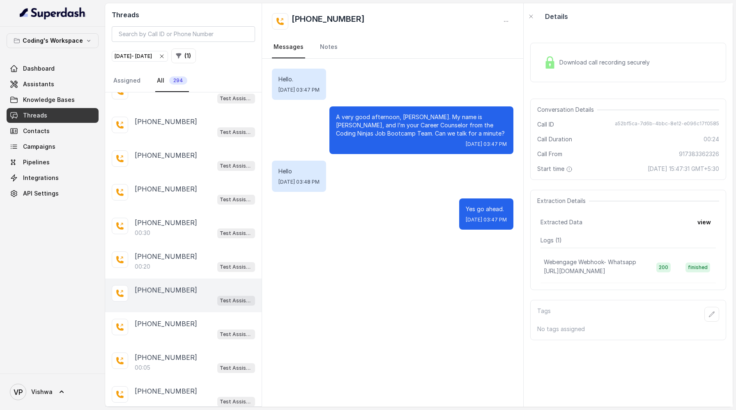
scroll to position [8644, 0]
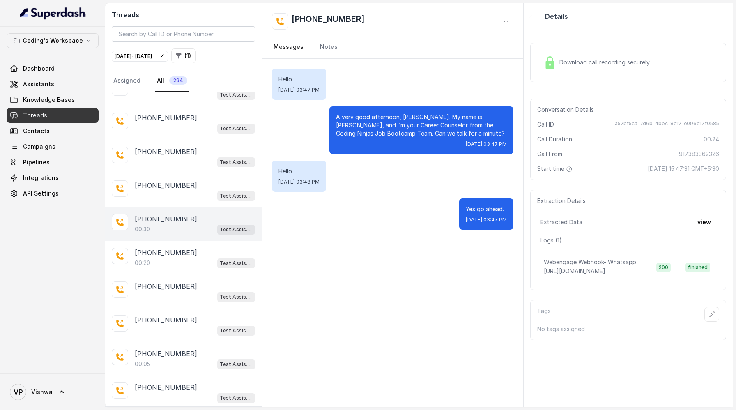
click at [170, 207] on div "[PHONE_NUMBER]:30 Test Assistant- 2" at bounding box center [183, 224] width 157 height 34
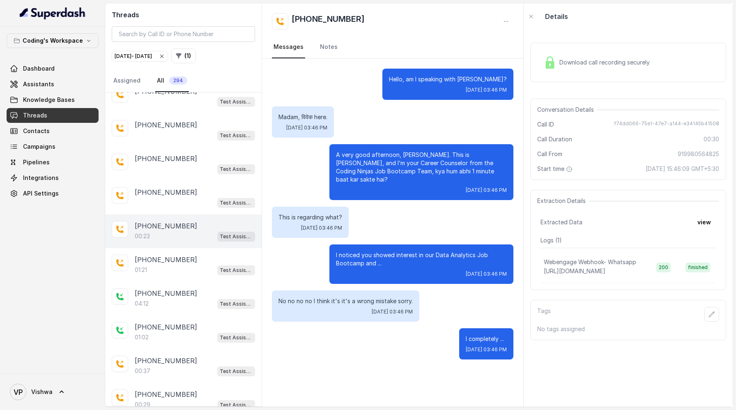
scroll to position [9338, 0]
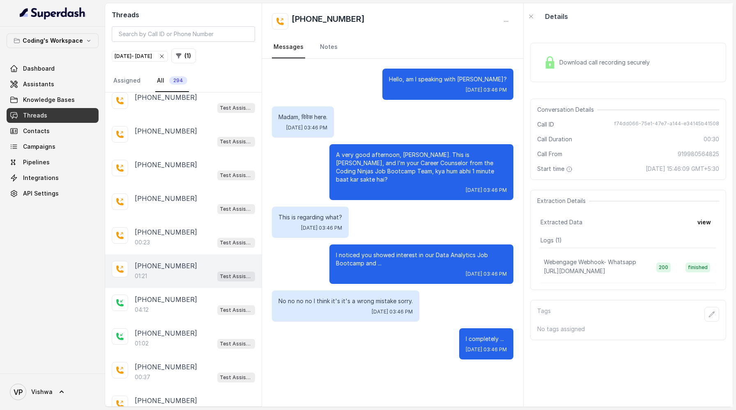
click at [164, 261] on p "[PHONE_NUMBER]" at bounding box center [166, 266] width 62 height 10
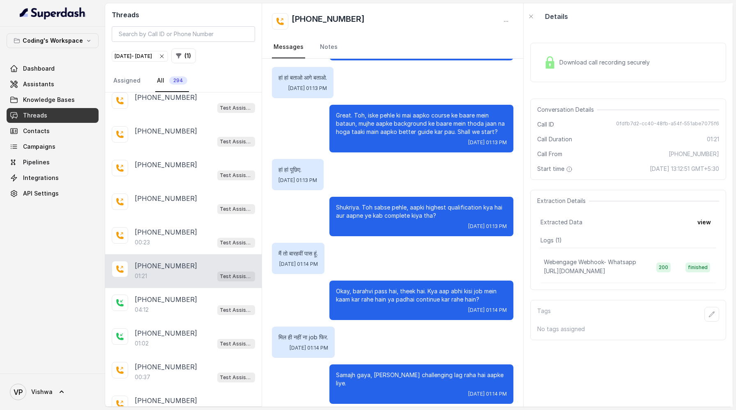
scroll to position [250, 0]
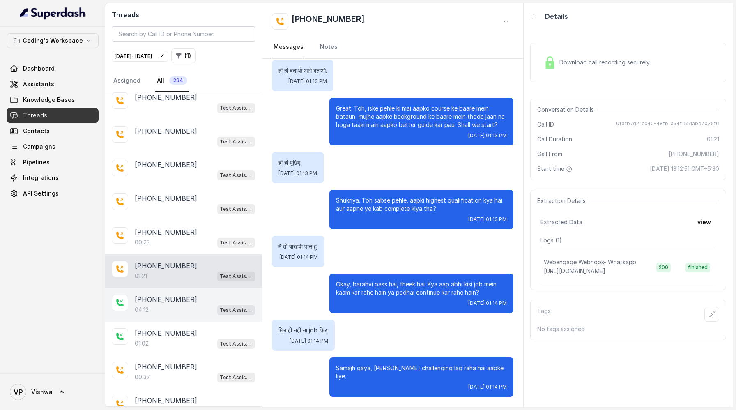
click at [180, 304] on div "04:12 Test Assistant- 2" at bounding box center [195, 309] width 120 height 11
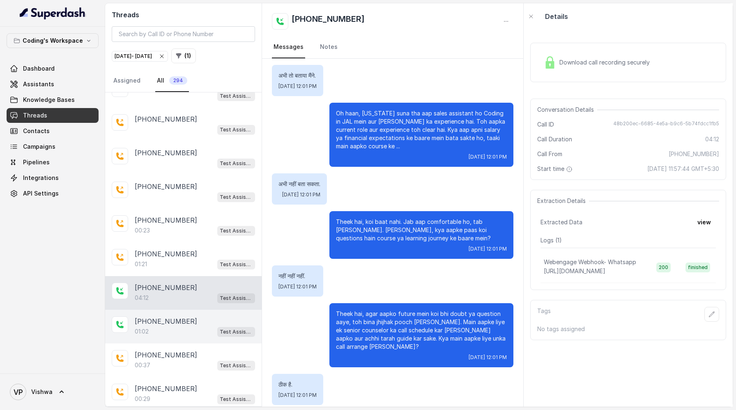
scroll to position [9359, 0]
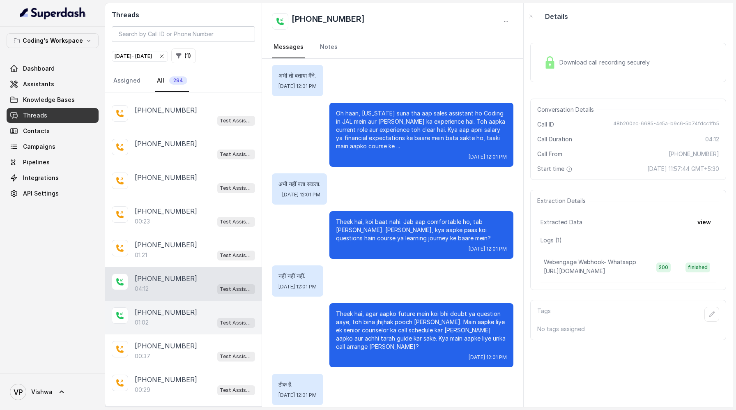
click at [184, 317] on div "01:02 Test Assistant- 2" at bounding box center [195, 322] width 120 height 11
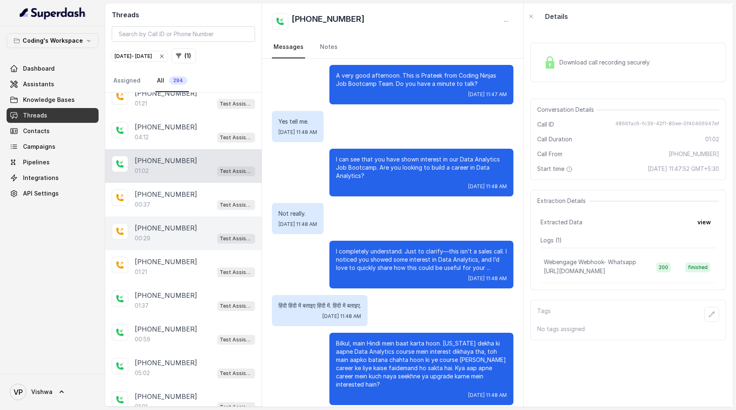
scroll to position [9495, 0]
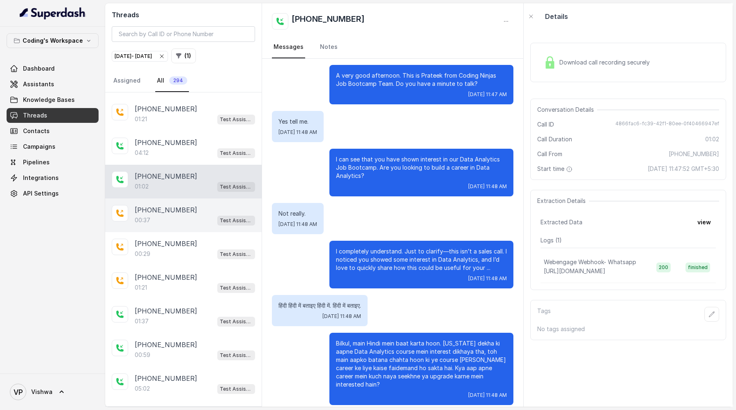
click at [168, 215] on div "00:37 Test Assistant- 2" at bounding box center [195, 220] width 120 height 11
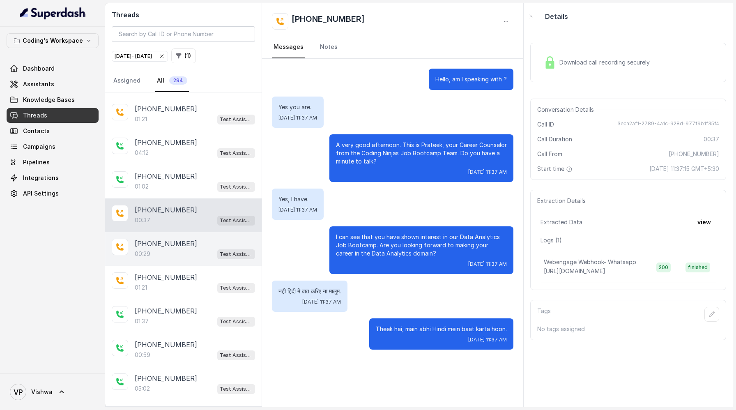
click at [177, 232] on div "[PHONE_NUMBER]:29 Test Assistant- 2" at bounding box center [183, 249] width 157 height 34
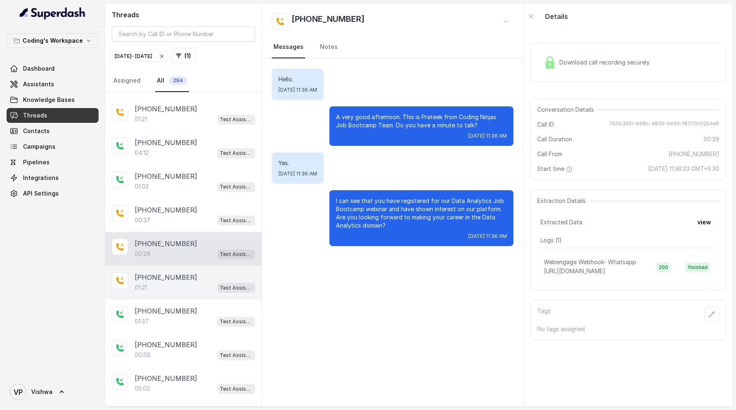
click at [173, 282] on div "01:21 Test Assistant- 2" at bounding box center [195, 287] width 120 height 11
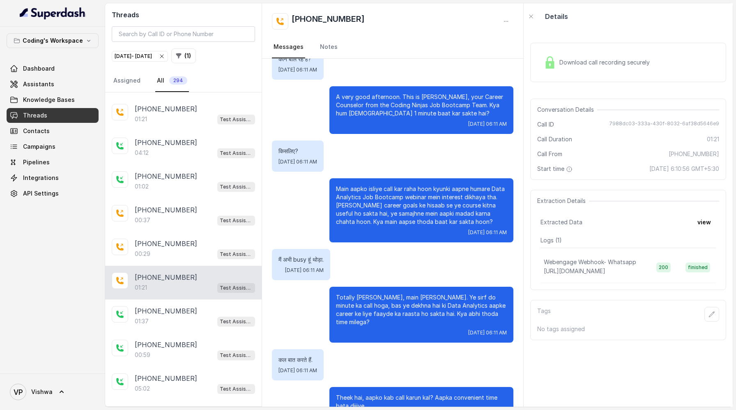
scroll to position [68, 0]
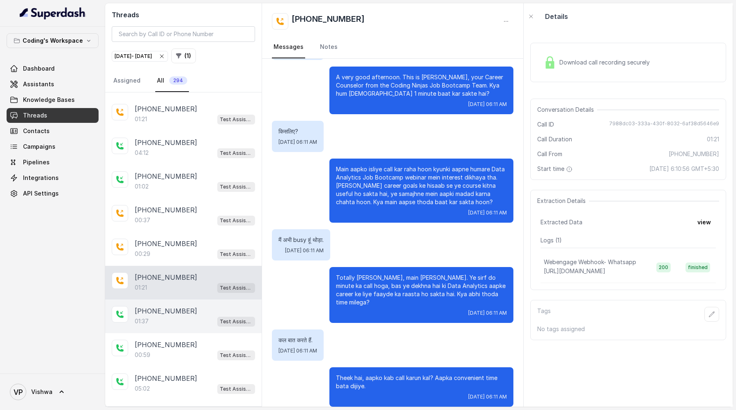
click at [171, 316] on div "01:37 Test Assistant- 2" at bounding box center [195, 321] width 120 height 11
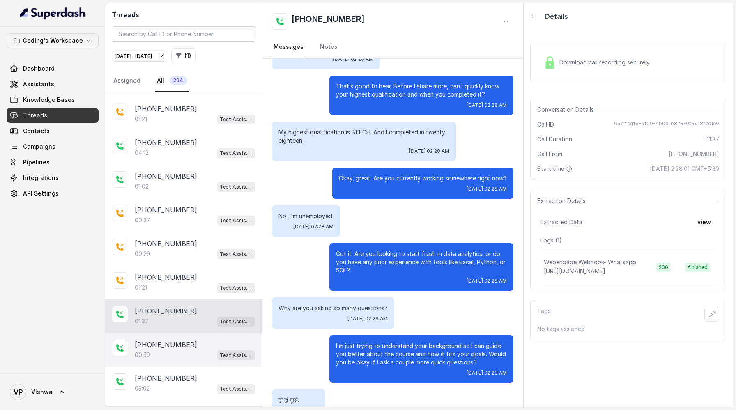
scroll to position [159, 0]
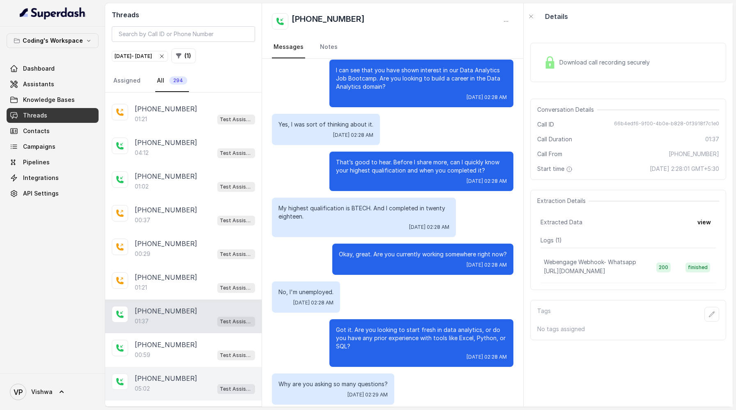
click at [168, 373] on p "[PHONE_NUMBER]" at bounding box center [166, 378] width 62 height 10
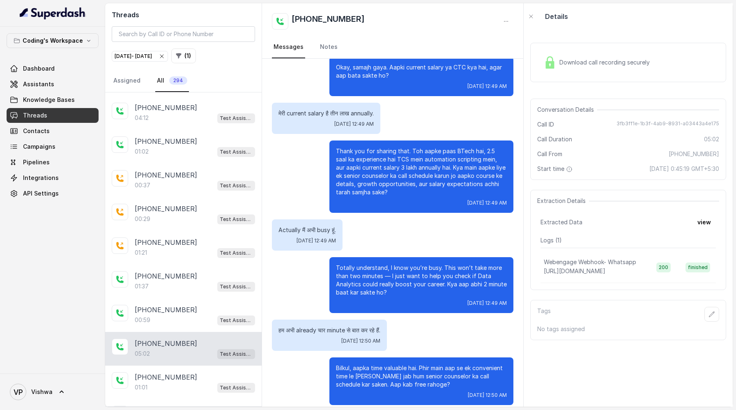
scroll to position [7828, 0]
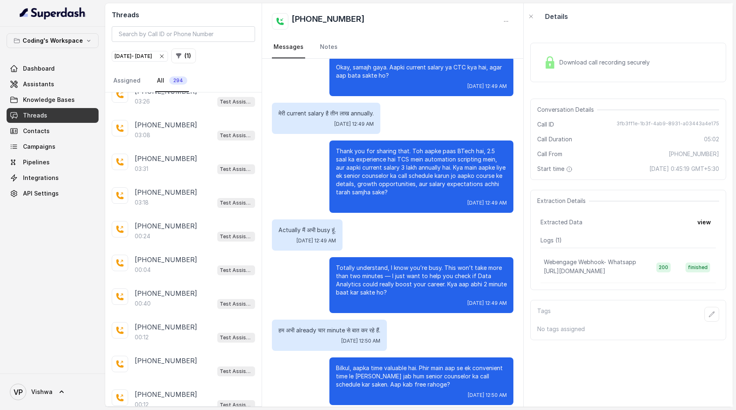
click at [295, 169] on div "Thank you for sharing that. Toh aapke paas BTech hai, 2.5 [PERSON_NAME] experie…" at bounding box center [393, 177] width 242 height 72
